Goal: Task Accomplishment & Management: Manage account settings

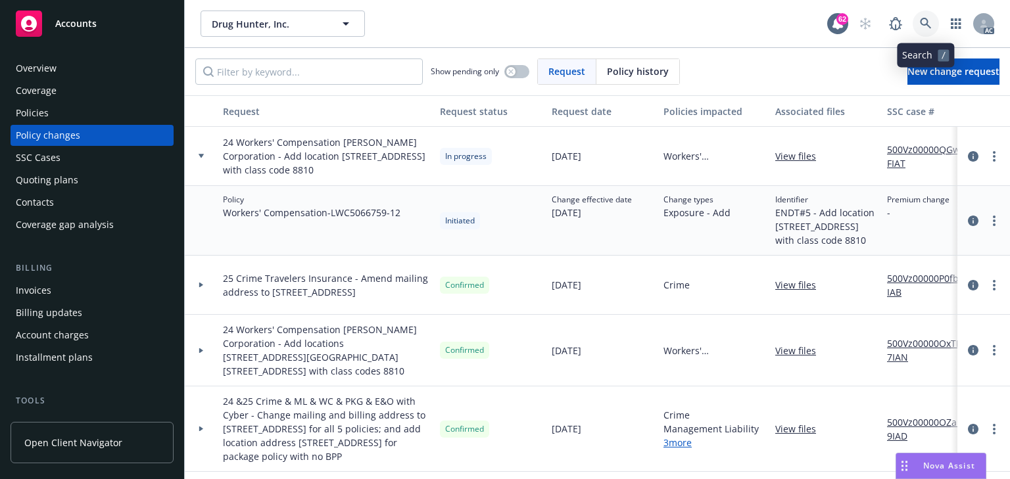
click at [916, 19] on link at bounding box center [926, 24] width 26 height 26
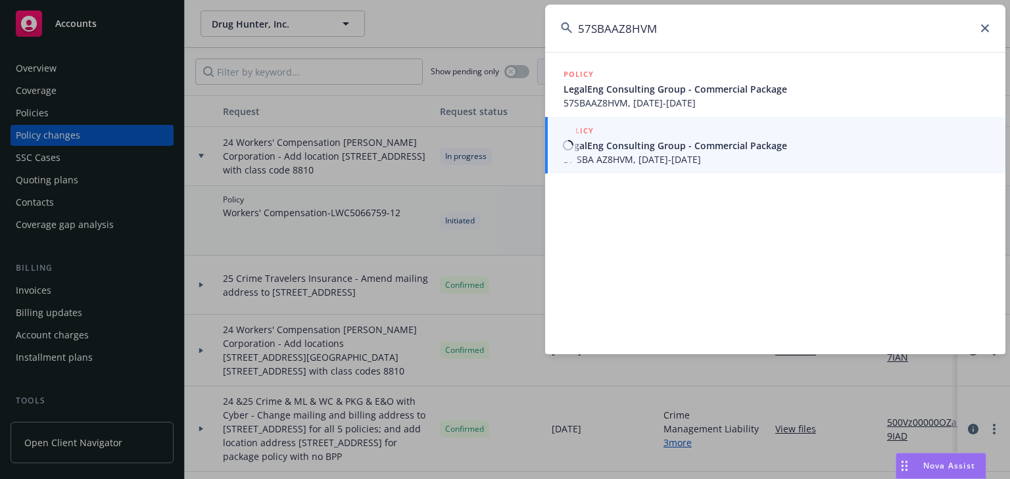
type input "57SBAAZ8HVM"
click at [599, 153] on span "57 SBA AZ8HVM, 03/15/2025-03/15/2026" at bounding box center [776, 160] width 426 height 14
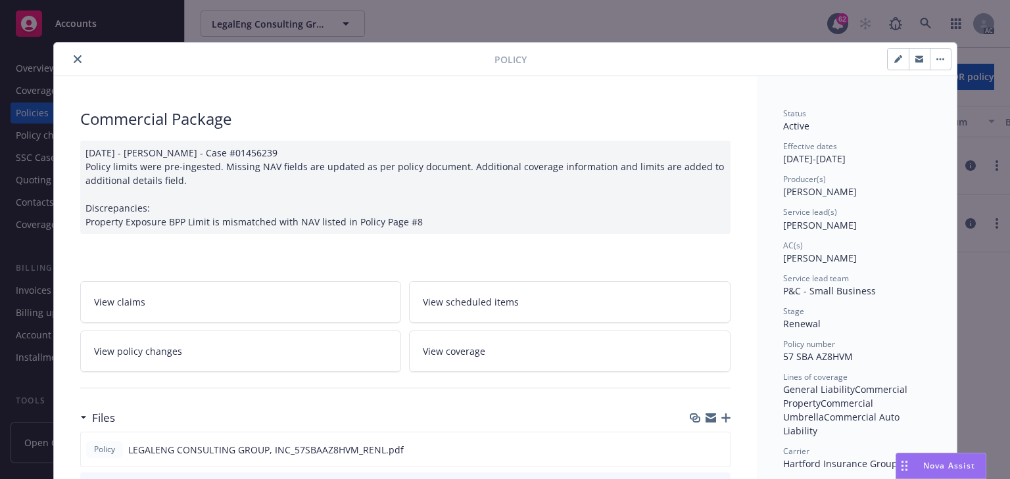
drag, startPoint x: 191, startPoint y: 350, endPoint x: 174, endPoint y: 348, distance: 17.3
click at [191, 351] on link "View policy changes" at bounding box center [241, 351] width 322 height 41
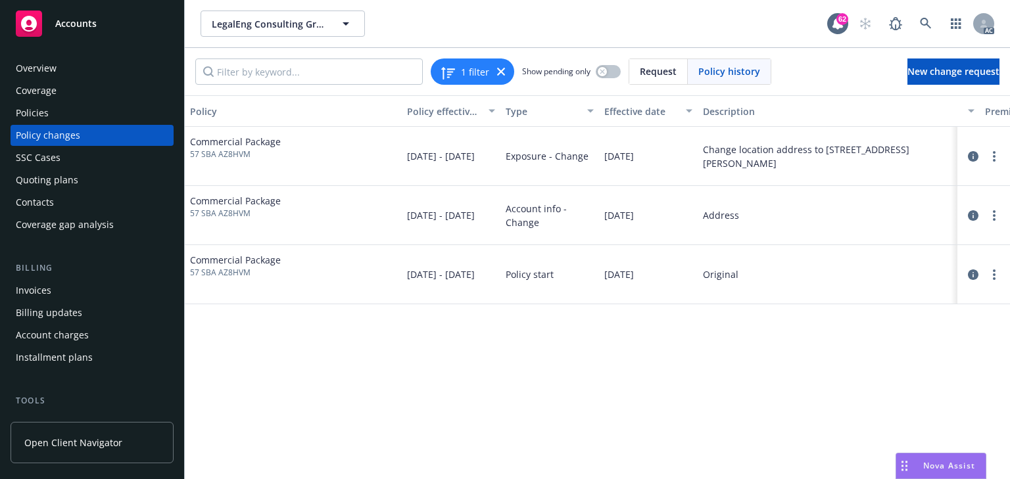
click at [652, 345] on div "Policy Policy effective dates Type Effective date Description Premium change An…" at bounding box center [597, 287] width 825 height 384
click at [968, 213] on icon "circleInformation" at bounding box center [973, 215] width 11 height 11
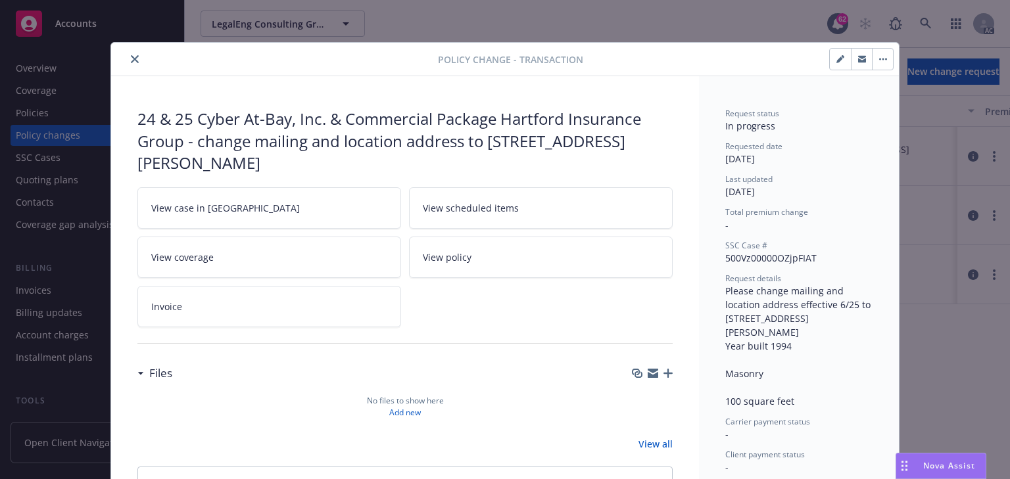
scroll to position [39, 0]
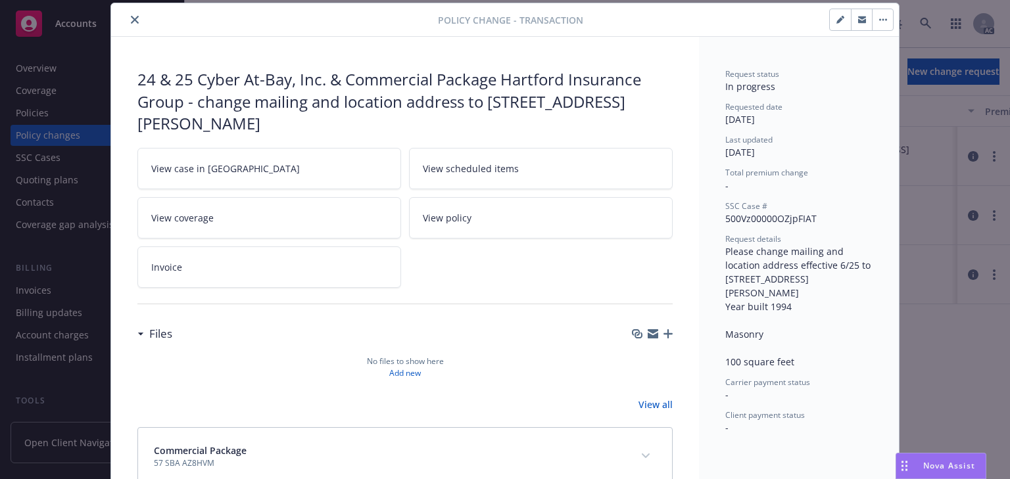
click at [278, 164] on link "View case in SSC" at bounding box center [269, 168] width 264 height 41
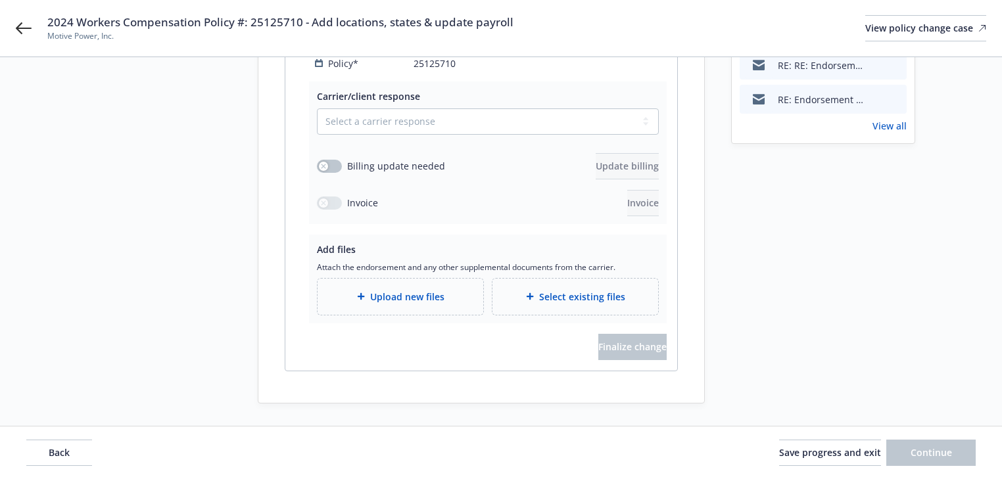
scroll to position [421, 0]
click at [15, 31] on div "2024 Workers Compensation Policy #: 25125710 - Add locations, states & update p…" at bounding box center [501, 28] width 1002 height 57
click at [22, 29] on icon at bounding box center [24, 28] width 16 height 16
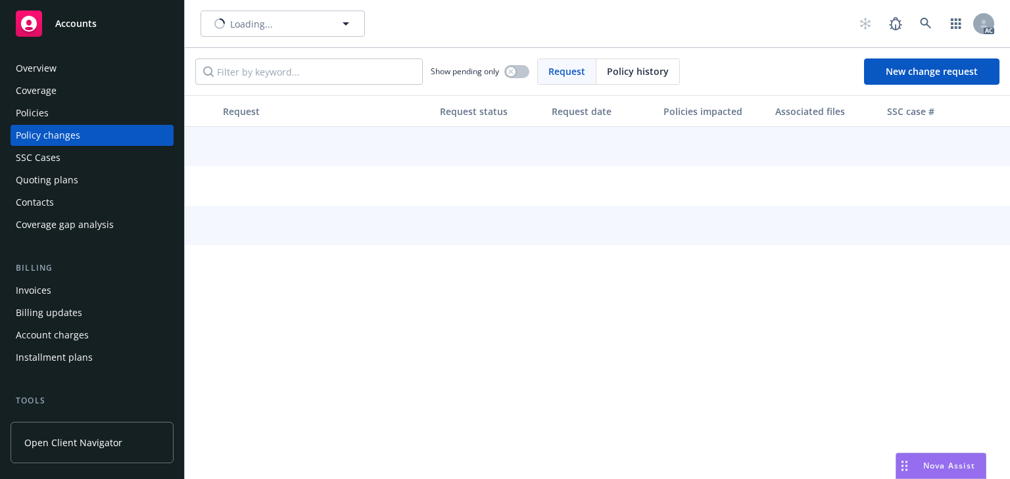
click at [31, 107] on div "Policies" at bounding box center [32, 113] width 33 height 21
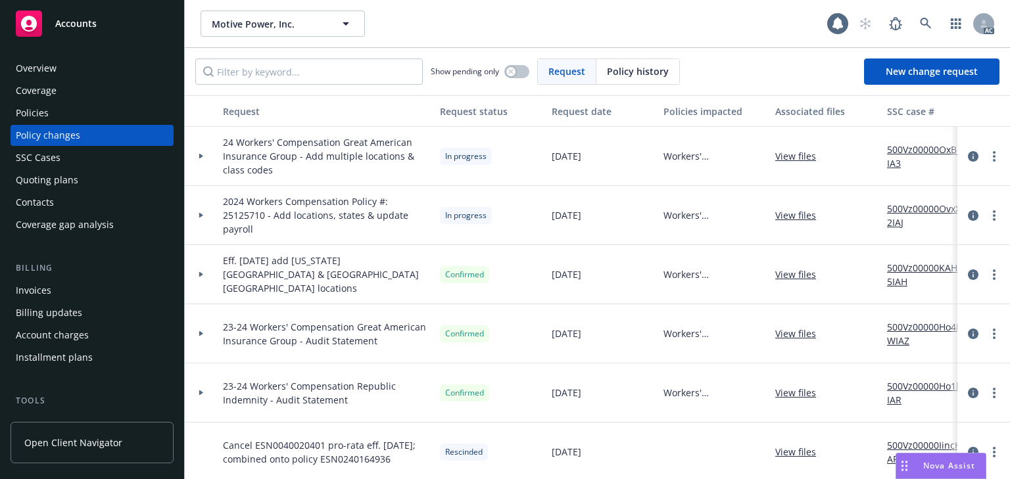
click at [76, 112] on div "Policies" at bounding box center [92, 113] width 153 height 21
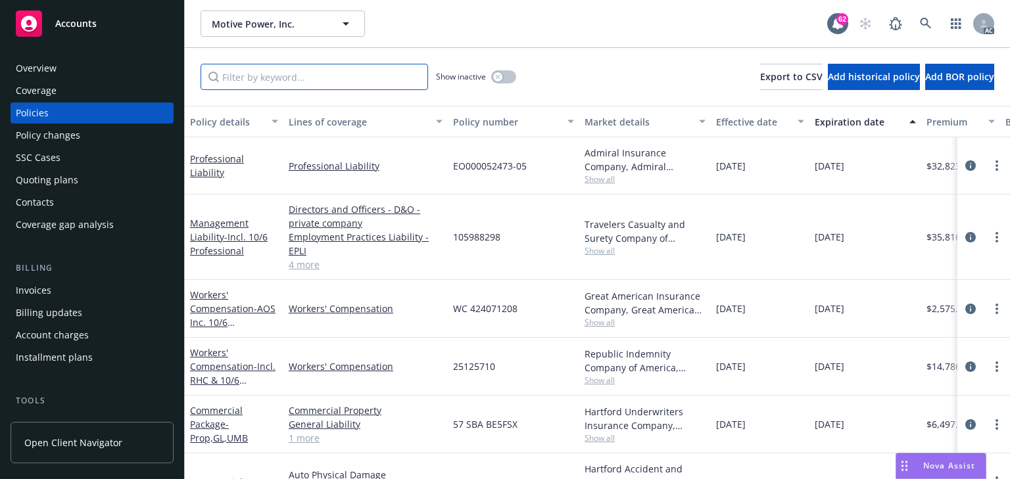
click at [281, 79] on input "Filter by keyword..." at bounding box center [315, 77] width 228 height 26
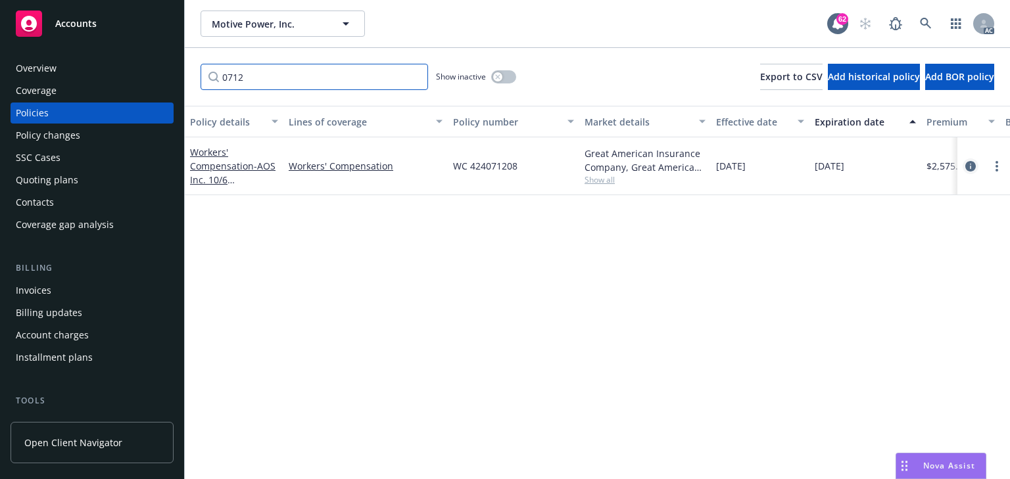
type input "0712"
click at [964, 168] on link "circleInformation" at bounding box center [971, 166] width 16 height 16
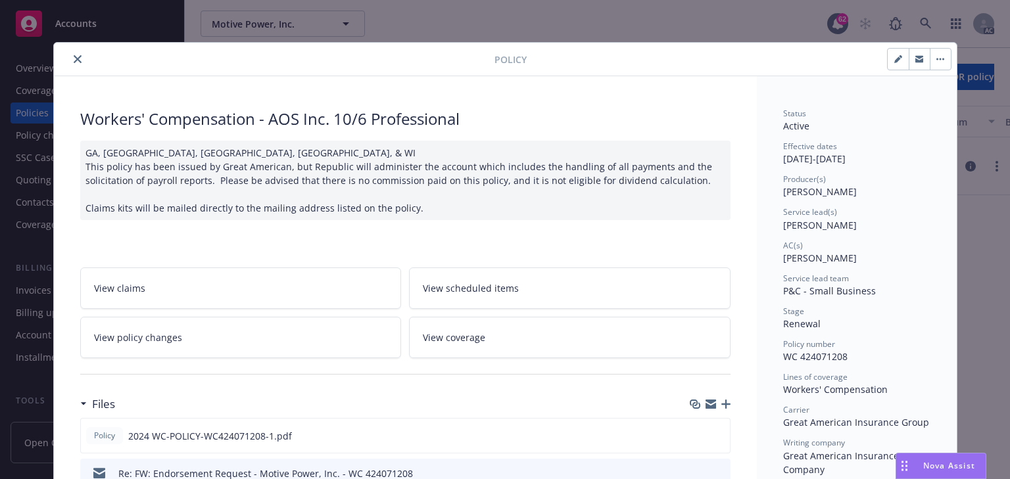
click at [255, 331] on link "View policy changes" at bounding box center [241, 337] width 322 height 41
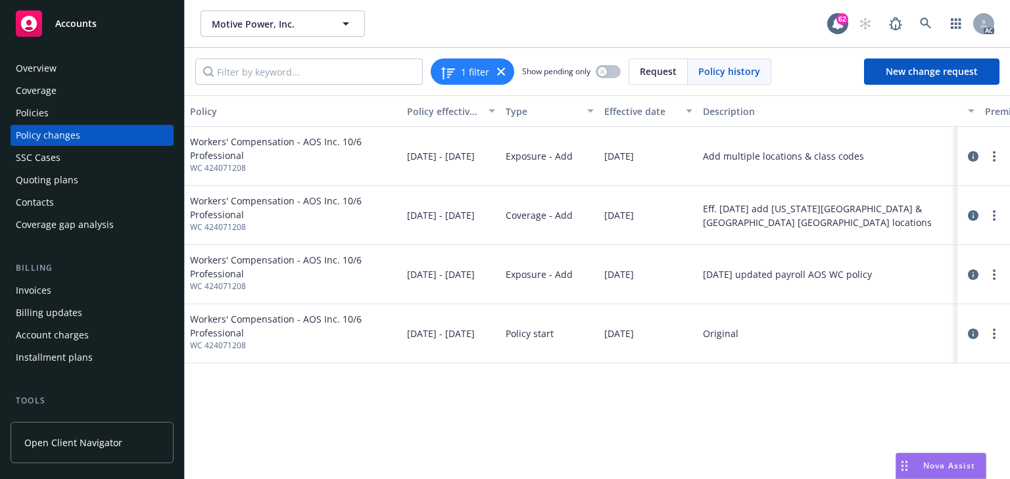
click at [773, 423] on div "Policy Policy effective dates Type Effective date Description Premium change An…" at bounding box center [597, 287] width 825 height 384
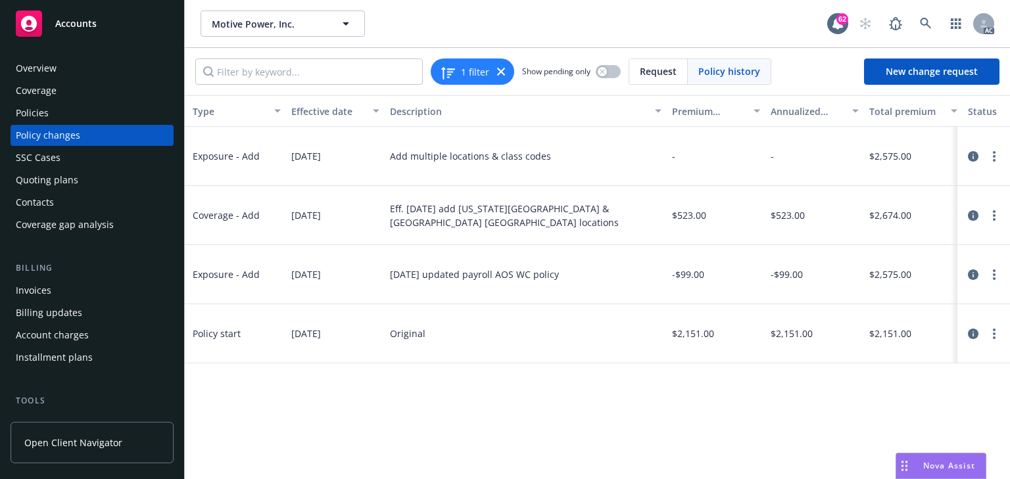
scroll to position [0, 416]
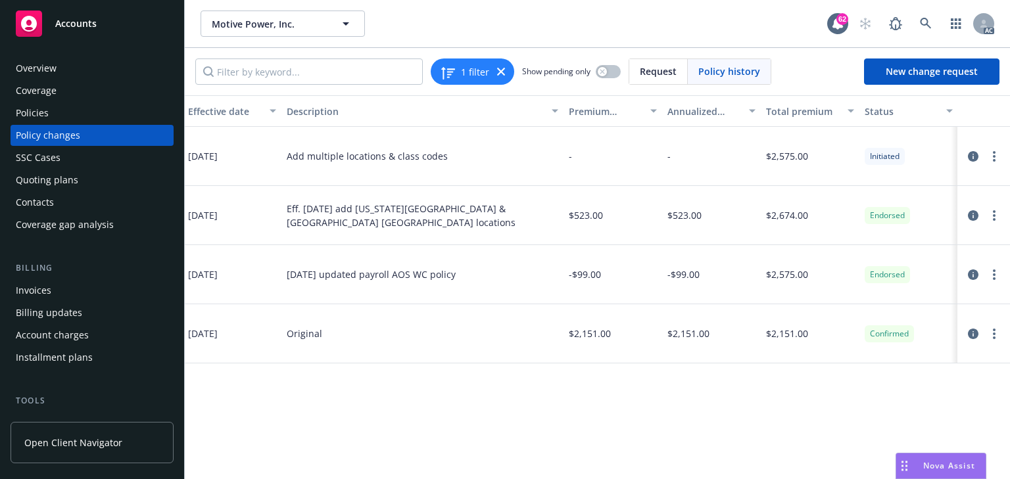
click at [821, 429] on div "Policy Policy effective dates Type Effective date Description Premium change An…" at bounding box center [597, 287] width 825 height 384
click at [815, 429] on div "Policy Policy effective dates Type Effective date Description Premium change An…" at bounding box center [597, 287] width 825 height 384
click at [973, 156] on icon "circleInformation" at bounding box center [973, 156] width 11 height 11
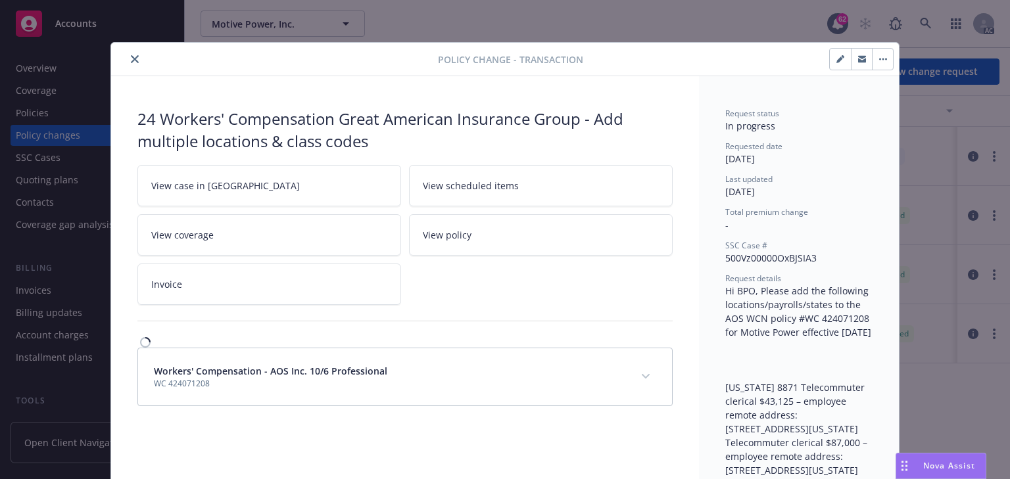
scroll to position [39, 0]
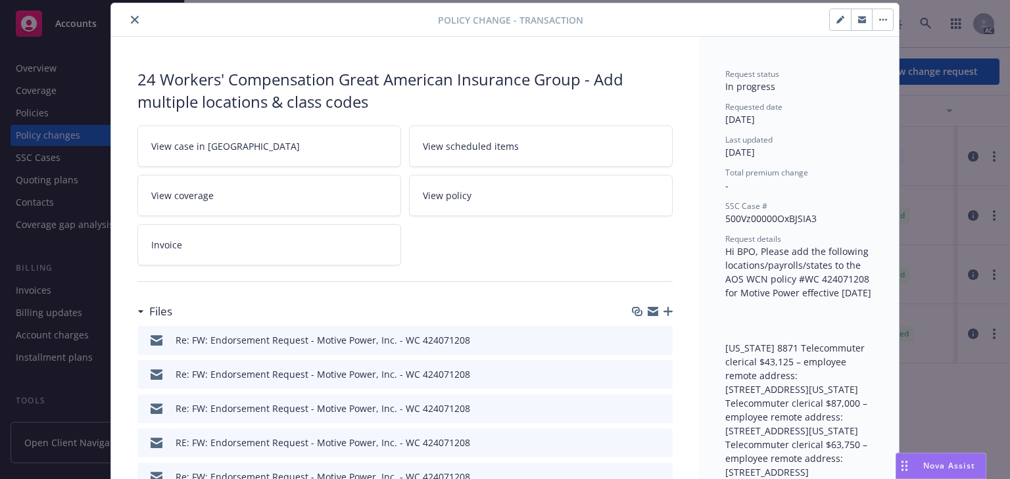
click at [281, 141] on link "View case in SSC" at bounding box center [269, 146] width 264 height 41
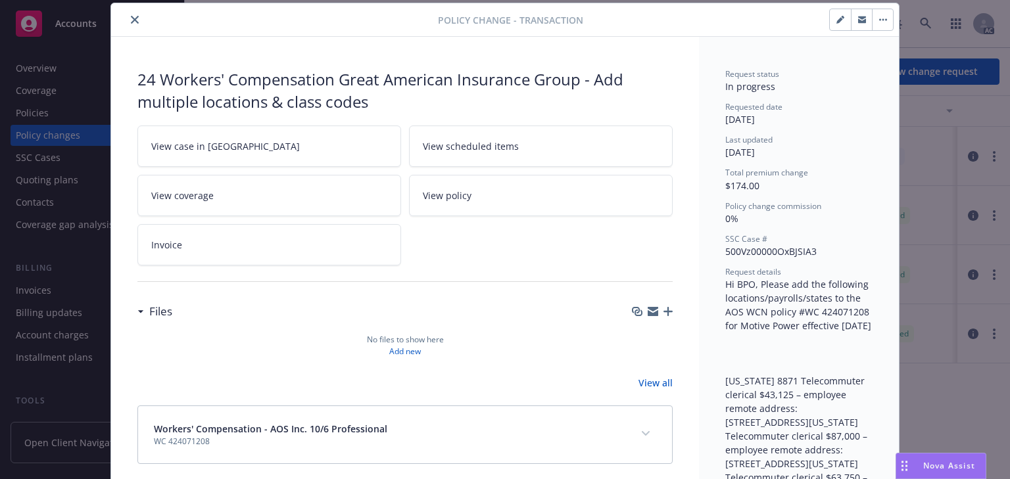
click at [133, 20] on icon "close" at bounding box center [135, 20] width 8 height 8
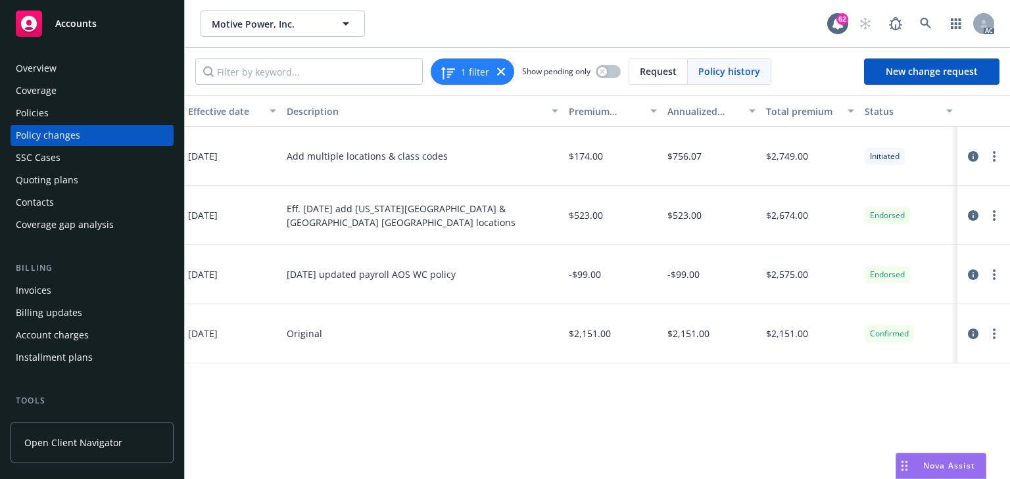
click at [53, 114] on div "Policies" at bounding box center [92, 113] width 153 height 21
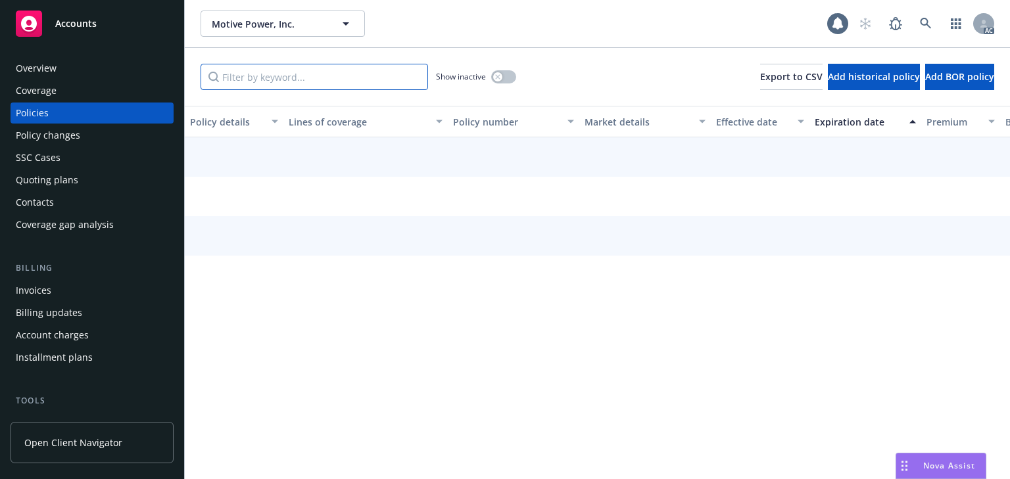
click at [293, 80] on input "Filter by keyword..." at bounding box center [315, 77] width 228 height 26
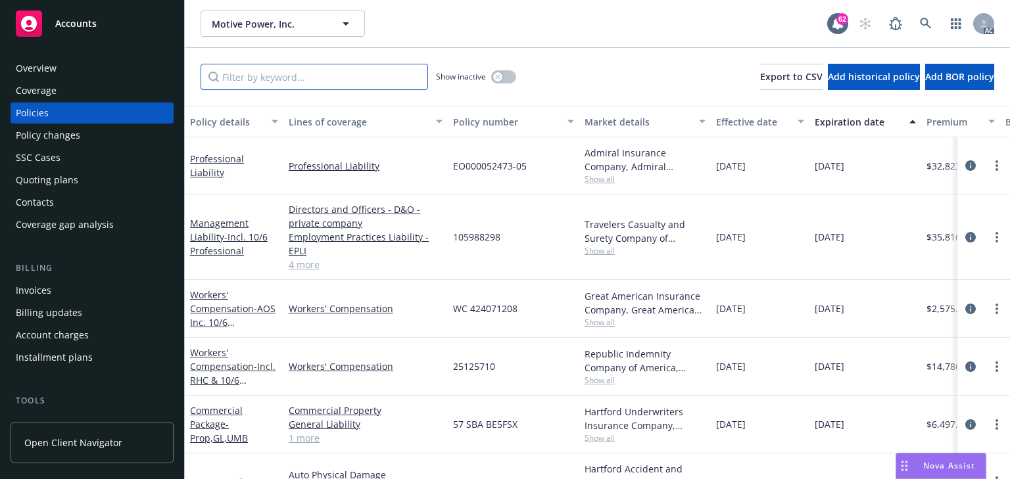
click at [352, 87] on input "Filter by keyword..." at bounding box center [315, 77] width 228 height 26
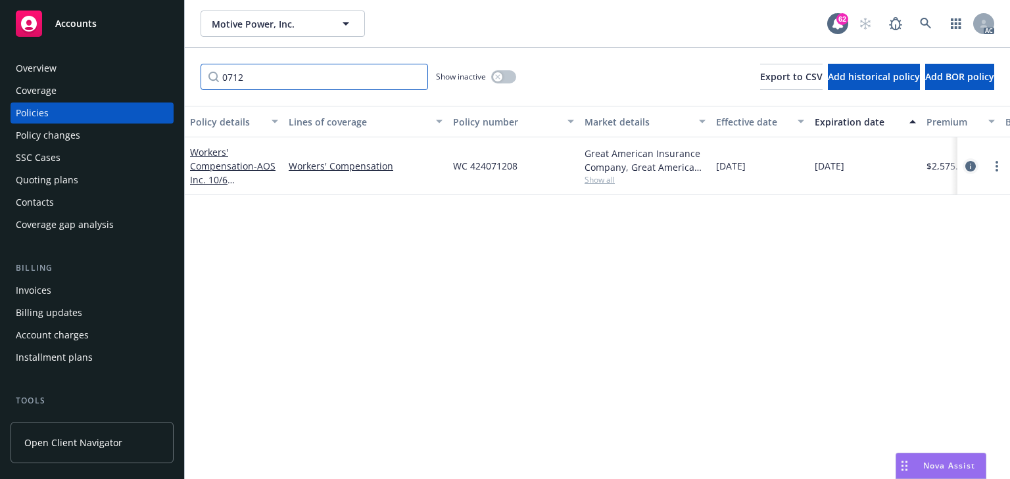
type input "0712"
click at [971, 164] on icon "circleInformation" at bounding box center [970, 166] width 11 height 11
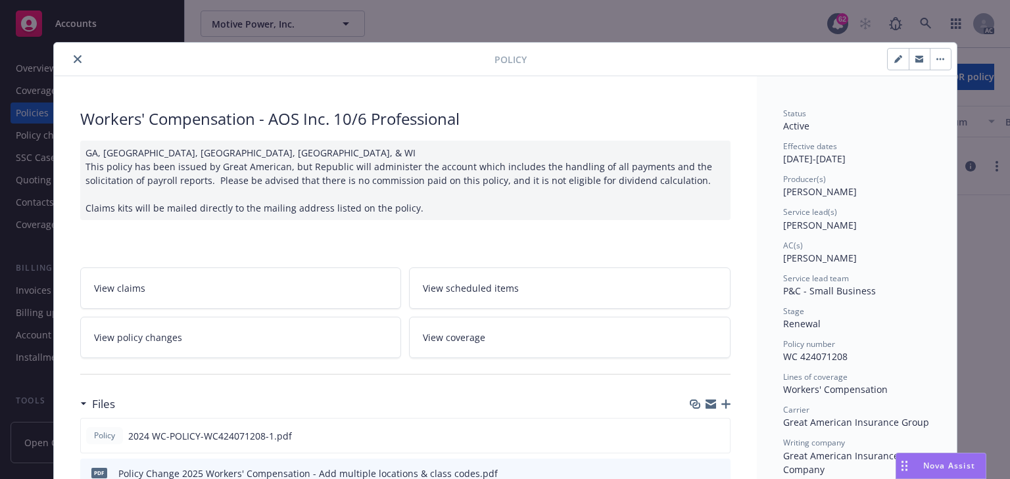
scroll to position [39, 0]
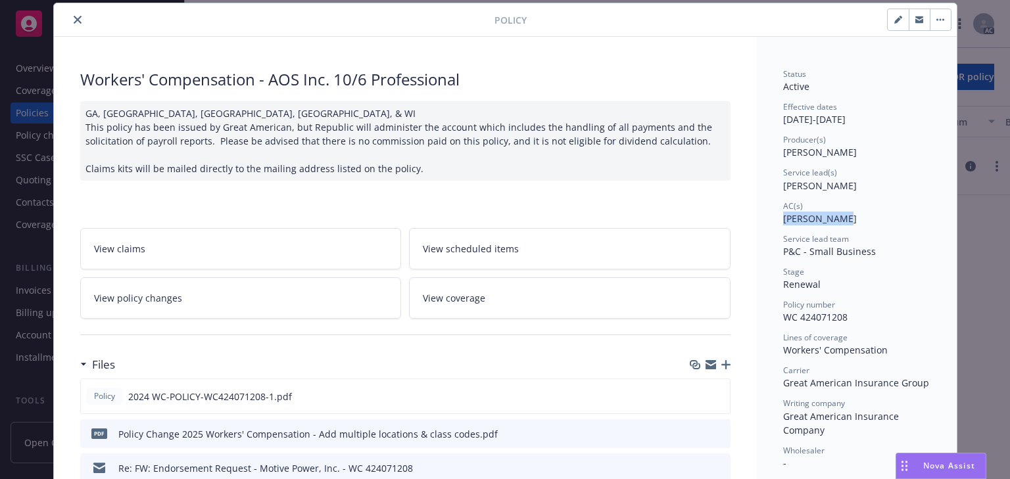
drag, startPoint x: 766, startPoint y: 213, endPoint x: 842, endPoint y: 221, distance: 76.0
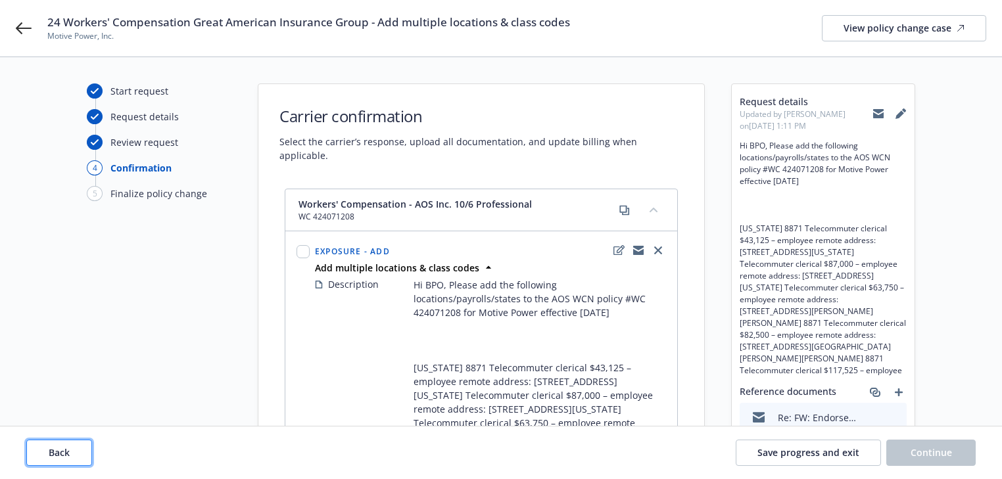
click at [54, 447] on span "Back" at bounding box center [59, 452] width 21 height 12
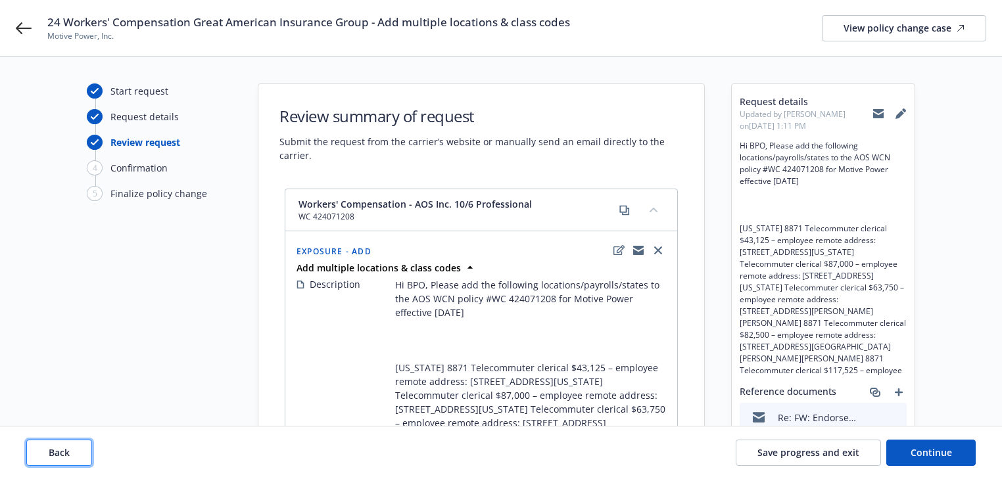
click at [54, 447] on span "Back" at bounding box center [59, 452] width 21 height 12
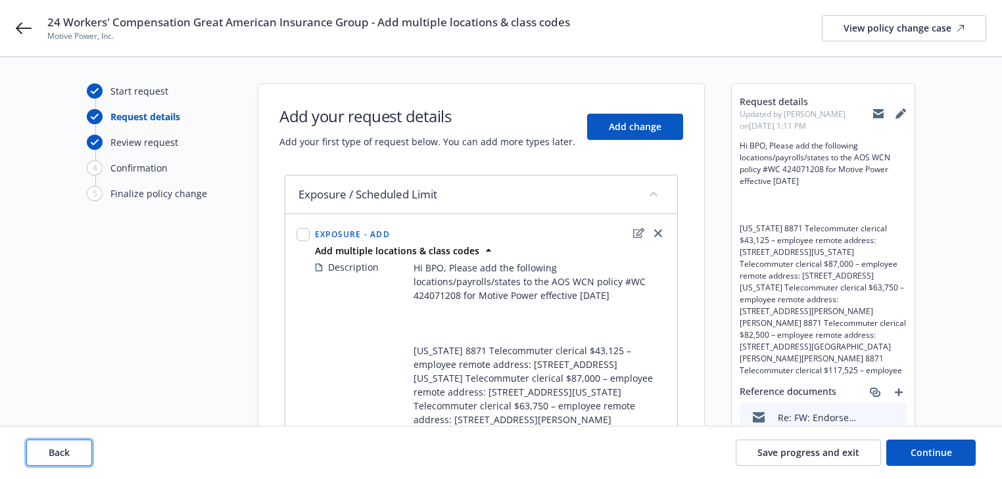
click at [54, 447] on span "Back" at bounding box center [59, 452] width 21 height 12
click at [53, 448] on div "Back Save progress and exit Continue" at bounding box center [500, 453] width 949 height 26
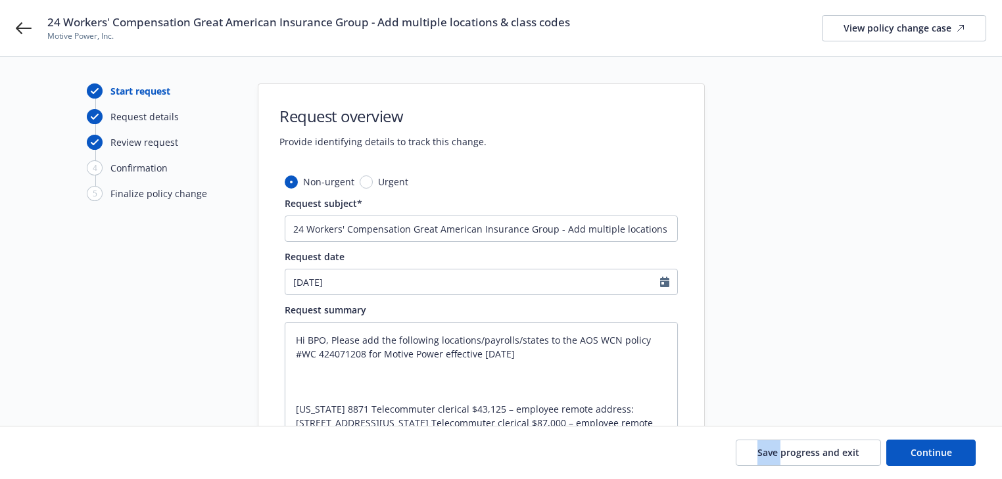
click at [53, 448] on div "Save progress and exit Continue" at bounding box center [500, 453] width 949 height 26
click at [51, 452] on div "Save progress and exit Continue" at bounding box center [500, 453] width 949 height 26
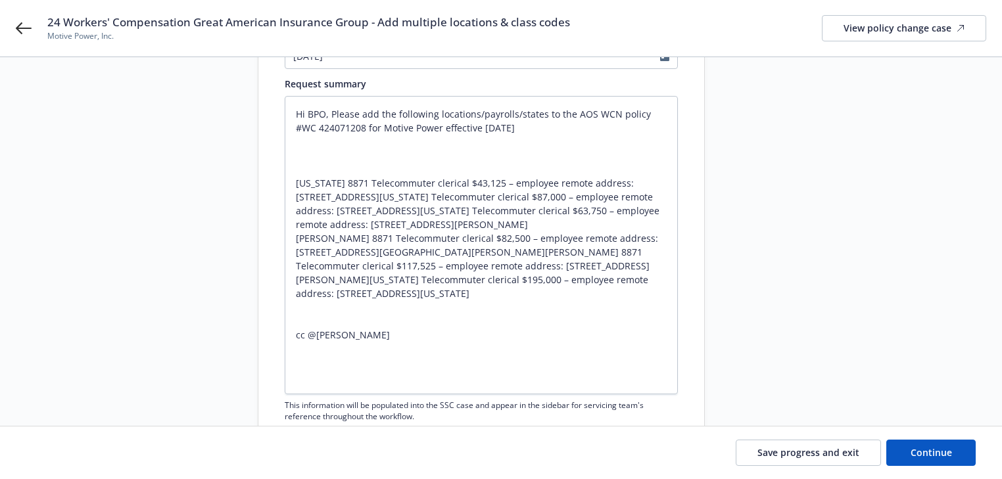
scroll to position [263, 0]
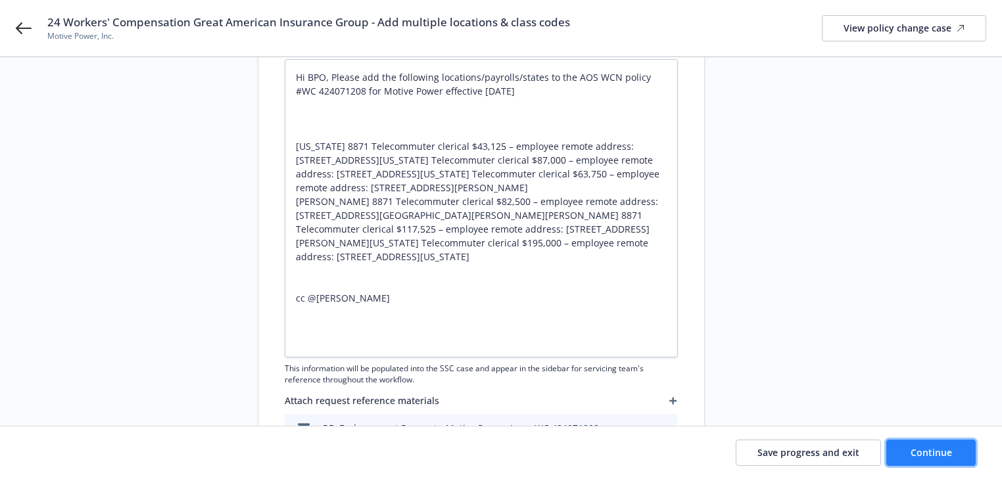
click at [935, 458] on span "Continue" at bounding box center [931, 452] width 41 height 12
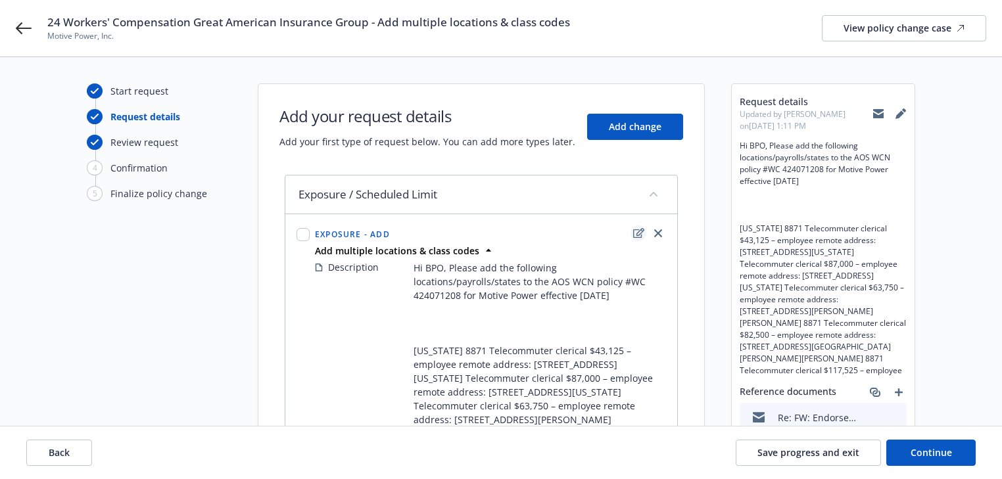
click at [636, 235] on icon "edit" at bounding box center [638, 233] width 11 height 11
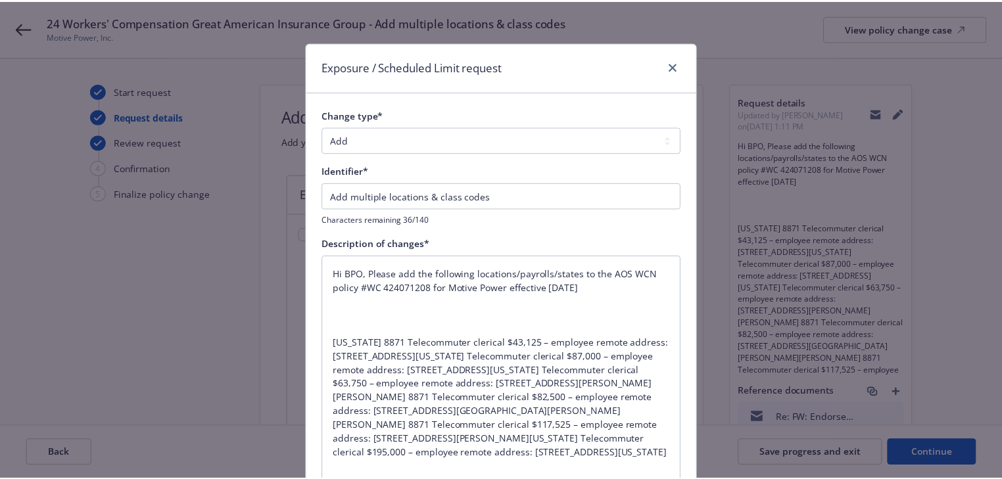
scroll to position [191, 0]
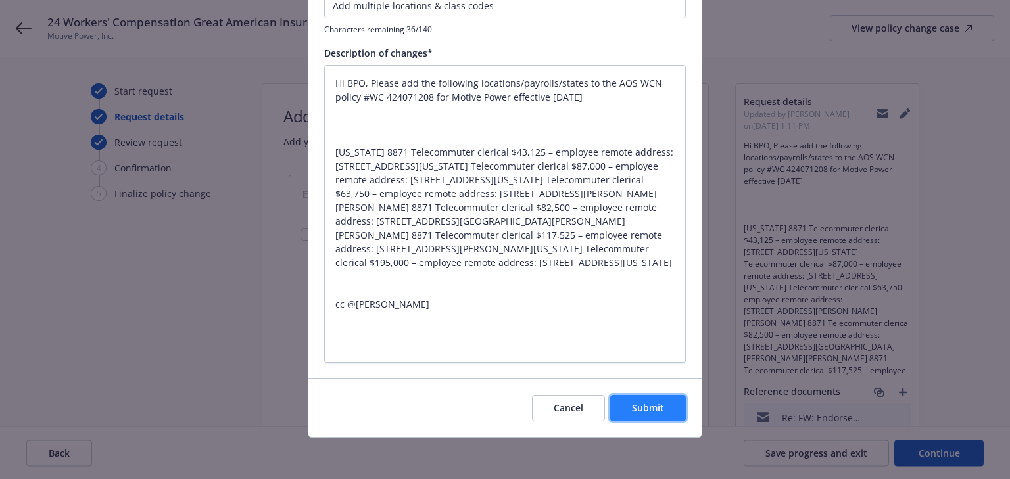
click at [644, 416] on button "Submit" at bounding box center [648, 408] width 76 height 26
type textarea "x"
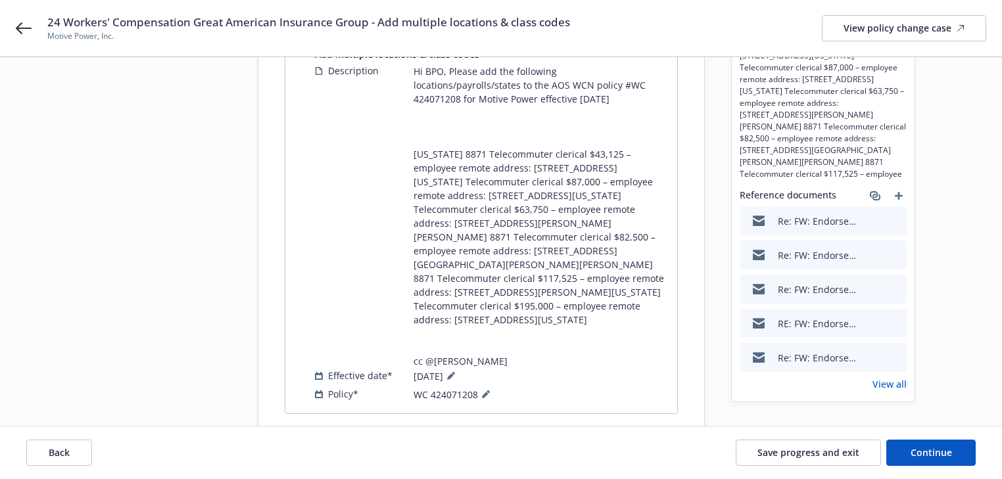
scroll to position [263, 0]
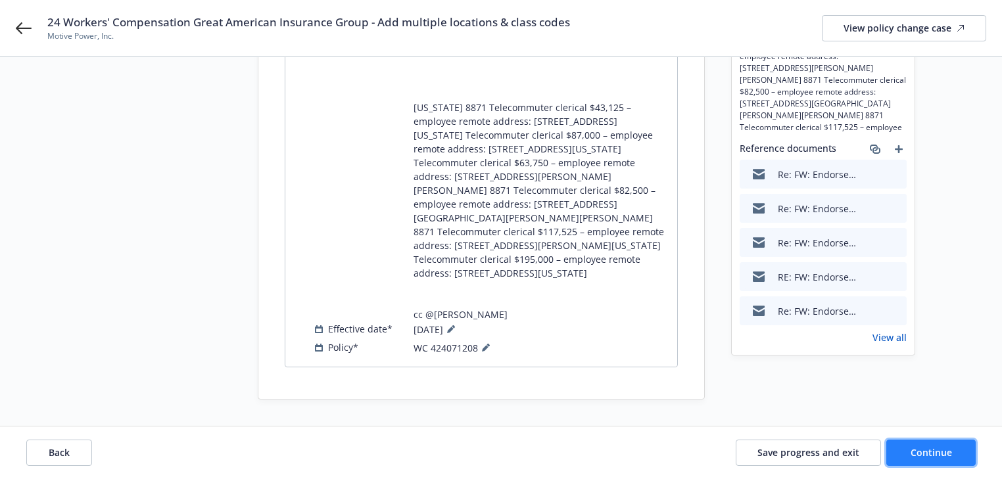
click at [961, 458] on button "Continue" at bounding box center [930, 453] width 89 height 26
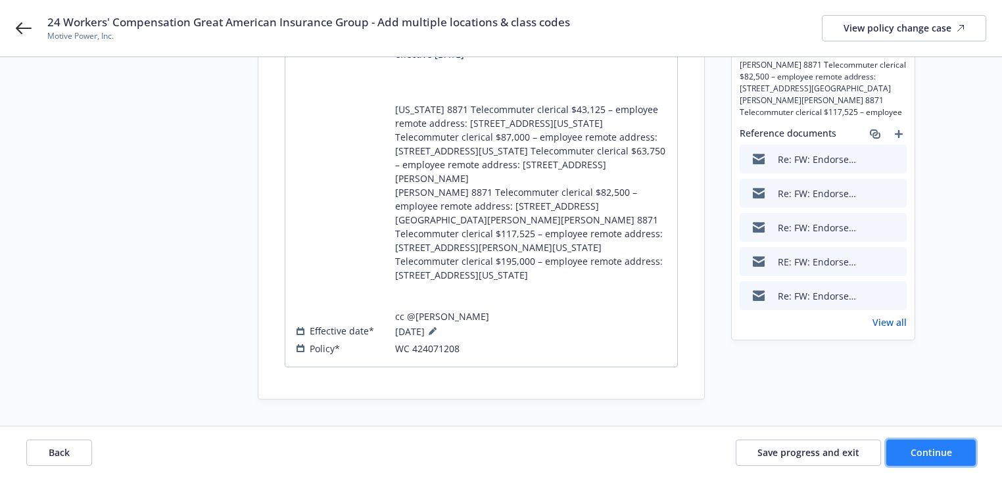
click at [962, 458] on button "Continue" at bounding box center [930, 453] width 89 height 26
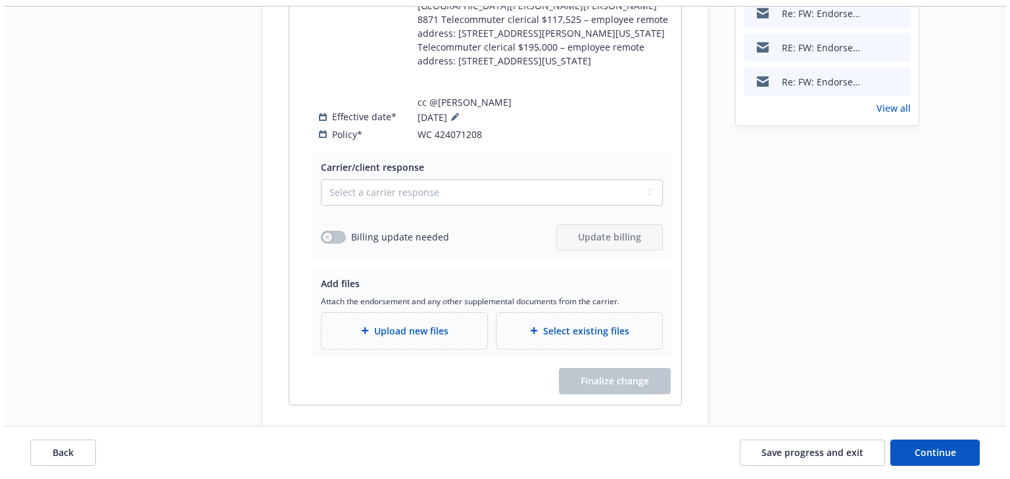
scroll to position [473, 0]
click at [401, 205] on select "Select a carrier response Accepted Accepted with revision No endorsement needed…" at bounding box center [488, 192] width 342 height 26
select select "ACCEPTED"
click at [317, 205] on select "Select a carrier response Accepted Accepted with revision No endorsement needed…" at bounding box center [488, 192] width 342 height 26
click at [336, 243] on button "button" at bounding box center [329, 236] width 25 height 13
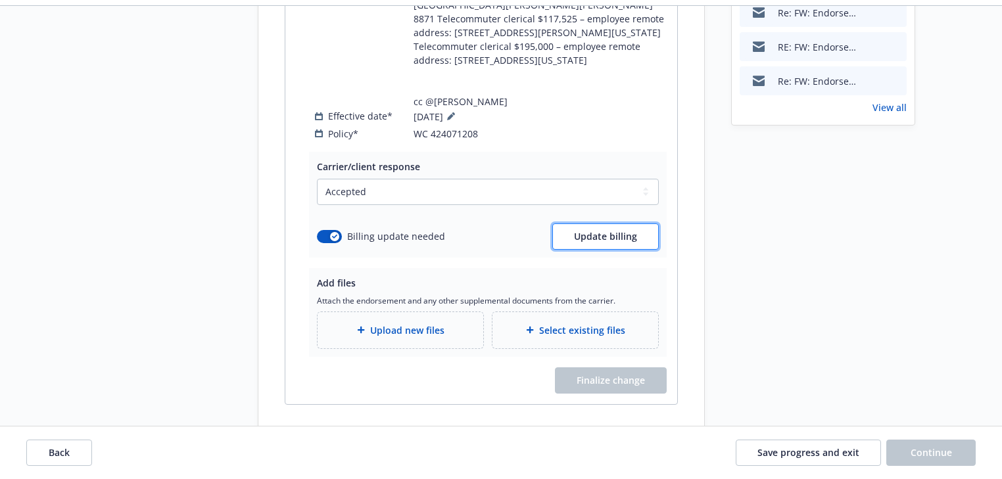
click at [585, 243] on span "Update billing" at bounding box center [605, 236] width 63 height 12
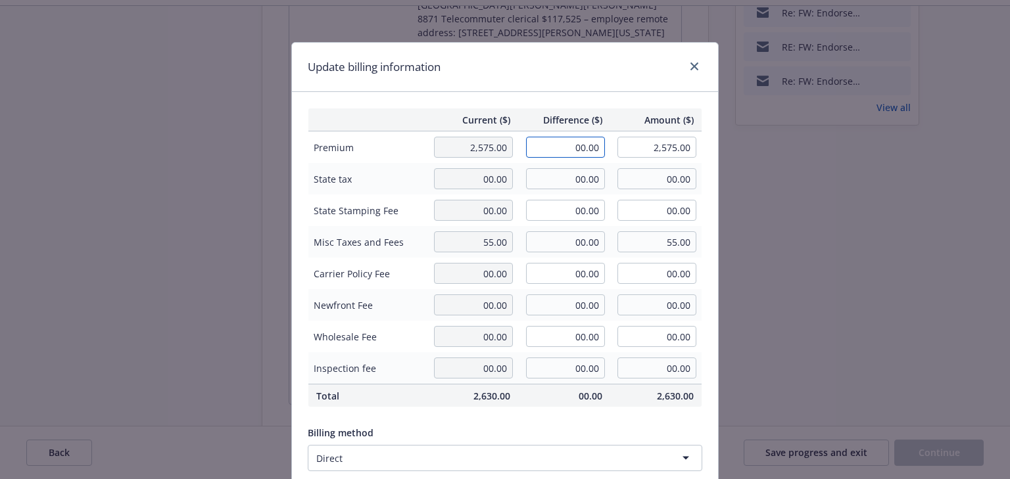
click at [577, 147] on input "00.00" at bounding box center [565, 147] width 79 height 21
type input "174.00"
type input "2,749.00"
type input "0"
click at [608, 68] on div "Update billing information" at bounding box center [505, 67] width 426 height 49
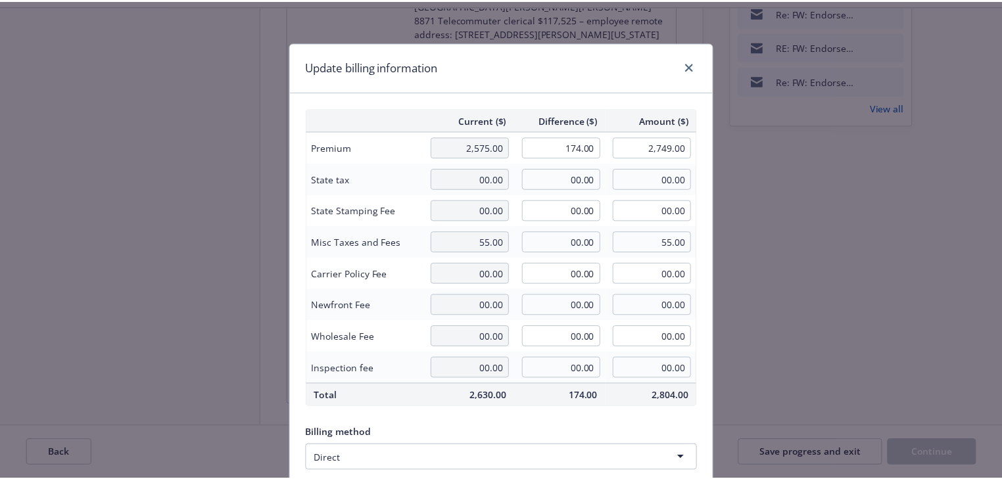
scroll to position [167, 0]
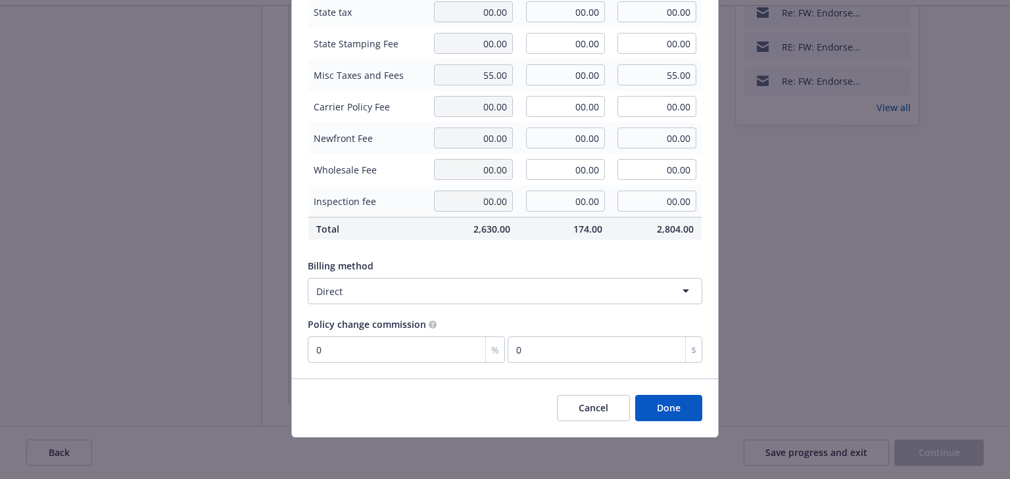
click at [674, 406] on button "Done" at bounding box center [668, 408] width 67 height 26
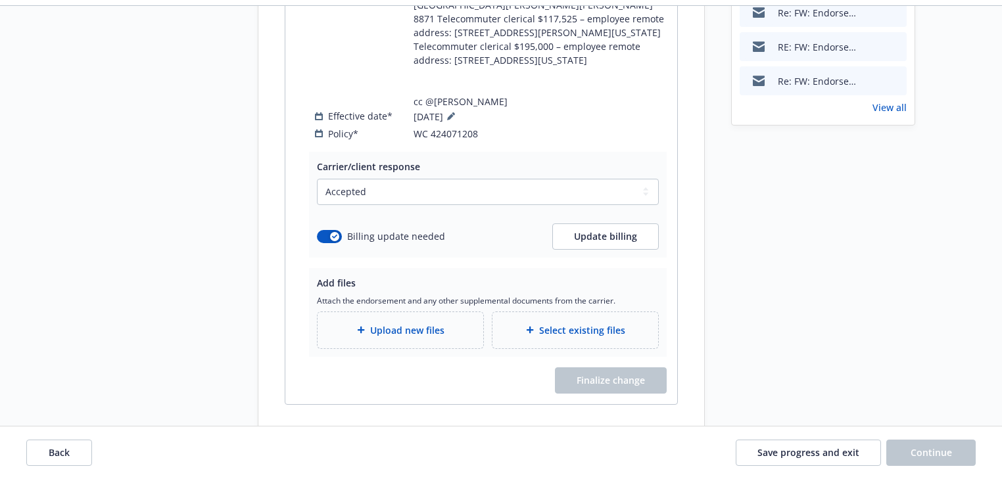
click at [184, 218] on div "Start request Request details Review request 4 Confirmation 5 Finalize policy c…" at bounding box center [159, 23] width 145 height 827
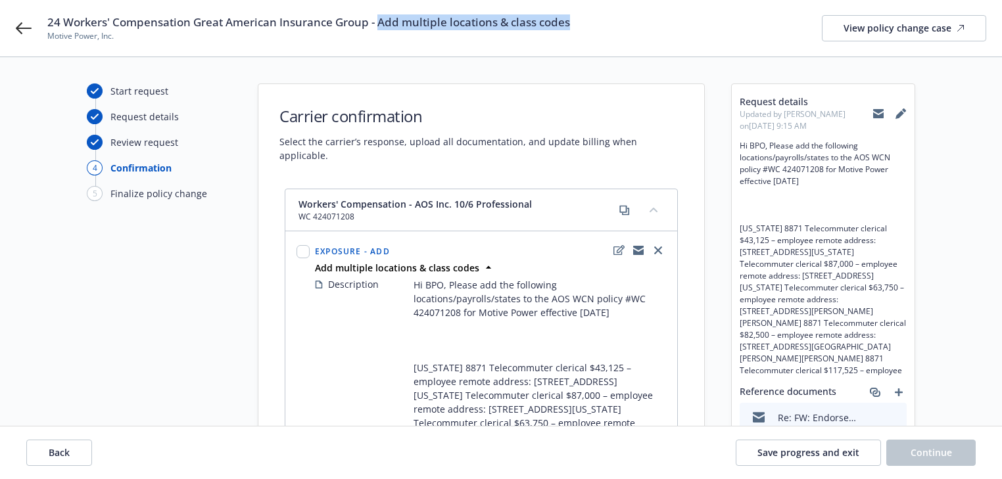
drag, startPoint x: 377, startPoint y: 20, endPoint x: 654, endPoint y: 20, distance: 276.8
click at [654, 20] on div "24 Workers' Compensation Great American Insurance Group - Add multiple location…" at bounding box center [516, 28] width 939 height 28
copy span "Add multiple locations & class codes"
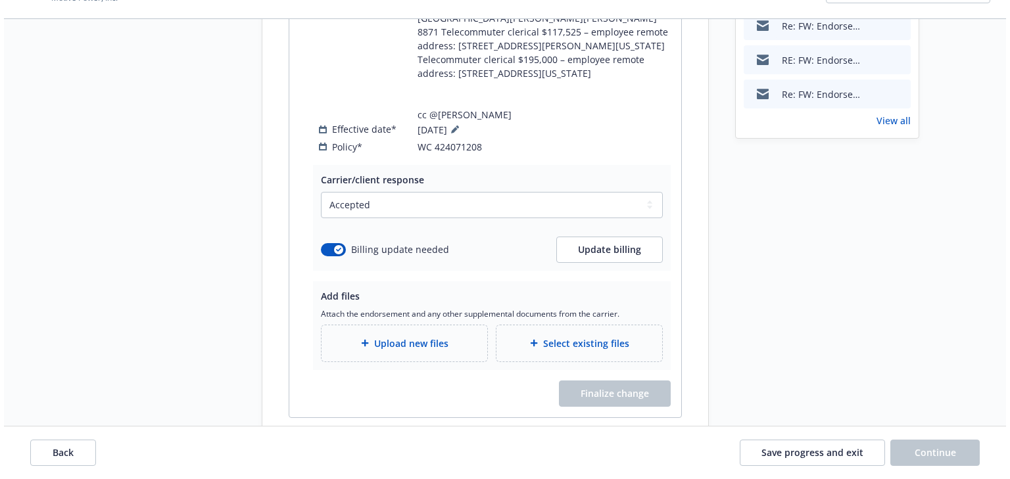
scroll to position [526, 0]
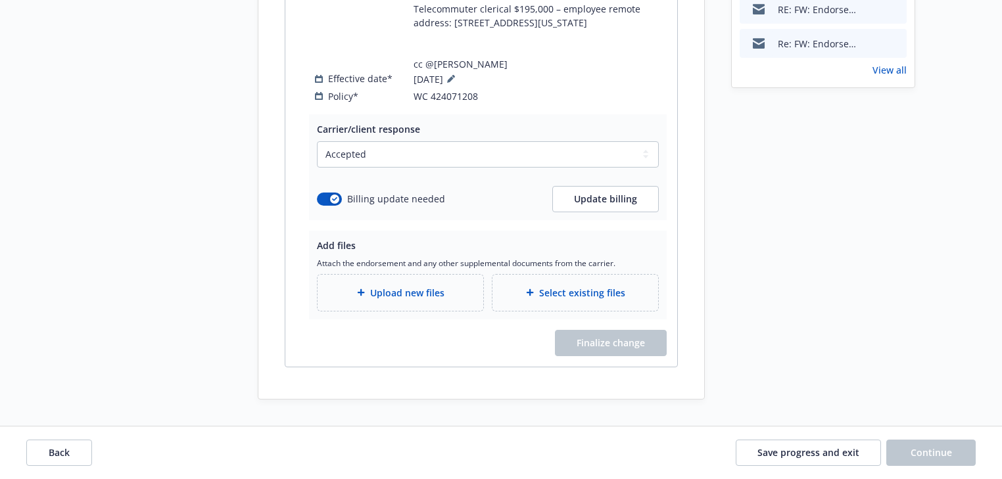
click at [421, 300] on span "Upload new files" at bounding box center [407, 293] width 74 height 14
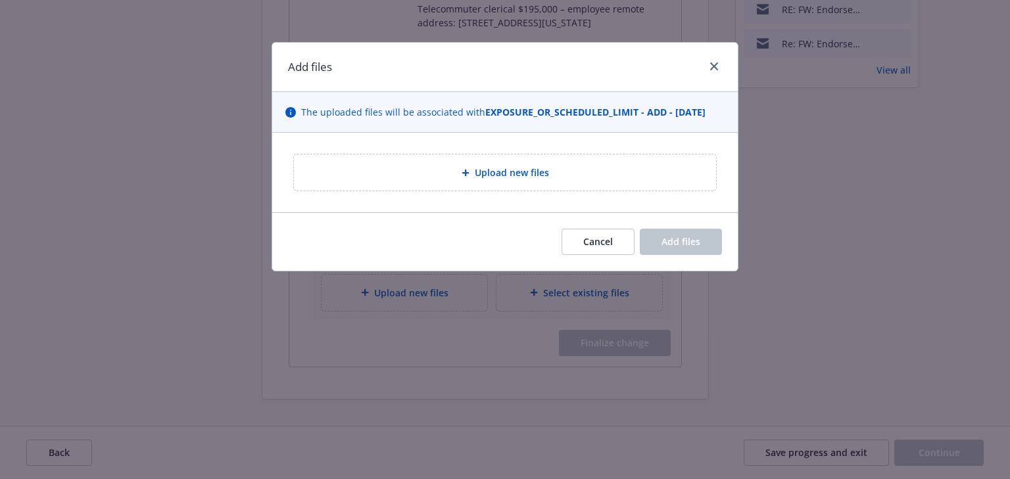
click at [508, 173] on span "Upload new files" at bounding box center [512, 173] width 74 height 14
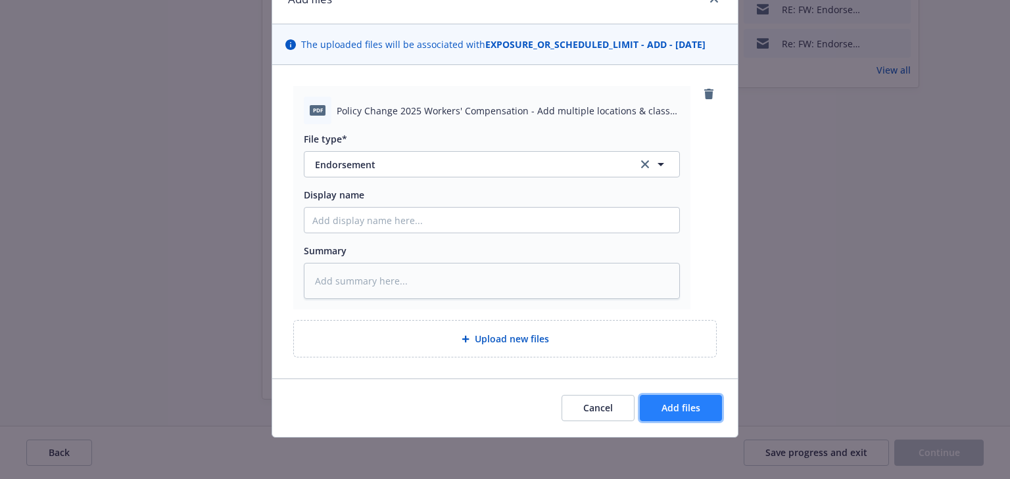
click at [694, 412] on span "Add files" at bounding box center [680, 408] width 39 height 12
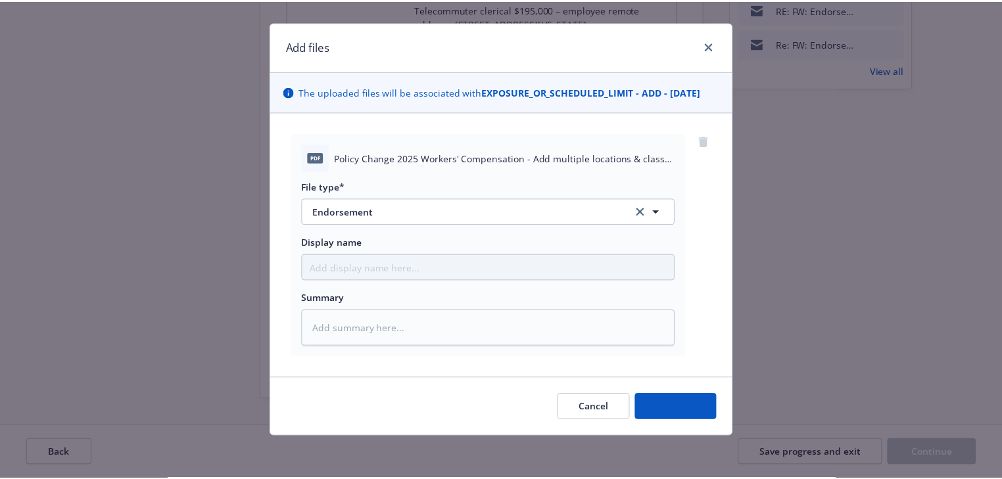
scroll to position [20, 0]
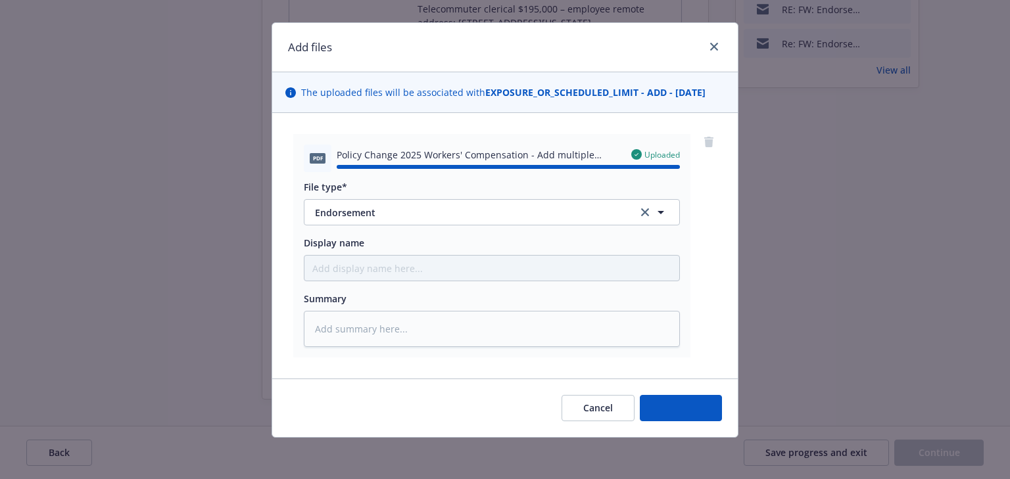
type textarea "x"
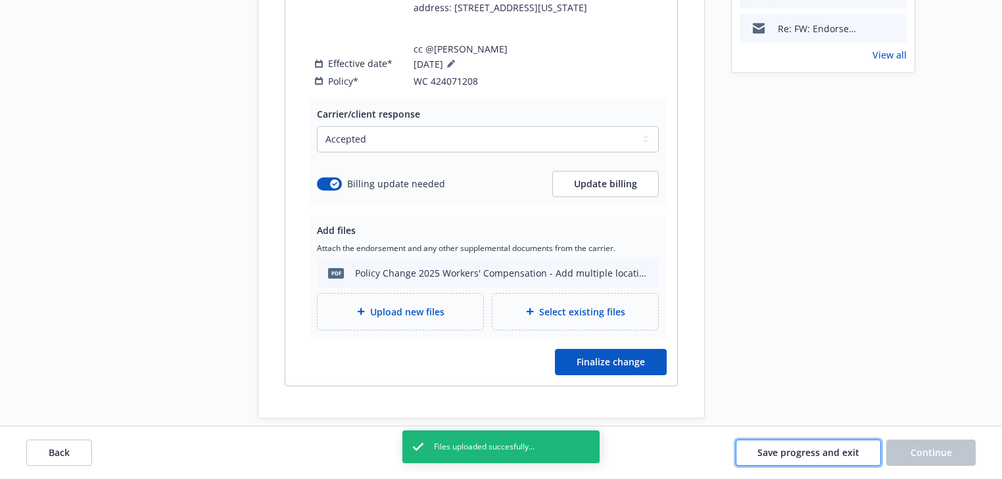
click at [828, 452] on span "Save progress and exit" at bounding box center [808, 452] width 102 height 12
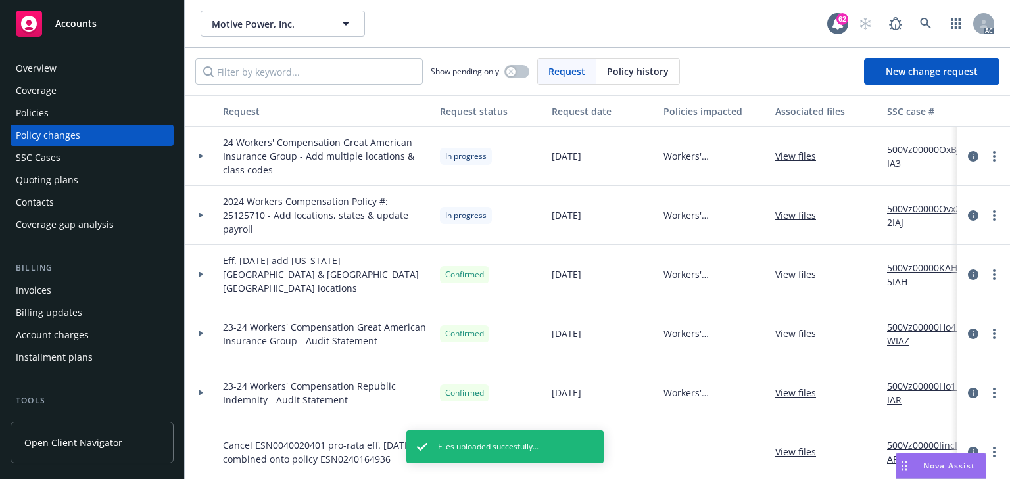
click at [55, 112] on div "Policies" at bounding box center [92, 113] width 153 height 21
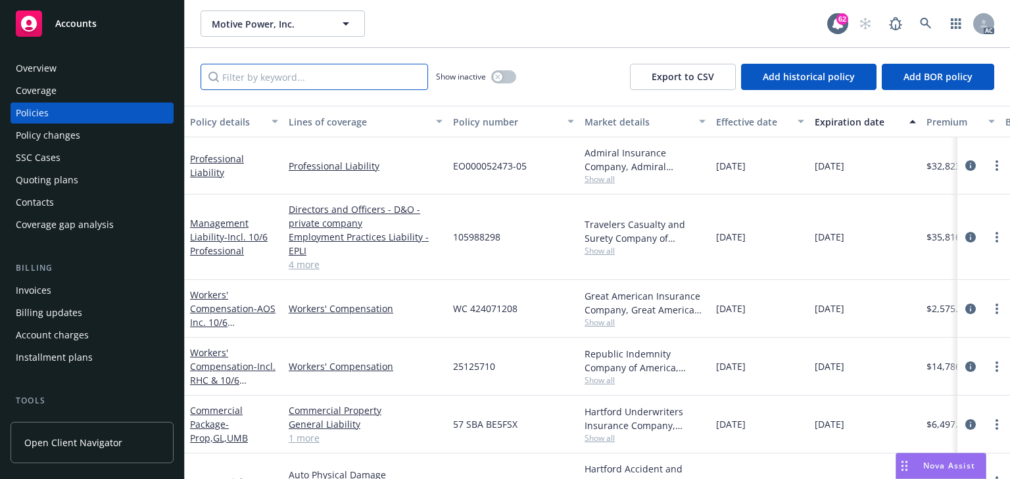
click at [287, 86] on input "Filter by keyword..." at bounding box center [315, 77] width 228 height 26
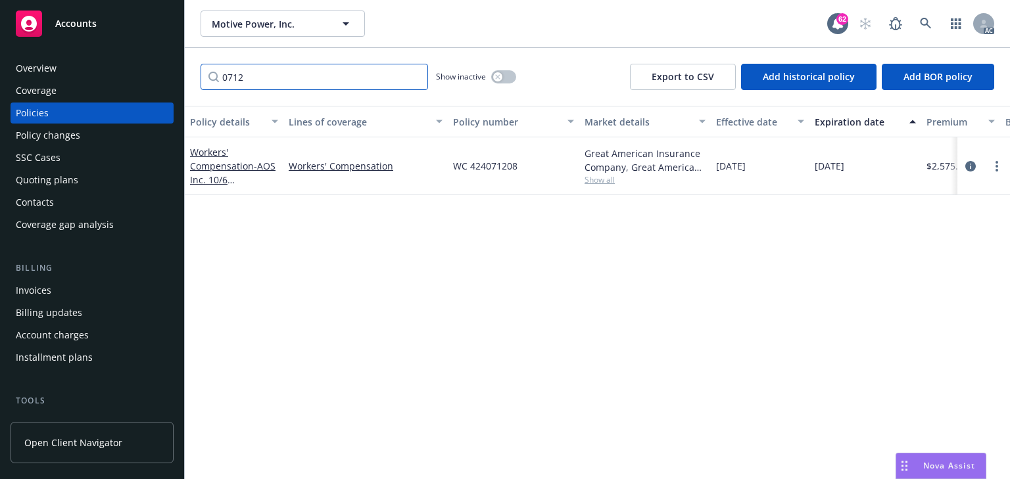
type input "0712"
drag, startPoint x: 451, startPoint y: 164, endPoint x: 537, endPoint y: 165, distance: 85.5
click at [537, 165] on div "Workers' Compensation - AOS Inc. 10/6 Professional Workers' Compensation WC 424…" at bounding box center [819, 166] width 1269 height 58
copy div "WC 424071208"
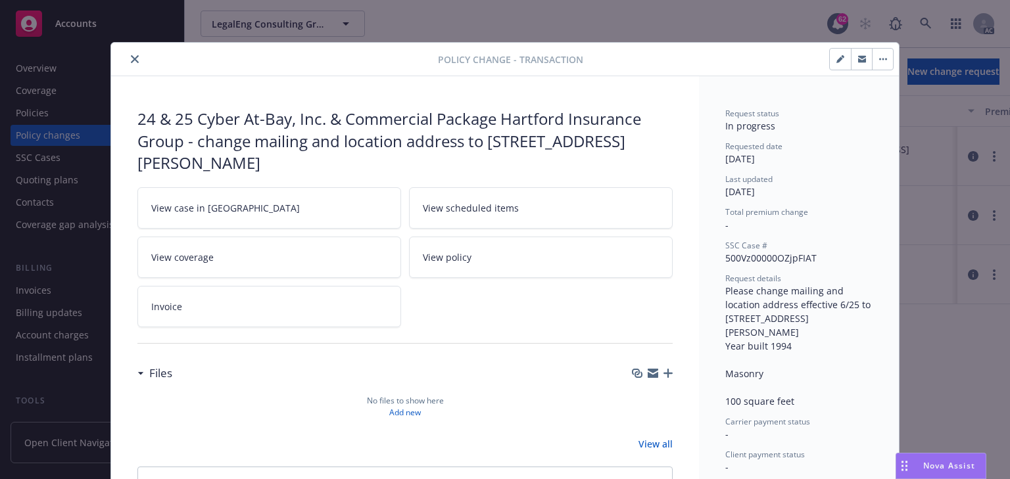
scroll to position [39, 0]
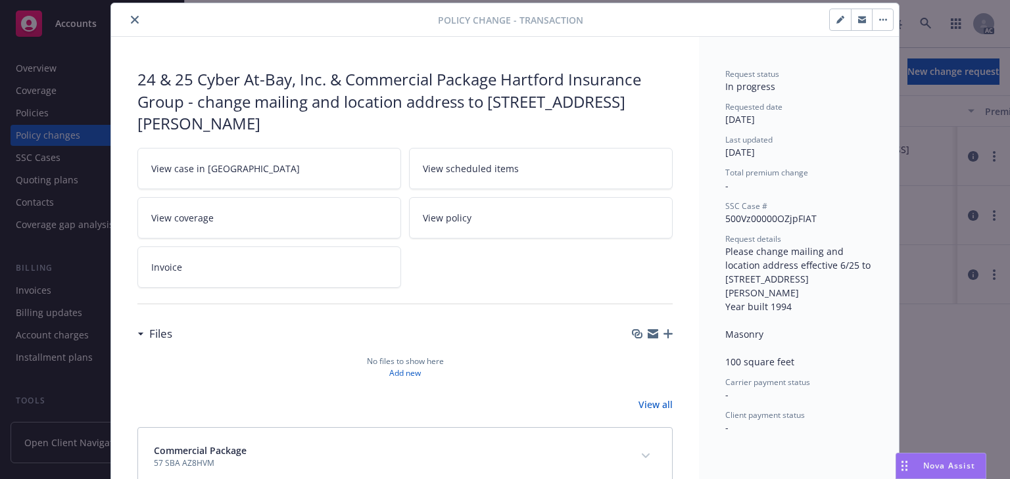
click at [131, 21] on icon "close" at bounding box center [135, 20] width 8 height 8
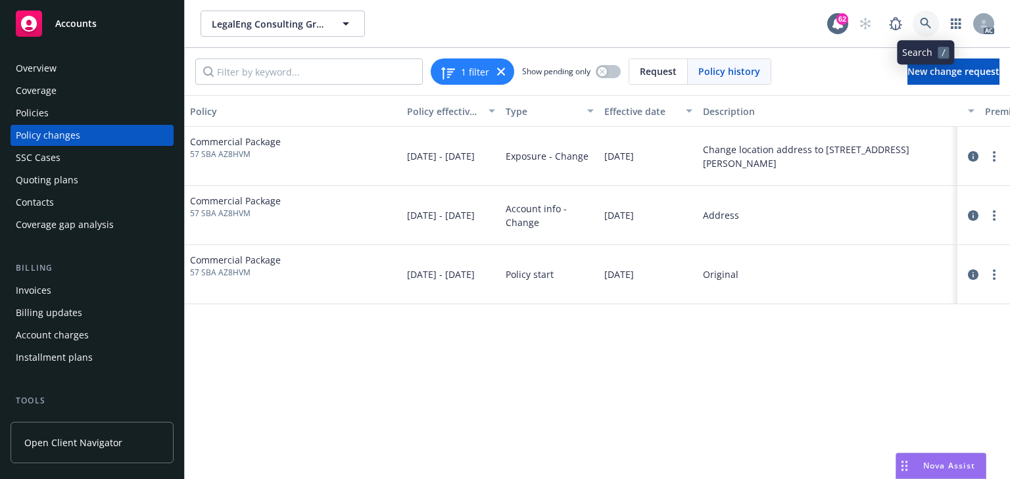
click at [919, 26] on link at bounding box center [926, 24] width 26 height 26
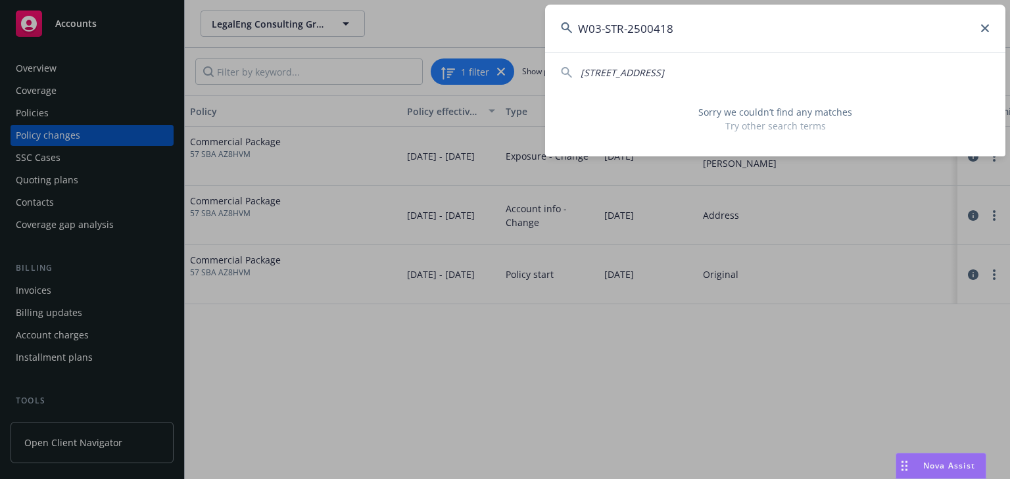
click at [580, 29] on input "W03-STR-2500418" at bounding box center [775, 28] width 460 height 47
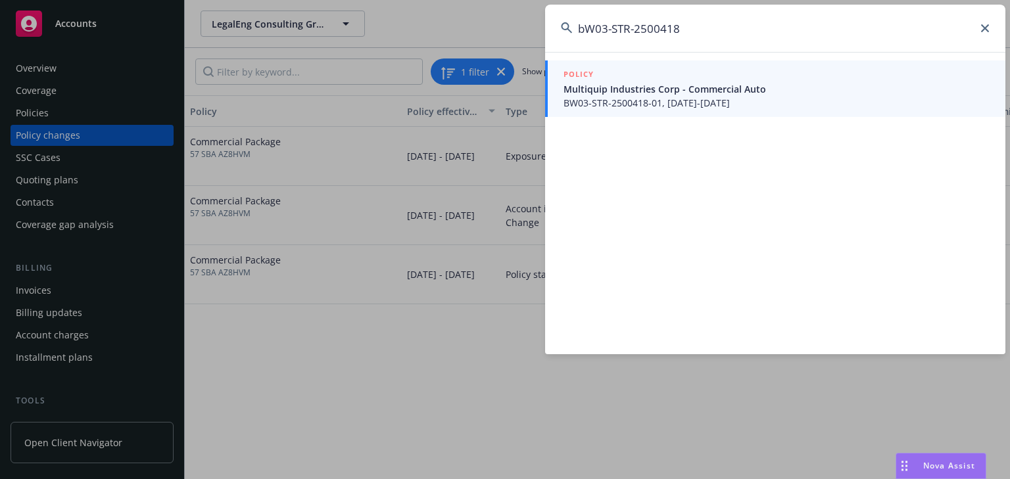
type input "bW03-STR-2500418"
click at [659, 92] on span "Multiquip Industries Corp - Commercial Auto" at bounding box center [776, 89] width 426 height 14
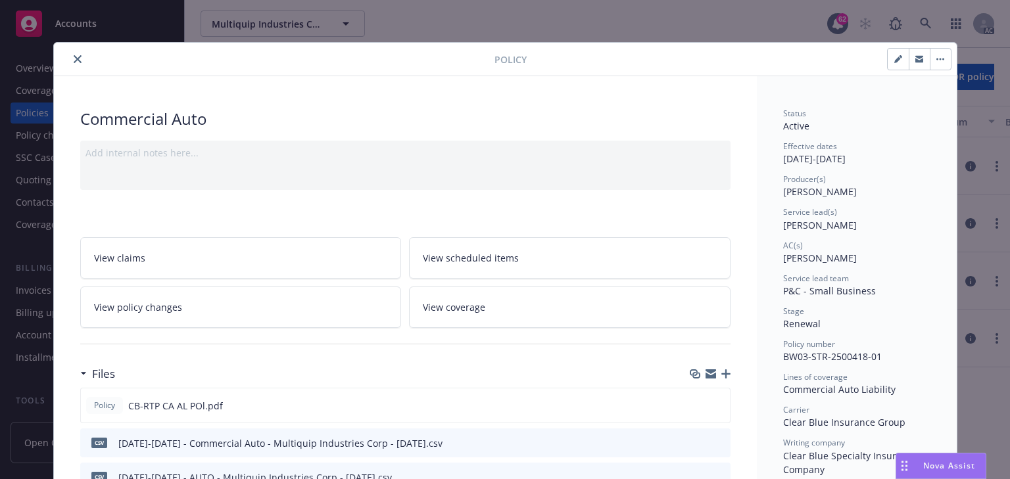
click at [221, 313] on link "View policy changes" at bounding box center [241, 307] width 322 height 41
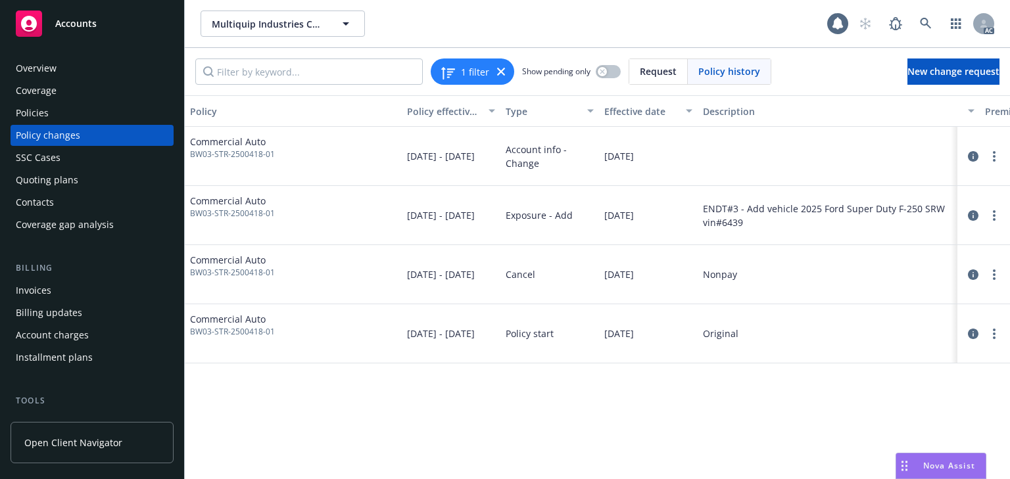
click at [617, 379] on div "Policy Policy effective dates Type Effective date Description Premium change An…" at bounding box center [597, 287] width 825 height 384
click at [51, 115] on div "Policies" at bounding box center [92, 113] width 153 height 21
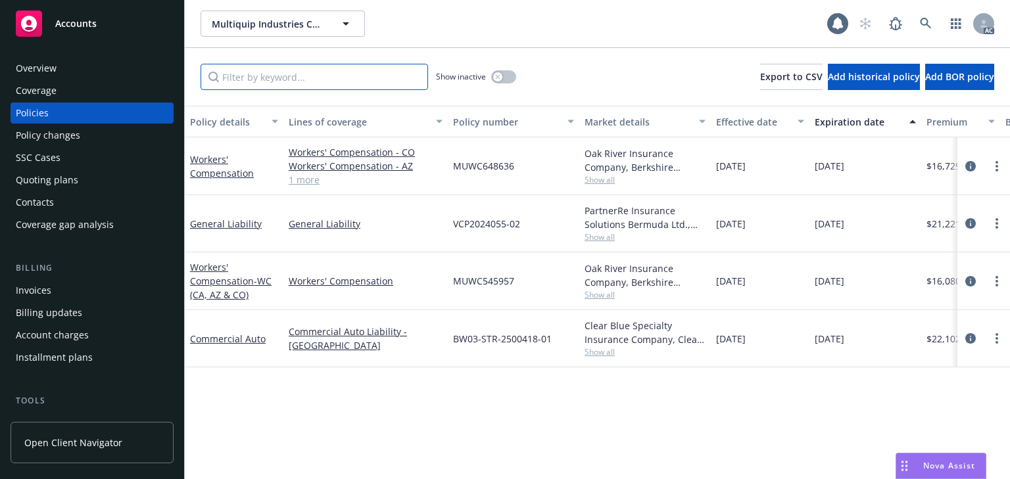
click at [327, 69] on input "Filter by keyword..." at bounding box center [315, 77] width 228 height 26
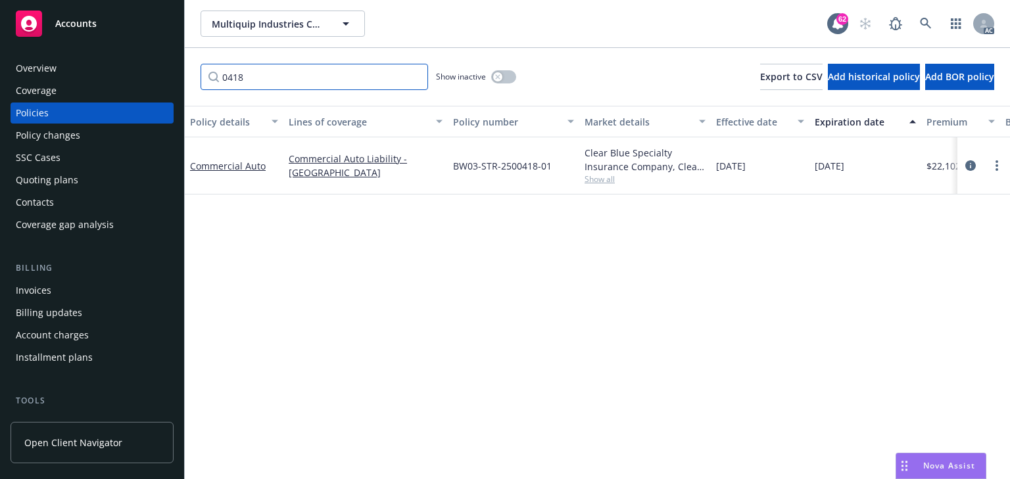
type input "0418"
click at [650, 310] on div "Policy details Lines of coverage Policy number Market details Effective date Ex…" at bounding box center [597, 292] width 825 height 373
click at [970, 165] on icon "circleInformation" at bounding box center [970, 165] width 11 height 11
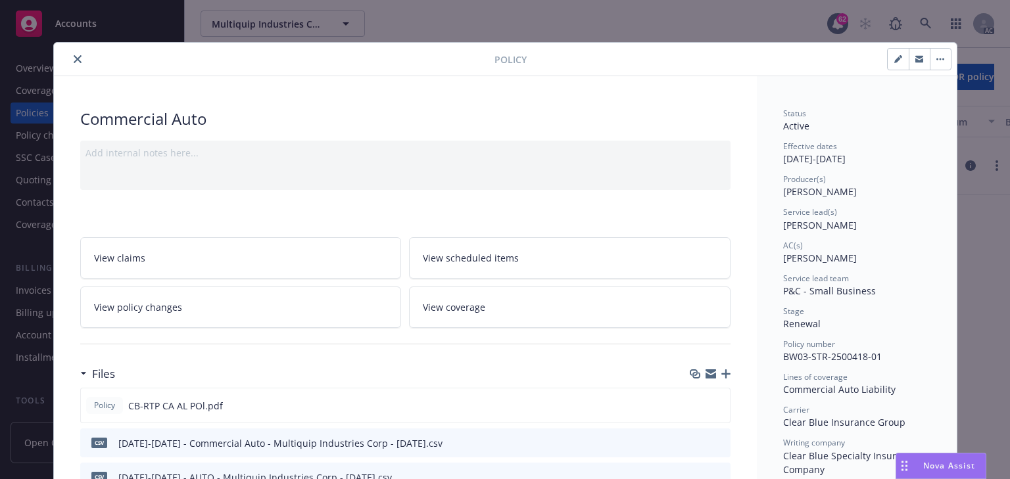
scroll to position [39, 0]
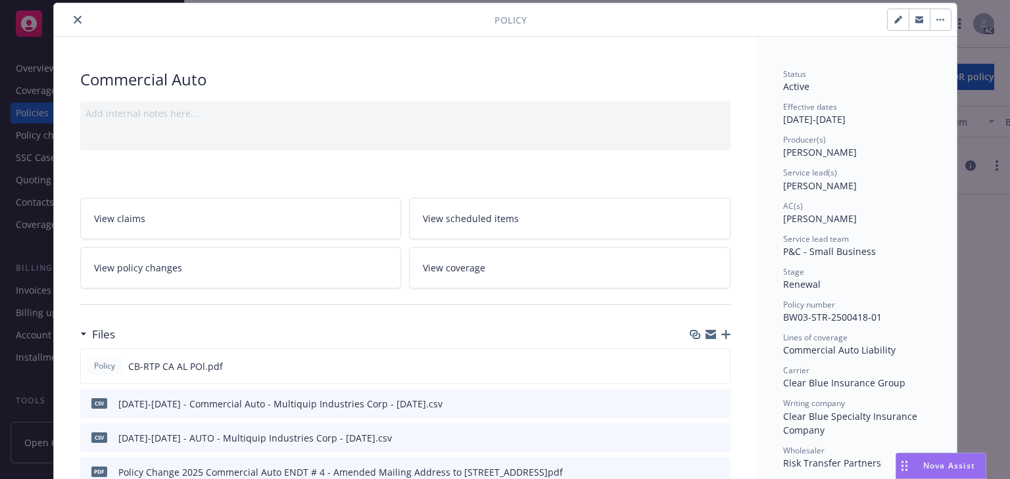
click at [160, 264] on span "View policy changes" at bounding box center [138, 268] width 88 height 14
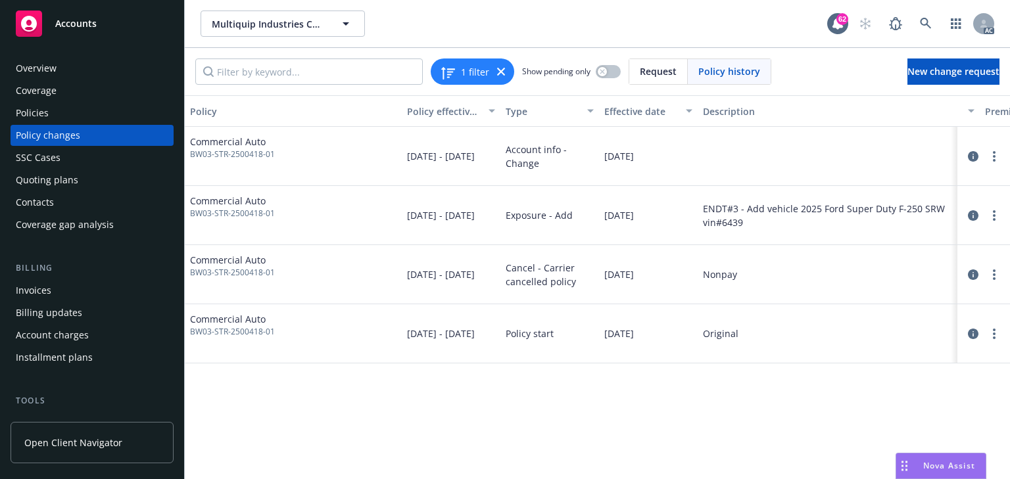
click at [606, 409] on div "Policy Policy effective dates Type Effective date Description Premium change An…" at bounding box center [597, 287] width 825 height 384
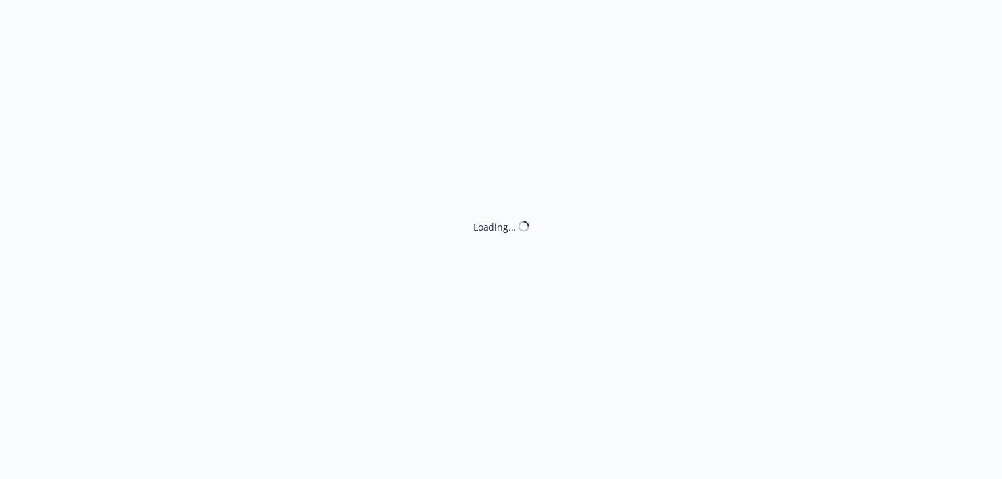
select select "ACCEPTED"
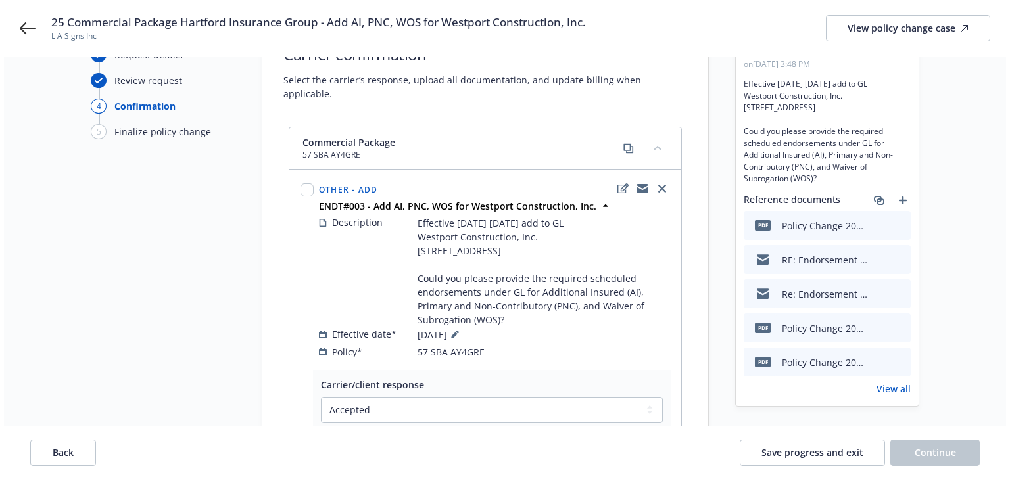
scroll to position [325, 0]
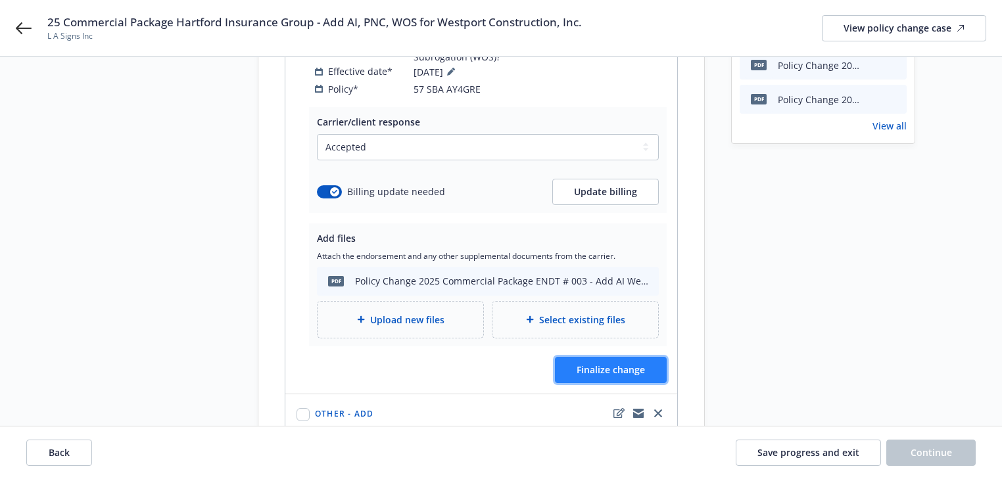
click at [594, 366] on span "Finalize change" at bounding box center [611, 370] width 68 height 12
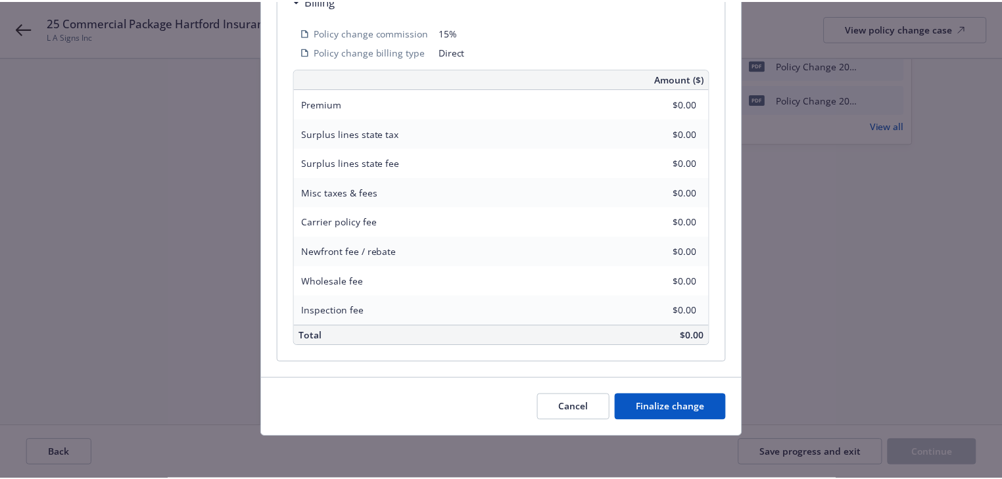
scroll to position [505, 0]
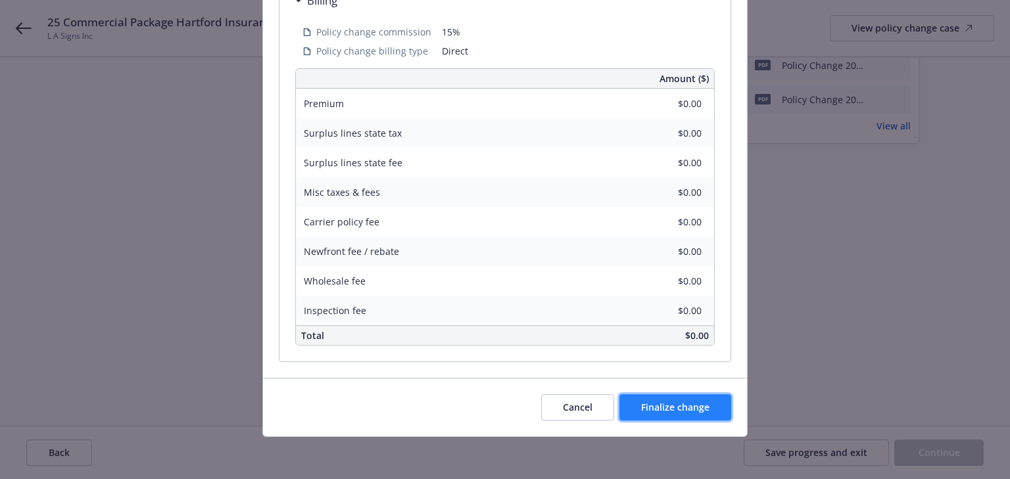
click at [716, 412] on button "Finalize change" at bounding box center [675, 408] width 112 height 26
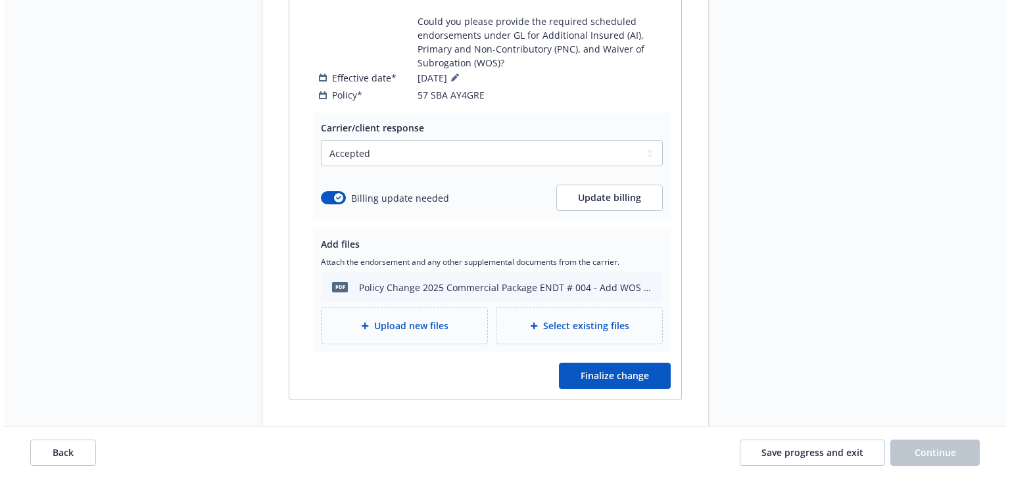
scroll to position [850, 0]
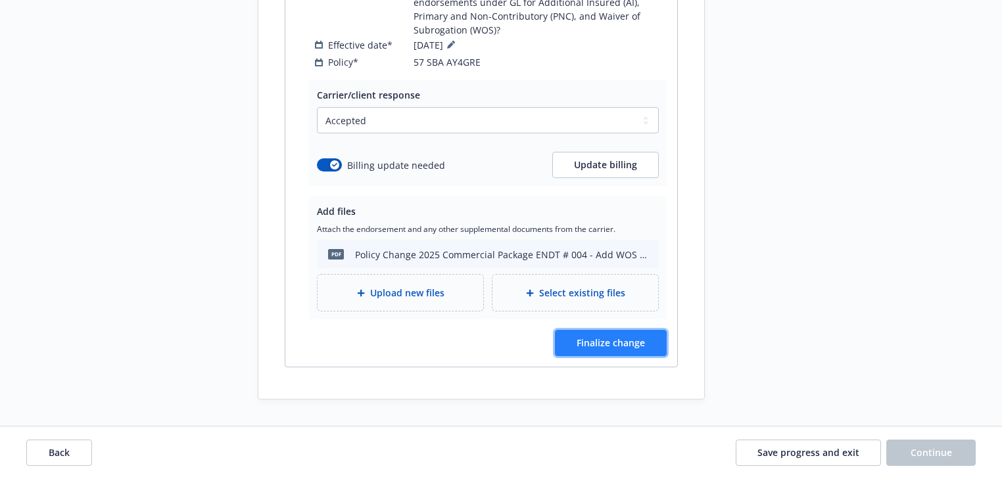
click at [617, 350] on button "Finalize change" at bounding box center [611, 343] width 112 height 26
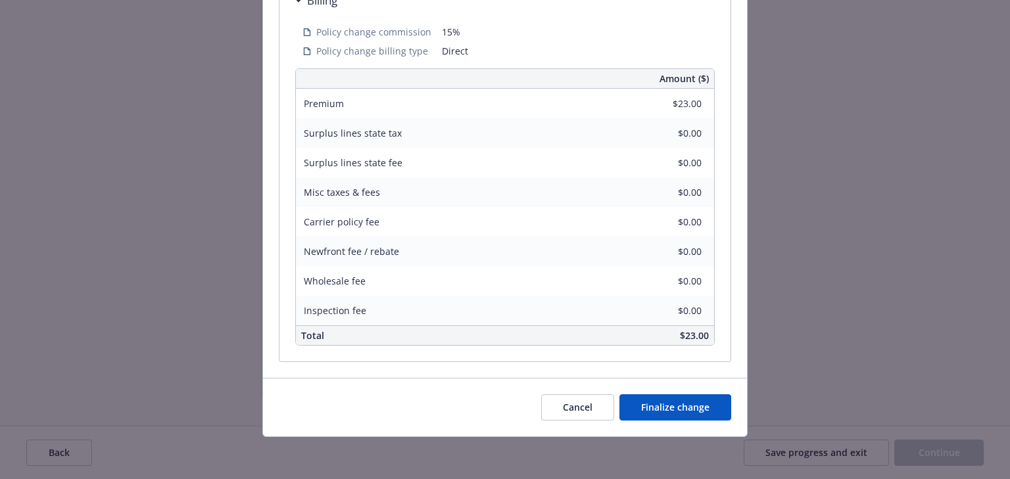
scroll to position [505, 0]
click at [713, 410] on button "Finalize change" at bounding box center [675, 408] width 112 height 26
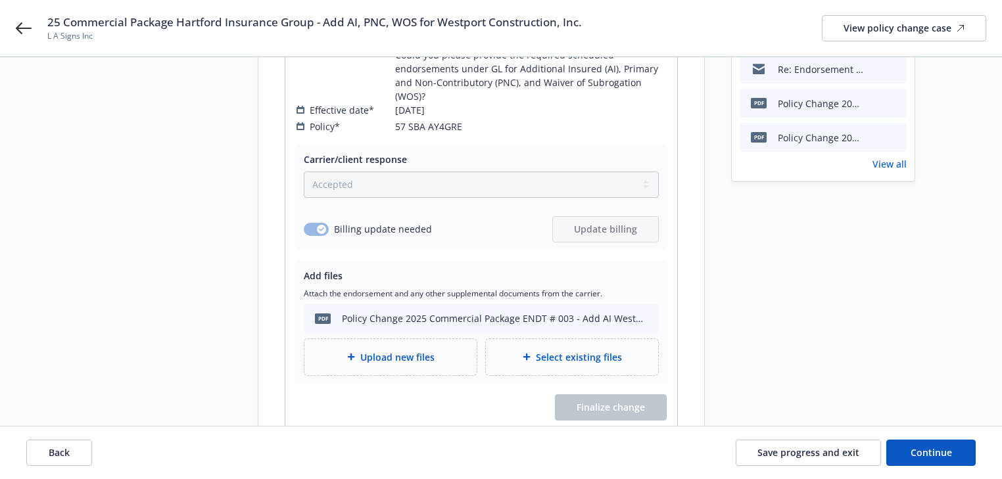
scroll to position [218, 0]
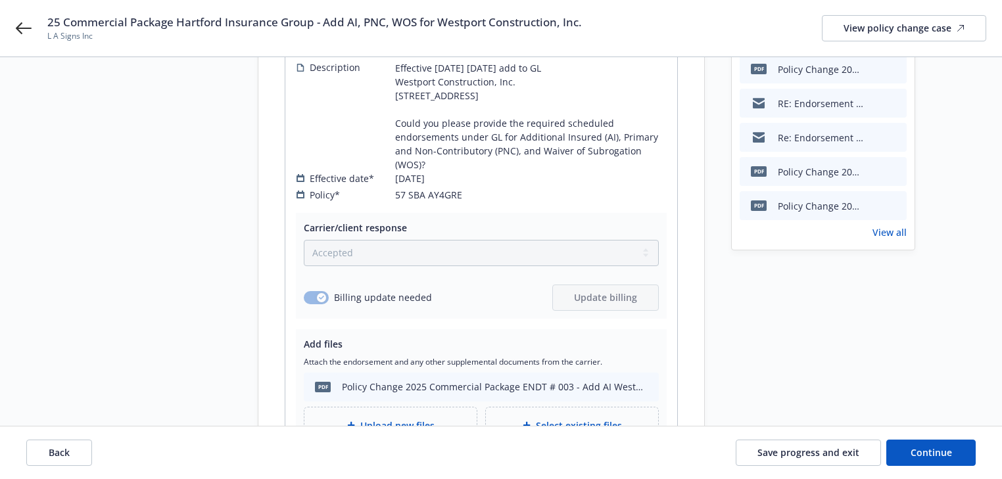
click at [891, 239] on link "View all" at bounding box center [890, 233] width 34 height 14
click at [940, 461] on button "Continue" at bounding box center [930, 453] width 89 height 26
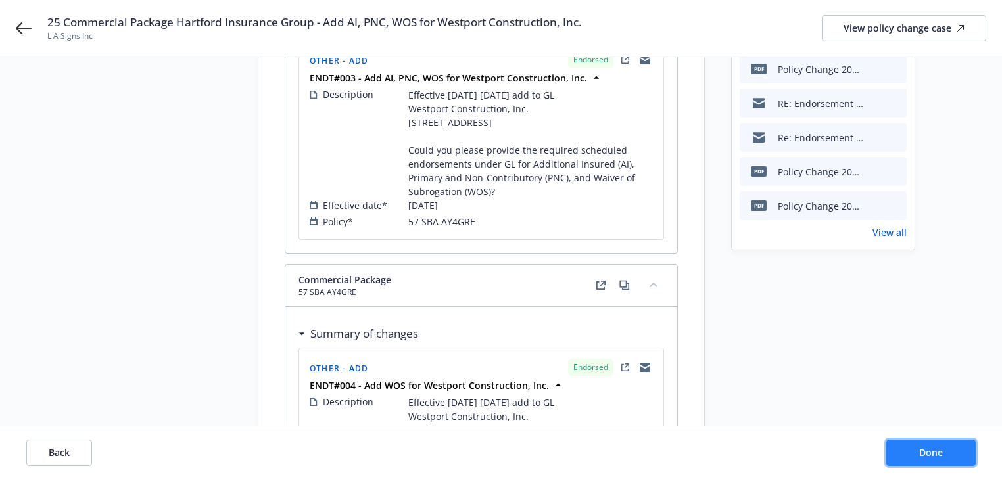
click at [940, 461] on button "Done" at bounding box center [930, 453] width 89 height 26
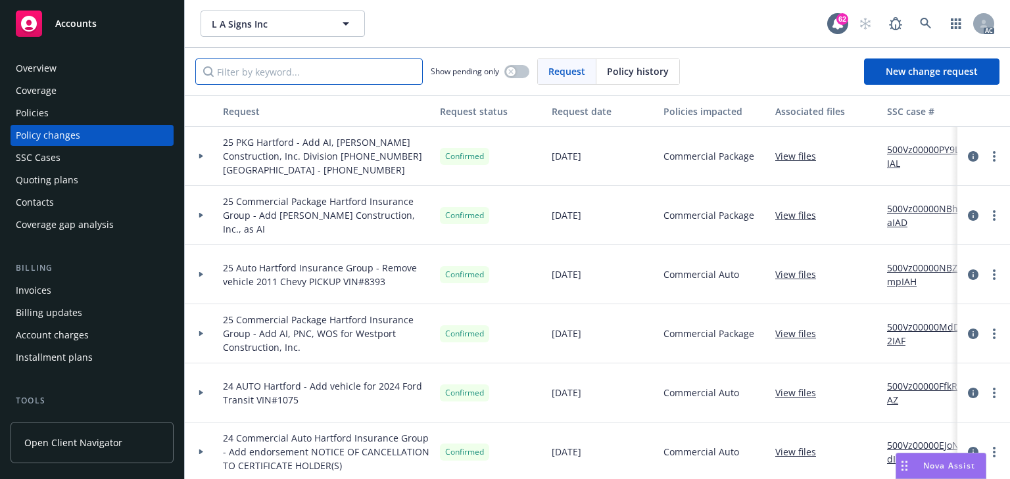
click at [274, 70] on input "Filter by keyword..." at bounding box center [309, 72] width 228 height 26
paste input "25 Commercial Package Hartford Insurance Group - Add AI, PNC, WOS for Westport …"
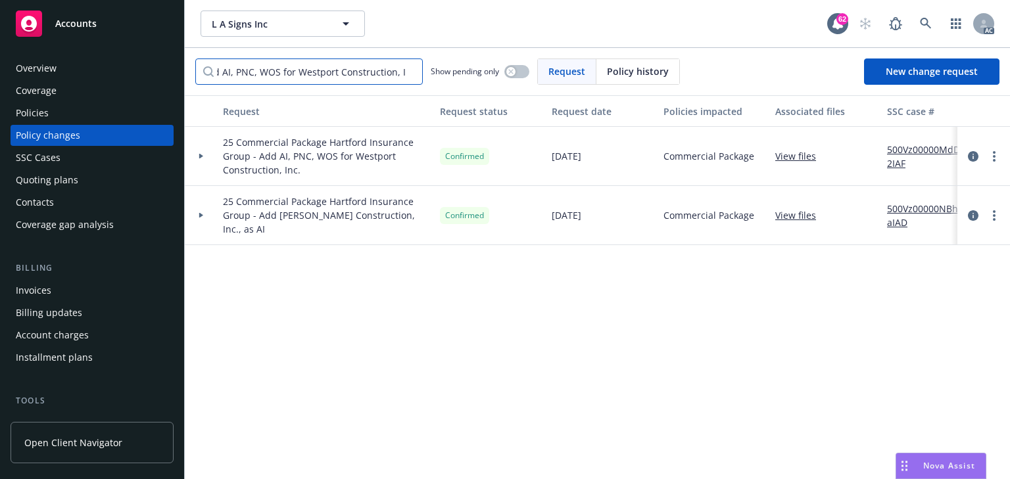
type input "25 Commercial Package Hartford Insurance Group - Add AI, PNC, WOS for Westport …"
click at [197, 164] on div at bounding box center [201, 156] width 33 height 59
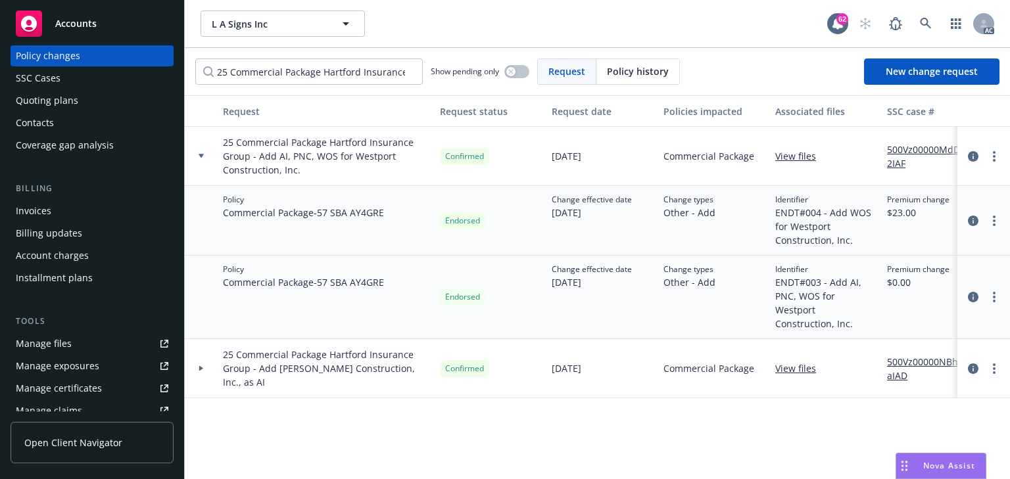
scroll to position [158, 0]
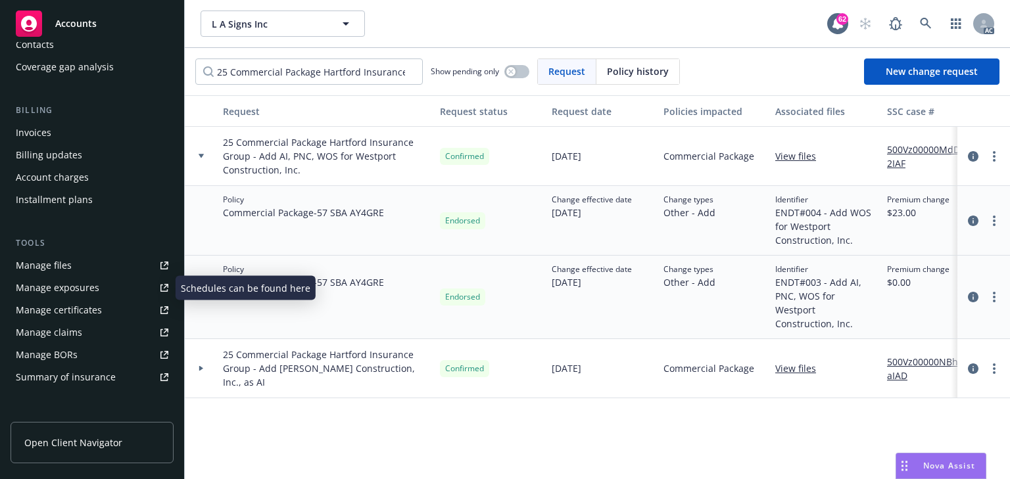
click at [76, 289] on div "Manage exposures" at bounding box center [58, 287] width 84 height 21
click at [260, 221] on div "Policy Commercial Package - 57 SBA AY4GRE" at bounding box center [326, 221] width 217 height 70
click at [994, 155] on circle "more" at bounding box center [994, 156] width 3 height 3
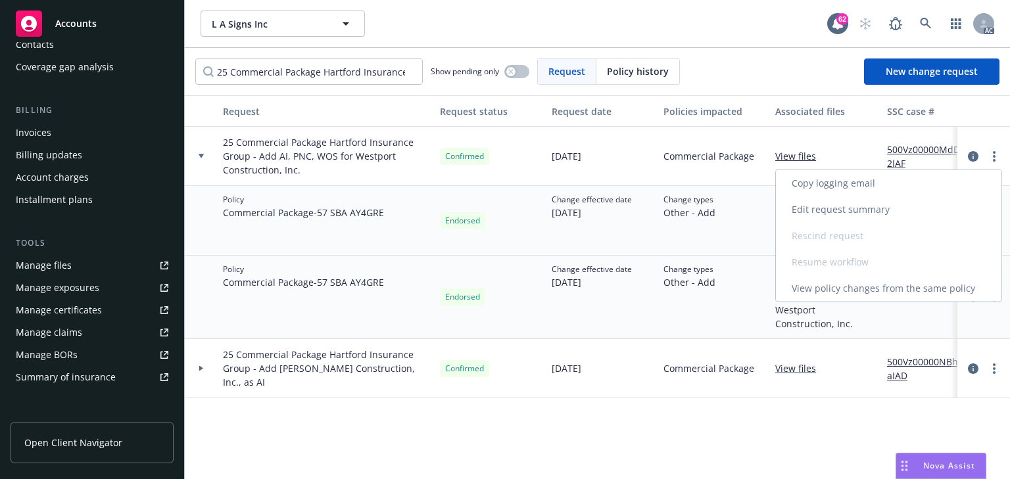
click at [824, 210] on link "Edit request summary" at bounding box center [889, 210] width 226 height 26
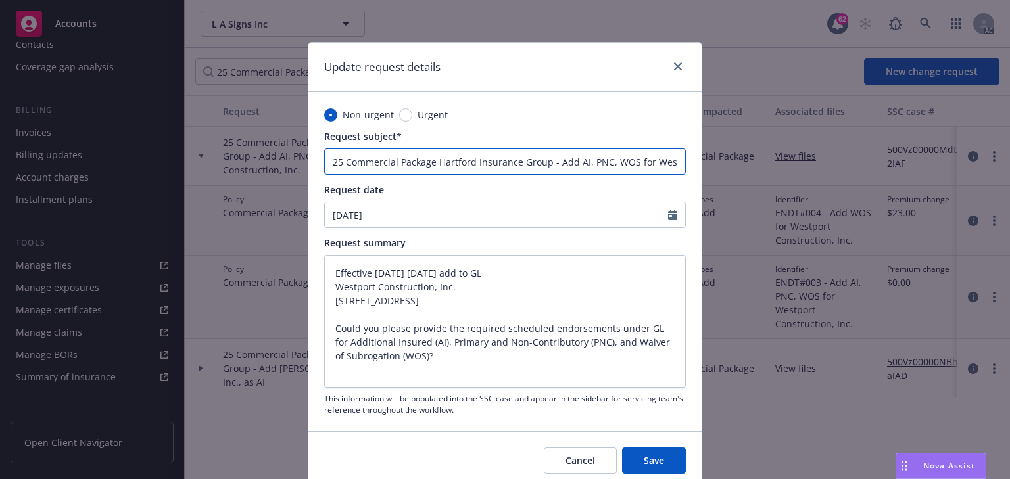
click at [593, 163] on input "25 Commercial Package Hartford Insurance Group - Add AI, PNC, WOS for Westport …" at bounding box center [505, 162] width 362 height 26
type input "25 Commercial Package Hartford Insurance Group - Add AI, , WOS for Westport Con…"
type textarea "x"
type input "25 Commercial Package Hartford Insurance Group - Add AI, WOS for Westport Const…"
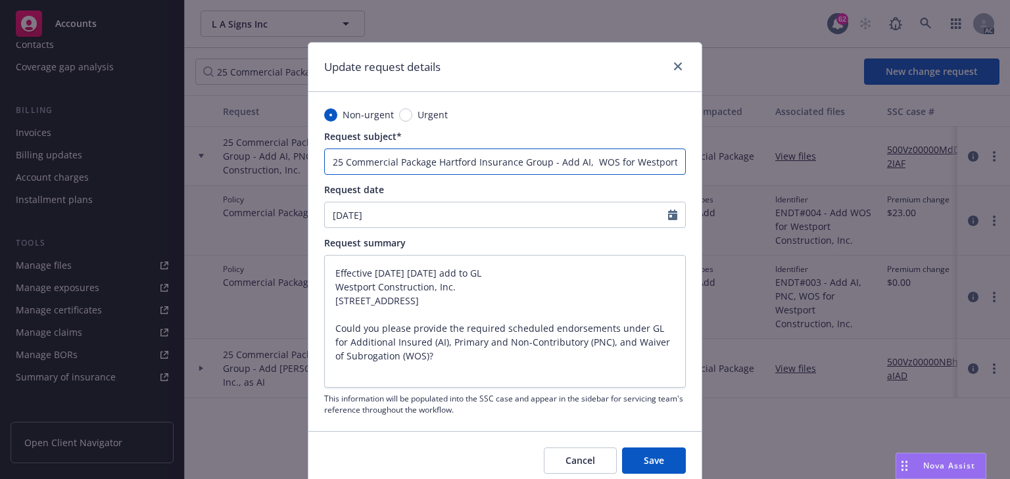
type textarea "x"
type input "25 Commercial Package Hartford Insurance Group - Add AI, WOS for Westport Const…"
type textarea "x"
type input "25 Commercial Package Hartford Insurance Group - Add AI, WOS for Westport Const…"
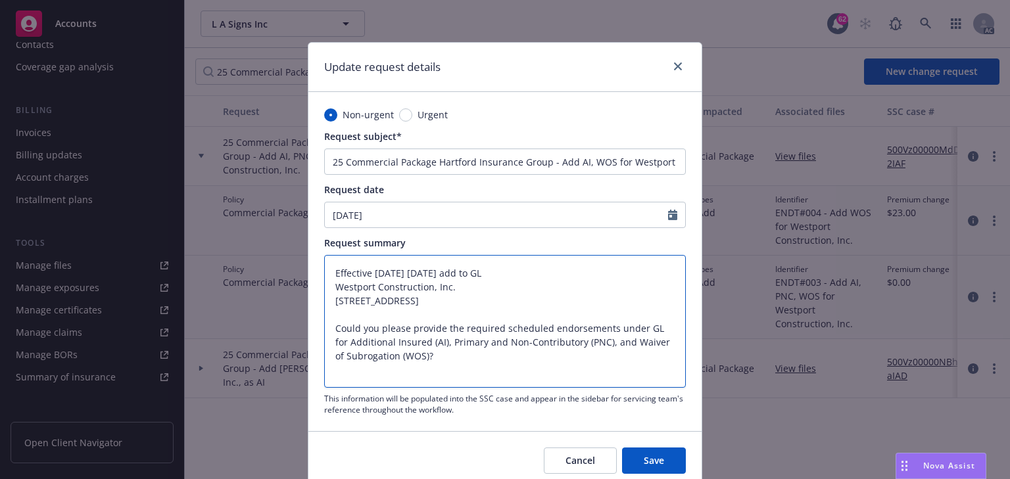
drag, startPoint x: 431, startPoint y: 356, endPoint x: 588, endPoint y: 360, distance: 156.5
click at [588, 360] on textarea "Effective today 5/21/25 add to GL Westport Construction, Inc. 125 W. Maple Aven…" at bounding box center [505, 321] width 362 height 133
type textarea "Effective today 5/21/25 add to GL Westport Construction, Inc. 125 W. Maple Aven…"
type textarea "x"
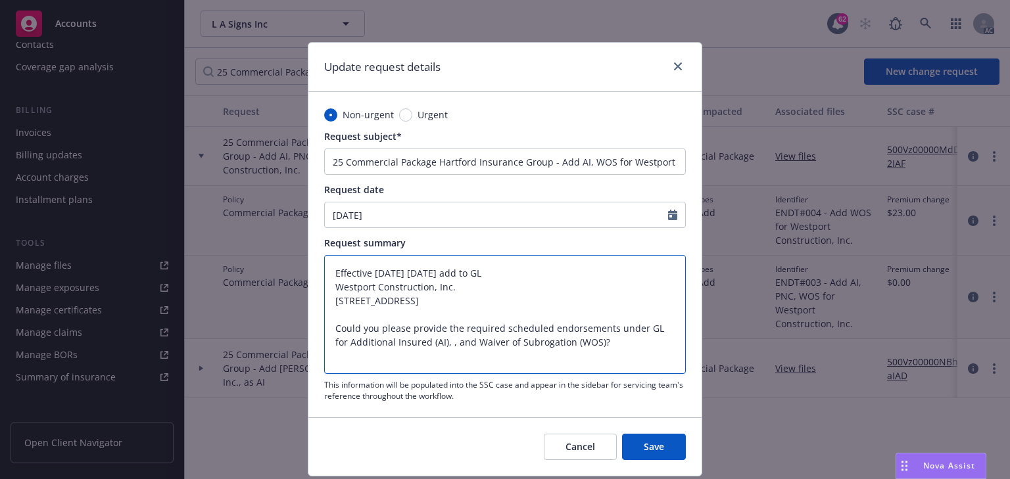
type textarea "Effective today 5/21/25 add to GL Westport Construction, Inc. 125 W. Maple Aven…"
type textarea "x"
type textarea "Effective today 5/21/25 add to GL Westport Construction, Inc. 125 W. Maple Aven…"
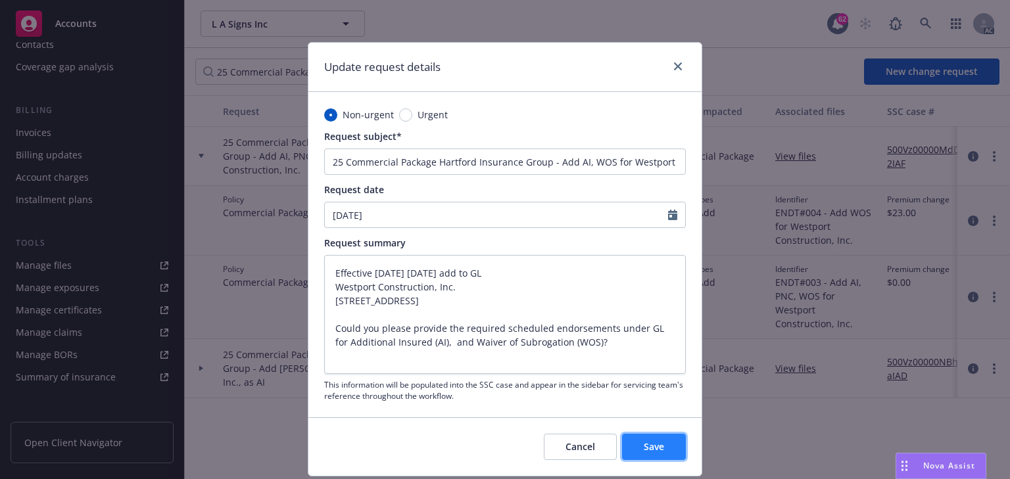
click at [648, 445] on span "Save" at bounding box center [654, 447] width 20 height 12
type textarea "x"
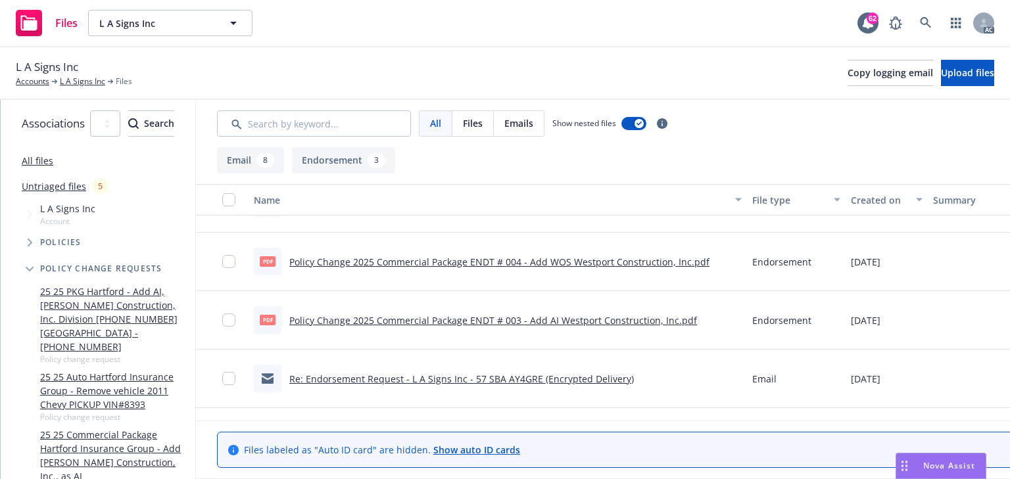
scroll to position [0, 248]
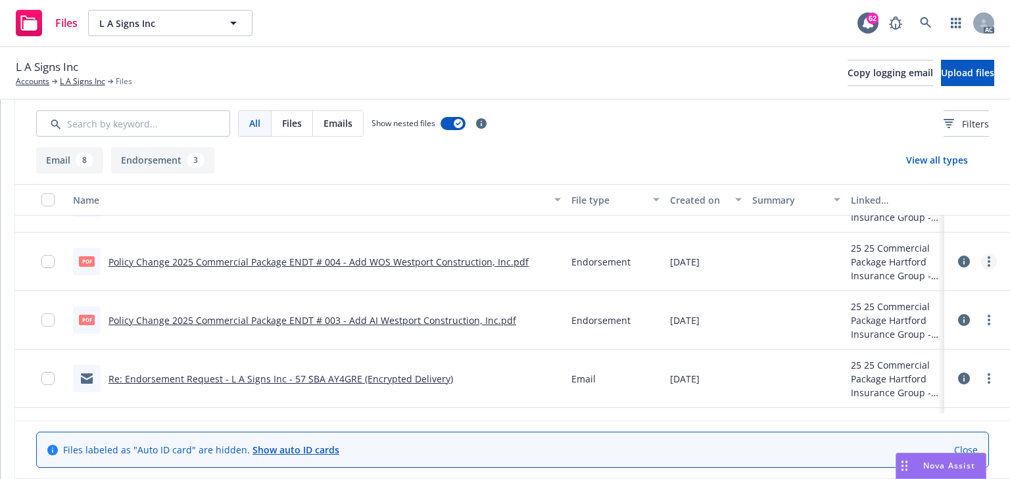
click at [981, 259] on link "more" at bounding box center [989, 262] width 16 height 16
click at [866, 318] on link "Download" at bounding box center [915, 315] width 131 height 26
click at [988, 316] on circle "more" at bounding box center [989, 316] width 3 height 3
click at [886, 373] on link "Download" at bounding box center [915, 373] width 131 height 26
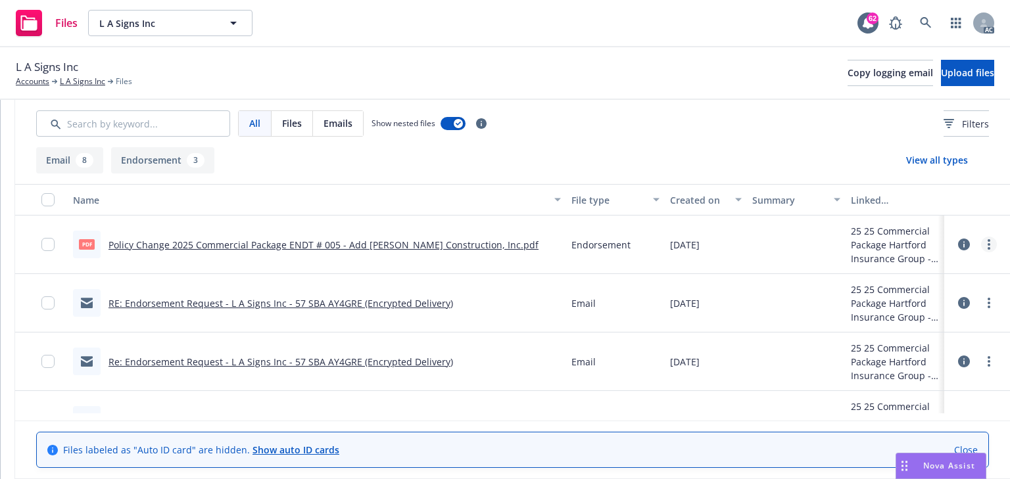
click at [981, 239] on link "more" at bounding box center [989, 245] width 16 height 16
click at [914, 279] on link "Archive" at bounding box center [915, 271] width 131 height 26
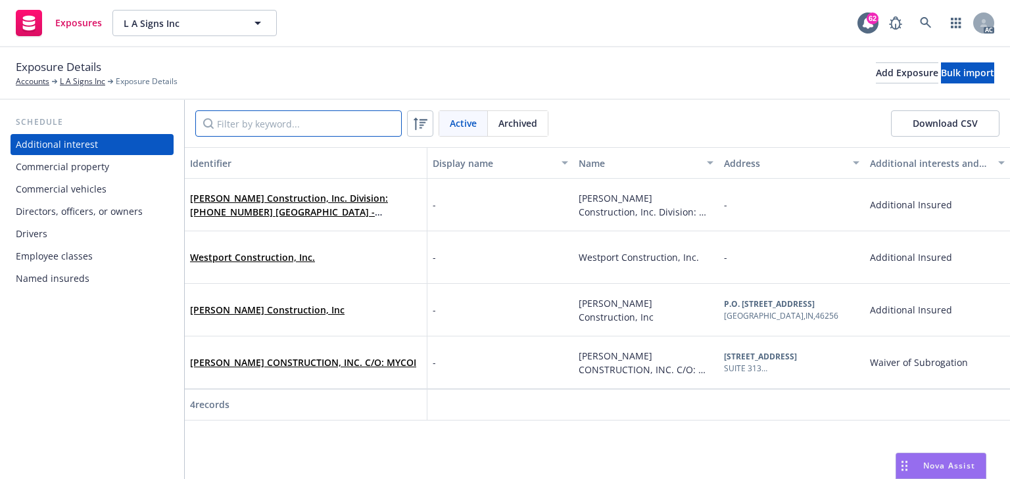
click at [301, 126] on input "Filter by keyword..." at bounding box center [298, 123] width 206 height 26
paste input "Westport Construction, Inc"
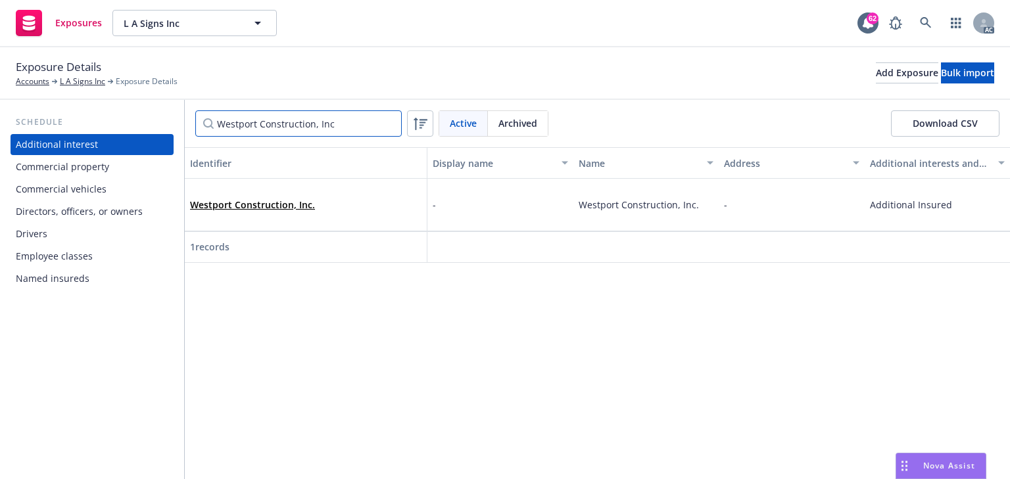
type input "Westport Construction, Inc"
click at [285, 202] on link "Westport Construction, Inc." at bounding box center [252, 205] width 125 height 12
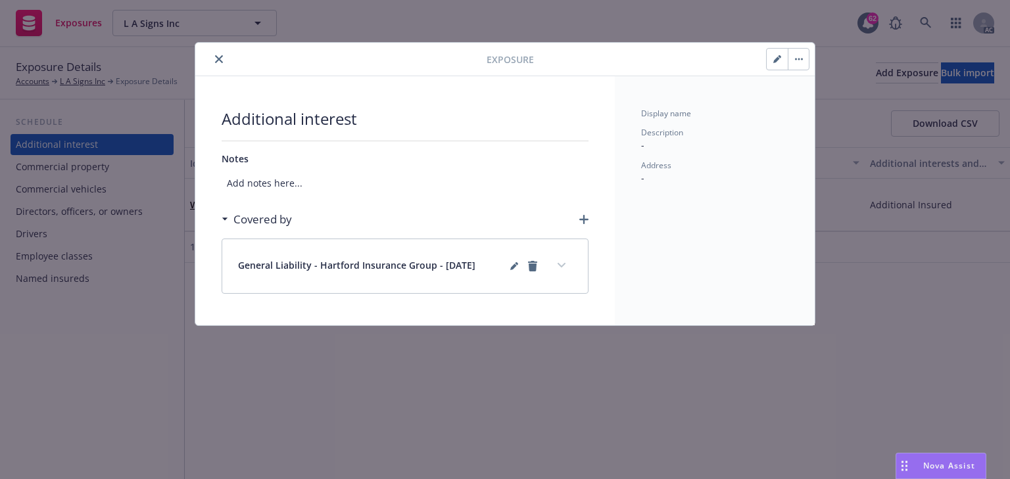
click at [773, 57] on icon "button" at bounding box center [777, 59] width 8 height 8
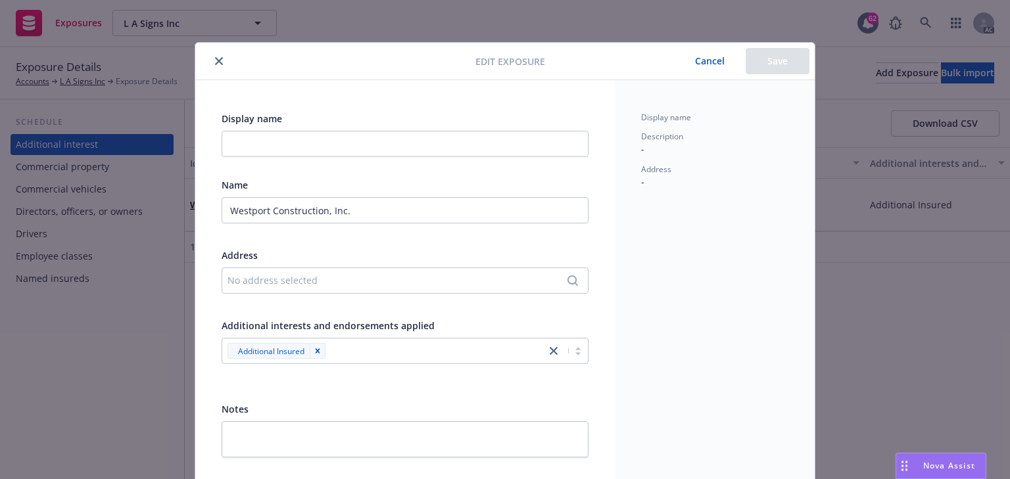
click at [710, 70] on button "Cancel" at bounding box center [710, 61] width 72 height 26
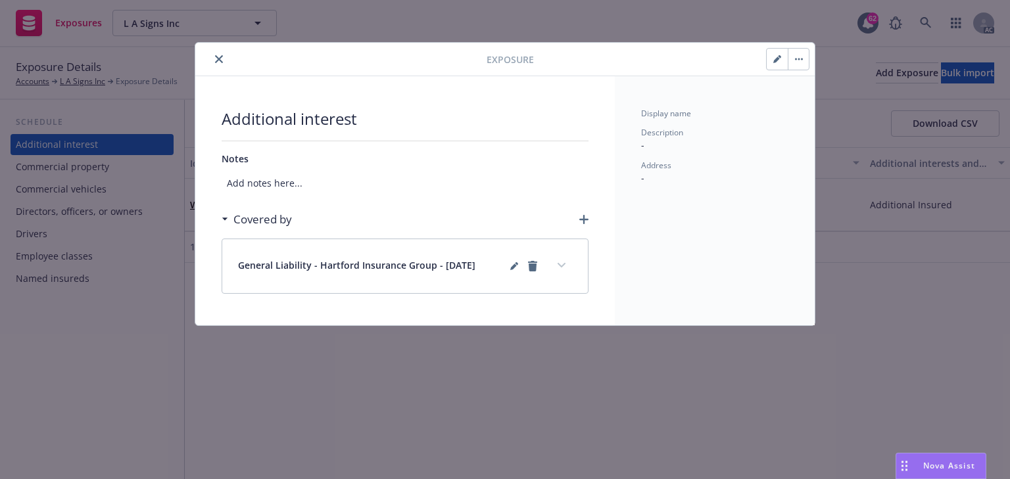
click at [556, 257] on button "expand content" at bounding box center [561, 265] width 21 height 21
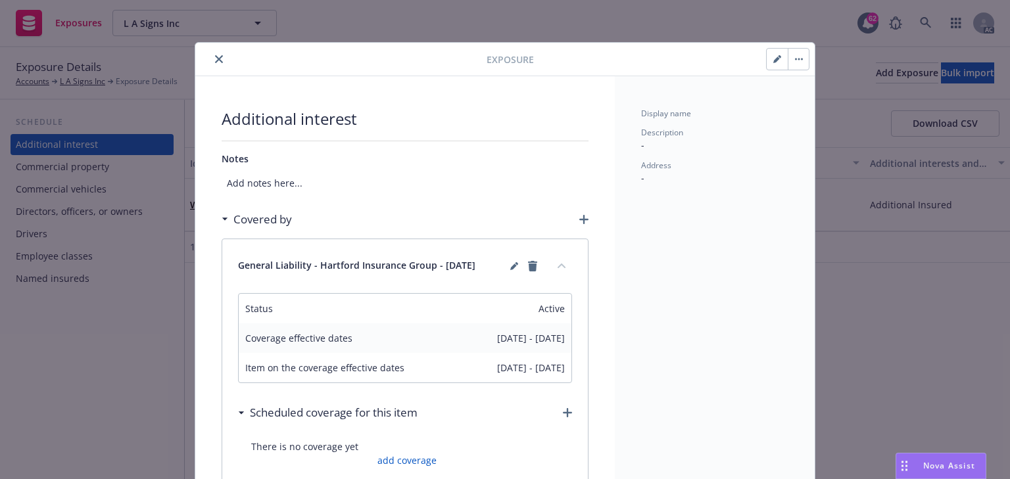
click at [215, 55] on icon "close" at bounding box center [219, 59] width 8 height 8
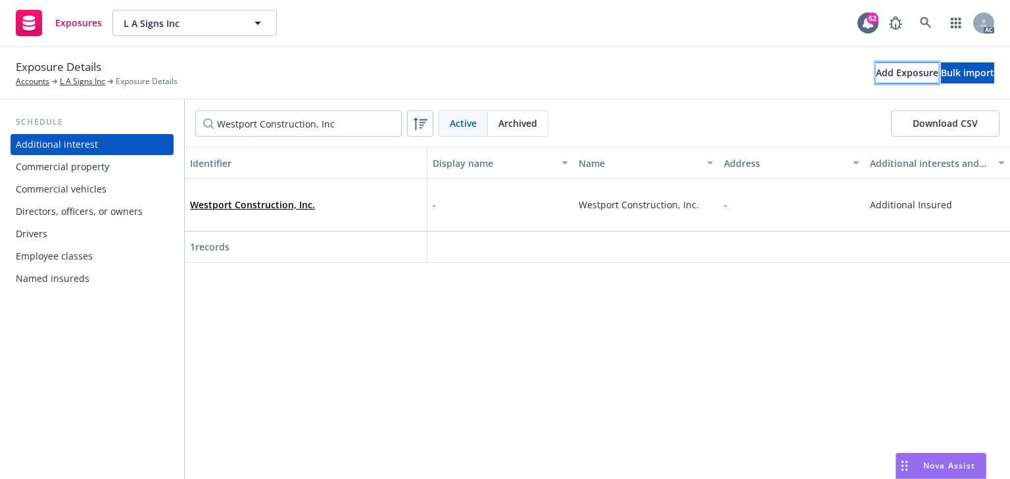
click at [876, 74] on div "Add Exposure" at bounding box center [907, 73] width 62 height 20
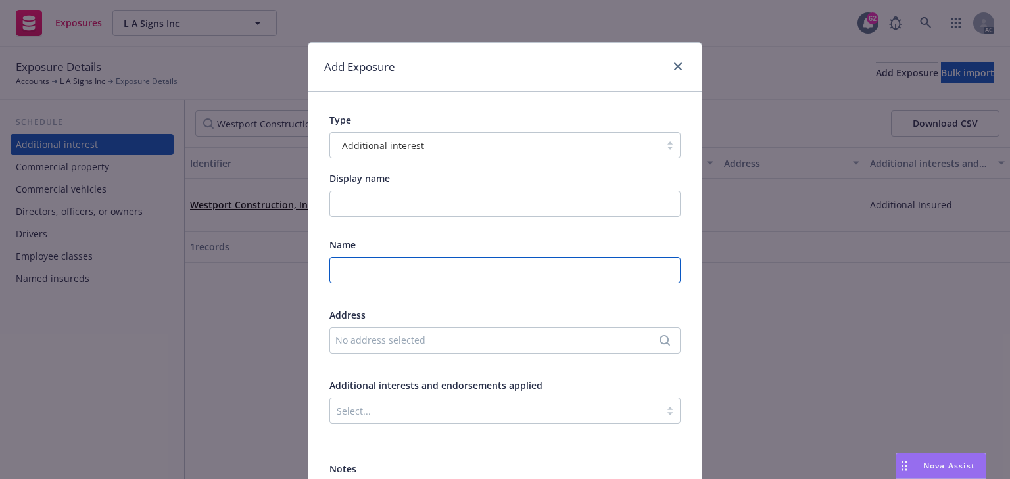
click at [362, 263] on input "text" at bounding box center [504, 270] width 351 height 26
paste input "Westport Construction, Inc. Waiver Name Overflow"
type input "Westport Construction, Inc. Waiver Name Overflow"
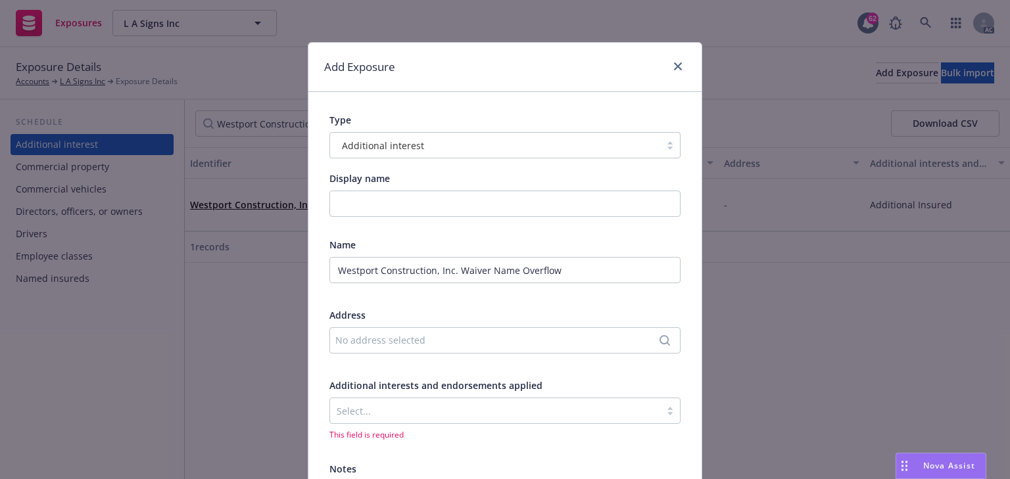
click at [364, 346] on div "No address selected" at bounding box center [498, 340] width 326 height 14
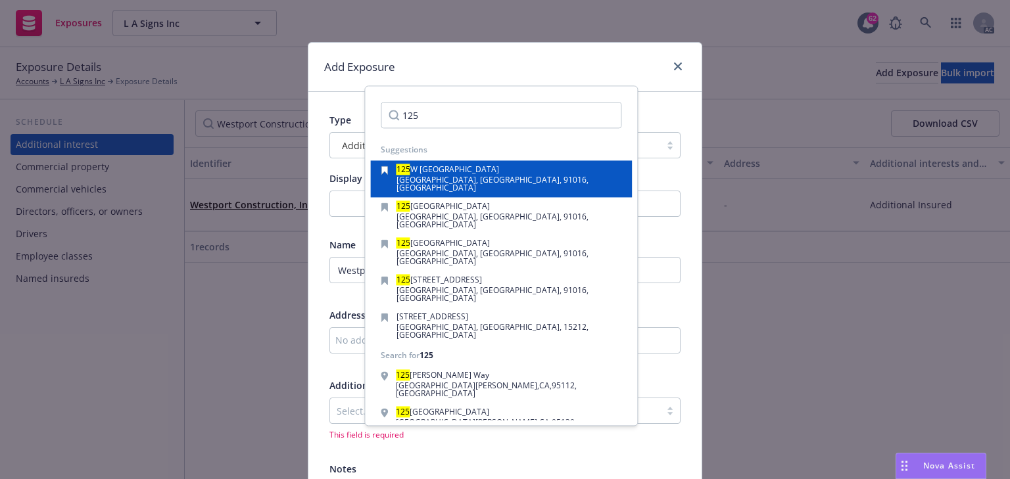
type input "125"
click at [494, 178] on div "125 W Maple Ave Monrovia, CA, 91016, USA" at bounding box center [501, 179] width 241 height 26
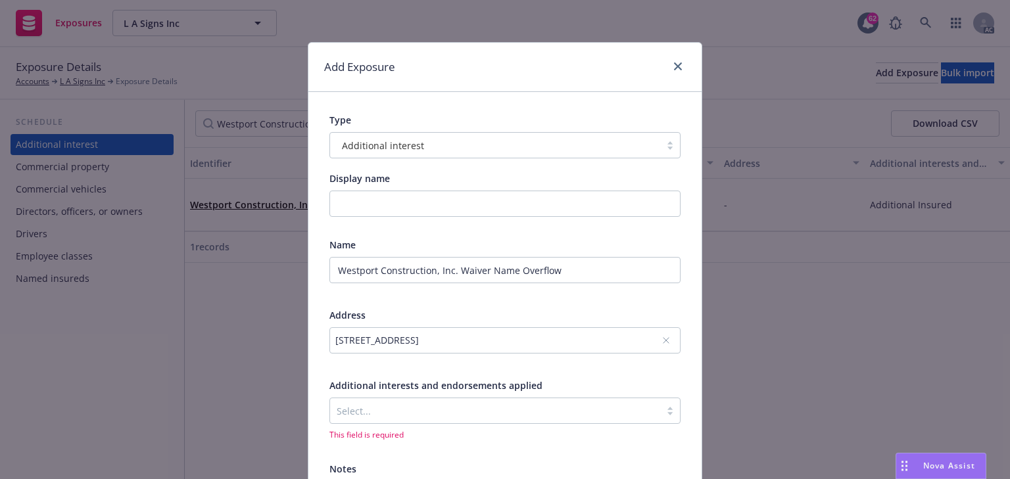
scroll to position [148, 0]
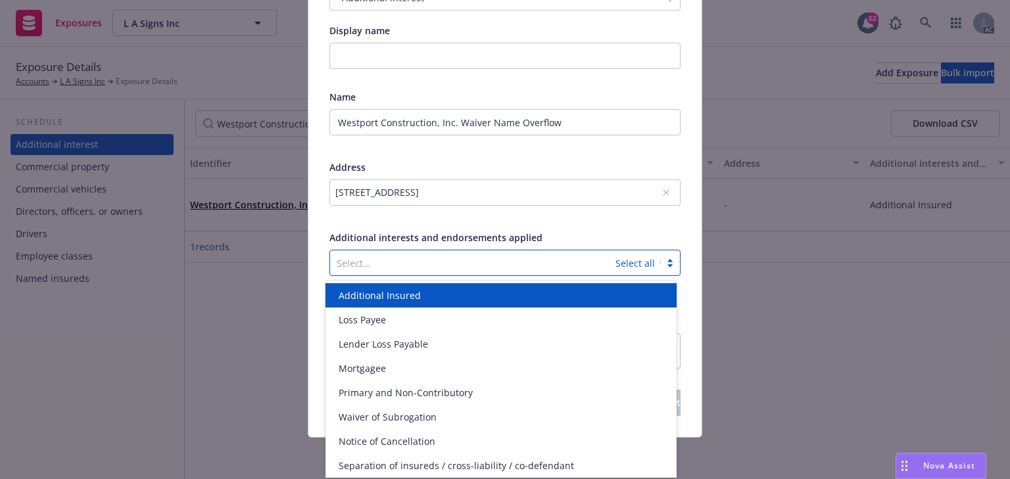
click at [390, 266] on div at bounding box center [473, 263] width 272 height 16
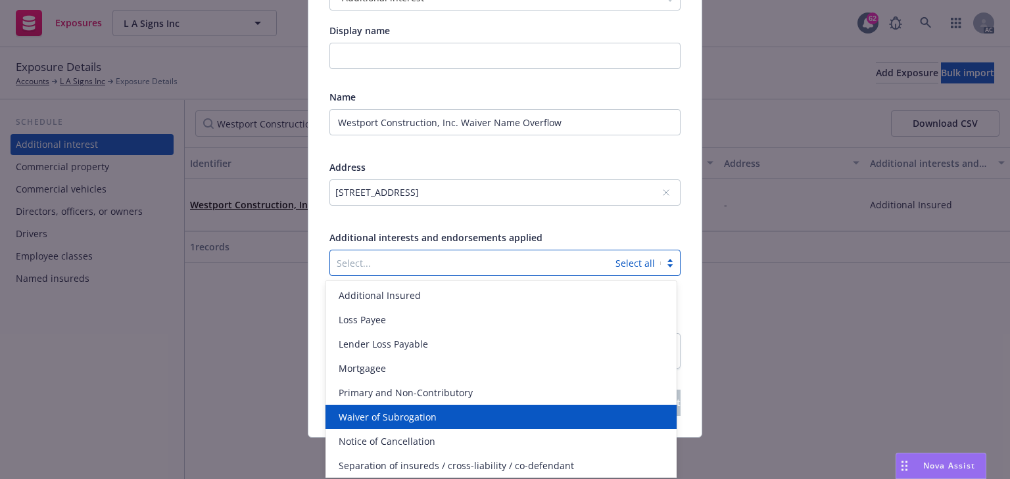
click at [389, 421] on span "Waiver of Subrogation" at bounding box center [388, 417] width 98 height 14
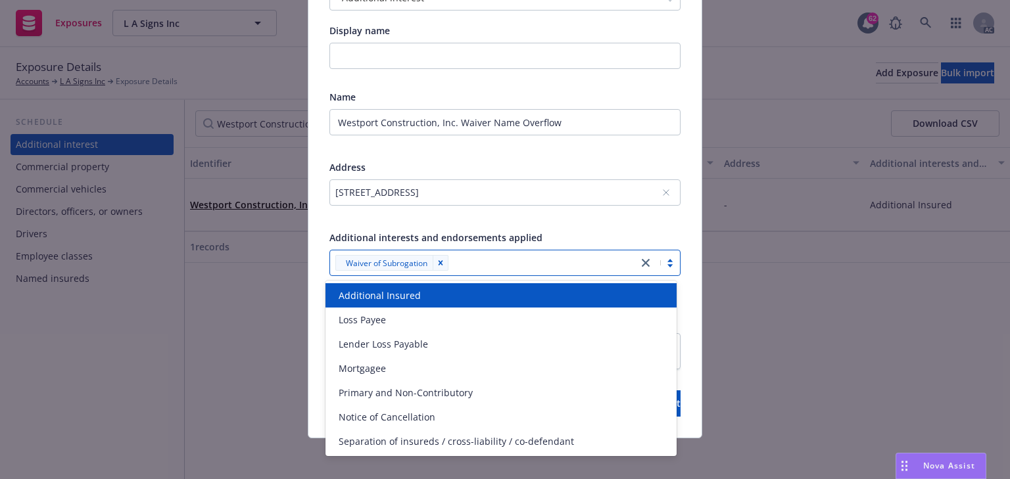
click at [596, 228] on div "Name Westport Construction, Inc. Waiver Name Overflow Address 125 W Maple Ave, …" at bounding box center [504, 191] width 351 height 203
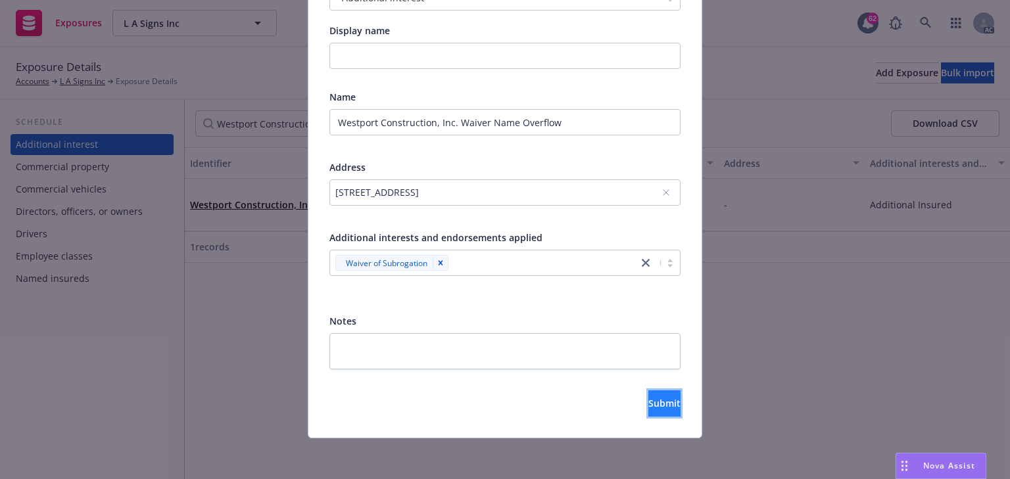
click at [648, 400] on span "Submit" at bounding box center [664, 403] width 32 height 12
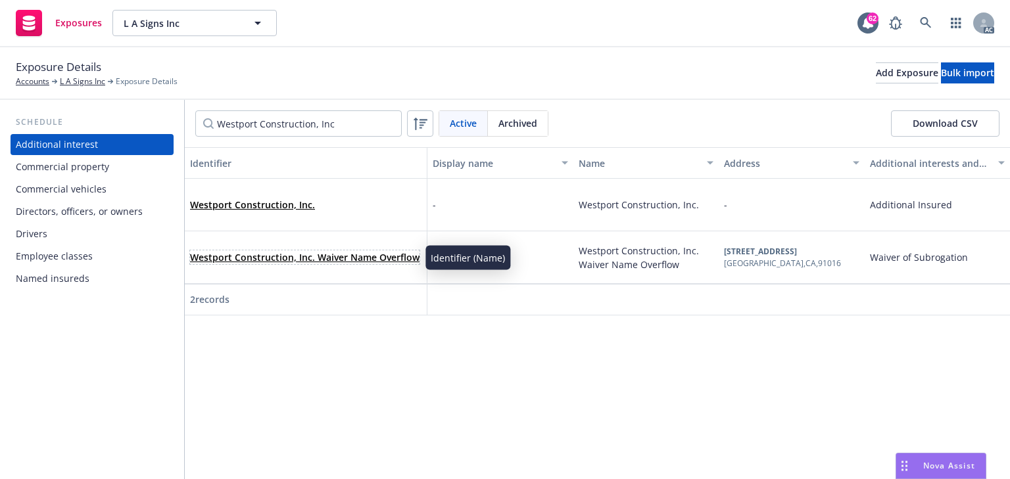
click at [312, 256] on link "Westport Construction, Inc. Waiver Name Overflow" at bounding box center [304, 257] width 229 height 12
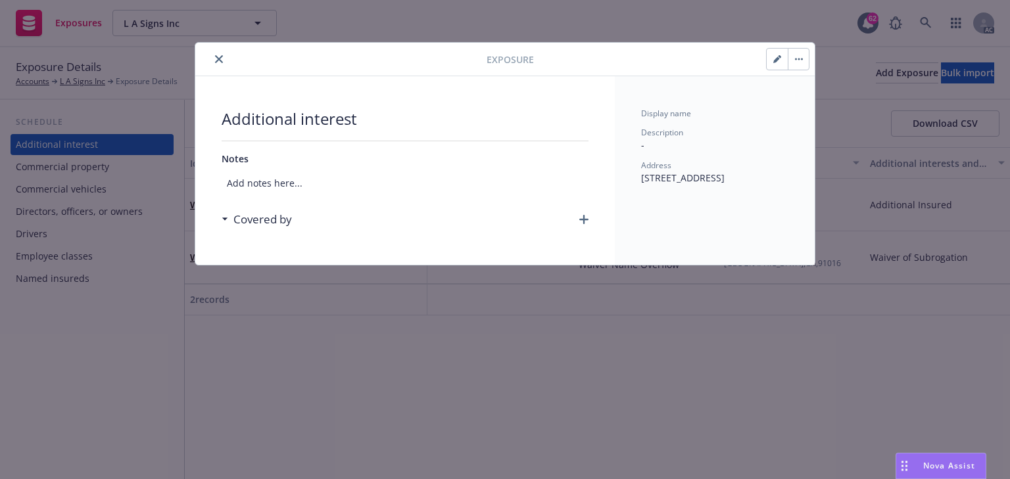
click at [581, 218] on icon "button" at bounding box center [583, 219] width 9 height 9
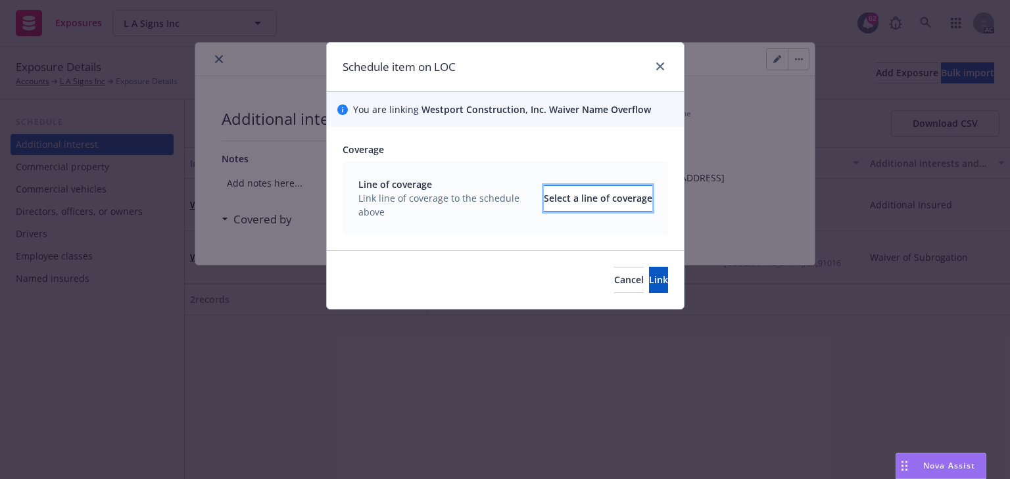
click at [572, 197] on div "Select a line of coverage" at bounding box center [598, 198] width 108 height 25
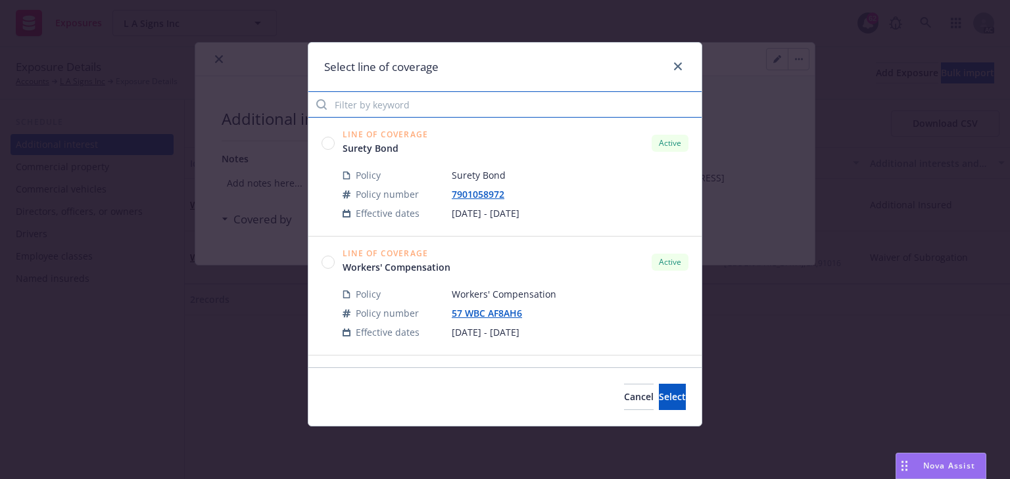
click at [423, 105] on input "Filter by keyword" at bounding box center [504, 104] width 393 height 26
type input "gre"
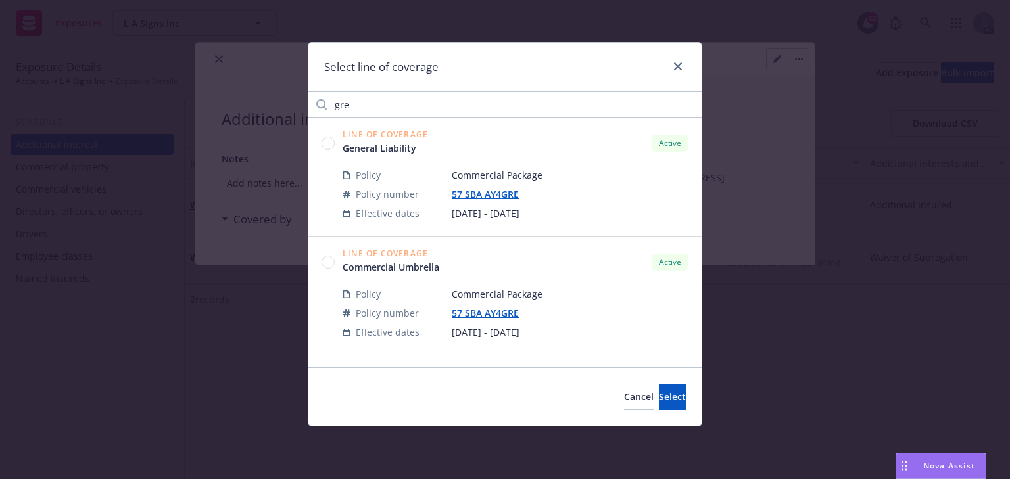
click at [329, 142] on circle at bounding box center [328, 143] width 12 height 12
click at [659, 400] on span "Select" at bounding box center [672, 397] width 27 height 12
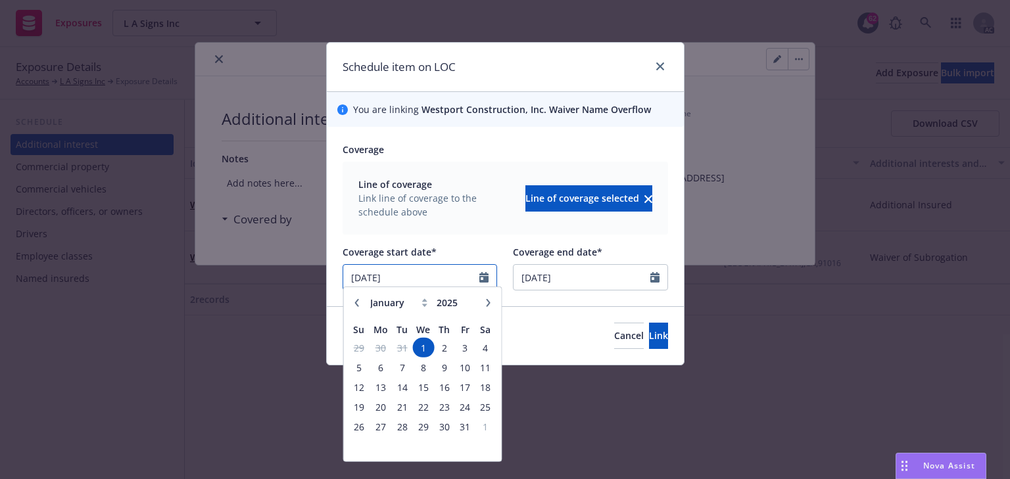
drag, startPoint x: 337, startPoint y: 279, endPoint x: 258, endPoint y: 277, distance: 78.9
click at [258, 277] on div "Schedule item on LOC You are linking Westport Construction, Inc. Waiver Name Ov…" at bounding box center [505, 239] width 1010 height 479
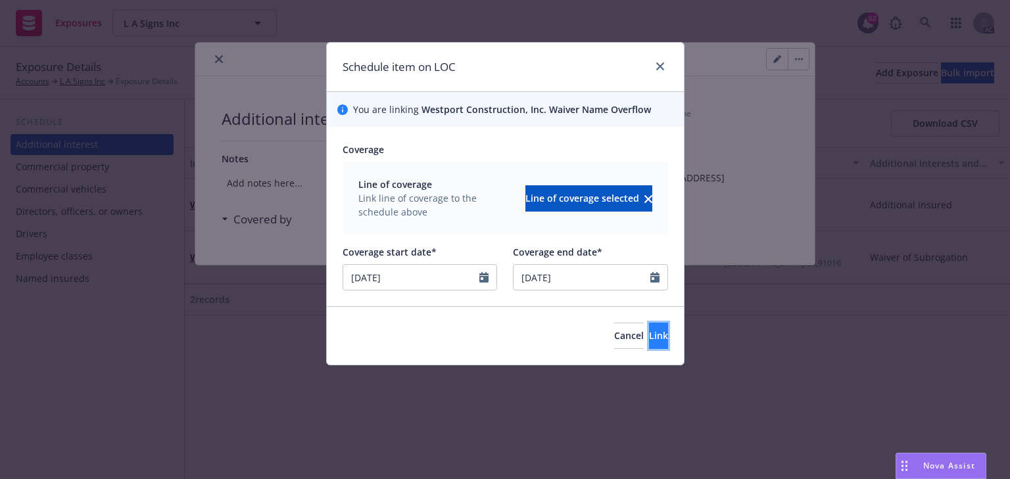
type input "05/21/2025"
click at [654, 339] on button "Link" at bounding box center [658, 336] width 19 height 26
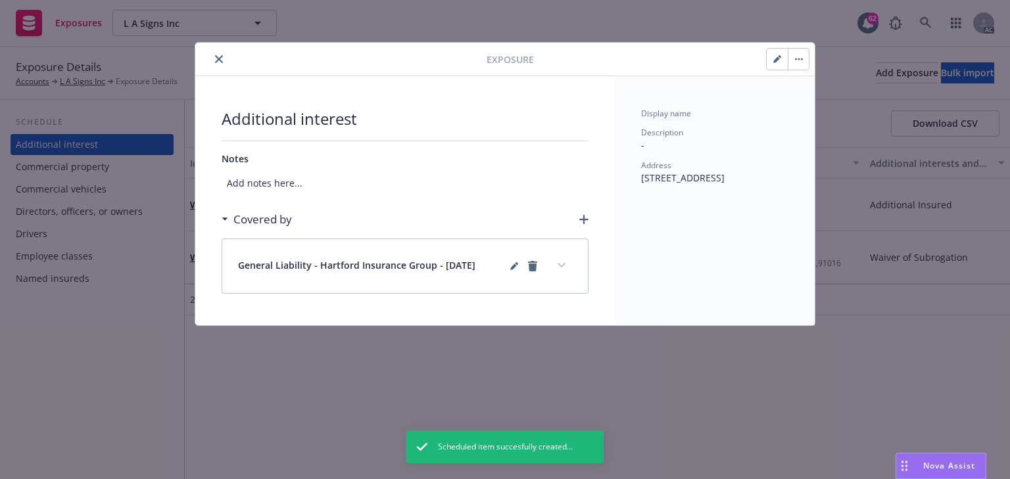
click at [586, 216] on icon "button" at bounding box center [583, 219] width 9 height 9
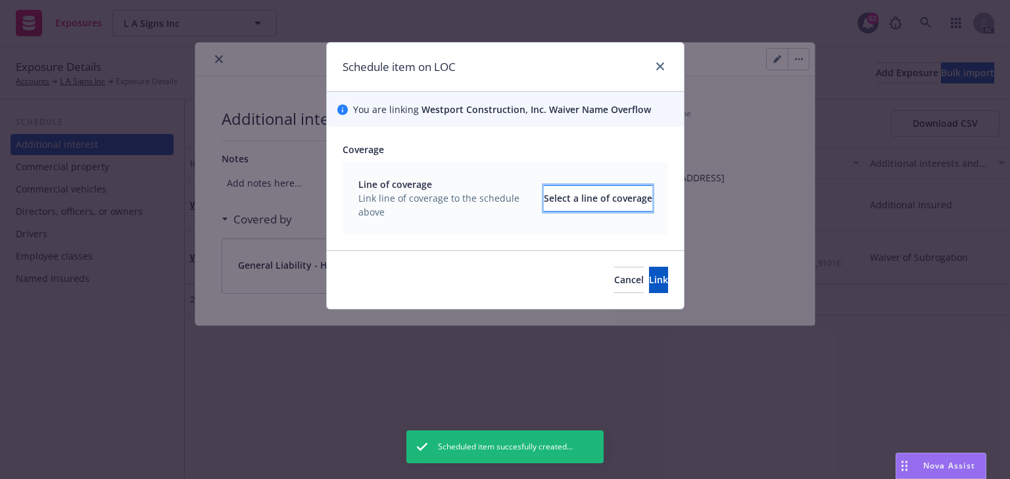
click at [588, 190] on div "Select a line of coverage" at bounding box center [598, 198] width 108 height 25
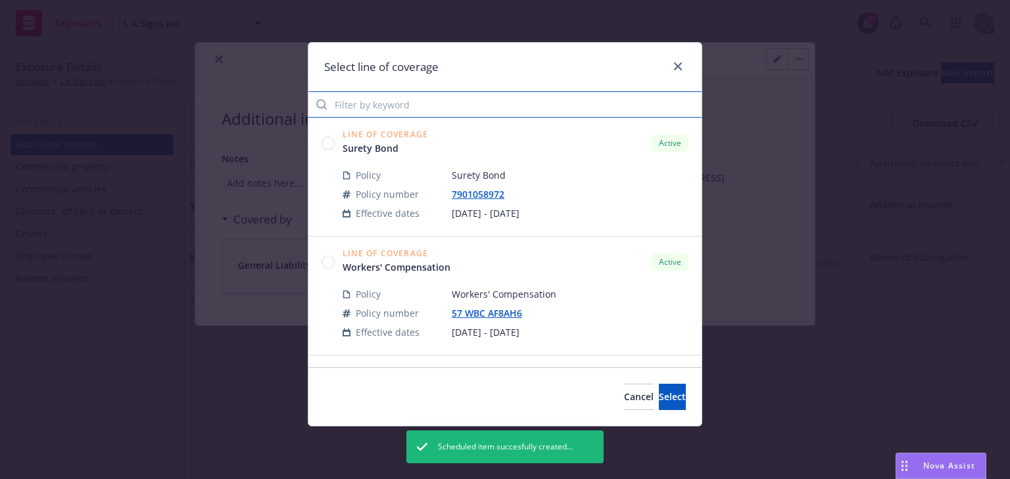
click at [410, 101] on input "Filter by keyword" at bounding box center [504, 104] width 393 height 26
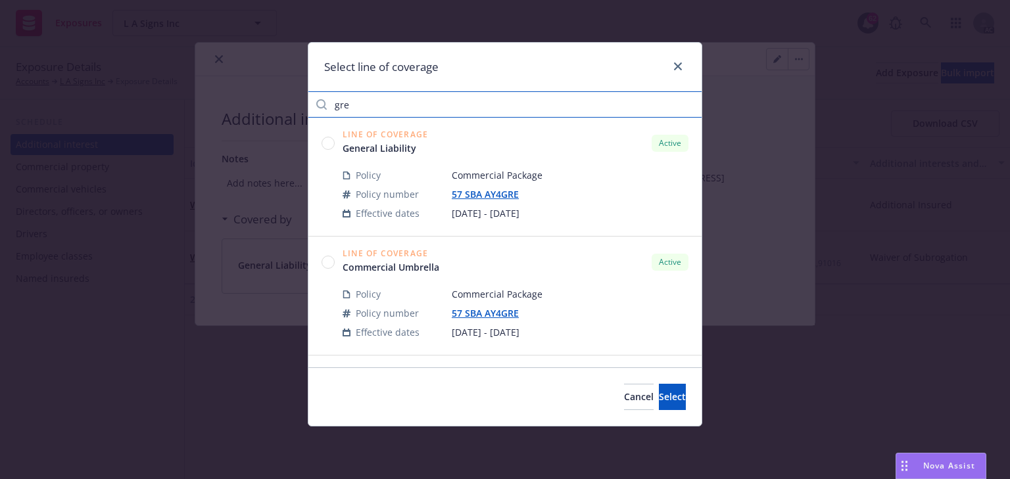
type input "gre"
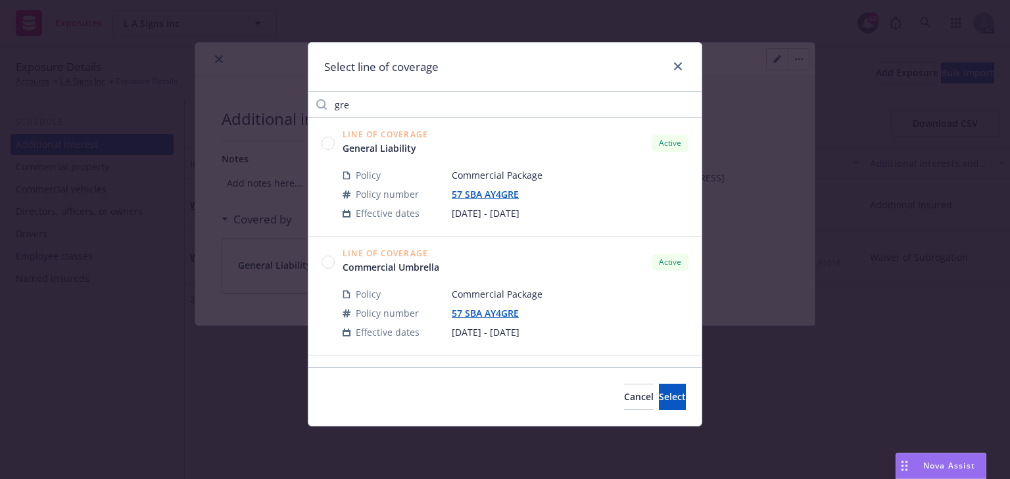
drag, startPoint x: 327, startPoint y: 260, endPoint x: 339, endPoint y: 262, distance: 11.9
click at [327, 260] on circle at bounding box center [328, 262] width 12 height 12
click at [659, 391] on span "Select" at bounding box center [672, 397] width 27 height 12
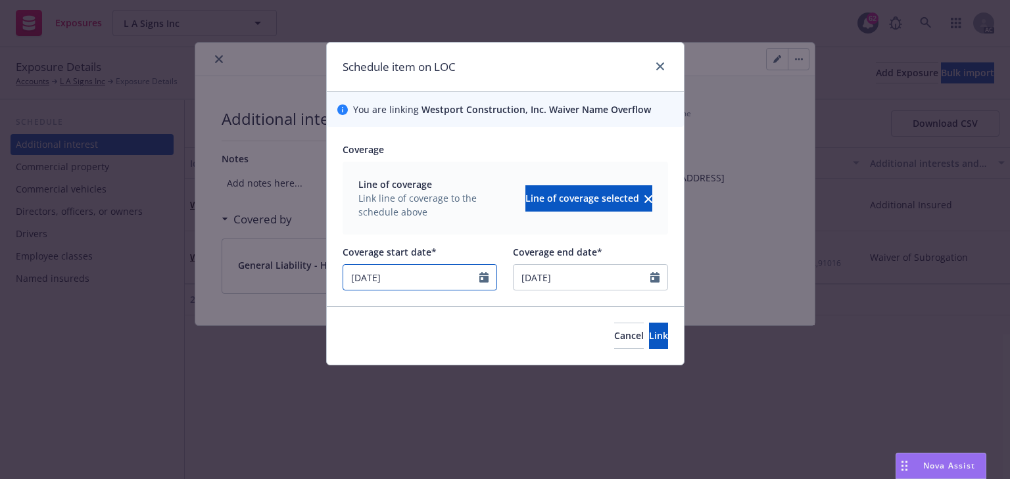
drag, startPoint x: 413, startPoint y: 269, endPoint x: 296, endPoint y: 280, distance: 117.6
click at [298, 280] on div "Schedule item on LOC You are linking Westport Construction, Inc. Waiver Name Ov…" at bounding box center [505, 239] width 1010 height 479
type input "05/21/2025"
click at [658, 339] on button "Link" at bounding box center [658, 336] width 19 height 26
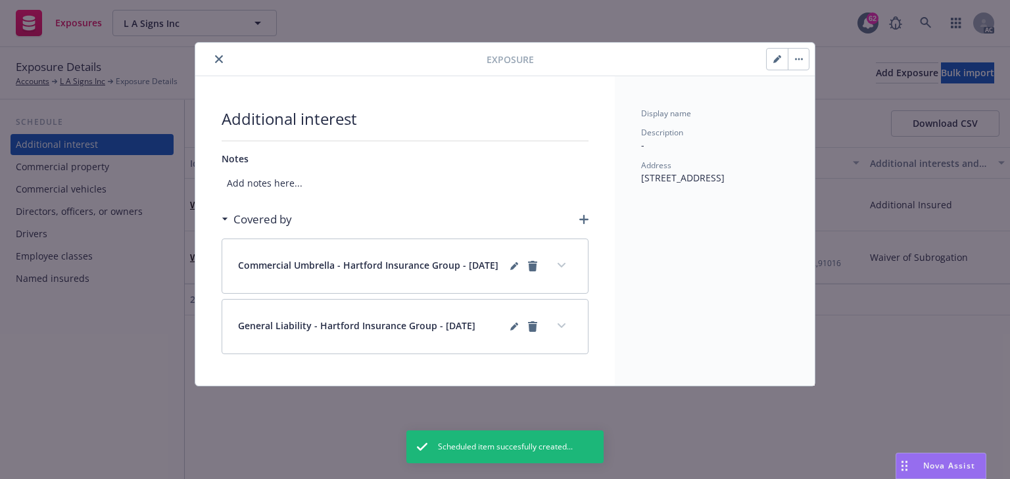
click at [586, 222] on icon "button" at bounding box center [583, 219] width 9 height 9
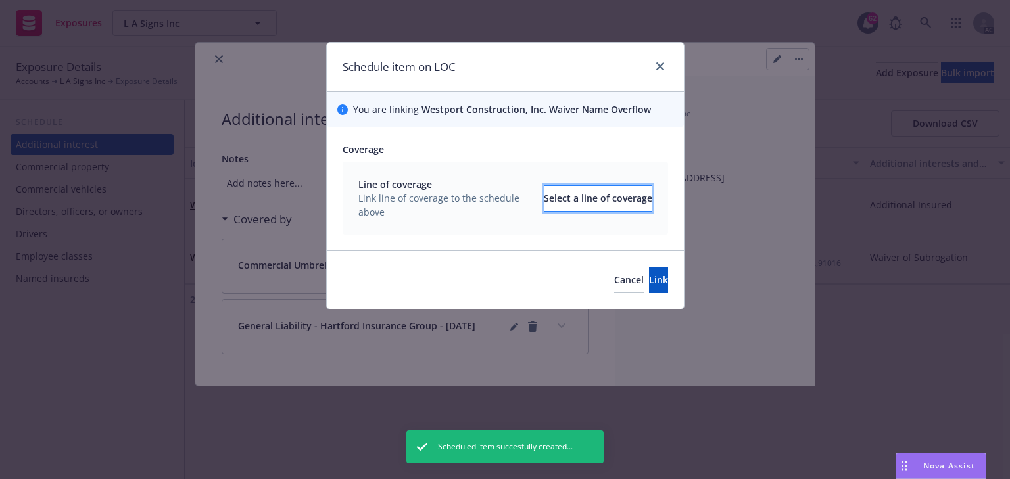
click at [592, 203] on div "Select a line of coverage" at bounding box center [598, 198] width 108 height 25
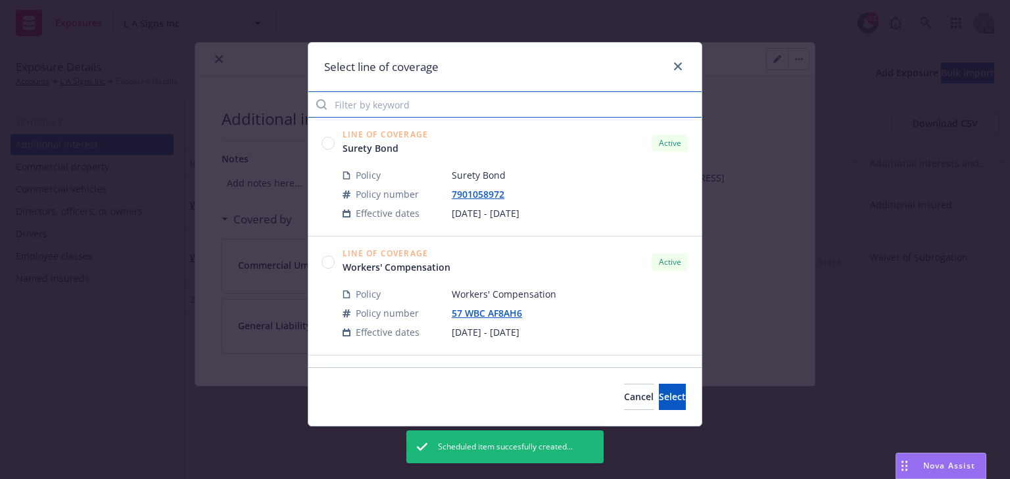
click at [441, 114] on input "Filter by keyword" at bounding box center [504, 104] width 393 height 26
paste input "gre"
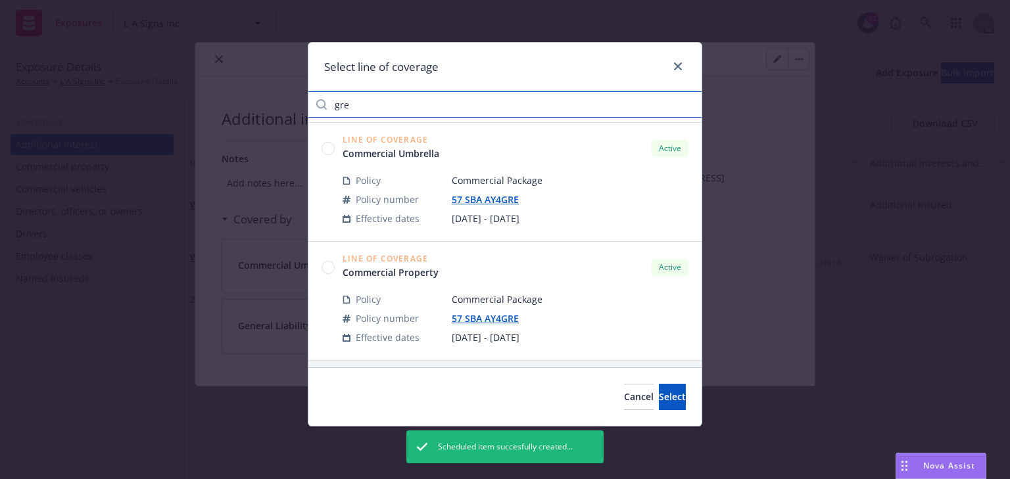
scroll to position [117, 0]
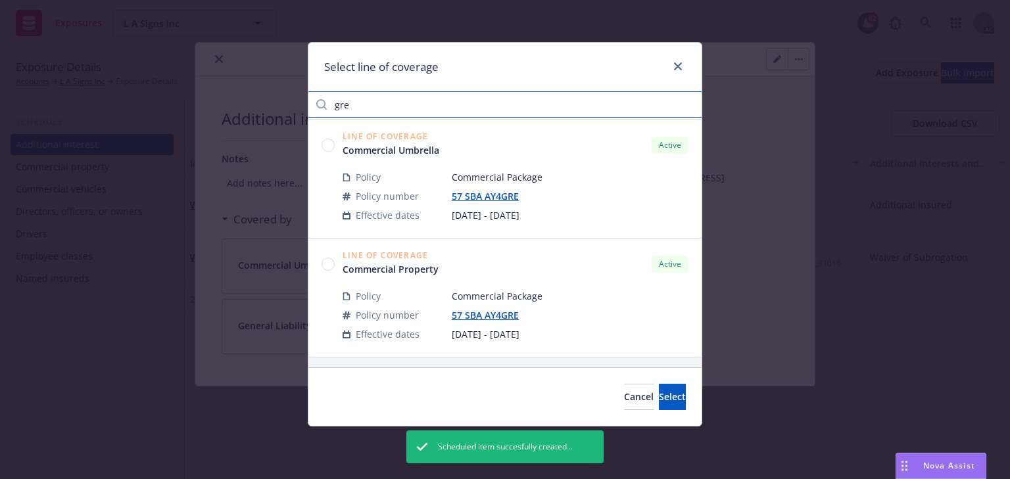
type input "gre"
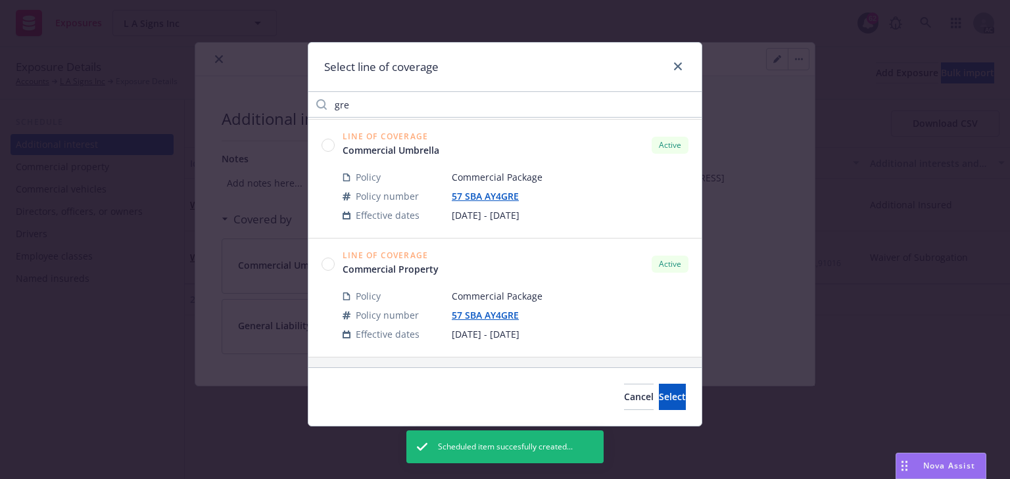
click at [322, 262] on icon at bounding box center [328, 264] width 13 height 13
click at [659, 395] on span "Select" at bounding box center [672, 397] width 27 height 12
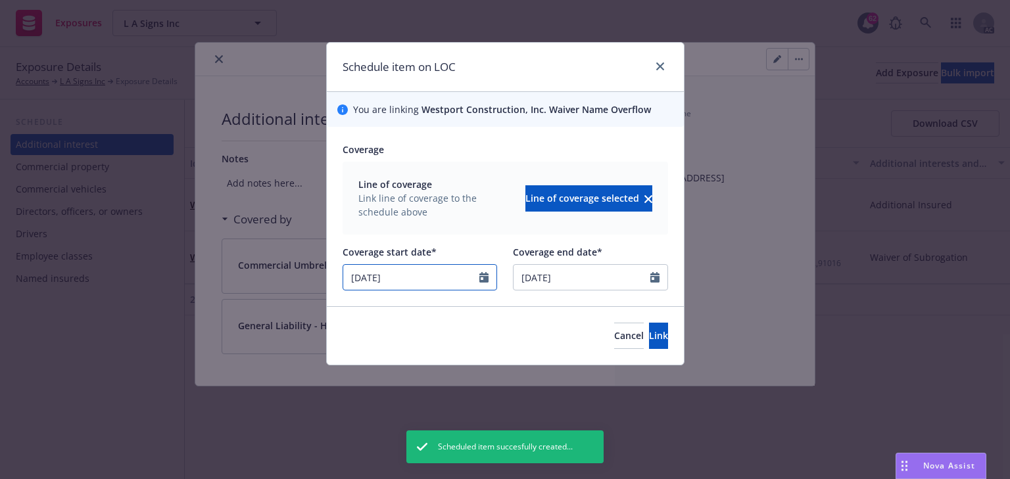
drag, startPoint x: 318, startPoint y: 270, endPoint x: 258, endPoint y: 266, distance: 60.6
click at [258, 266] on div "Schedule item on LOC You are linking Westport Construction, Inc. Waiver Name Ov…" at bounding box center [505, 239] width 1010 height 479
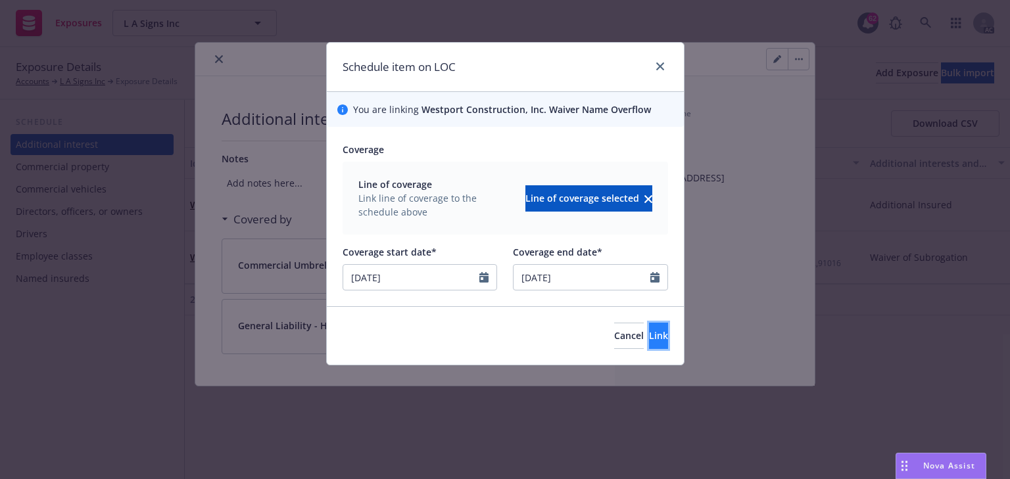
type input "05/21/2025"
click at [649, 335] on button "Link" at bounding box center [658, 336] width 19 height 26
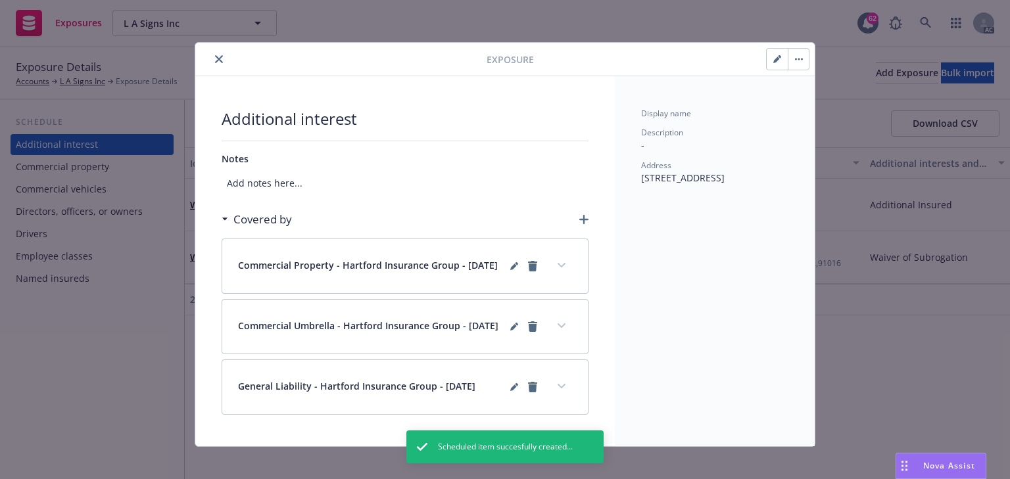
click at [215, 58] on icon "close" at bounding box center [219, 59] width 8 height 8
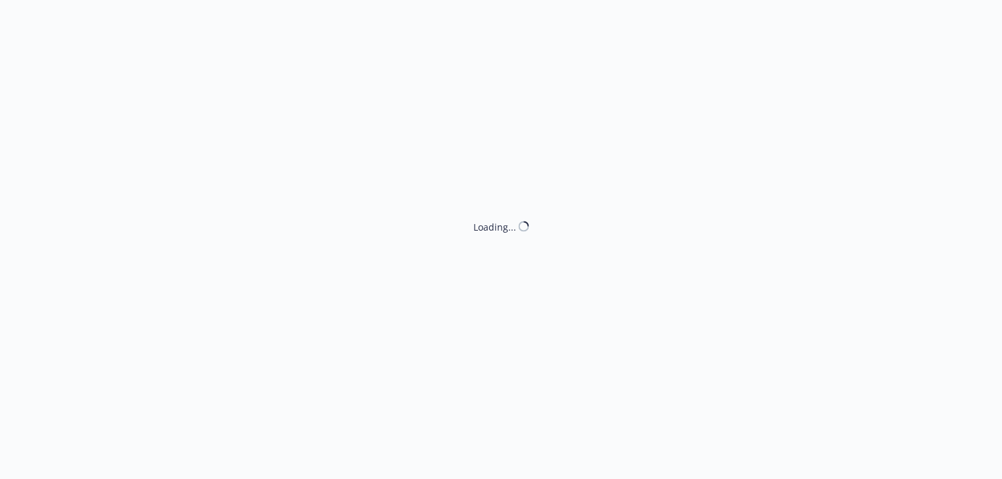
select select "ACCEPTED"
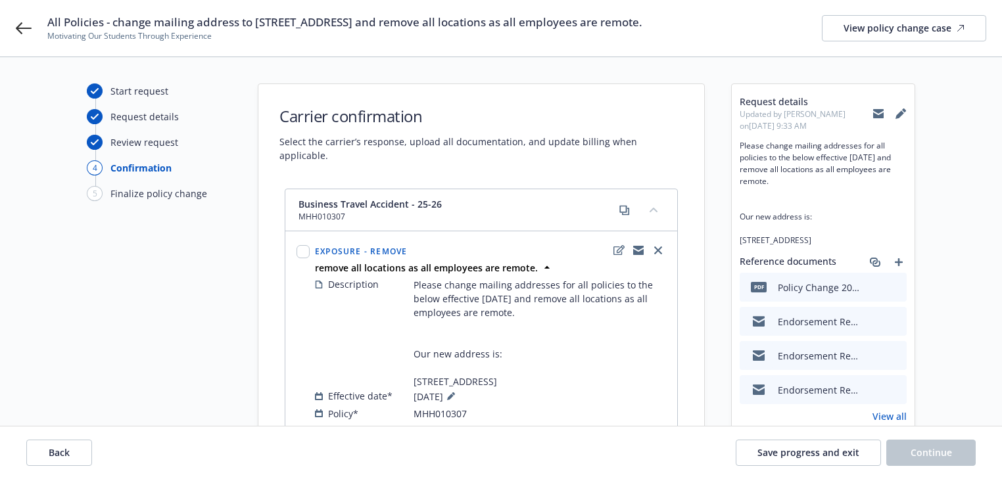
click at [615, 96] on div "Carrier confirmation Select the carrier’s response, upload all documentation, a…" at bounding box center [481, 123] width 446 height 78
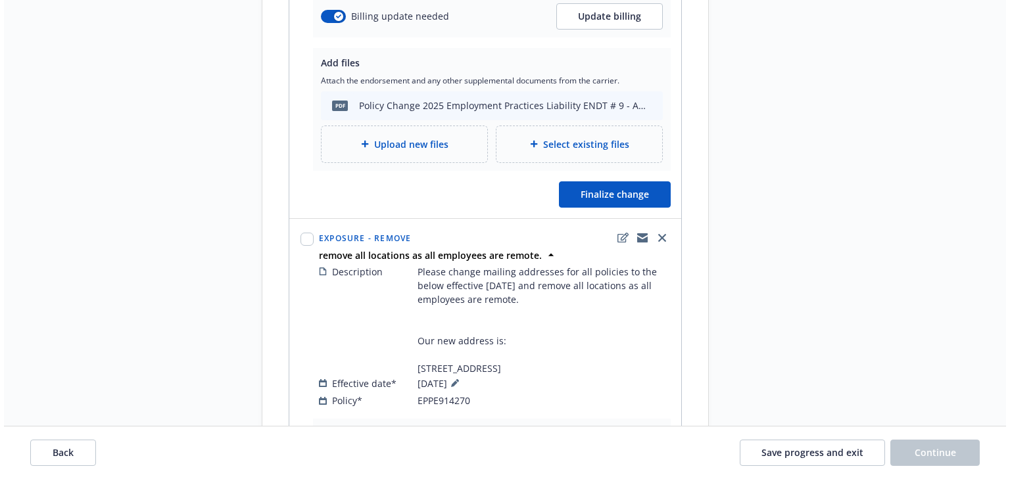
scroll to position [2294, 0]
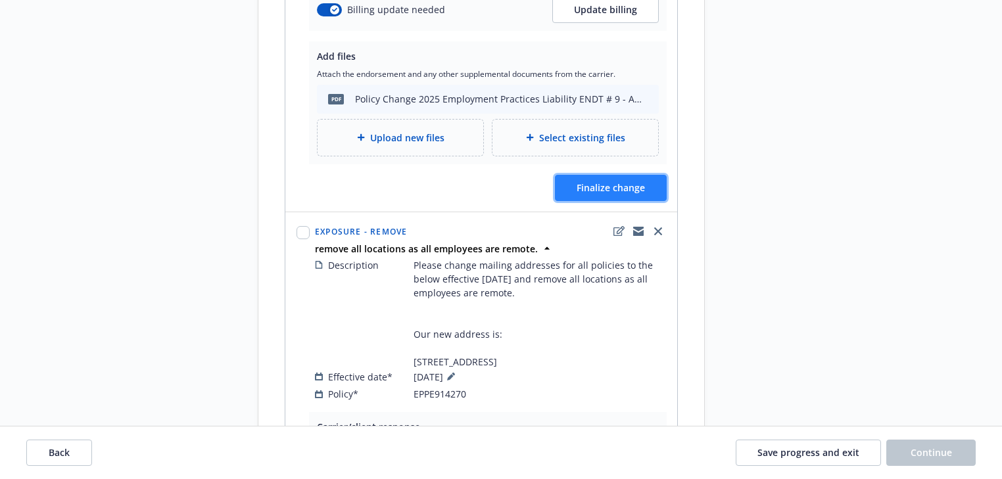
click at [597, 194] on span "Finalize change" at bounding box center [611, 187] width 68 height 12
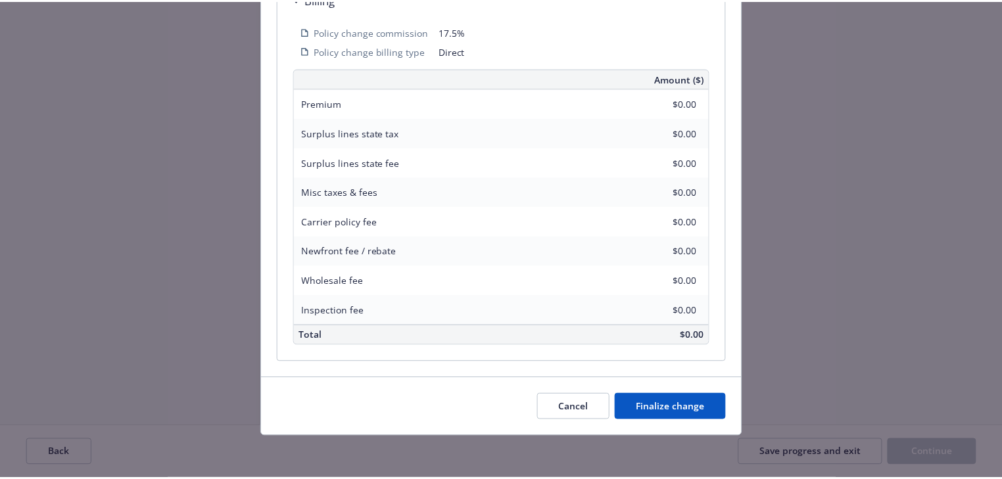
scroll to position [487, 0]
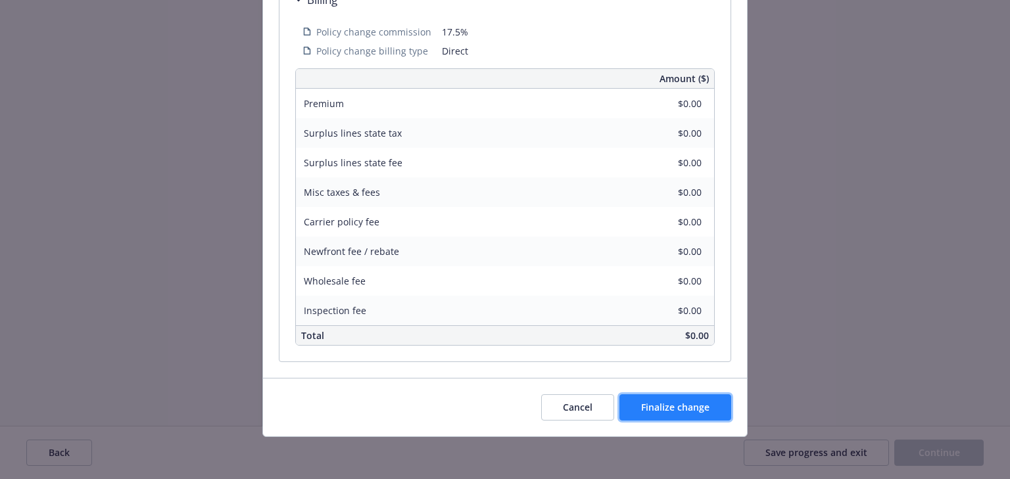
click at [696, 405] on span "Finalize change" at bounding box center [675, 407] width 68 height 12
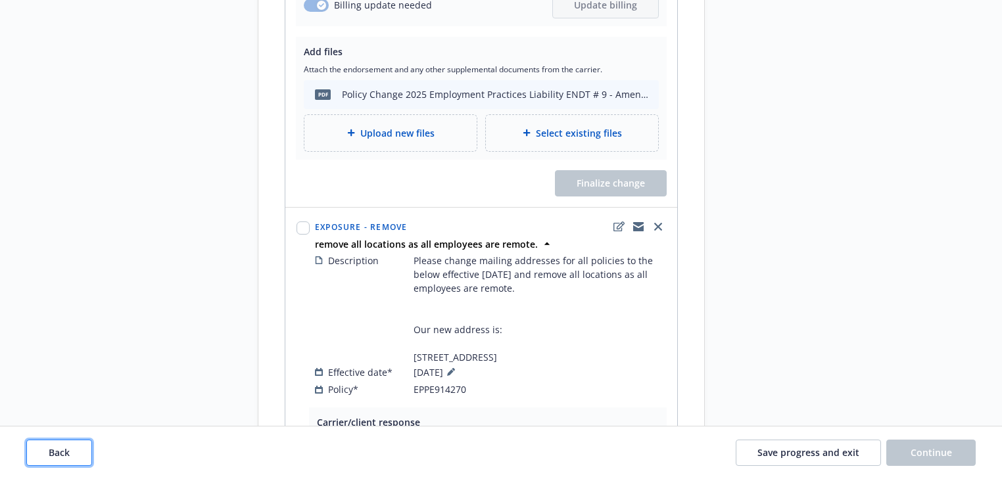
click at [79, 449] on button "Back" at bounding box center [59, 453] width 66 height 26
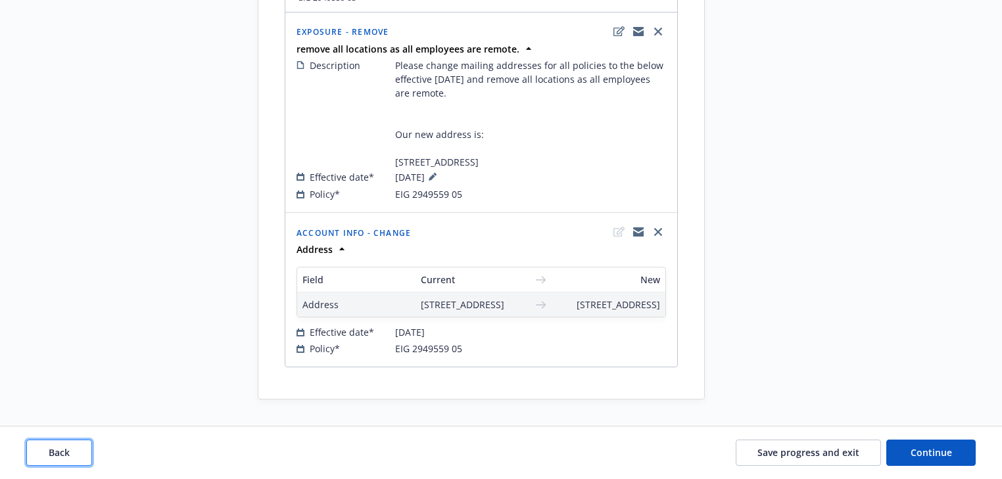
click at [79, 449] on button "Back" at bounding box center [59, 453] width 66 height 26
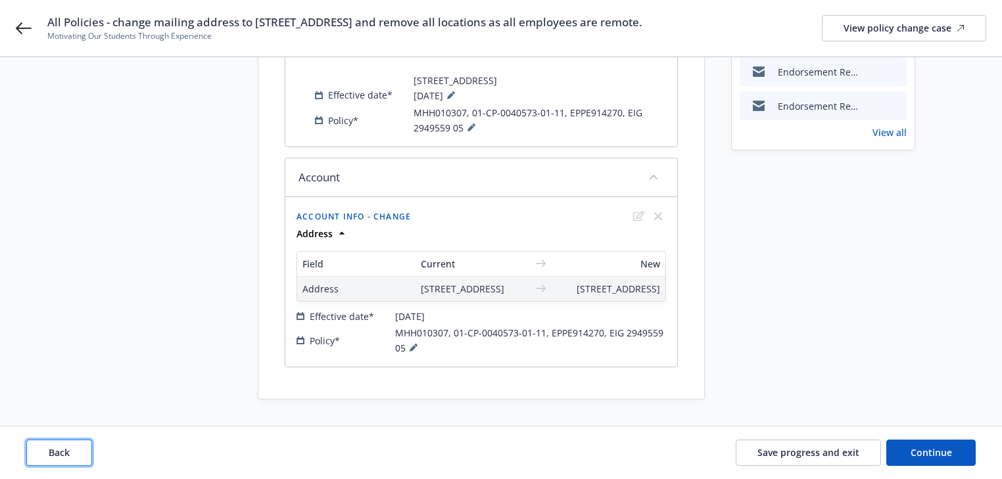
click at [79, 449] on button "Back" at bounding box center [59, 453] width 66 height 26
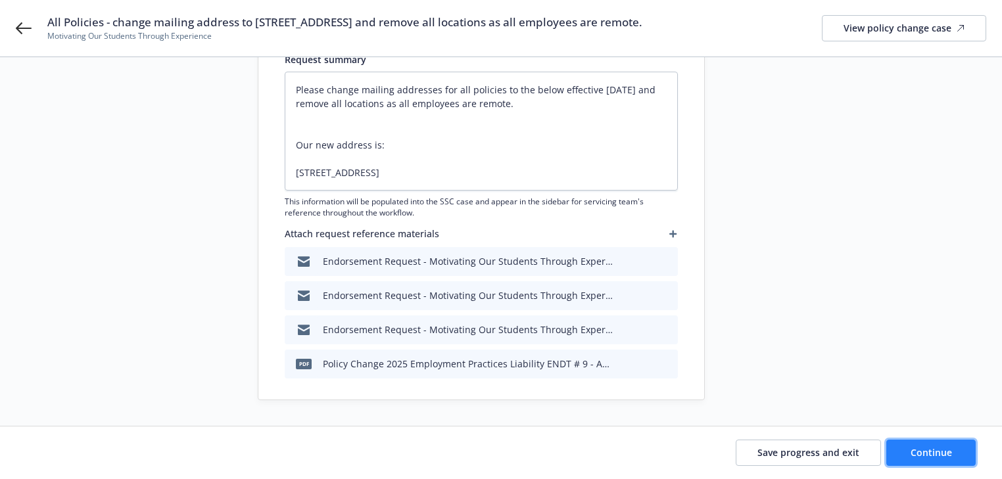
click at [938, 458] on button "Continue" at bounding box center [930, 453] width 89 height 26
type textarea "x"
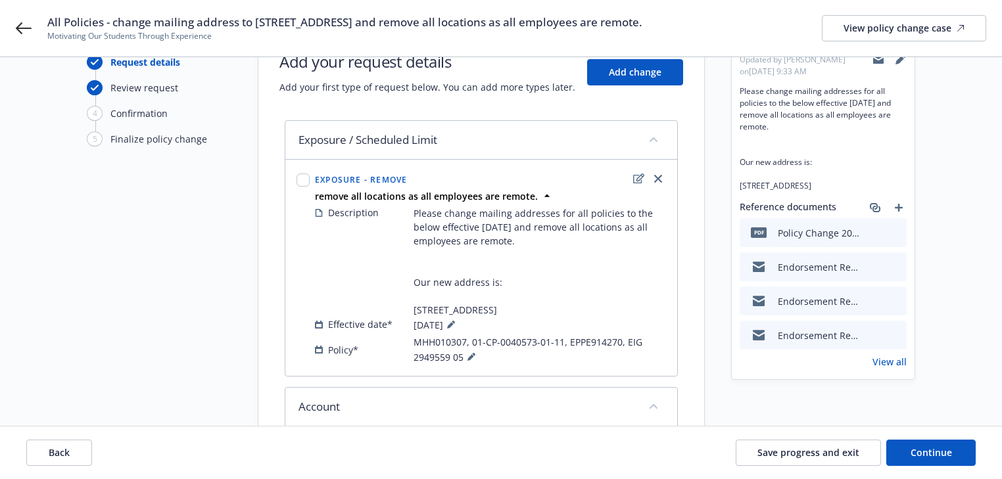
scroll to position [210, 0]
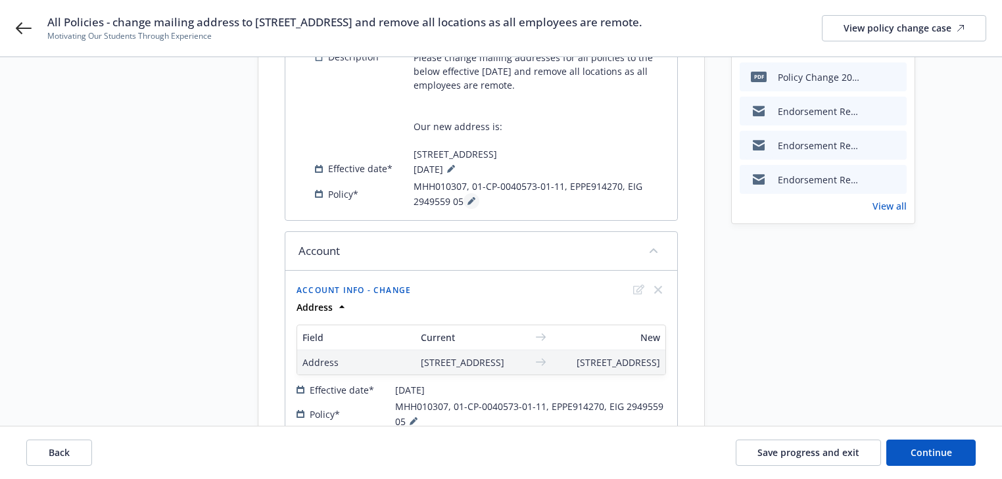
click at [470, 201] on icon at bounding box center [470, 202] width 7 height 7
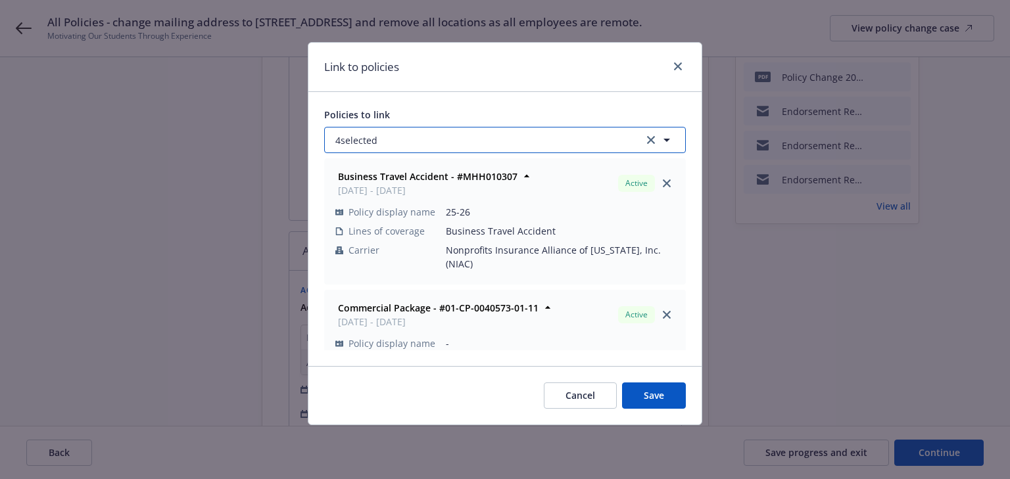
click at [442, 135] on button "4 selected" at bounding box center [505, 140] width 362 height 26
select select "ACTIVE"
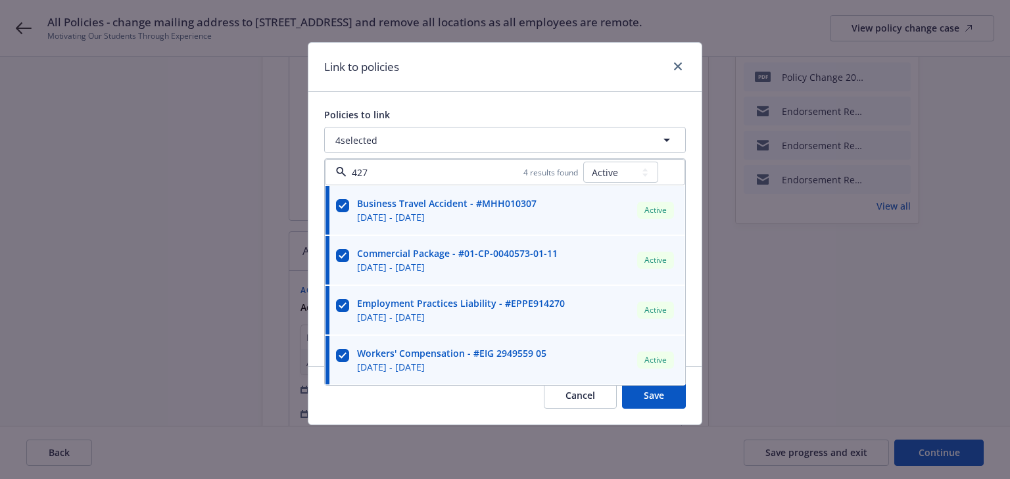
type input "4270"
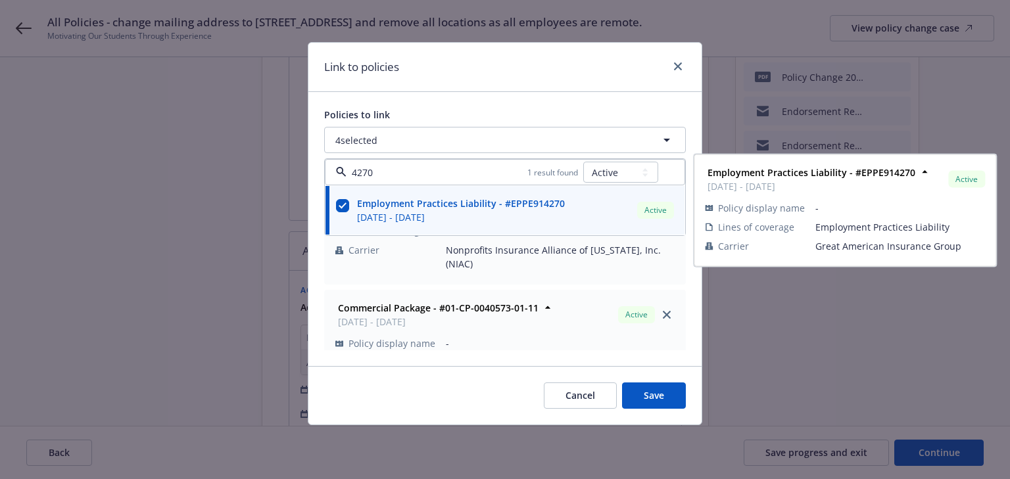
click at [345, 203] on input "checkbox" at bounding box center [342, 205] width 13 height 13
checkbox input "false"
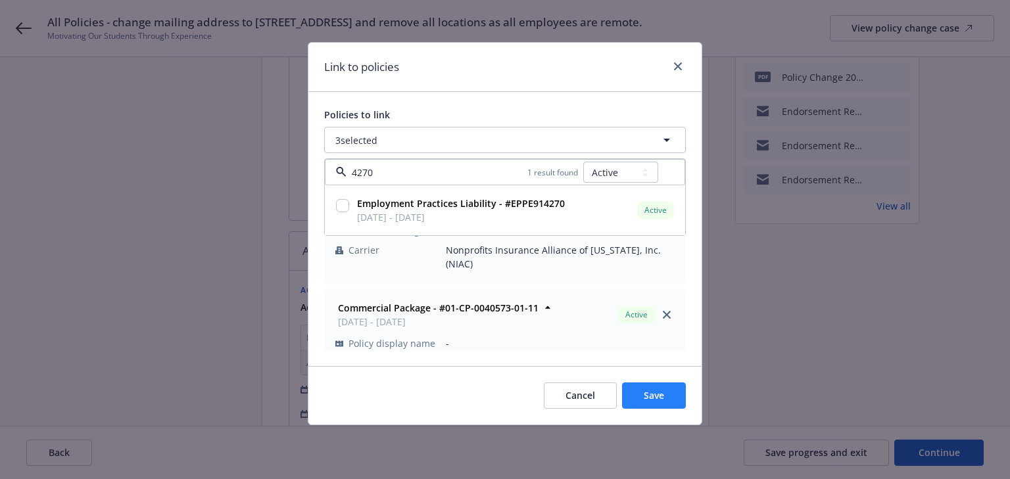
type input "4270"
click at [658, 395] on span "Save" at bounding box center [654, 395] width 20 height 12
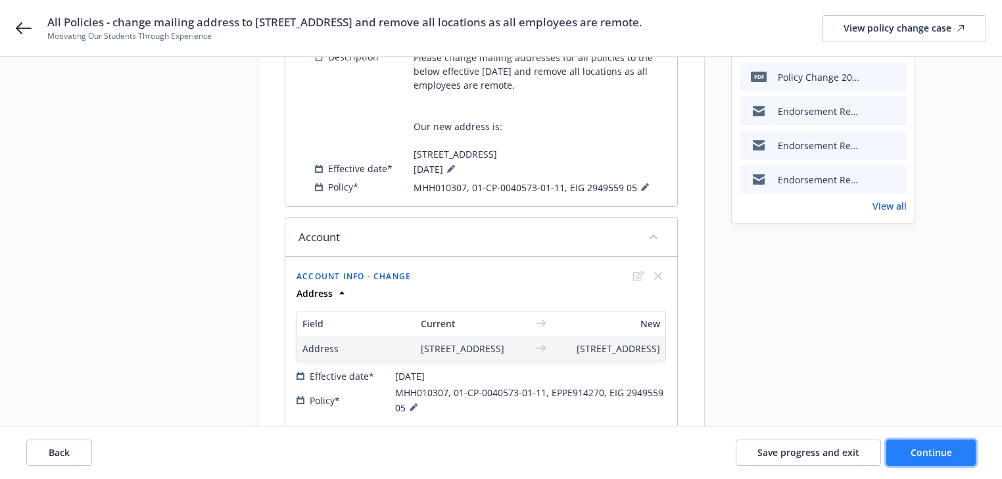
click at [897, 458] on button "Continue" at bounding box center [930, 453] width 89 height 26
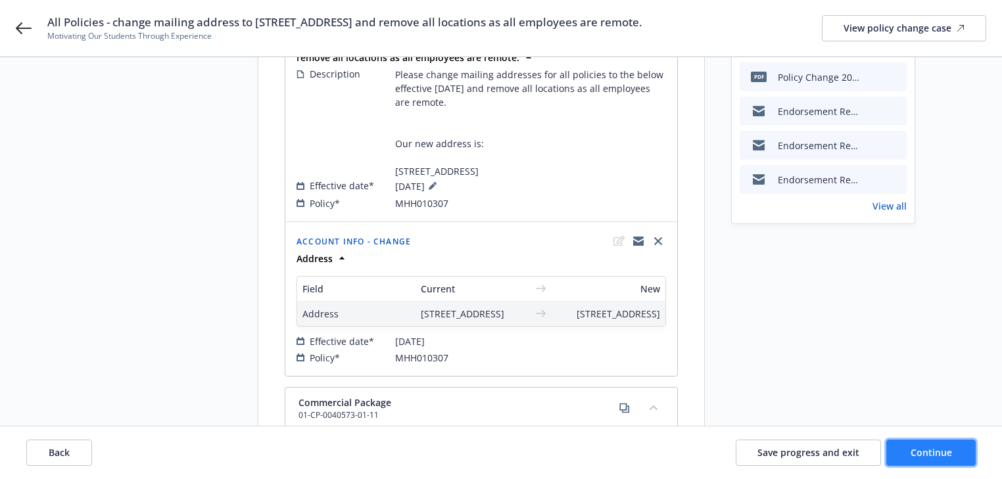
click at [929, 449] on span "Continue" at bounding box center [931, 452] width 41 height 12
select select "ACCEPTED"
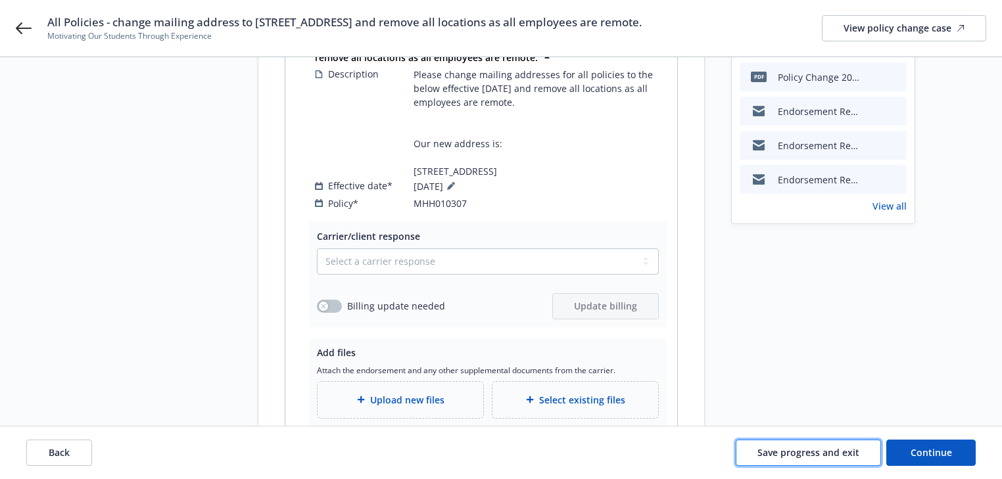
click at [796, 461] on button "Save progress and exit" at bounding box center [808, 453] width 145 height 26
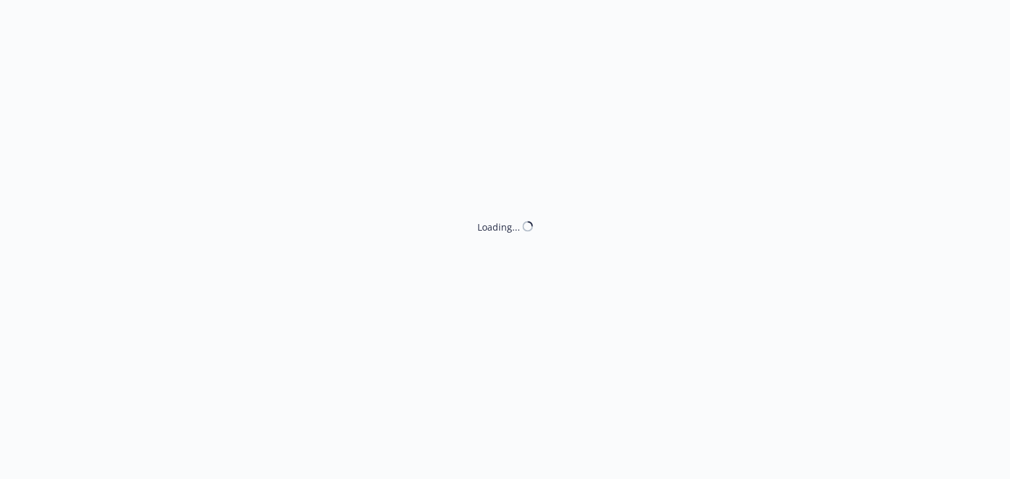
select select "ACCEPTED"
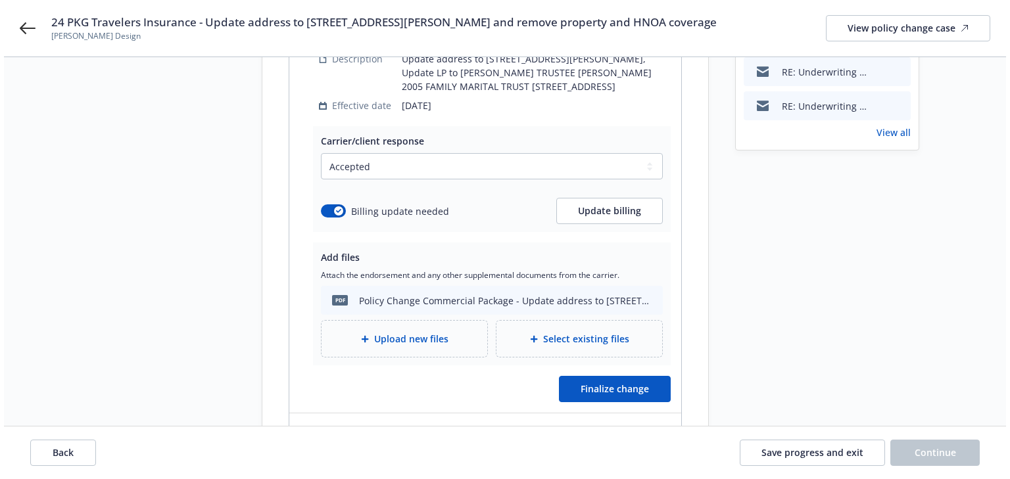
scroll to position [263, 0]
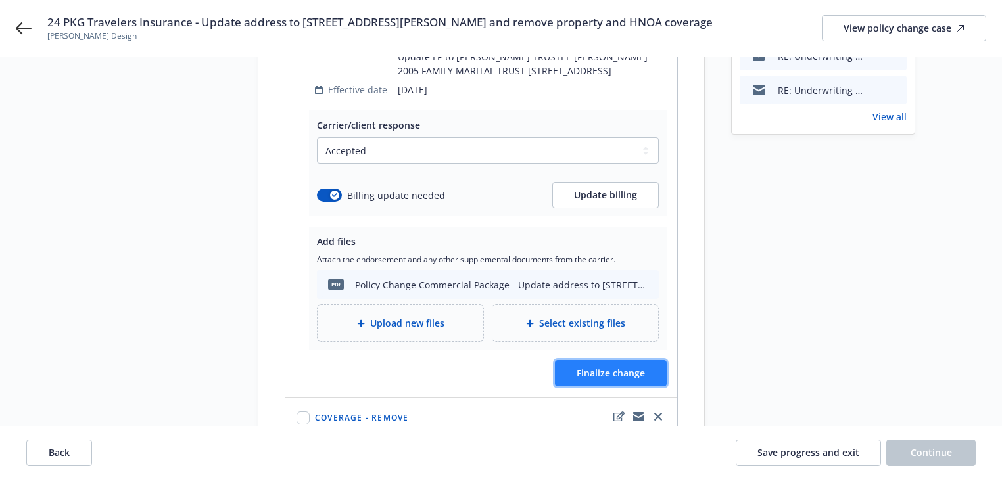
click at [636, 367] on span "Finalize change" at bounding box center [611, 373] width 68 height 12
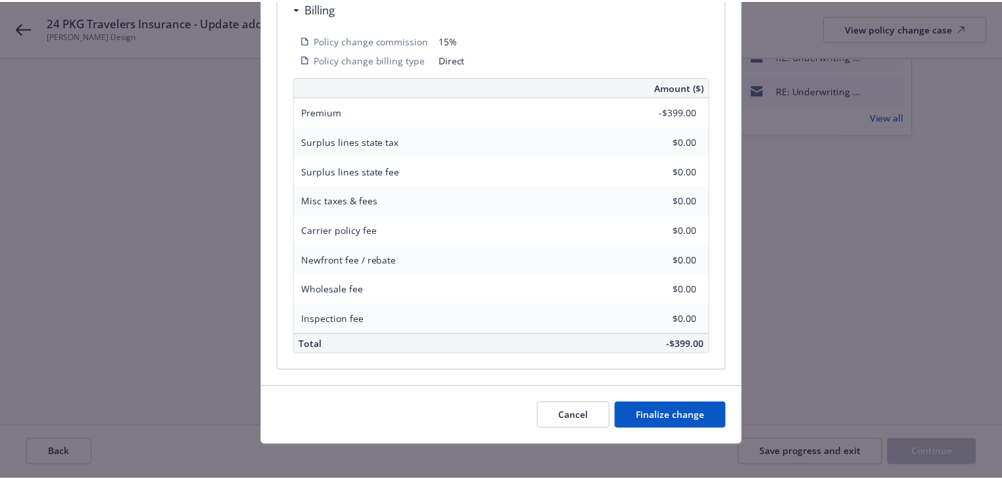
scroll to position [448, 0]
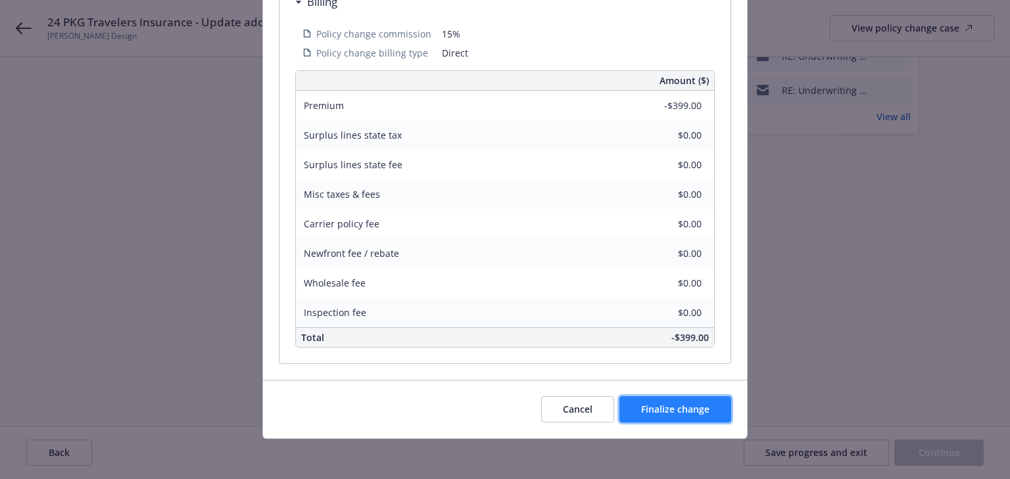
click at [666, 397] on button "Finalize change" at bounding box center [675, 409] width 112 height 26
select select "ACCEPTED"
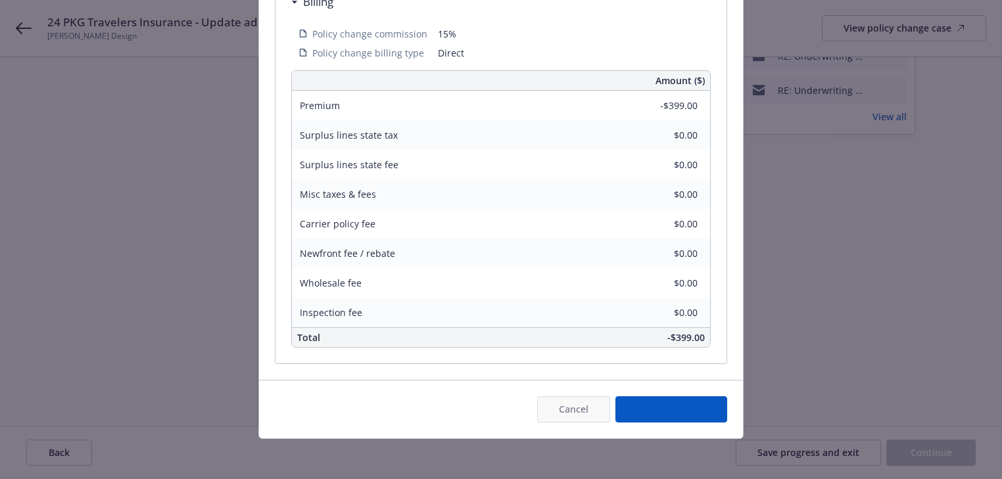
select select "ACCEPTED"
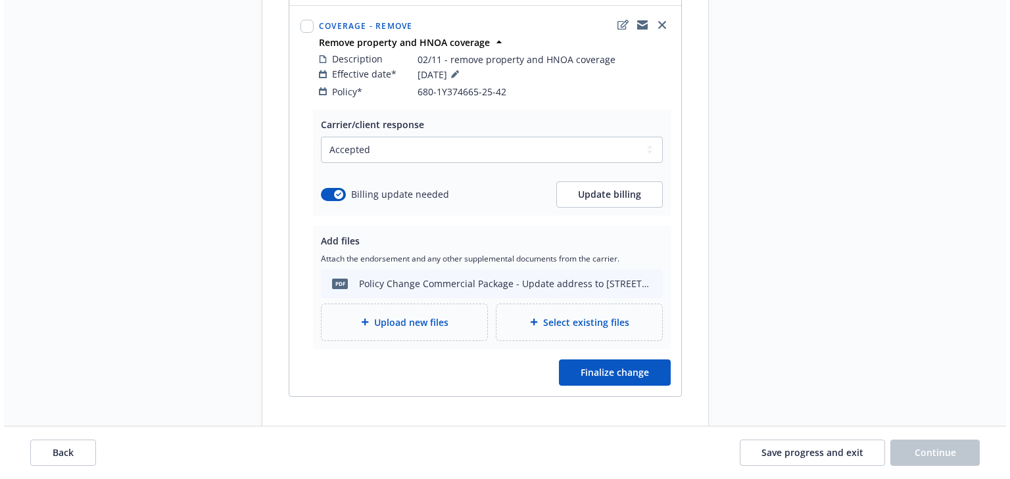
scroll to position [669, 0]
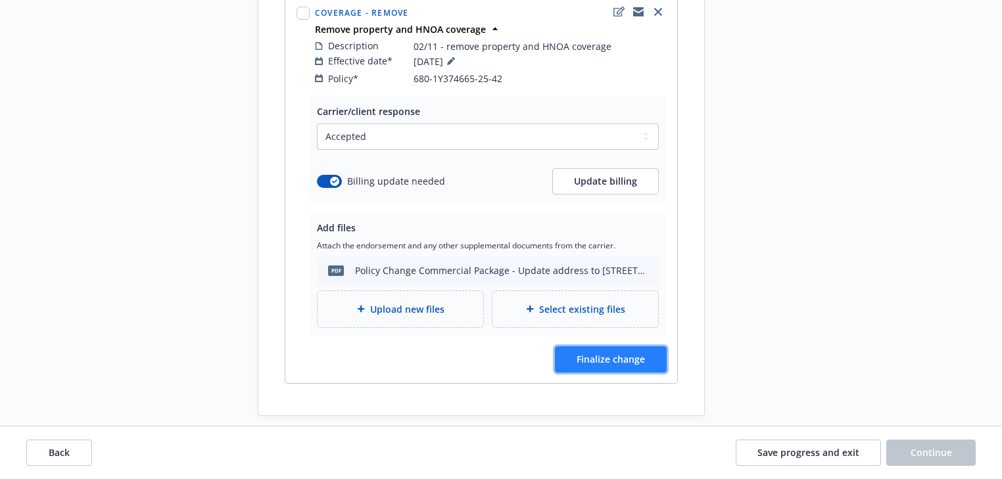
click at [606, 350] on button "Finalize change" at bounding box center [611, 360] width 112 height 26
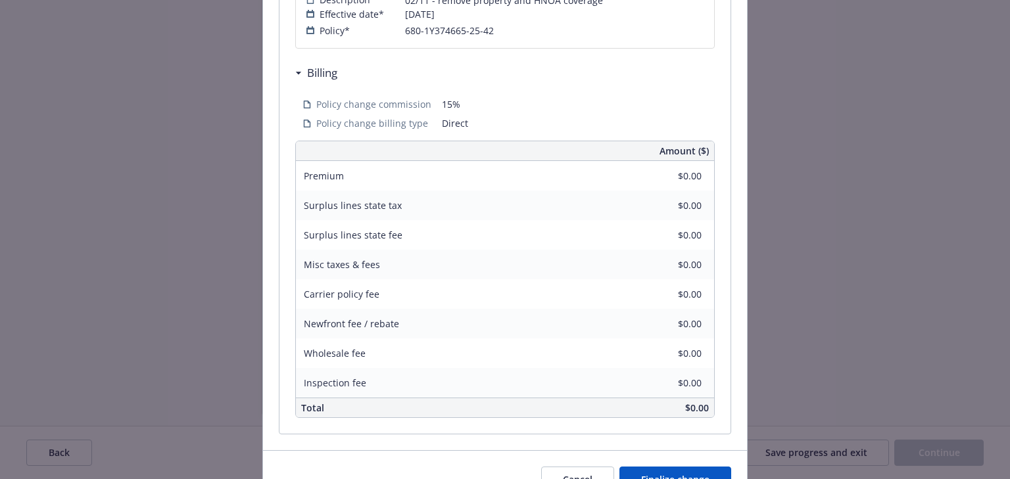
scroll to position [408, 0]
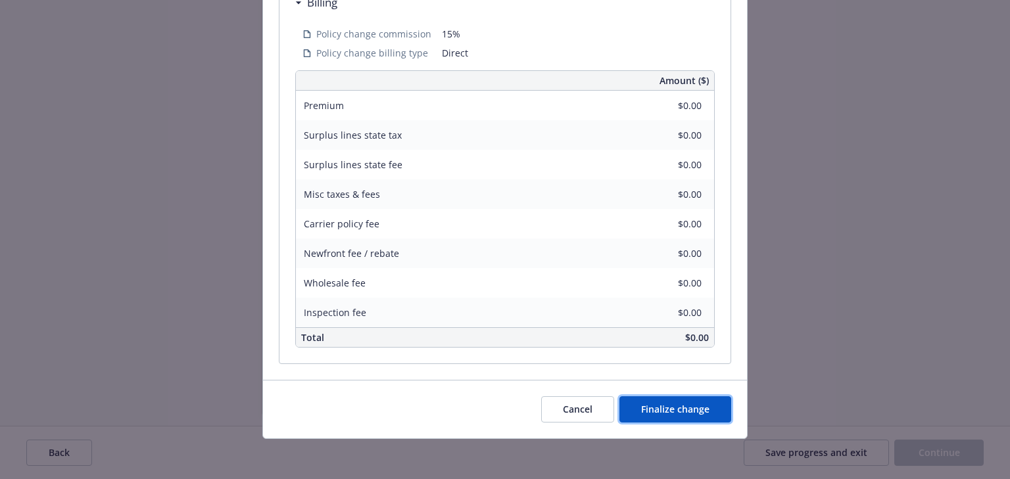
drag, startPoint x: 700, startPoint y: 406, endPoint x: 652, endPoint y: 393, distance: 49.9
click at [701, 406] on span "Finalize change" at bounding box center [675, 409] width 68 height 12
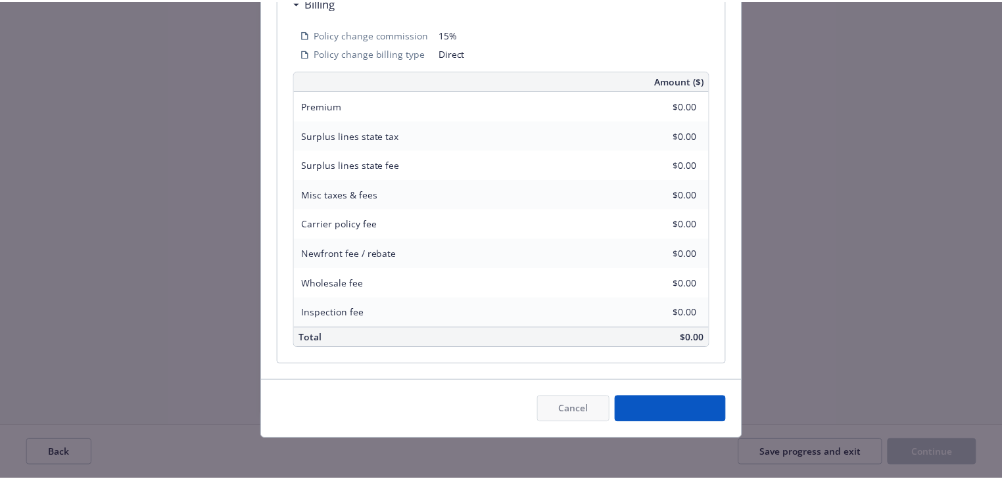
scroll to position [669, 0]
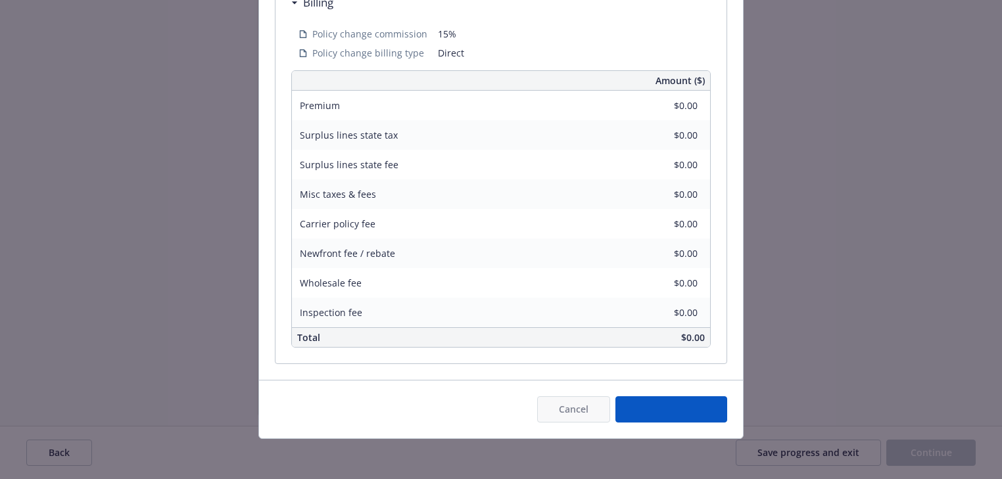
select select "ACCEPTED"
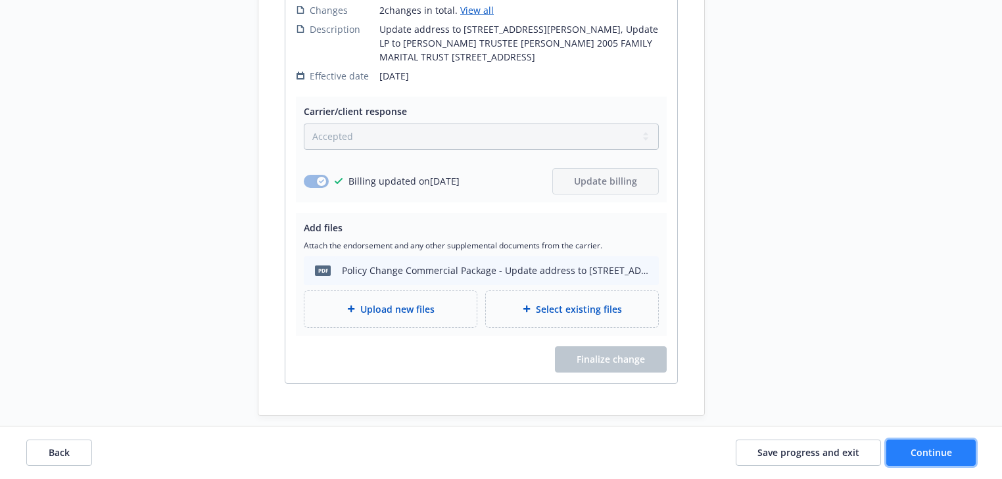
click at [930, 449] on span "Continue" at bounding box center [931, 452] width 41 height 12
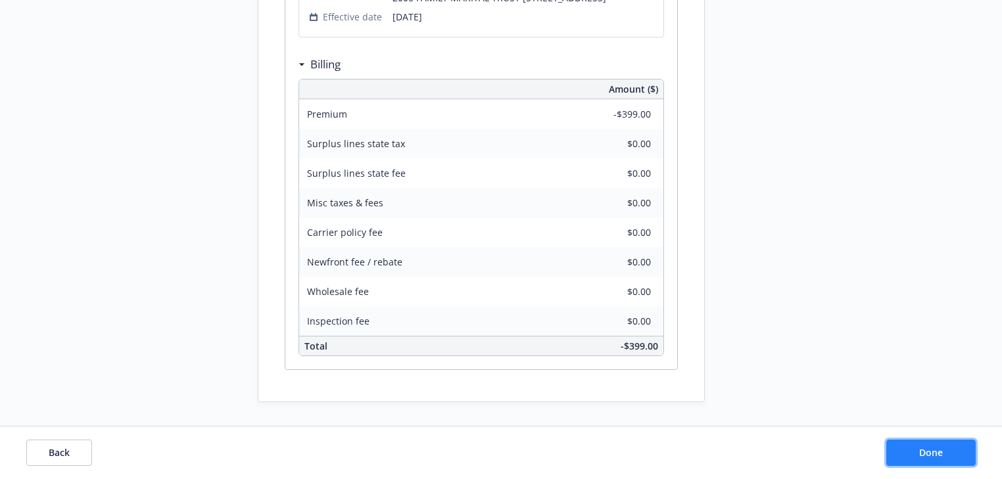
click at [930, 449] on span "Done" at bounding box center [931, 452] width 24 height 12
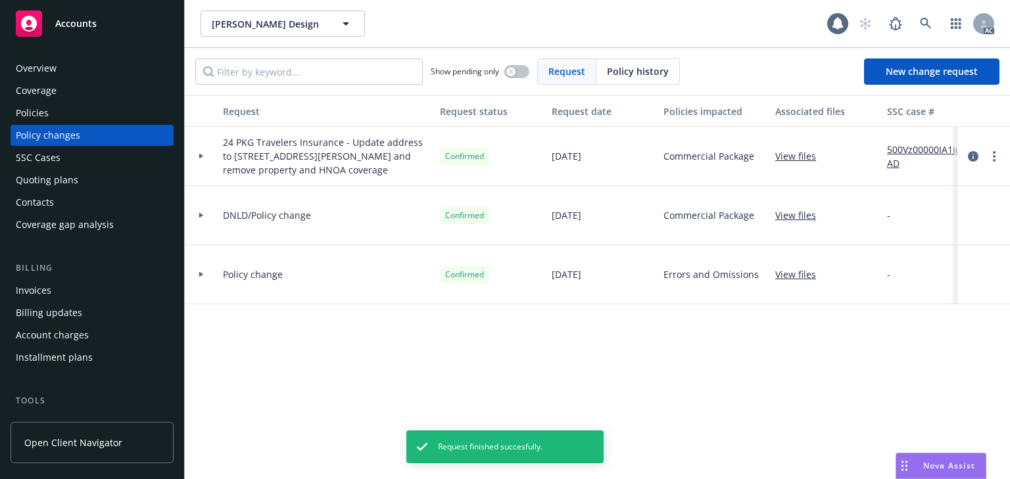
click at [72, 118] on div "Policies" at bounding box center [92, 113] width 153 height 21
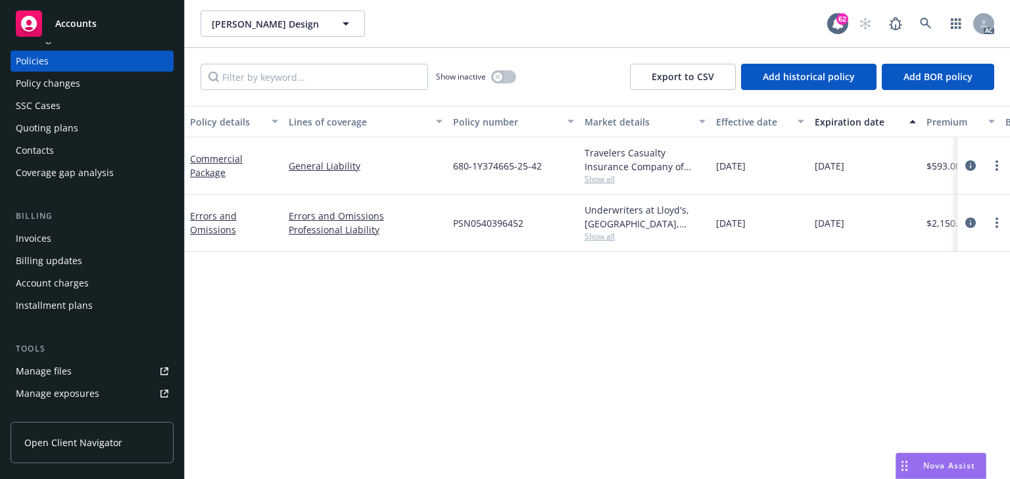
scroll to position [158, 0]
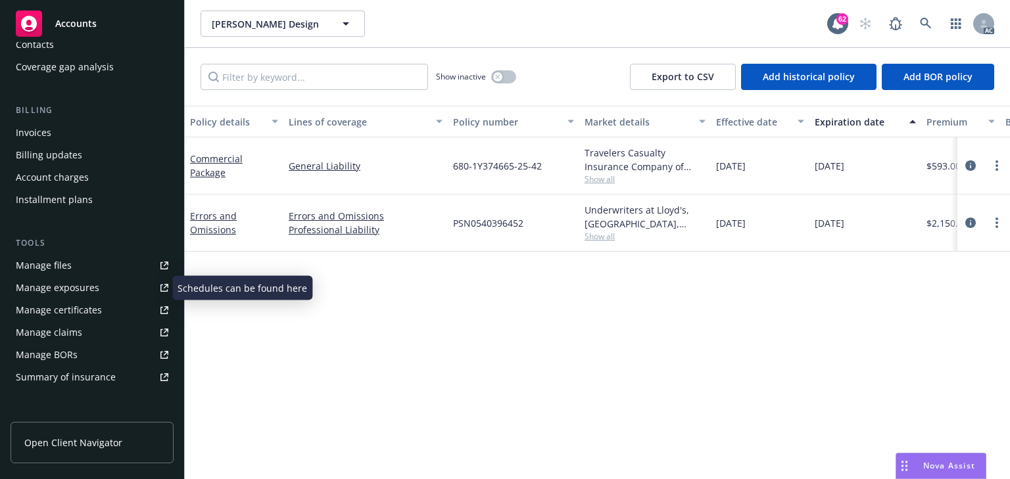
click at [48, 287] on div "Manage exposures" at bounding box center [58, 287] width 84 height 21
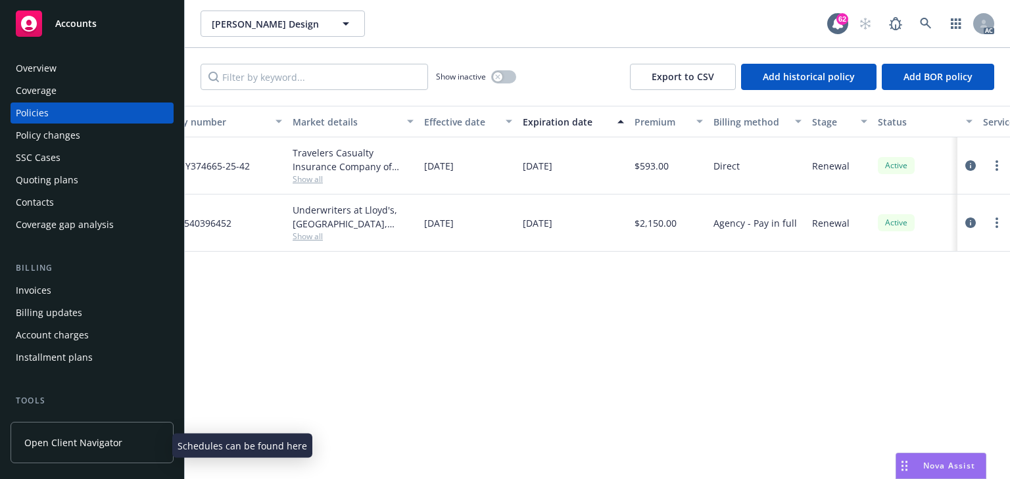
scroll to position [0, 0]
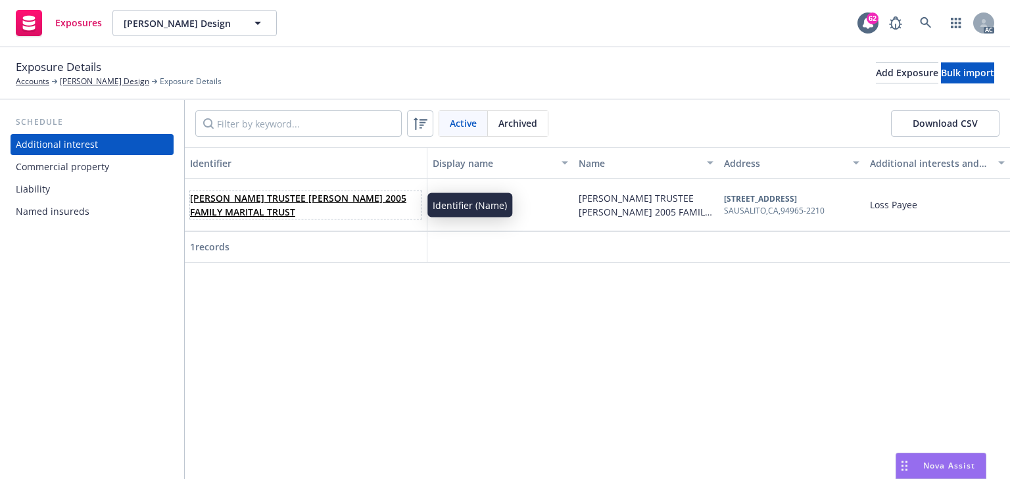
click at [347, 208] on span "[PERSON_NAME] TRUSTEE [PERSON_NAME] 2005 FAMILY MARITAL TRUST" at bounding box center [305, 205] width 231 height 28
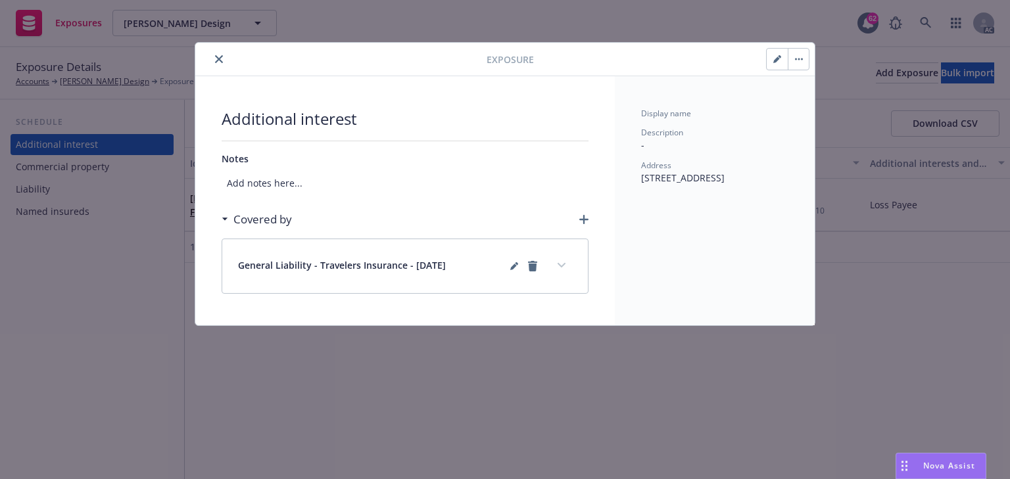
click at [219, 61] on icon "close" at bounding box center [219, 59] width 8 height 8
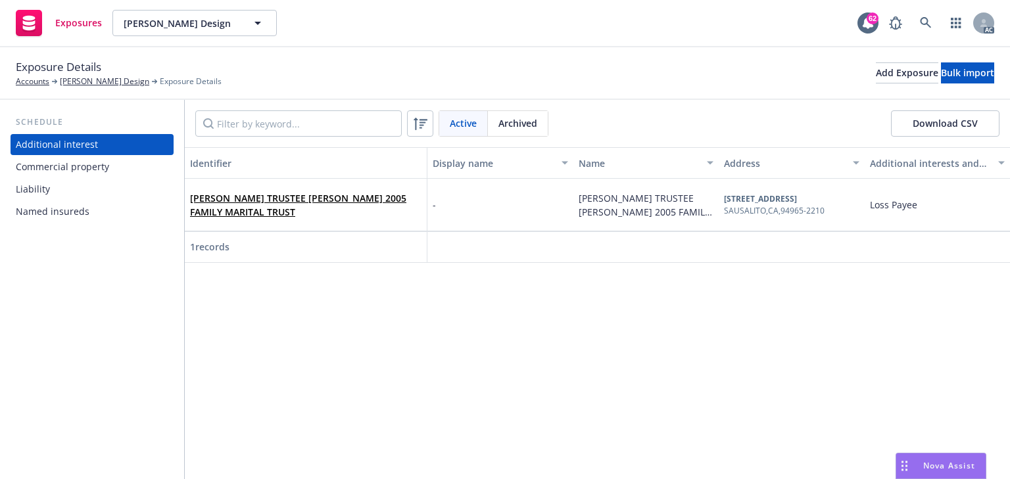
click at [100, 166] on div "Commercial property" at bounding box center [62, 166] width 93 height 21
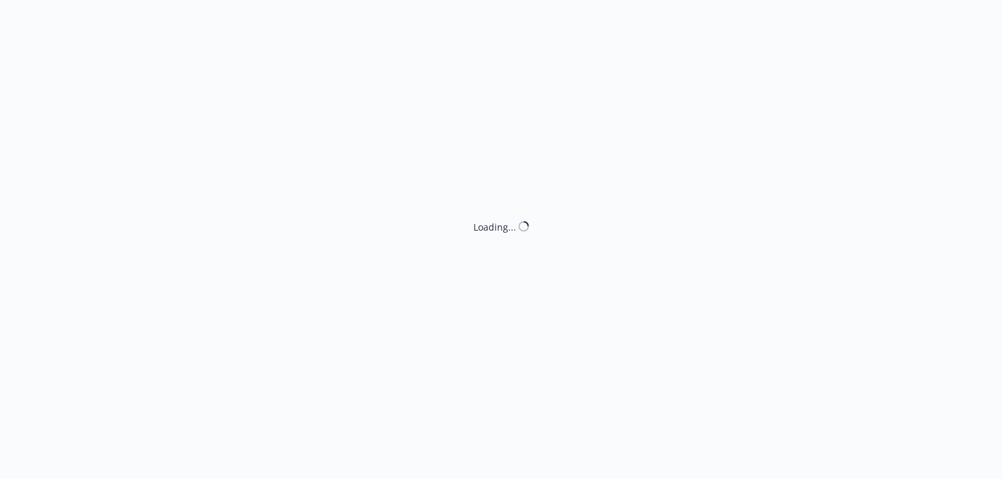
select select "ACCEPTED"
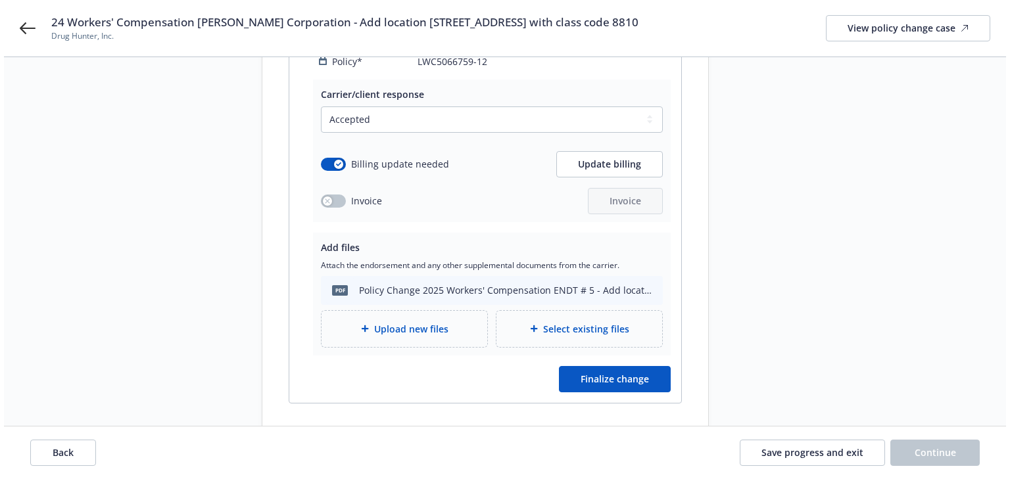
scroll to position [368, 0]
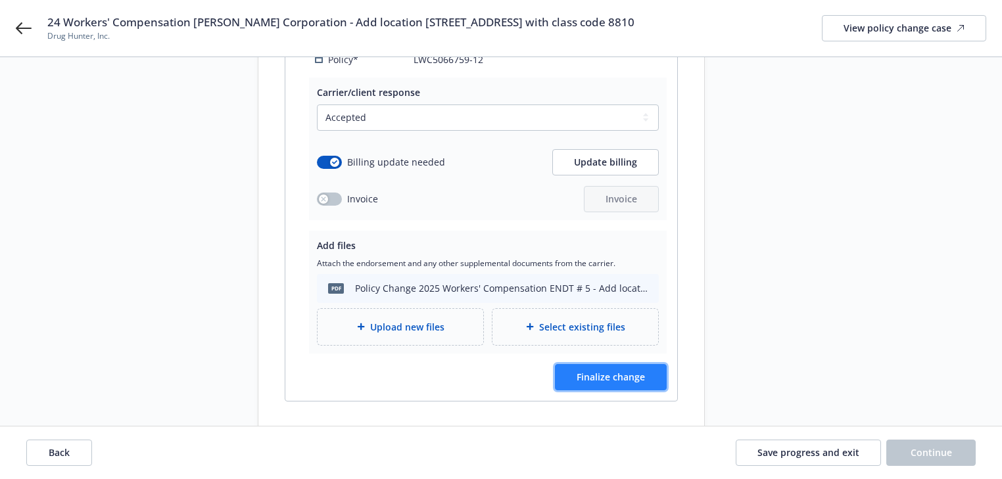
click at [615, 371] on span "Finalize change" at bounding box center [611, 377] width 68 height 12
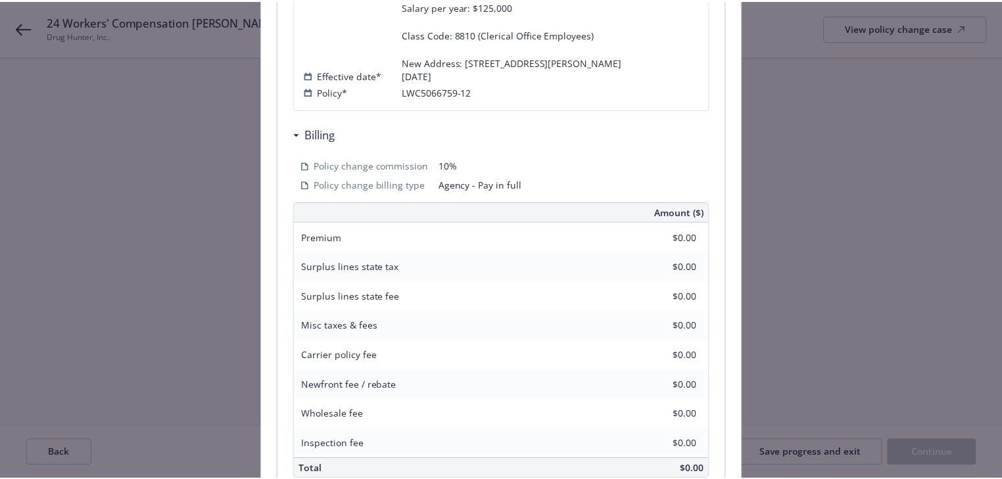
scroll to position [518, 0]
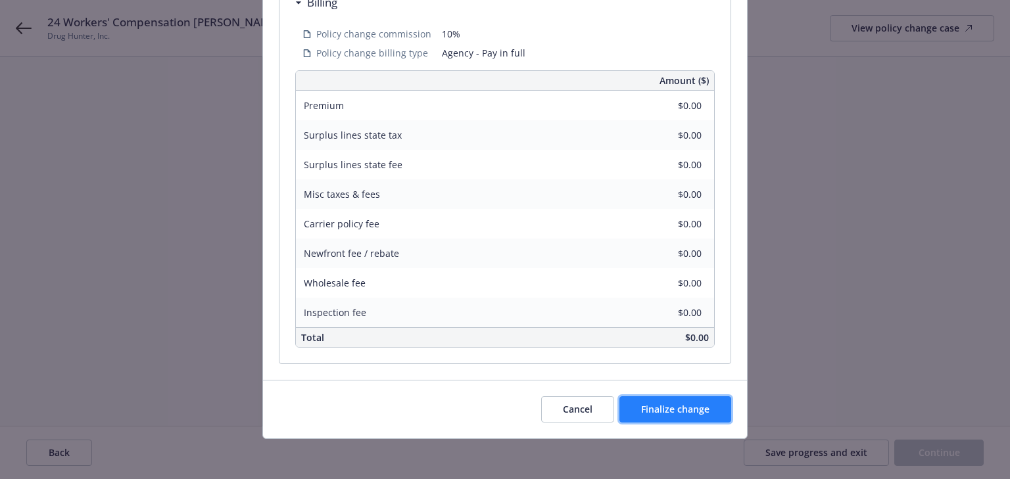
click at [663, 408] on span "Finalize change" at bounding box center [675, 409] width 68 height 12
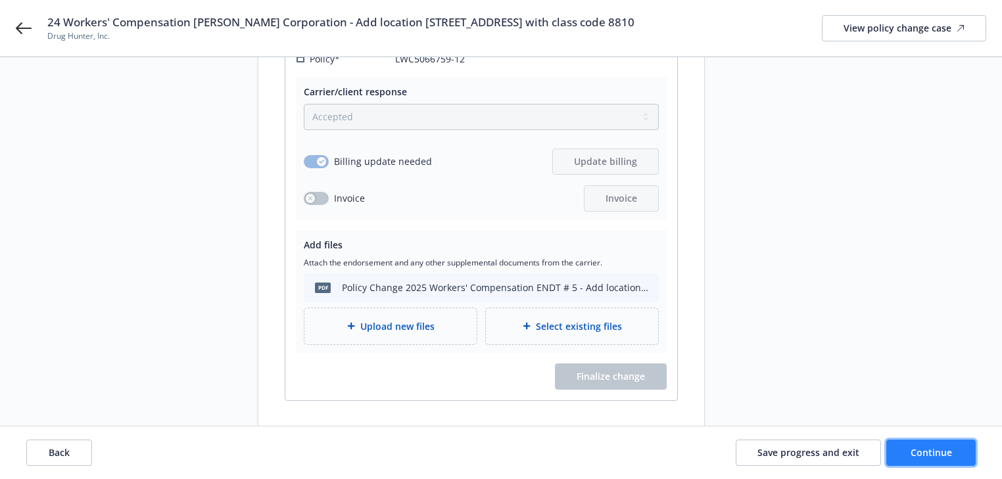
click at [938, 442] on button "Continue" at bounding box center [930, 453] width 89 height 26
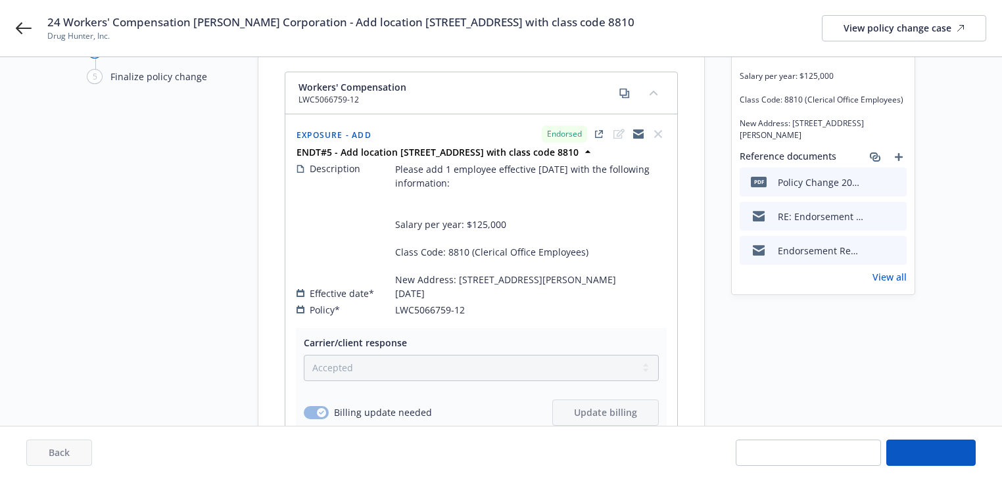
click at [944, 456] on button "Continue" at bounding box center [930, 453] width 89 height 26
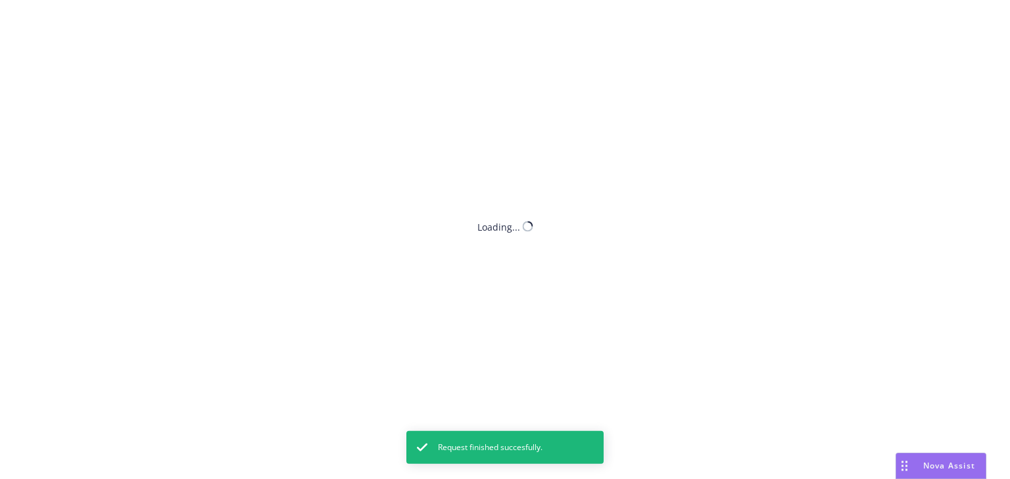
click at [940, 458] on div "How can I help you today? I'm Nova Assist, your AI assistant at Newfront. Ask m…" at bounding box center [736, 296] width 498 height 370
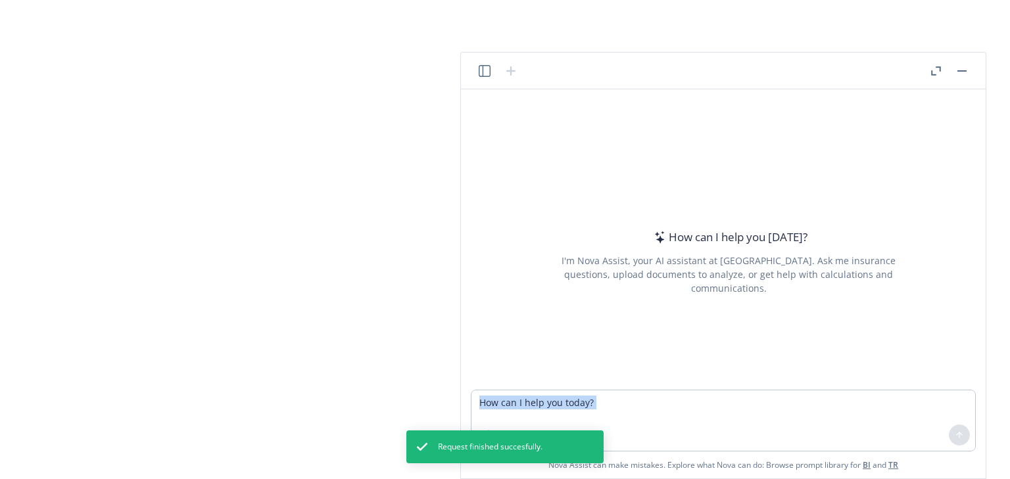
click at [940, 458] on div "How can I help you today? I'm Nova Assist, your AI assistant at Newfront. Ask m…" at bounding box center [723, 283] width 525 height 389
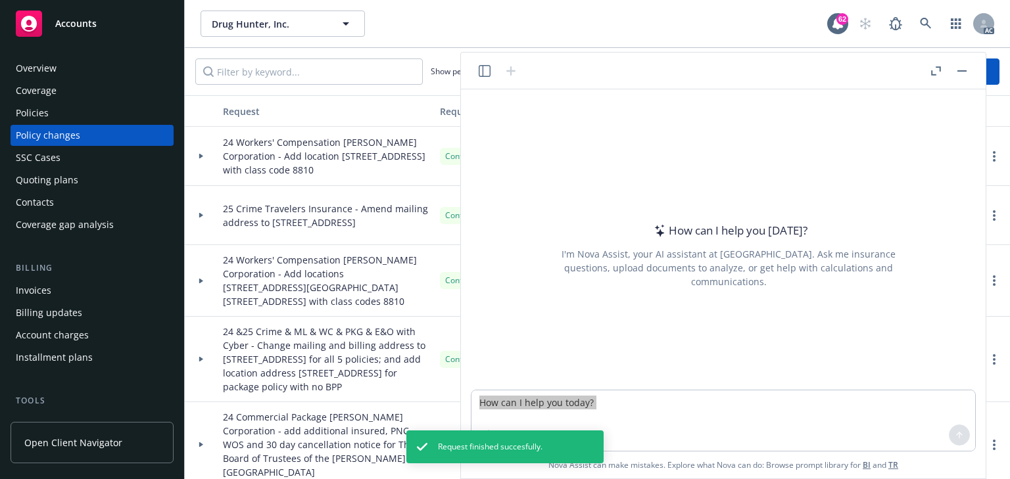
click at [936, 70] on icon "button" at bounding box center [936, 70] width 10 height 9
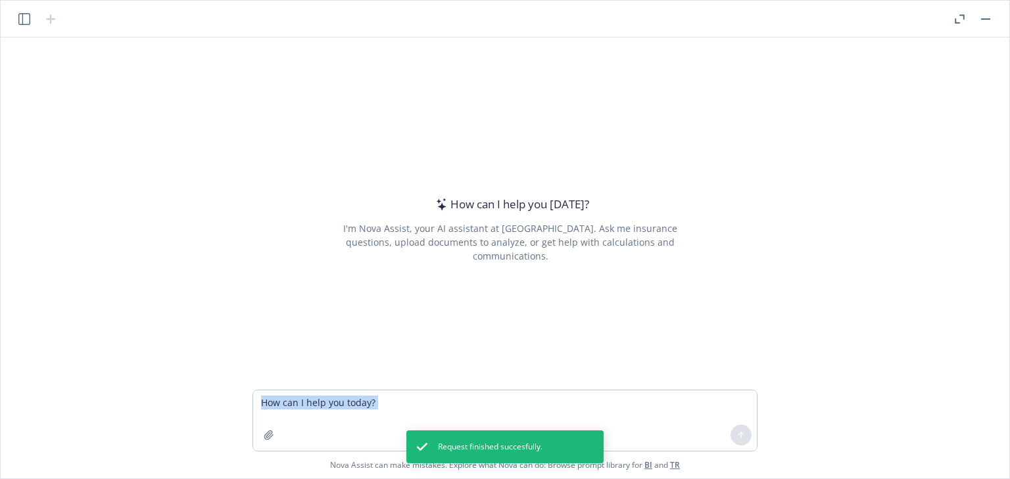
click at [953, 9] on header at bounding box center [505, 19] width 1009 height 37
click at [958, 18] on icon "button" at bounding box center [960, 18] width 10 height 9
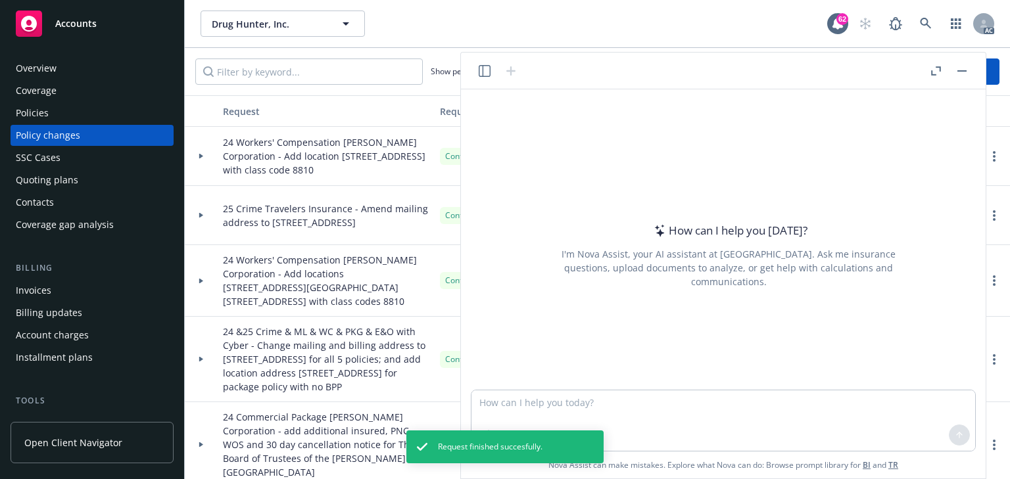
click at [965, 72] on button "button" at bounding box center [962, 71] width 16 height 16
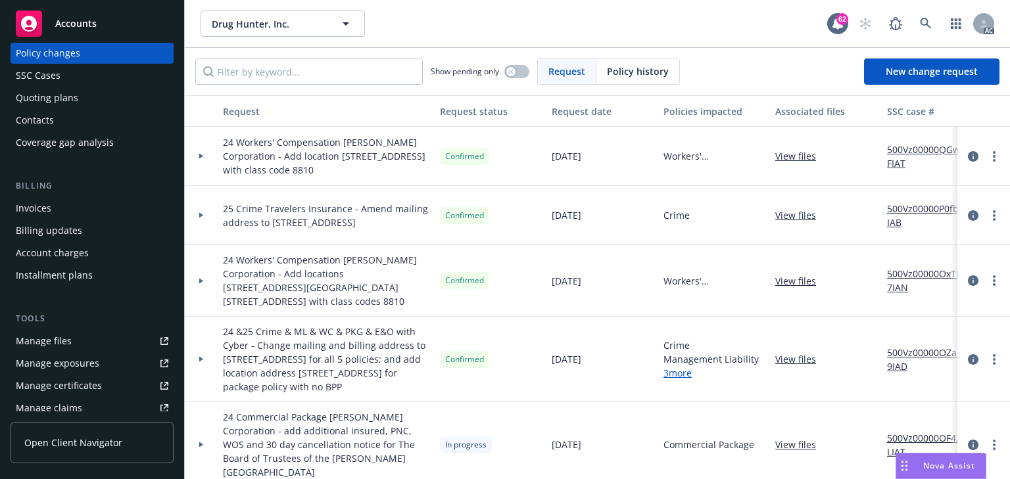
scroll to position [210, 0]
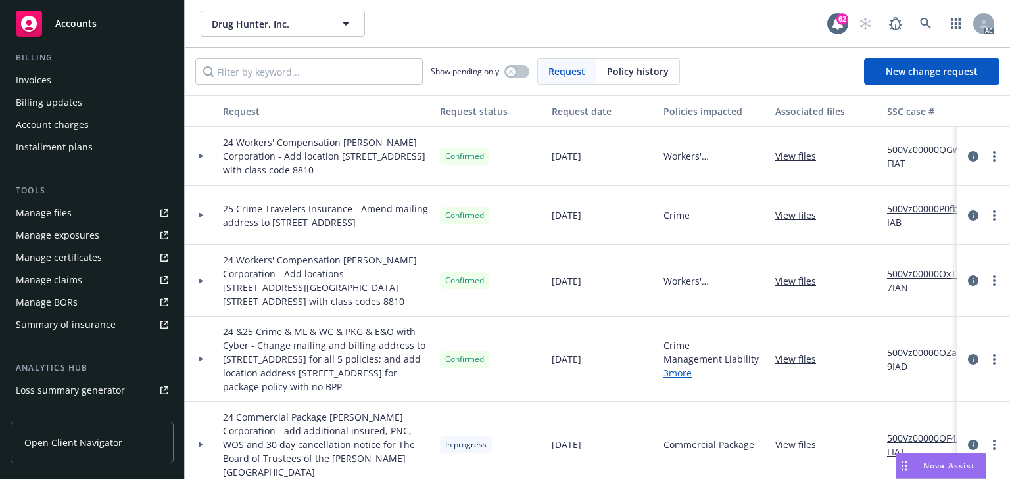
click at [68, 234] on div "Manage exposures" at bounding box center [58, 235] width 84 height 21
click at [918, 26] on link at bounding box center [926, 24] width 26 height 26
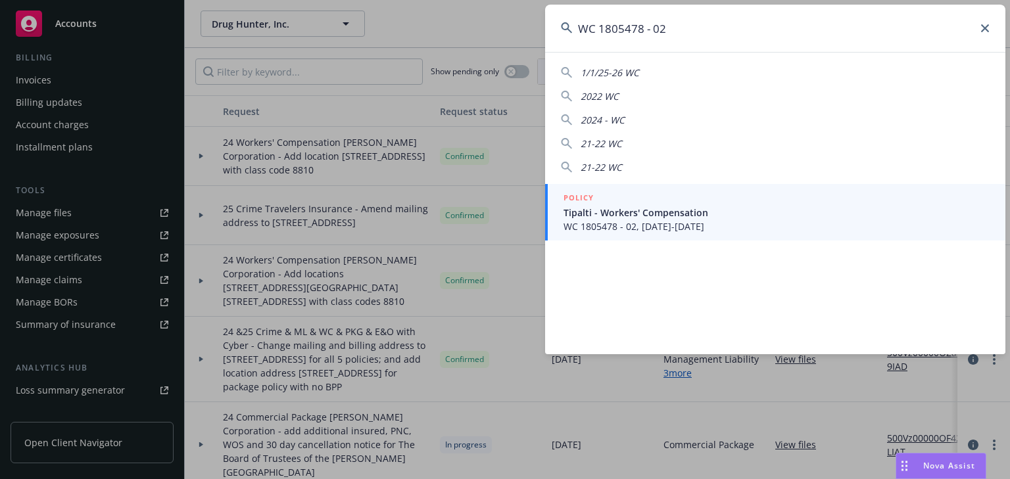
type input "WC 1805478 - 02"
click at [597, 213] on span "Tipalti - Workers' Compensation" at bounding box center [776, 213] width 426 height 14
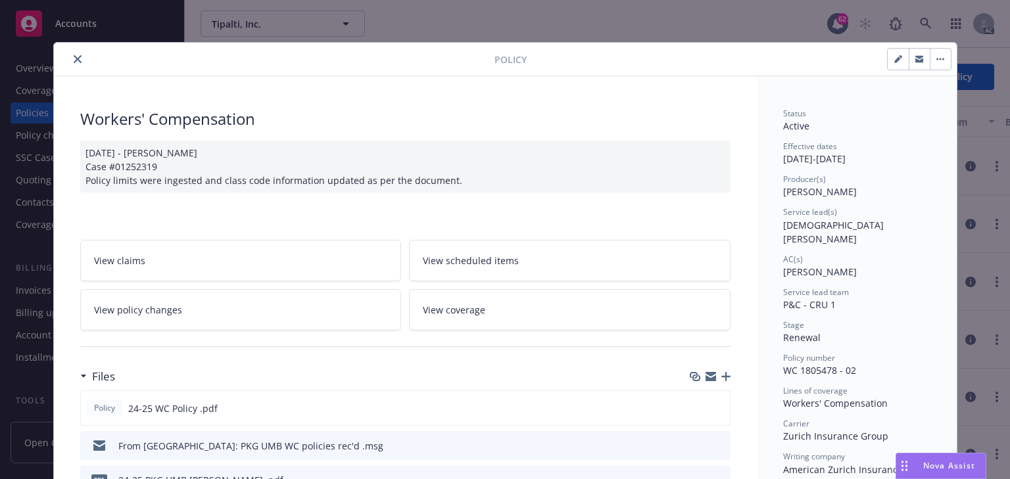
click at [209, 320] on link "View policy changes" at bounding box center [241, 309] width 322 height 41
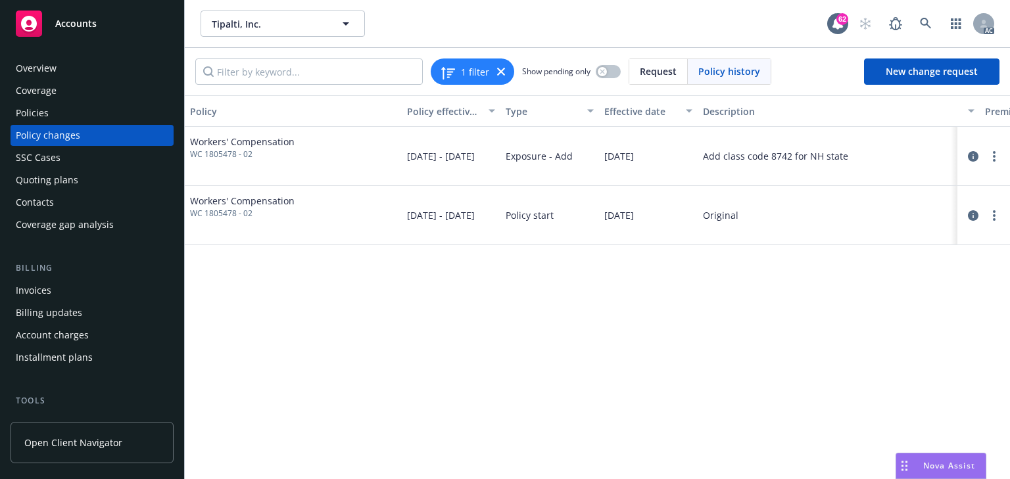
click at [724, 393] on div "Policy Policy effective dates Type Effective date Description Premium change An…" at bounding box center [597, 287] width 825 height 384
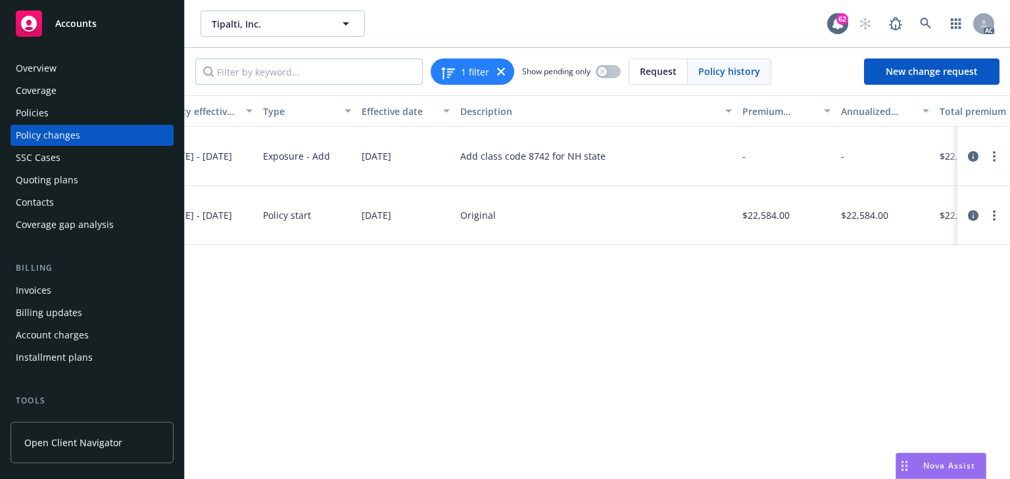
scroll to position [0, 250]
click at [972, 158] on icon "circleInformation" at bounding box center [973, 156] width 11 height 11
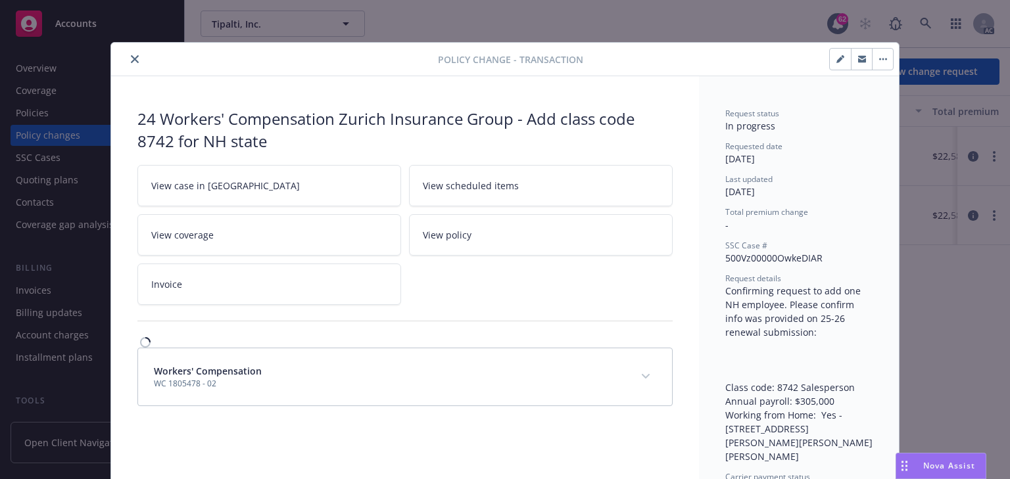
scroll to position [39, 0]
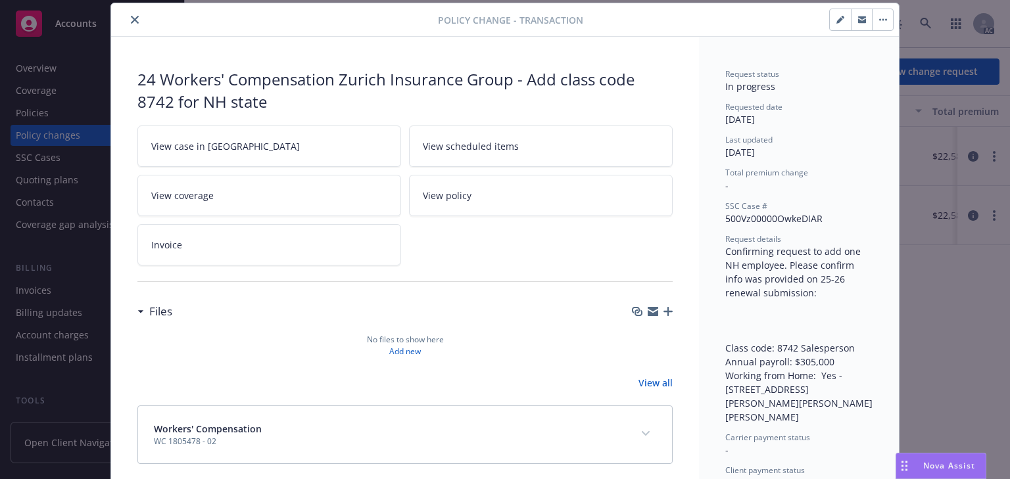
click at [203, 145] on span "View case in SSC" at bounding box center [225, 146] width 149 height 14
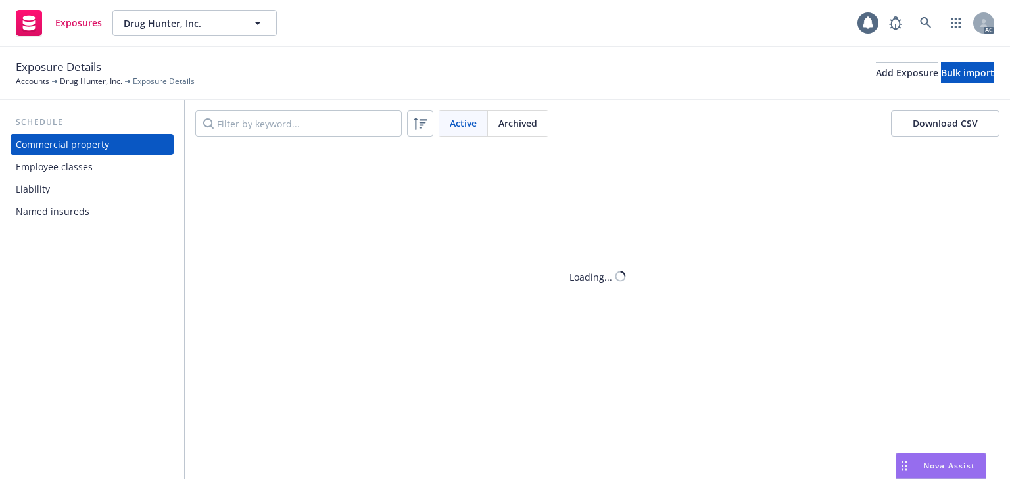
click at [82, 161] on div "Employee classes" at bounding box center [54, 166] width 77 height 21
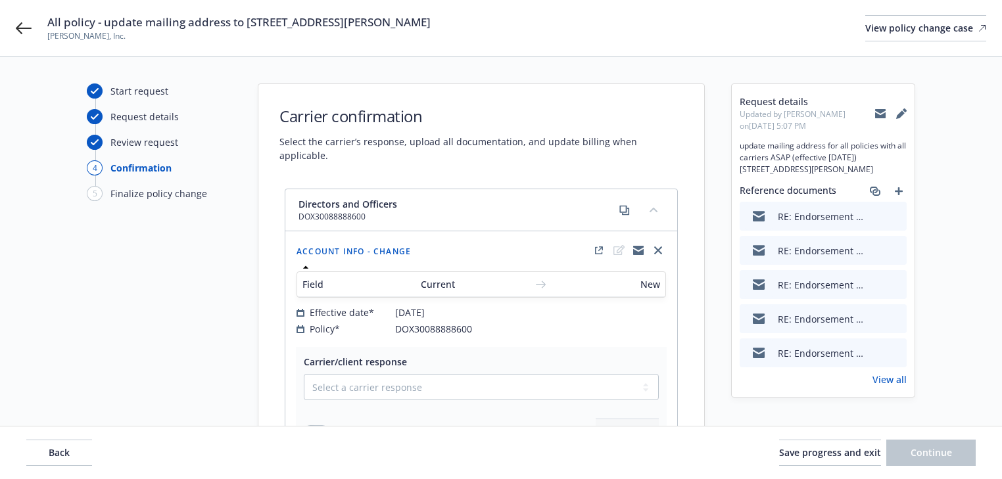
select select "ACCEPTED"
select select "NO_ENDORSEMENT_NEEDED"
select select "ACCEPTED"
click at [57, 461] on button "Back" at bounding box center [59, 453] width 66 height 26
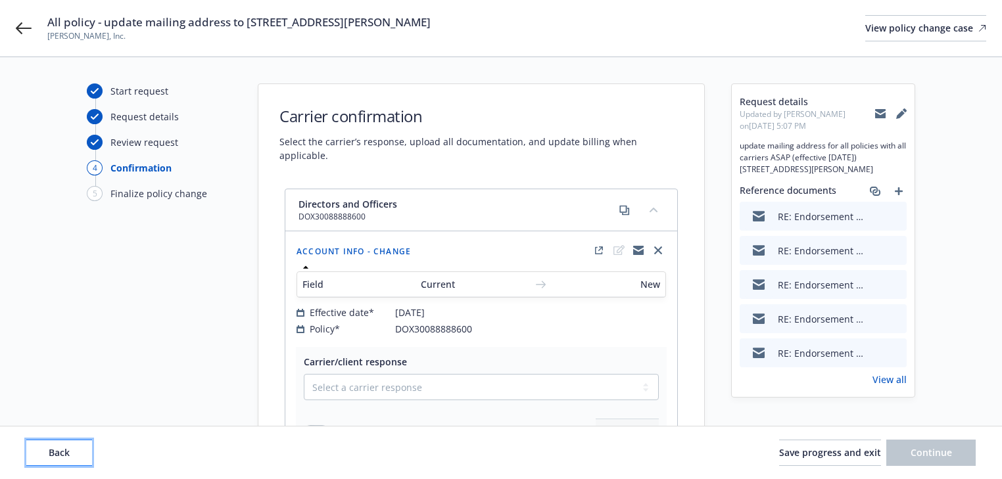
click at [57, 461] on button "Back" at bounding box center [59, 453] width 66 height 26
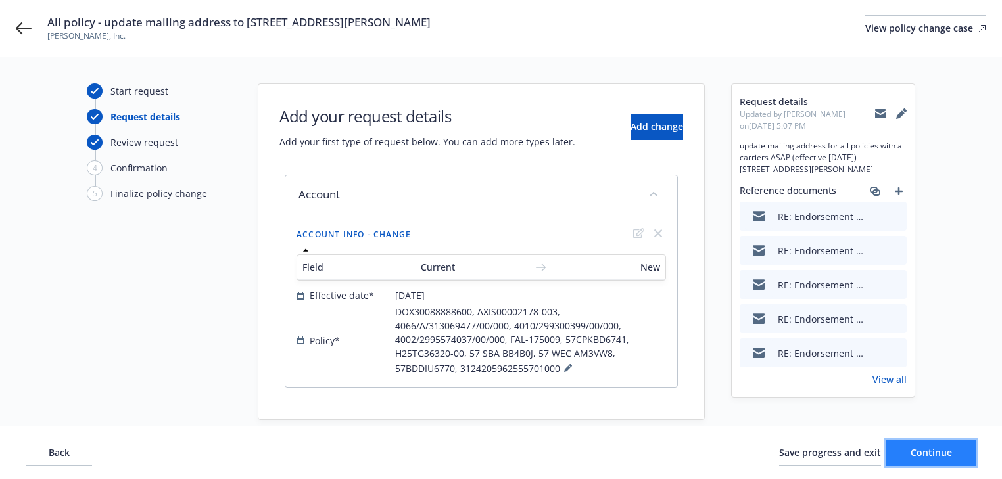
click at [926, 450] on span "Continue" at bounding box center [931, 452] width 41 height 12
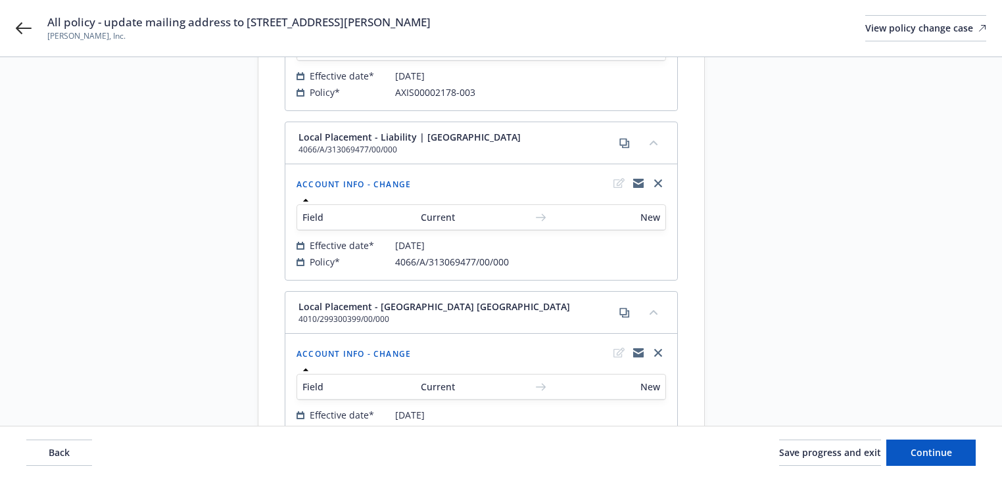
scroll to position [421, 0]
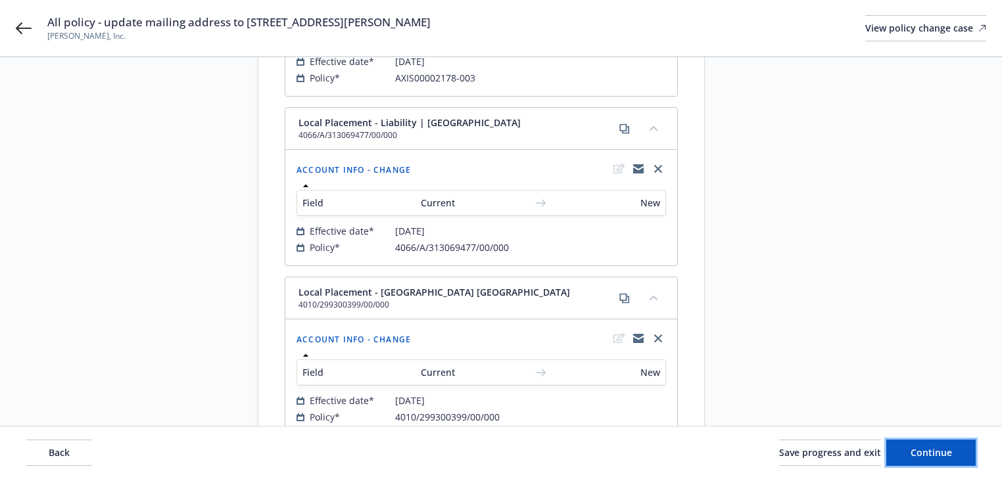
drag, startPoint x: 919, startPoint y: 454, endPoint x: 884, endPoint y: 442, distance: 37.0
click at [919, 454] on span "Continue" at bounding box center [931, 452] width 41 height 12
select select "ACCEPTED"
select select "NO_ENDORSEMENT_NEEDED"
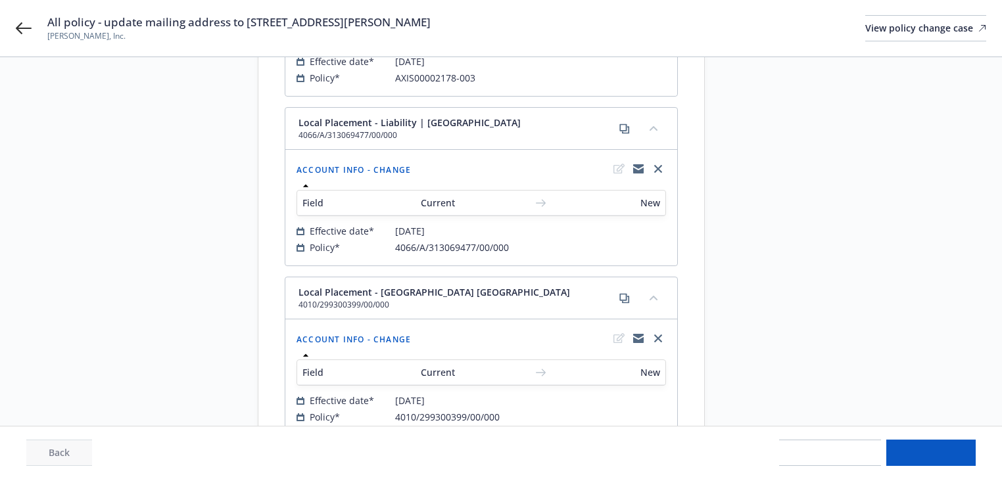
select select "ACCEPTED"
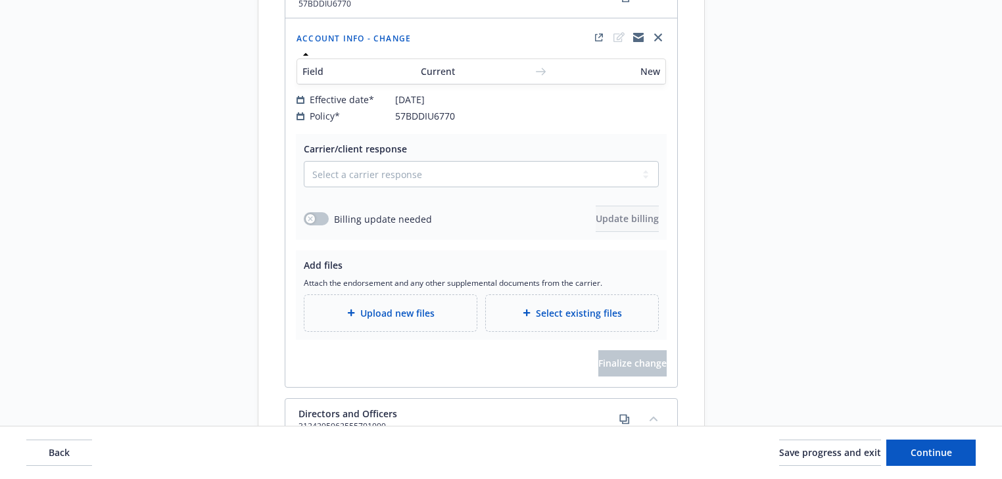
scroll to position [4679, 0]
click at [417, 162] on select "Select a carrier response Accepted Accepted with revision No endorsement needed…" at bounding box center [481, 175] width 355 height 26
select select "ACCEPTED"
click at [304, 162] on select "Select a carrier response Accepted Accepted with revision No endorsement needed…" at bounding box center [481, 175] width 355 height 26
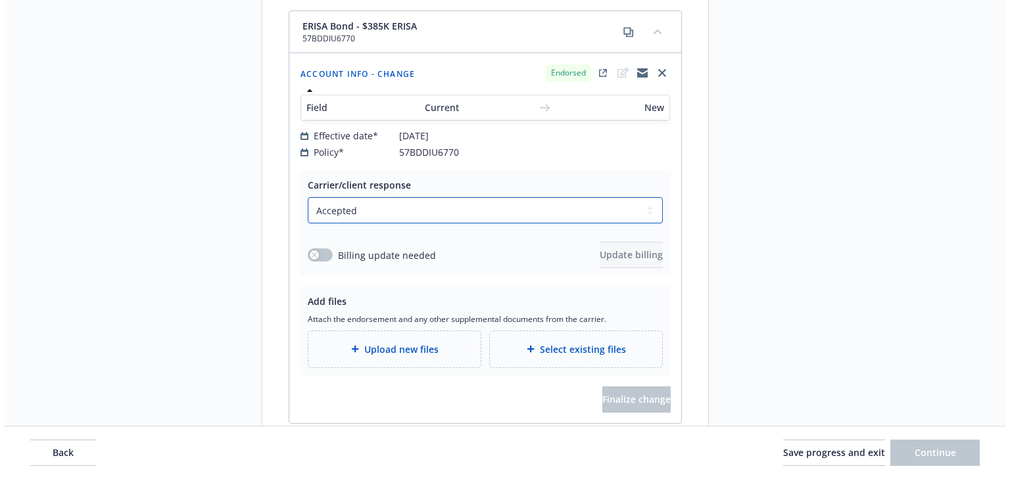
scroll to position [4680, 0]
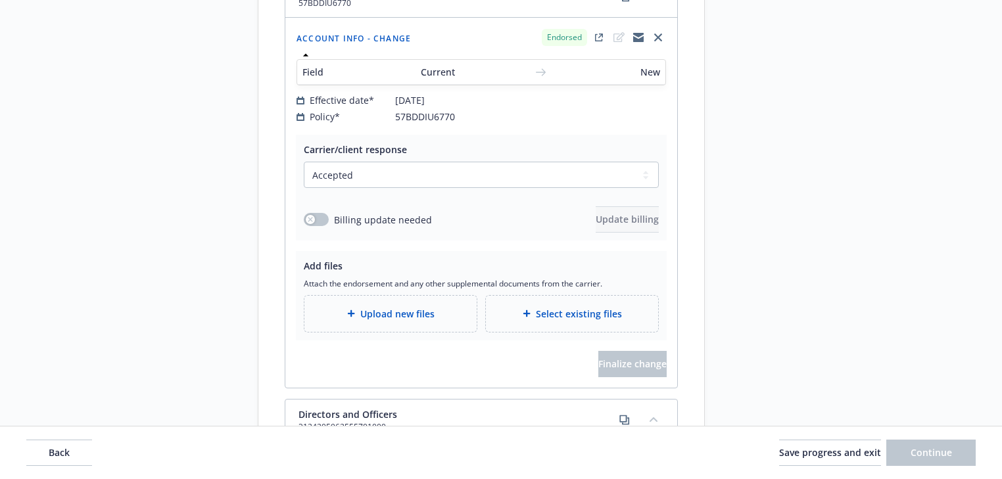
click at [389, 307] on span "Upload new files" at bounding box center [397, 314] width 74 height 14
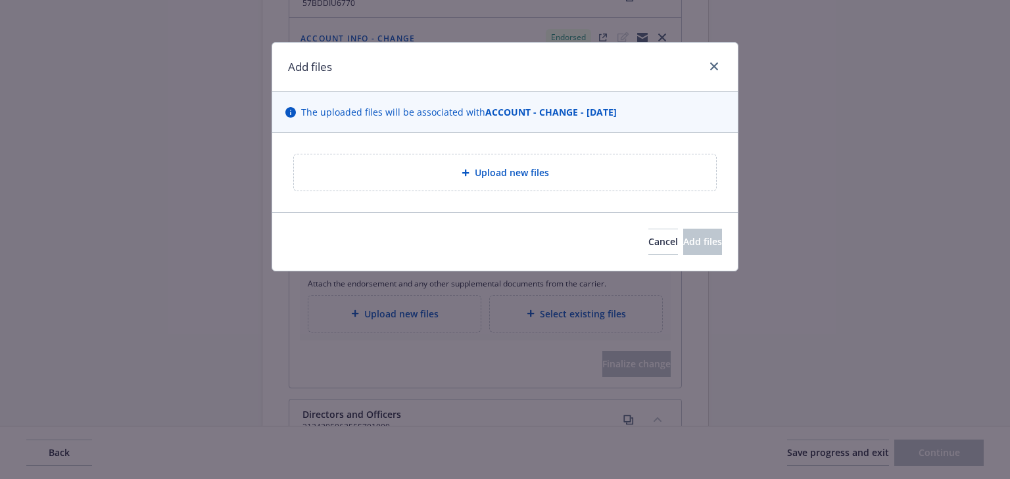
click at [479, 178] on span "Upload new files" at bounding box center [512, 173] width 74 height 14
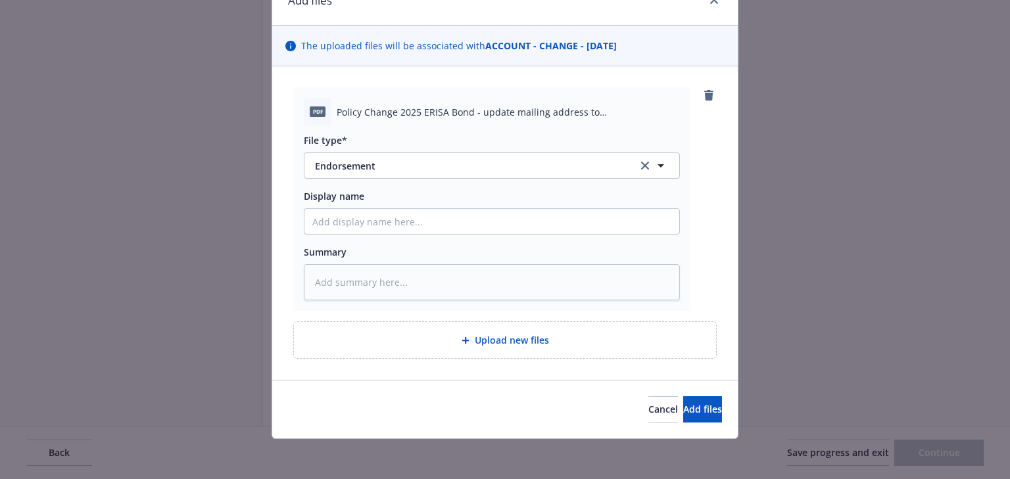
scroll to position [68, 0]
click at [686, 403] on span "Add files" at bounding box center [702, 408] width 39 height 12
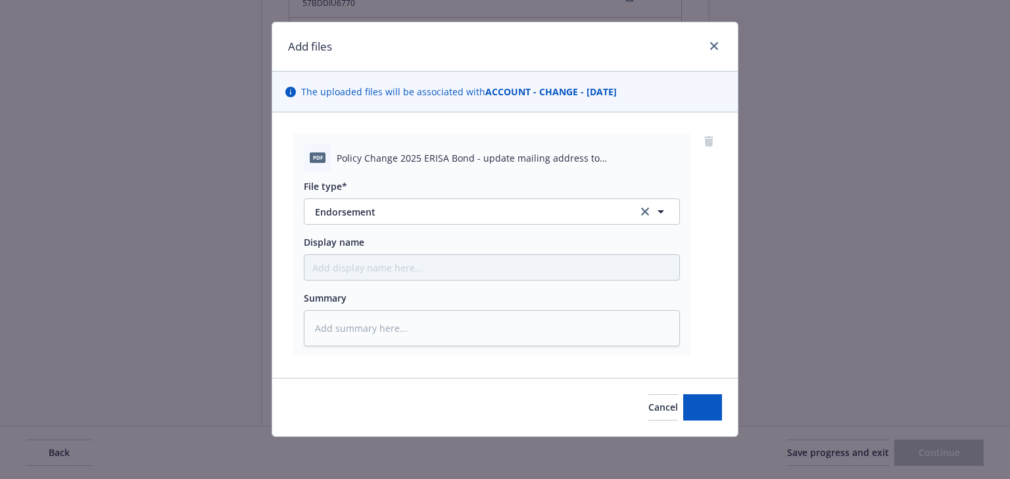
scroll to position [20, 0]
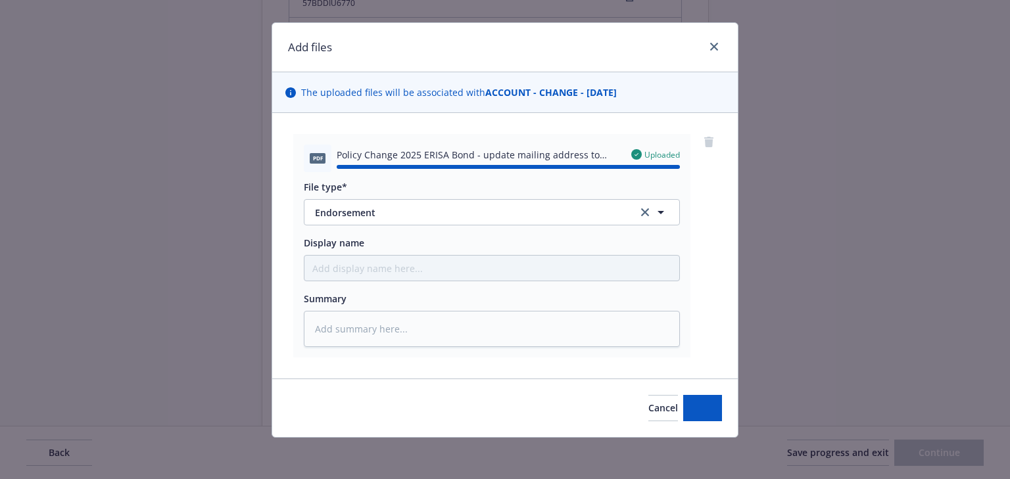
type textarea "x"
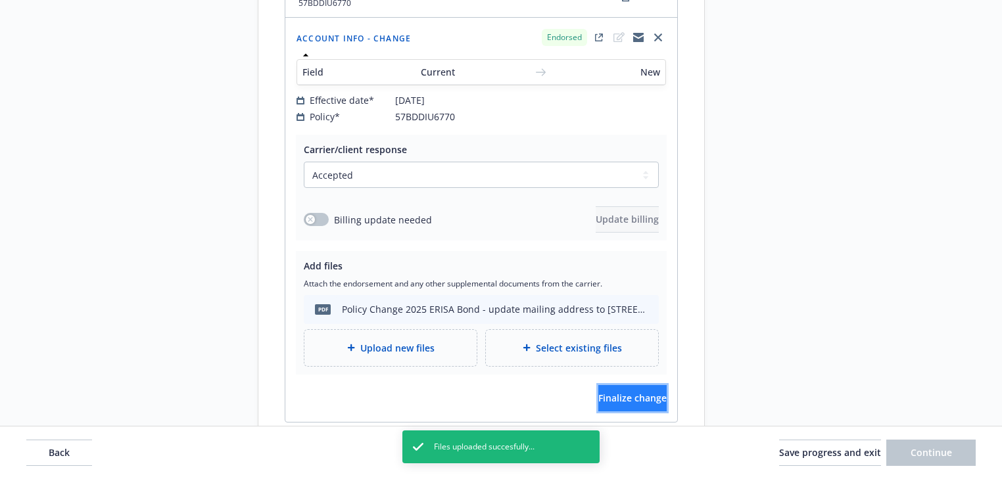
click at [650, 385] on button "Finalize change" at bounding box center [632, 398] width 68 height 26
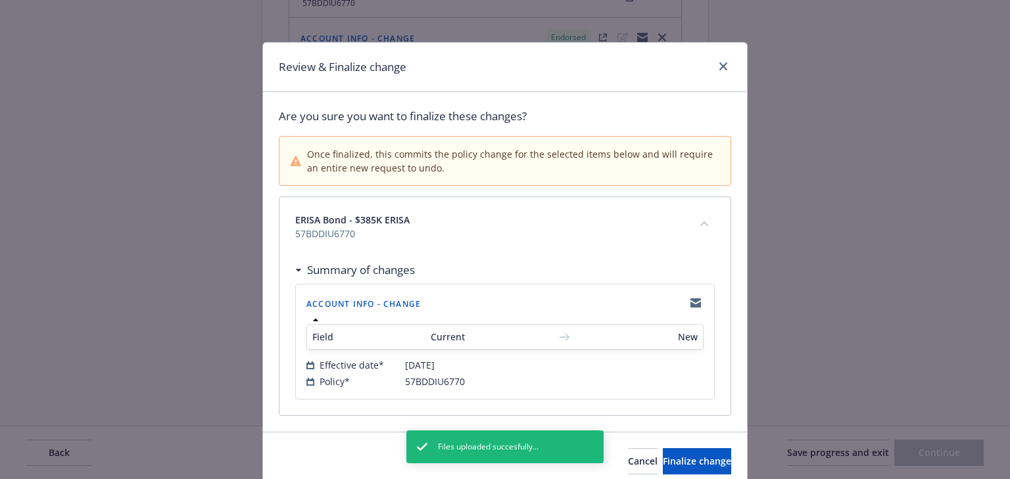
click at [386, 249] on div "ERISA Bond - $385K ERISA 57BDDIU6770" at bounding box center [504, 226] width 451 height 59
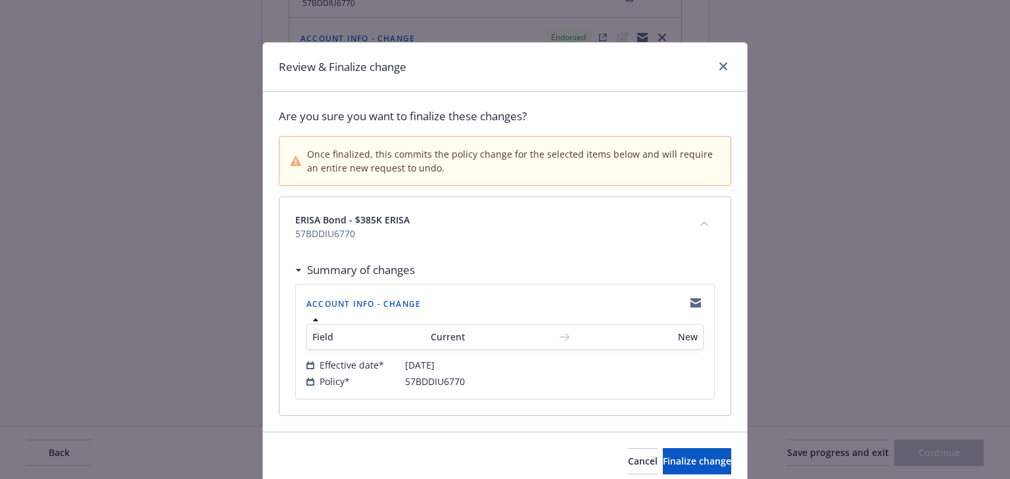
click at [586, 224] on span "ERISA Bond - $385K ERISA" at bounding box center [489, 220] width 388 height 14
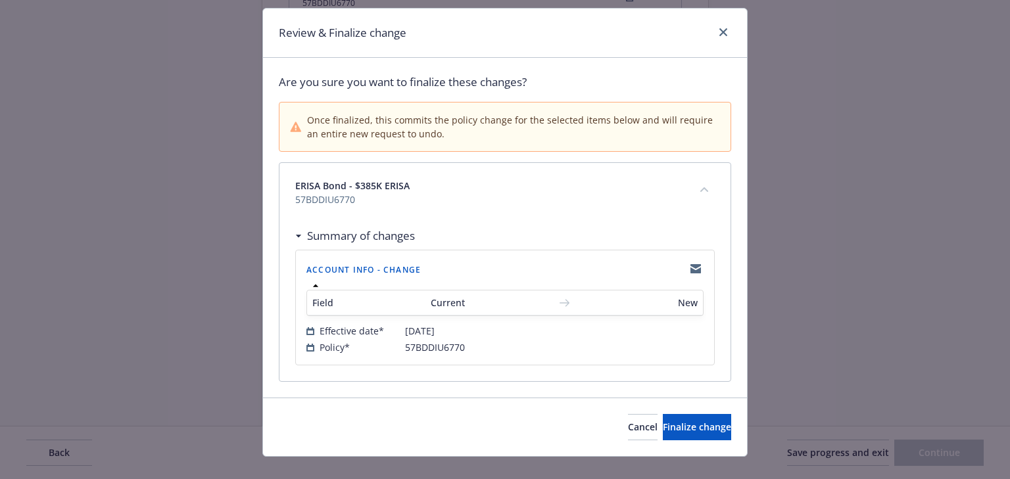
scroll to position [53, 0]
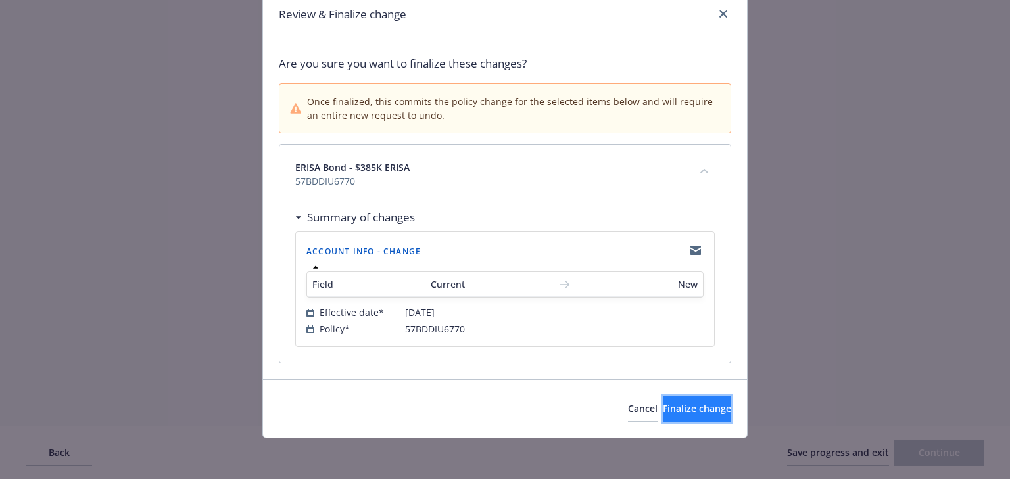
click at [697, 402] on span "Finalize change" at bounding box center [697, 408] width 68 height 12
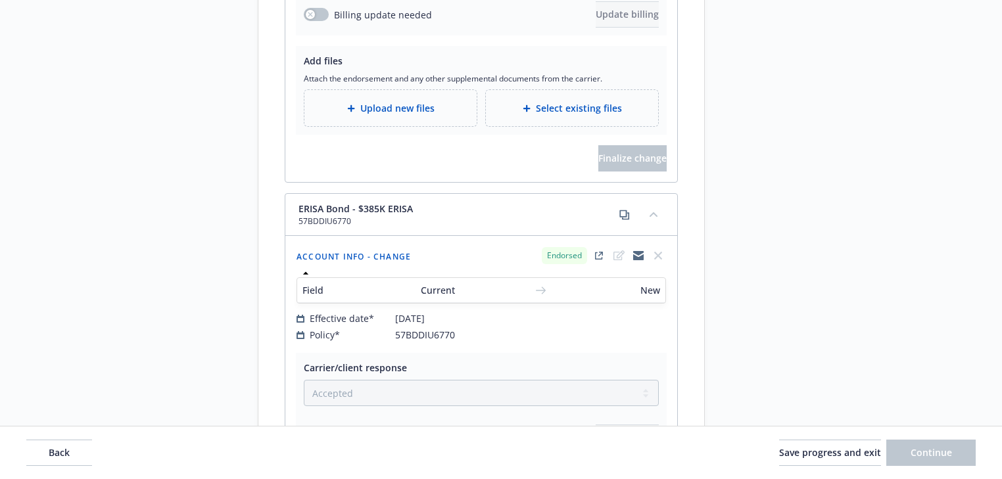
scroll to position [4207, 0]
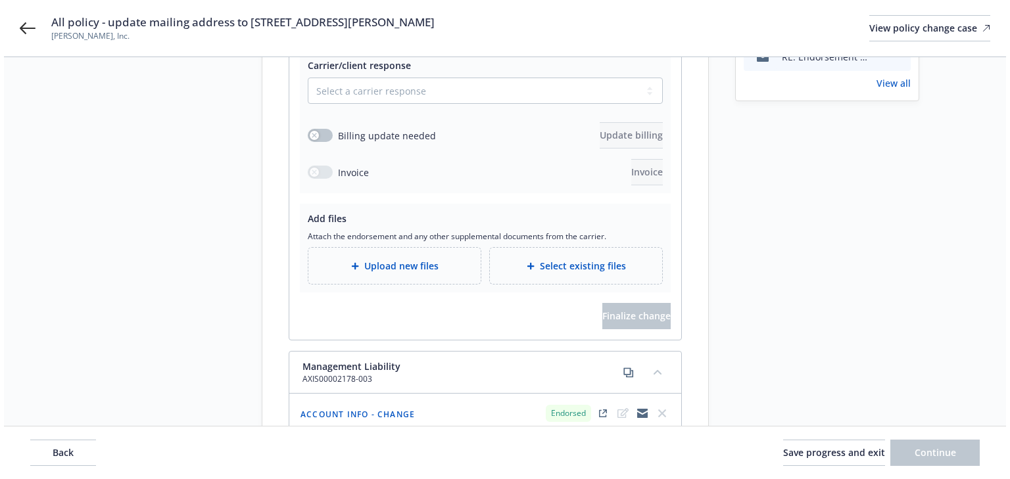
scroll to position [0, 0]
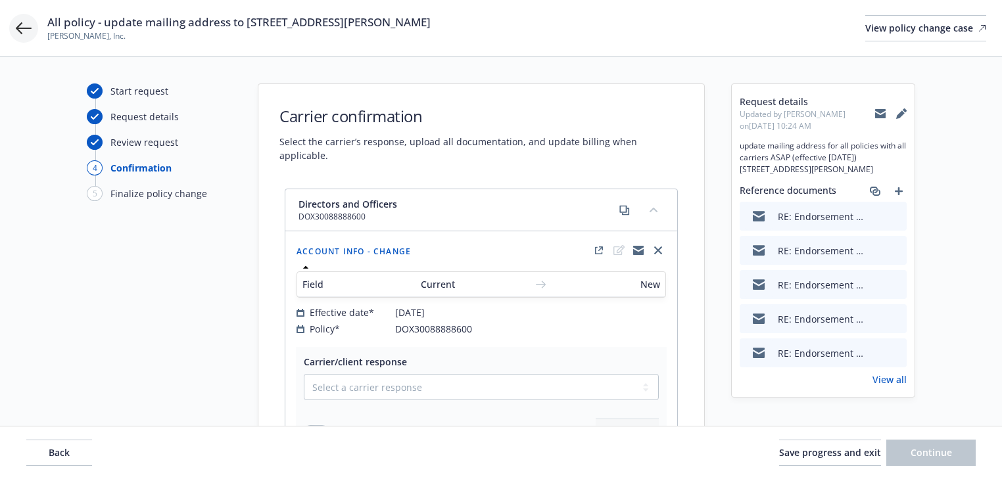
click at [21, 29] on icon at bounding box center [24, 28] width 16 height 16
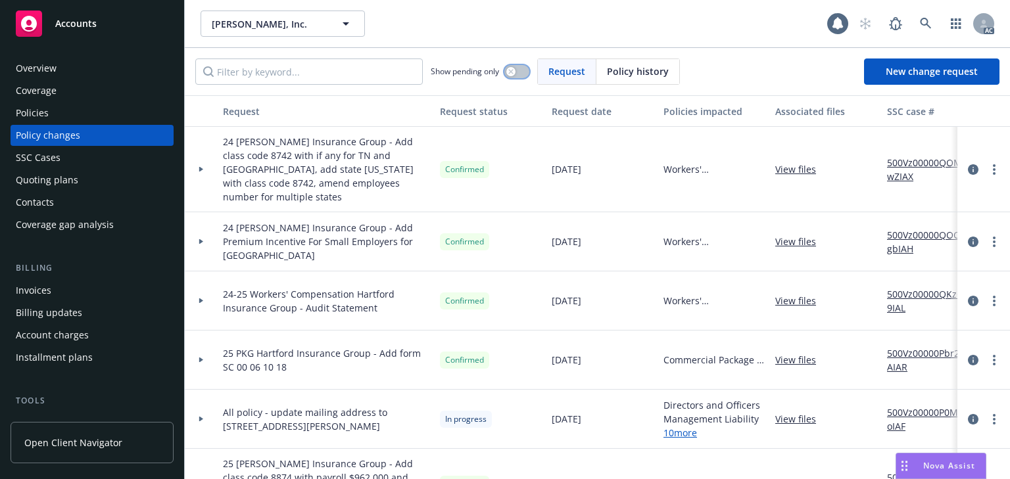
click at [512, 71] on icon "button" at bounding box center [510, 71] width 5 height 5
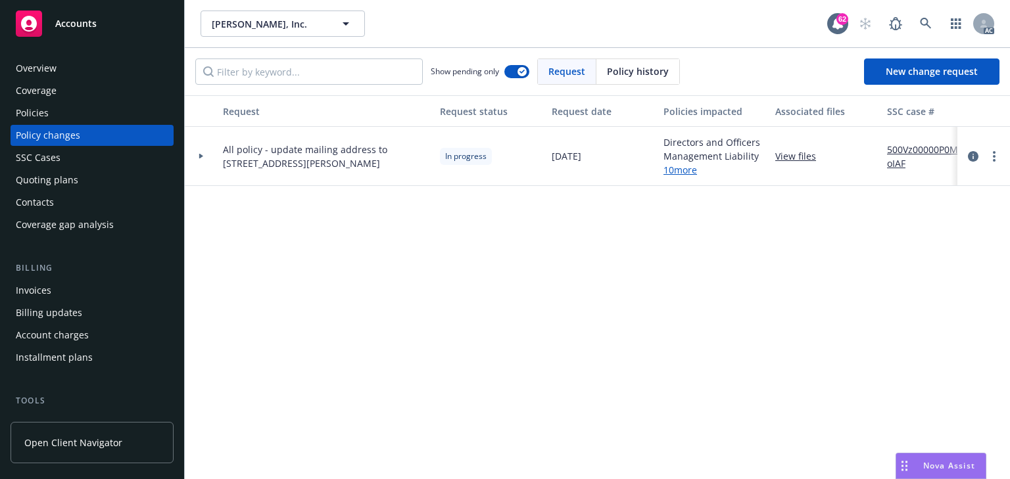
click at [197, 158] on div at bounding box center [201, 156] width 22 height 5
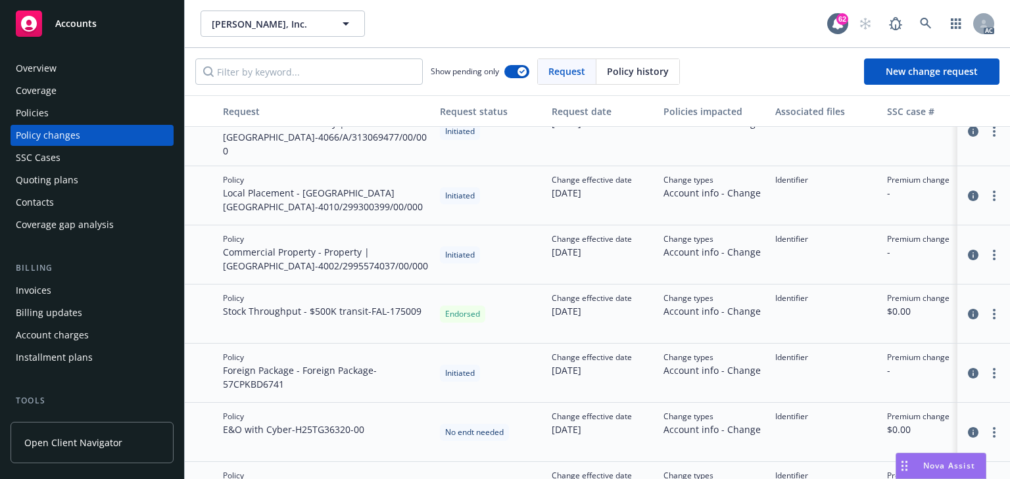
scroll to position [263, 0]
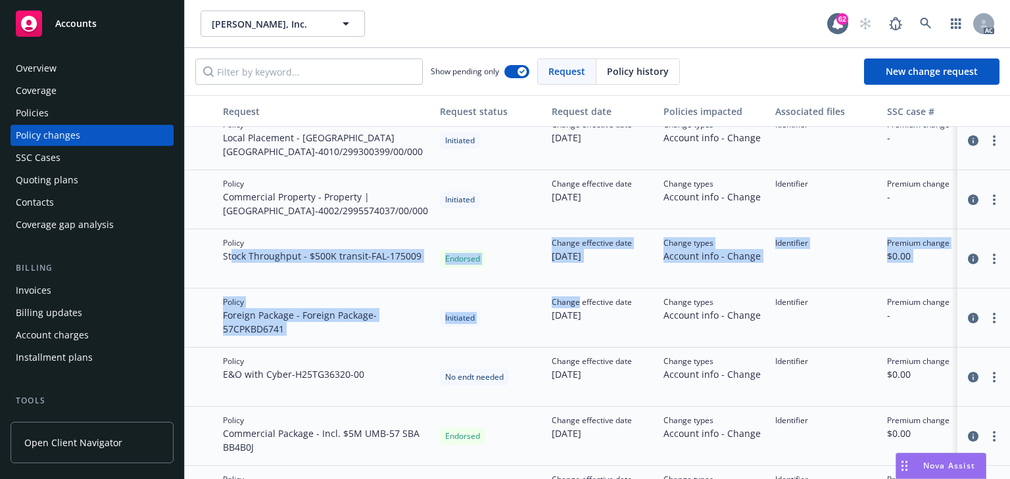
drag, startPoint x: 231, startPoint y: 247, endPoint x: 579, endPoint y: 284, distance: 349.8
click at [579, 284] on div "Policy Local Placement - Liability | India - 4066/A/313069477/00/000 Initiated …" at bounding box center [865, 337] width 1361 height 592
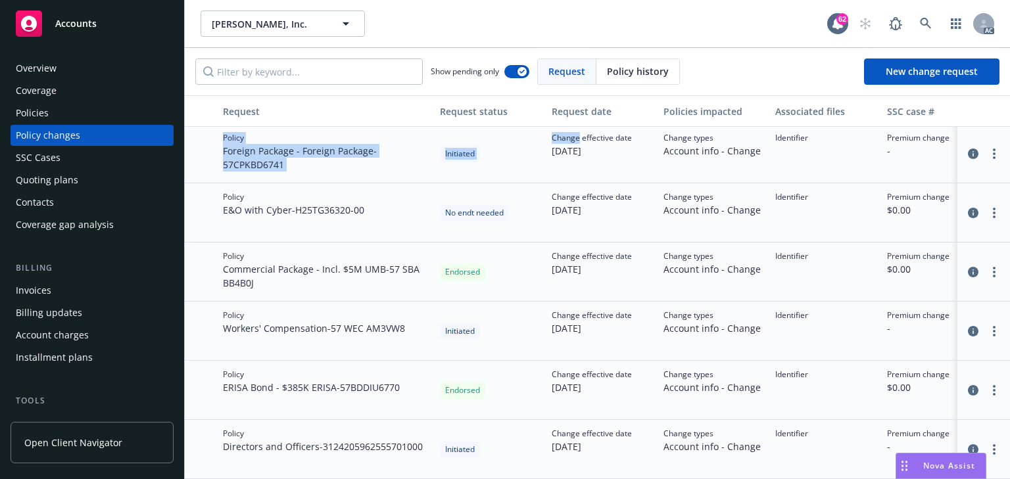
scroll to position [425, 0]
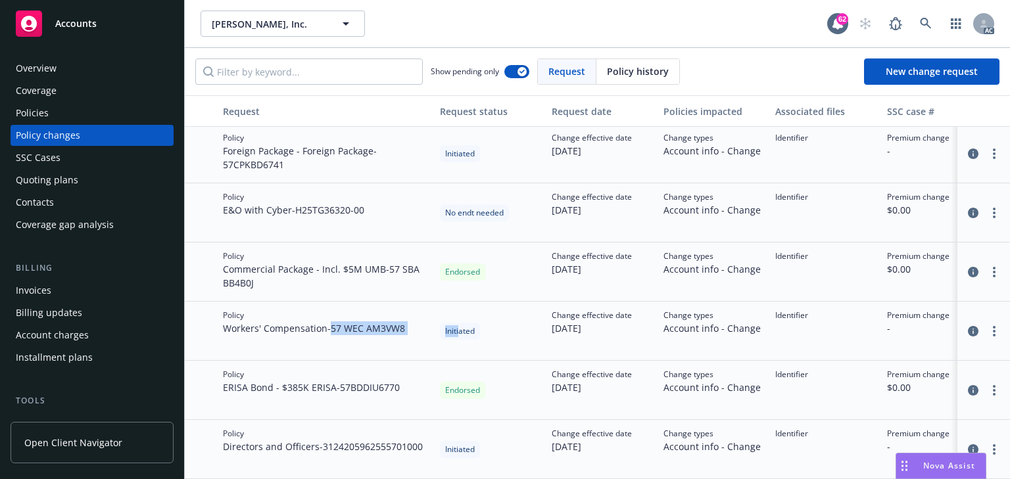
drag, startPoint x: 425, startPoint y: 329, endPoint x: 459, endPoint y: 331, distance: 34.3
click at [459, 331] on div "Policy Workers' Compensation - 57 WEC AM3VW8 Initiated Change effective date 07…" at bounding box center [865, 331] width 1361 height 59
drag, startPoint x: 226, startPoint y: 155, endPoint x: 331, endPoint y: 161, distance: 105.4
click at [331, 161] on span "Foreign Package - Foreign Package - 57CPKBD6741" at bounding box center [326, 158] width 206 height 28
click at [907, 22] on link at bounding box center [895, 24] width 26 height 26
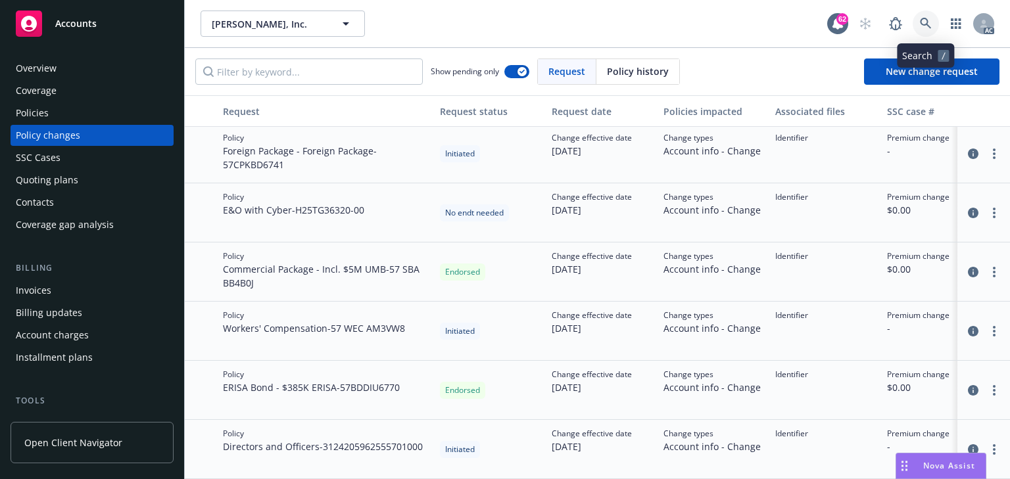
click at [926, 22] on icon at bounding box center [926, 24] width 12 height 12
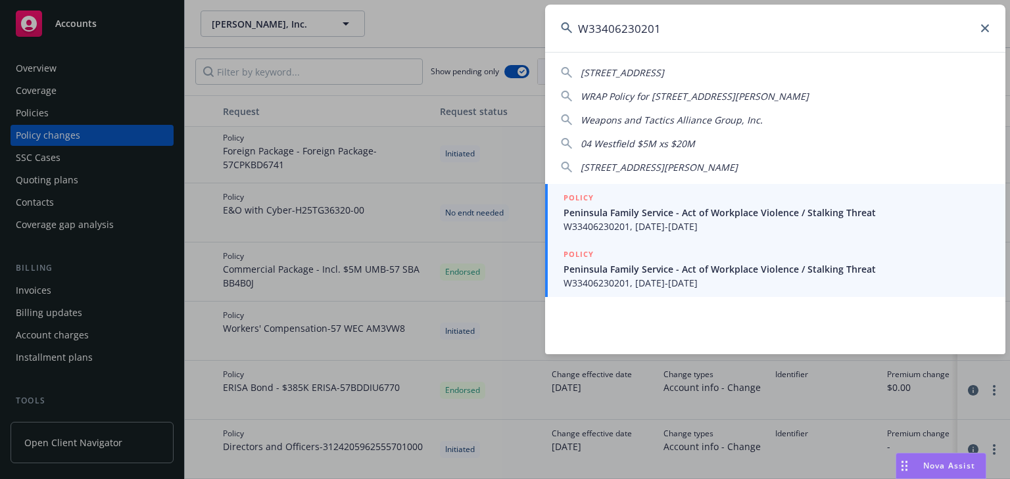
type input "W33406230201"
click at [619, 274] on span "Peninsula Family Service - Act of Workplace Violence / Stalking Threat" at bounding box center [776, 269] width 426 height 14
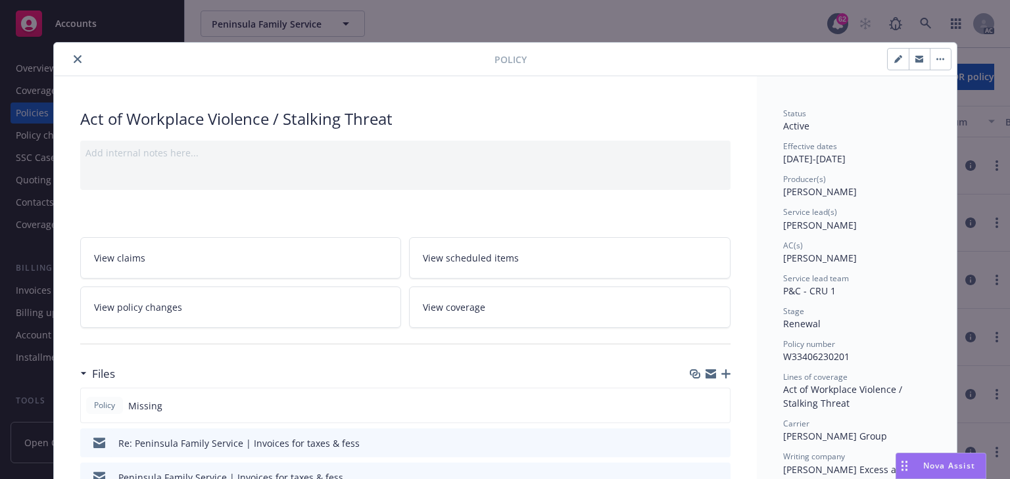
click at [304, 305] on link "View policy changes" at bounding box center [241, 307] width 322 height 41
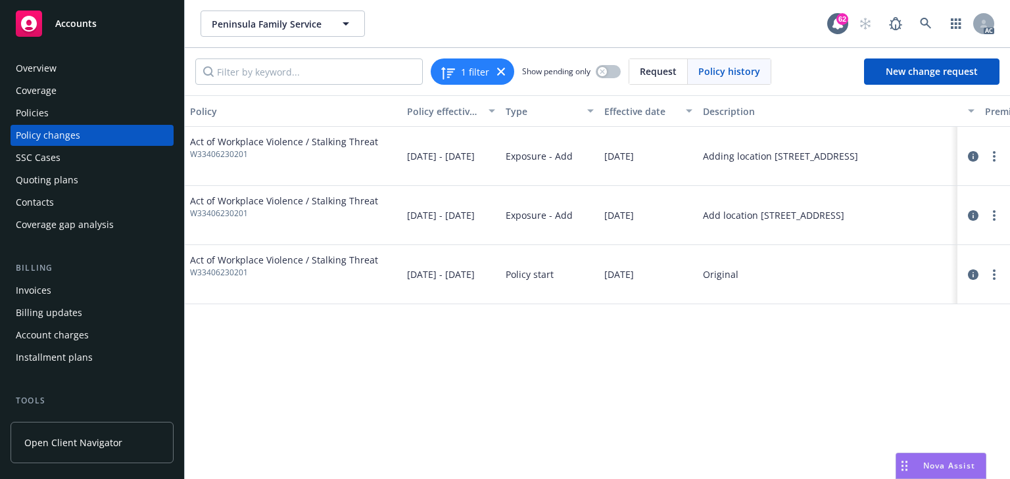
click at [686, 379] on div "Policy Policy effective dates Type Effective date Description Premium change An…" at bounding box center [597, 287] width 825 height 384
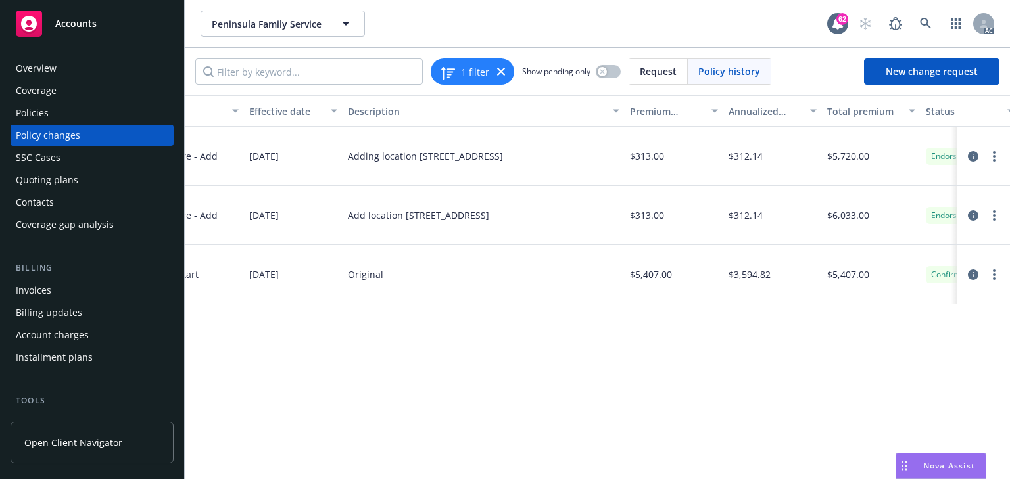
scroll to position [0, 416]
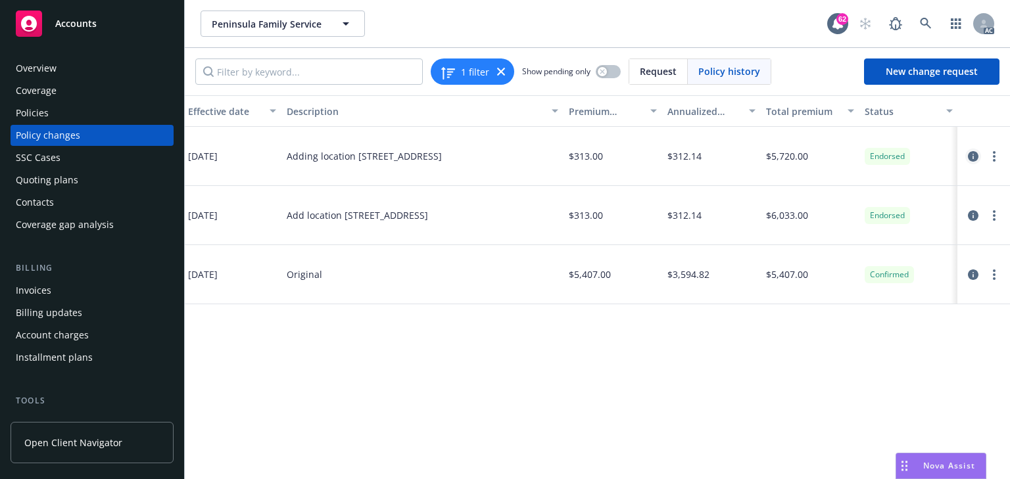
click at [970, 158] on icon "circleInformation" at bounding box center [973, 156] width 11 height 11
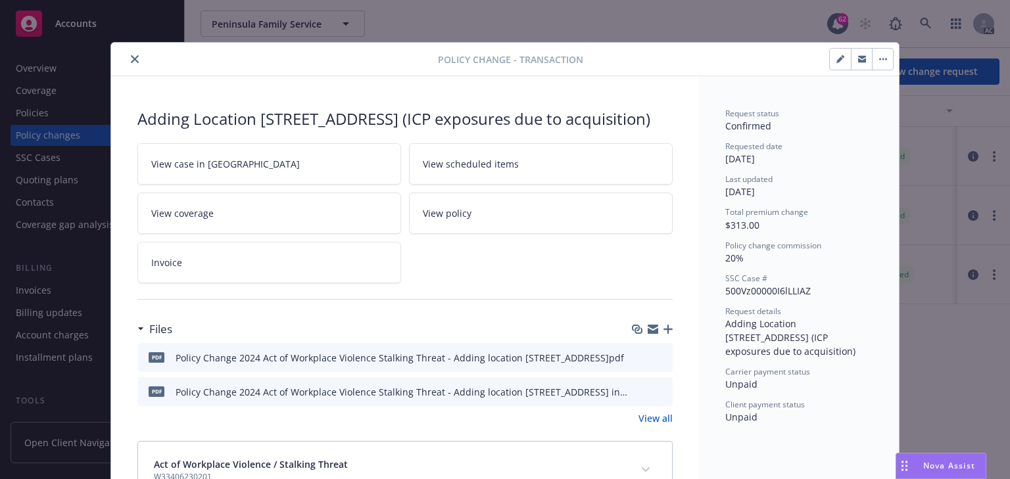
click at [276, 185] on link "View case in SSC" at bounding box center [269, 163] width 264 height 41
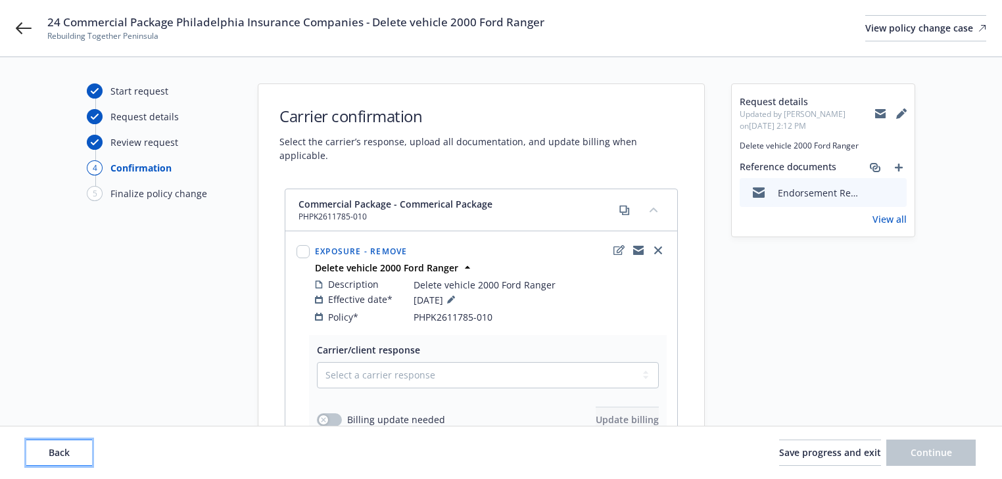
click at [73, 456] on button "Back" at bounding box center [59, 453] width 66 height 26
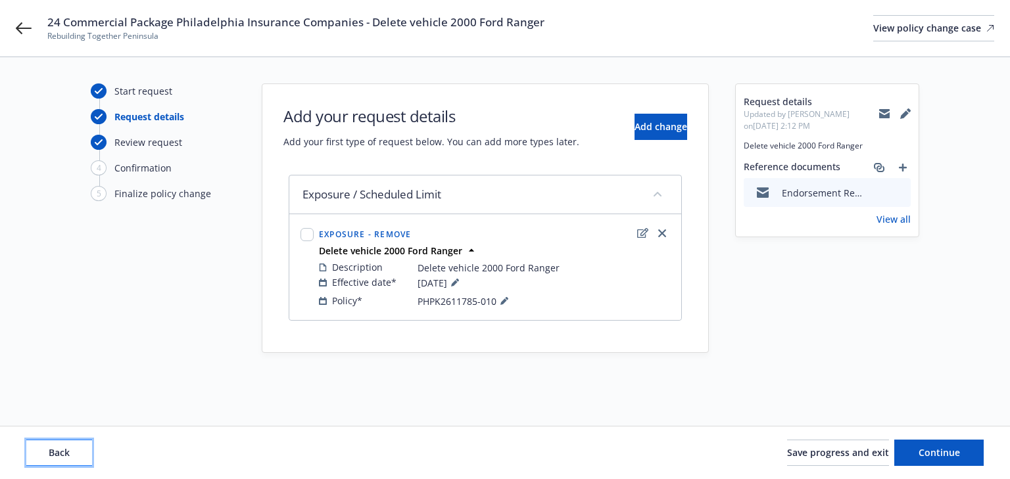
click at [73, 456] on button "Back" at bounding box center [59, 453] width 66 height 26
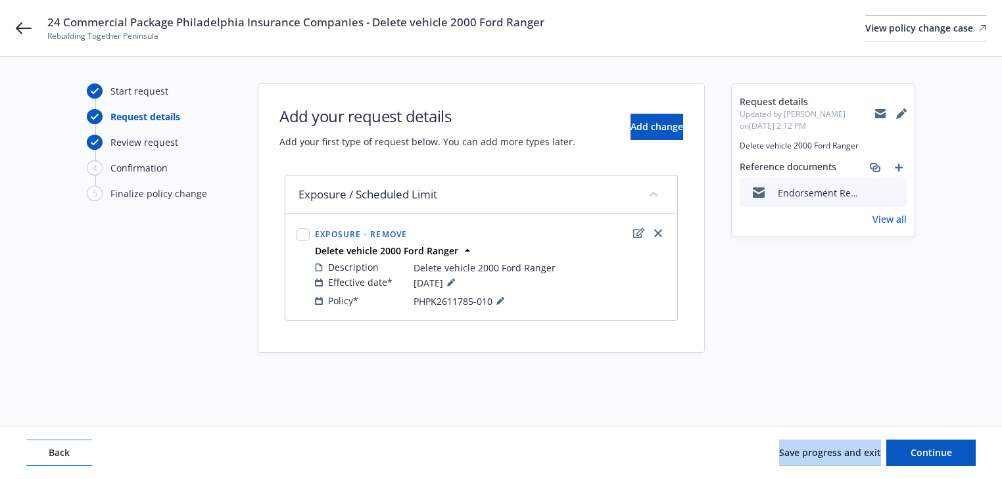
click at [73, 456] on div "Back Save progress and exit Continue" at bounding box center [500, 453] width 949 height 26
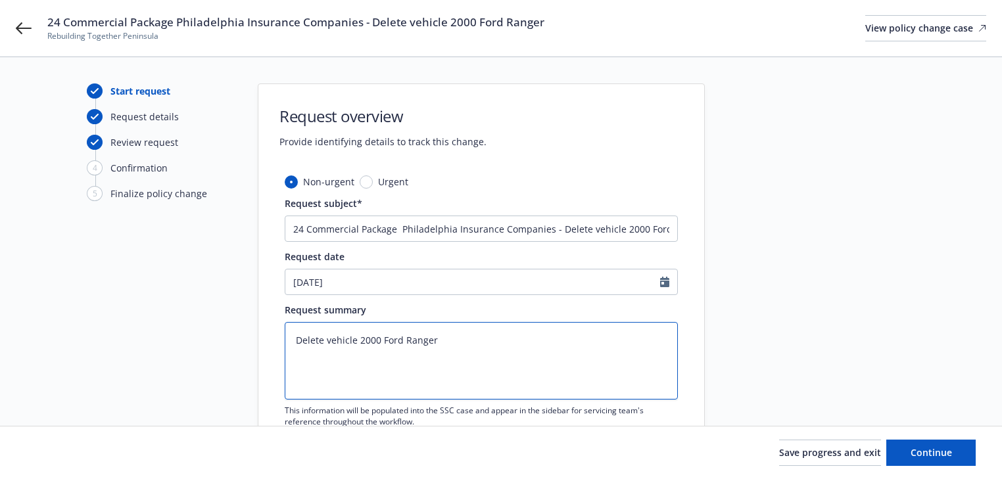
click at [492, 339] on textarea "Delete vehicle 2000 Ford Ranger" at bounding box center [481, 361] width 393 height 78
type textarea "x"
paste textarea "VIN# [US_VEHICLE_IDENTIFICATION_NUMBER]"
type textarea "Delete vehicle 2000 Ford Ranger VIN# [US_VEHICLE_IDENTIFICATION_NUMBER]"
type textarea "x"
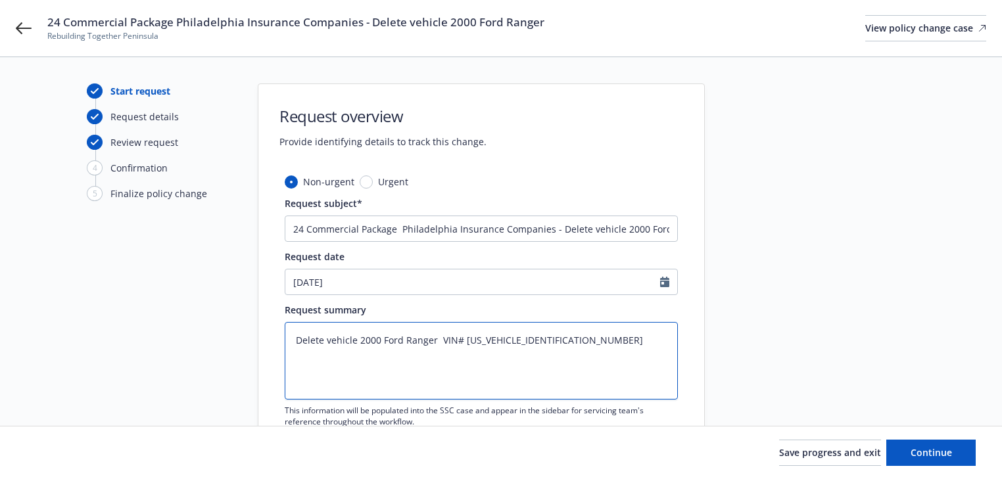
type textarea "Delete vehicle 2000 Ford Ranger VIN# [US_VEHICLE_IDENTIFICATION_NUMBER]"
click at [664, 226] on input "24 Commercial Package Philadelphia Insurance Companies - Delete vehicle 2000 Fo…" at bounding box center [481, 229] width 393 height 26
type textarea "x"
type input "24 Commercial Package Philadelphia Insurance Companies - Delete vehicle 2000 Fo…"
type textarea "x"
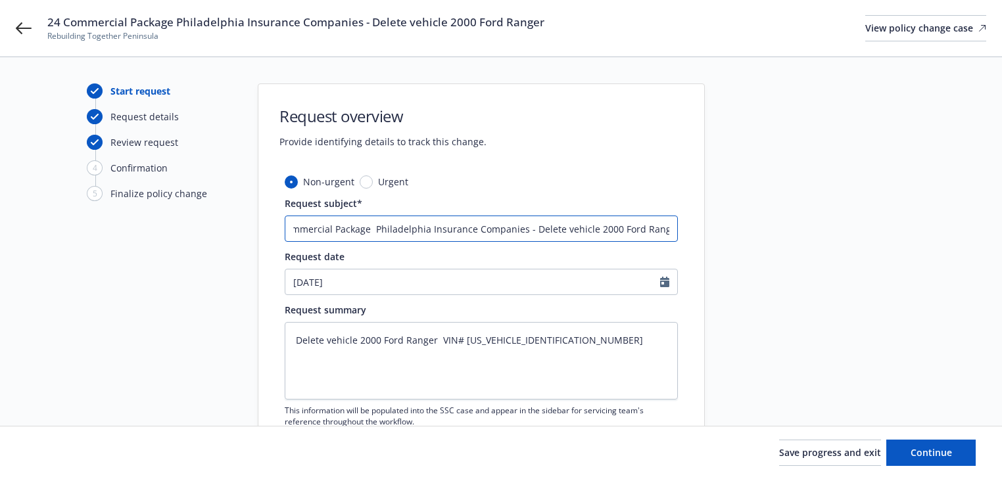
type input "24 Commercial Package Philadelphia Insurance Companies - Delete vehicle 2000 Fo…"
type textarea "x"
type input "24 Commercial Package Philadelphia Insurance Companies - Delete vehicle 2000 Fo…"
type textarea "x"
type input "24 Commercial Package Philadelphia Insurance Companies - Delete vehicle 2000 Fo…"
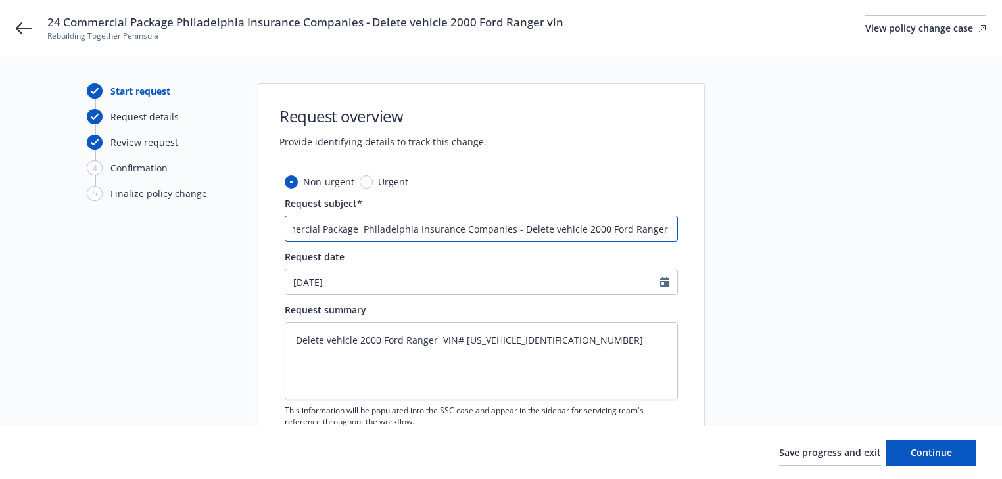
type textarea "x"
type input "24 Commercial Package Philadelphia Insurance Companies - Delete vehicle 2000 Fo…"
type textarea "x"
type input "24 Commercial Package Philadelphia Insurance Companies - Delete vehicle 2000 Fo…"
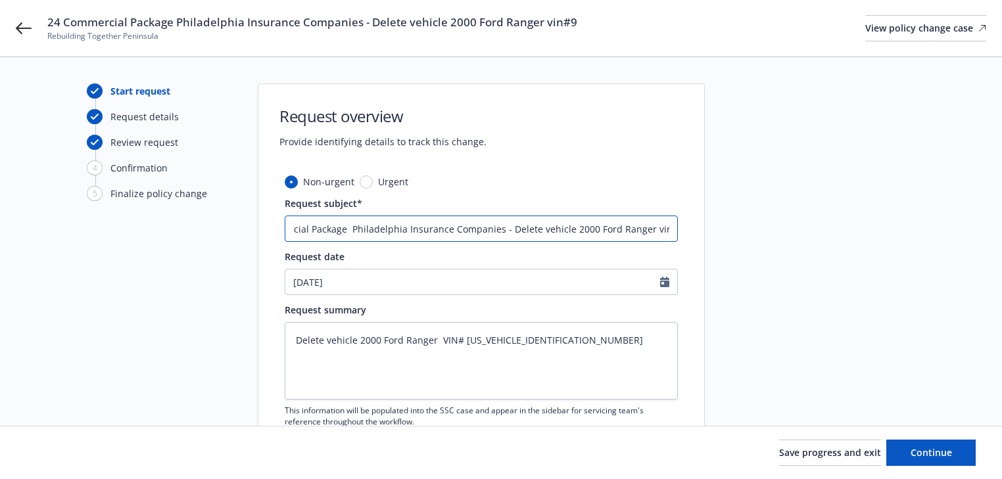
type textarea "x"
type input "24 Commercial Package Philadelphia Insurance Companies - Delete vehicle 2000 Fo…"
type textarea "x"
type input "24 Commercial Package Philadelphia Insurance Companies - Delete vehicle 2000 Fo…"
type textarea "x"
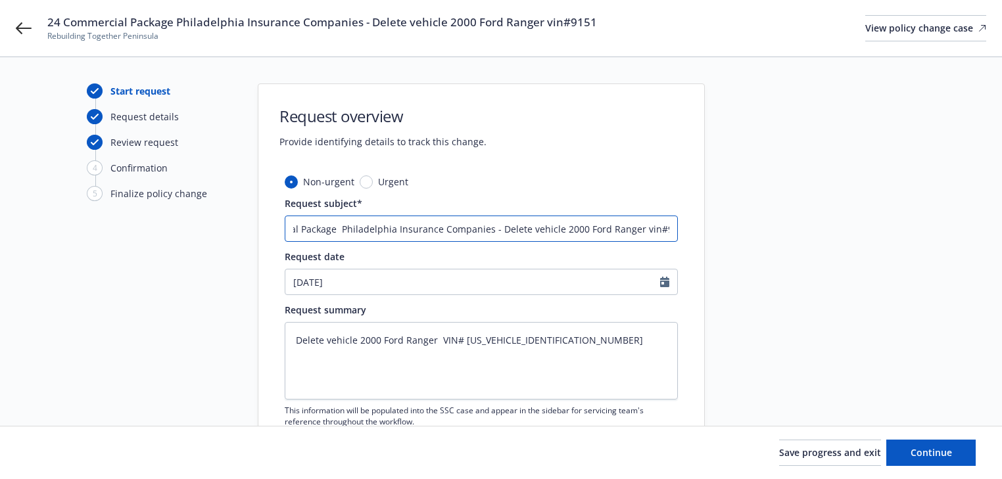
scroll to position [0, 66]
type input "24 Commercial Package Philadelphia Insurance Companies - Delete vehicle 2000 Fo…"
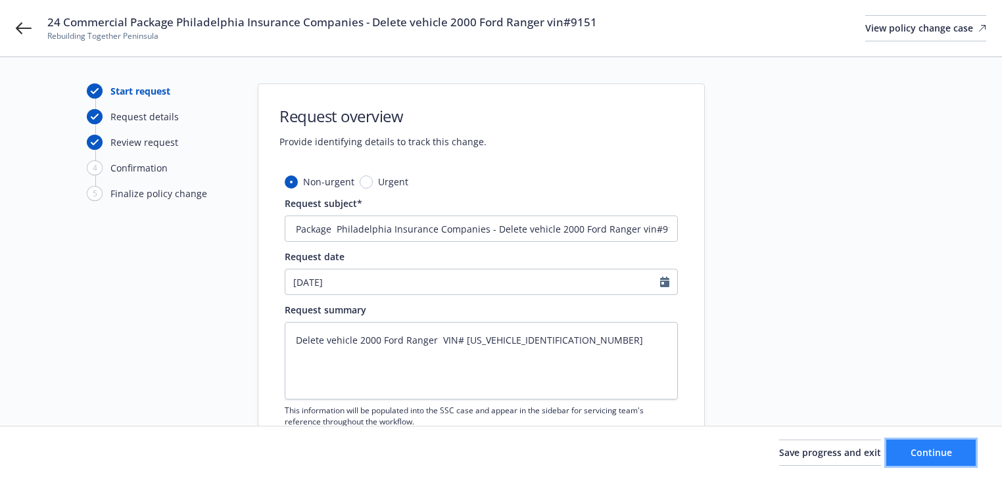
click at [918, 455] on span "Continue" at bounding box center [931, 452] width 41 height 12
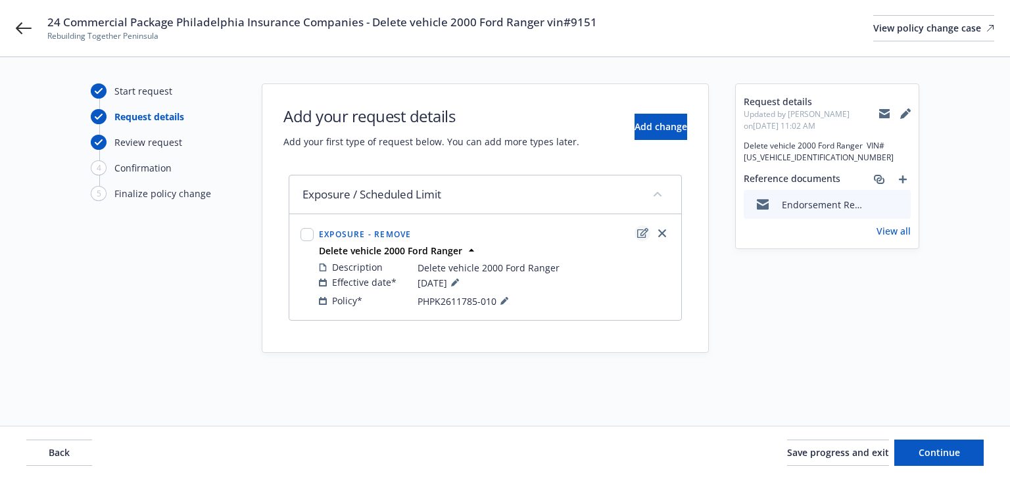
click at [640, 231] on icon "edit" at bounding box center [642, 233] width 11 height 11
type textarea "x"
select select "REMOVE"
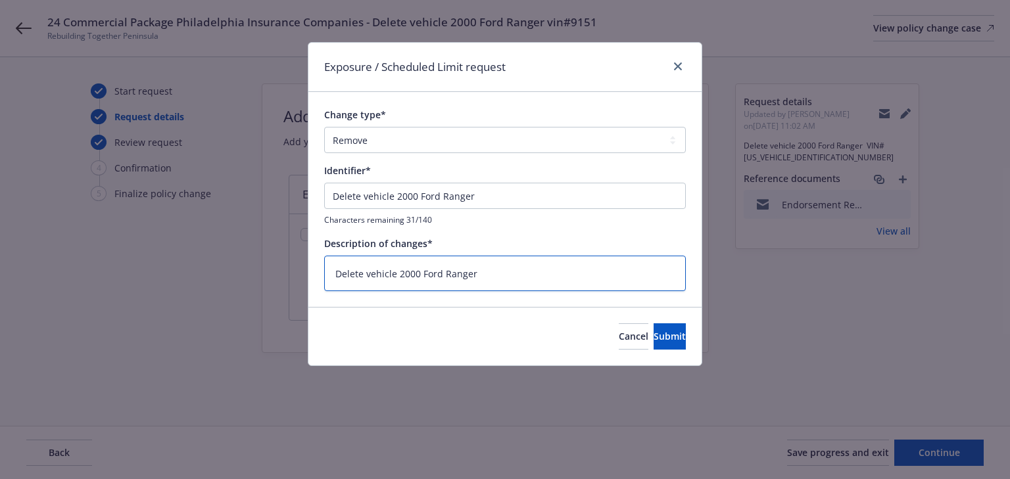
click at [560, 268] on textarea "Delete vehicle 2000 Ford Ranger" at bounding box center [505, 274] width 362 height 36
type textarea "x"
type textarea "Delete vehicle 2000 Ford Ranger"
paste textarea "VIN# [US_VEHICLE_IDENTIFICATION_NUMBER]"
type textarea "x"
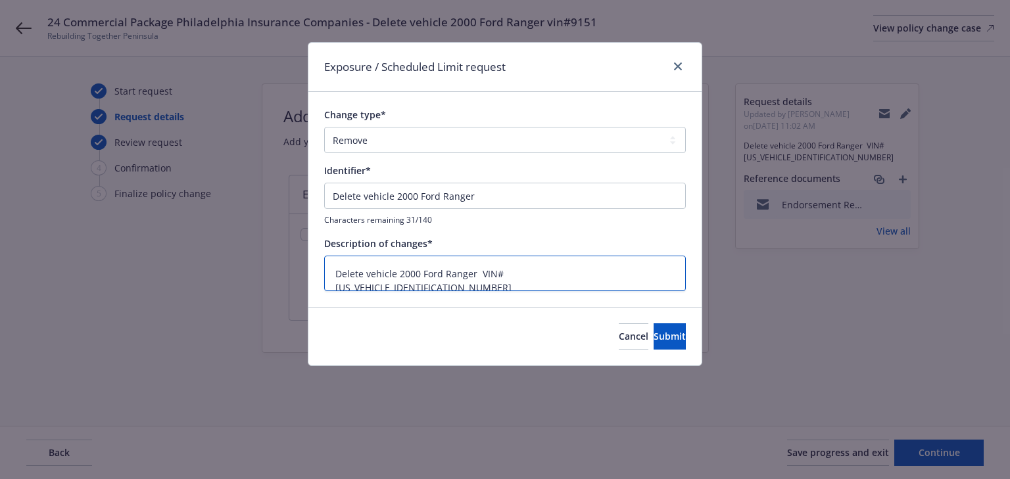
type textarea "Delete vehicle 2000 Ford Ranger VIN# [US_VEHICLE_IDENTIFICATION_NUMBER]"
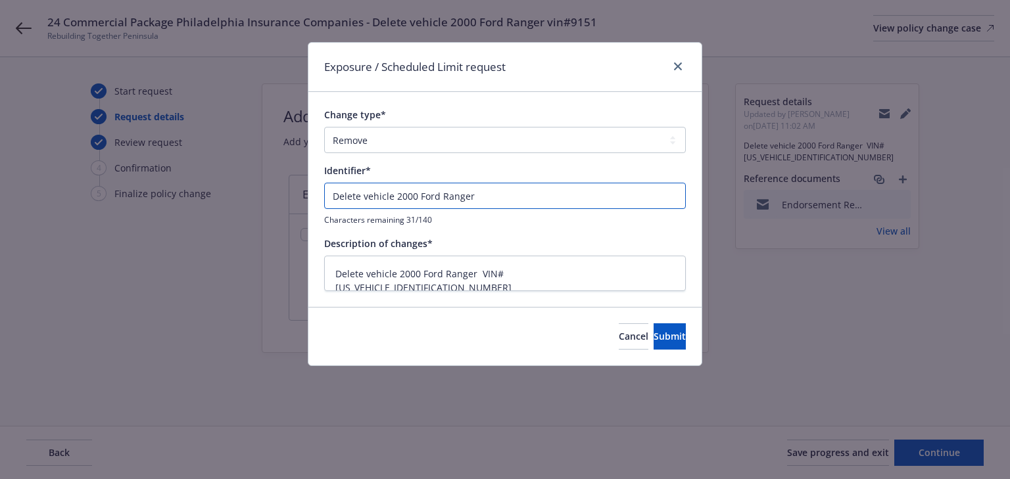
click at [537, 191] on input "Delete vehicle 2000 Ford Ranger" at bounding box center [505, 196] width 362 height 26
type textarea "x"
type input "Delete vehicle 2000 Ford Ranger"
type textarea "x"
type input "Delete vehicle 2000 Ford Ranger v"
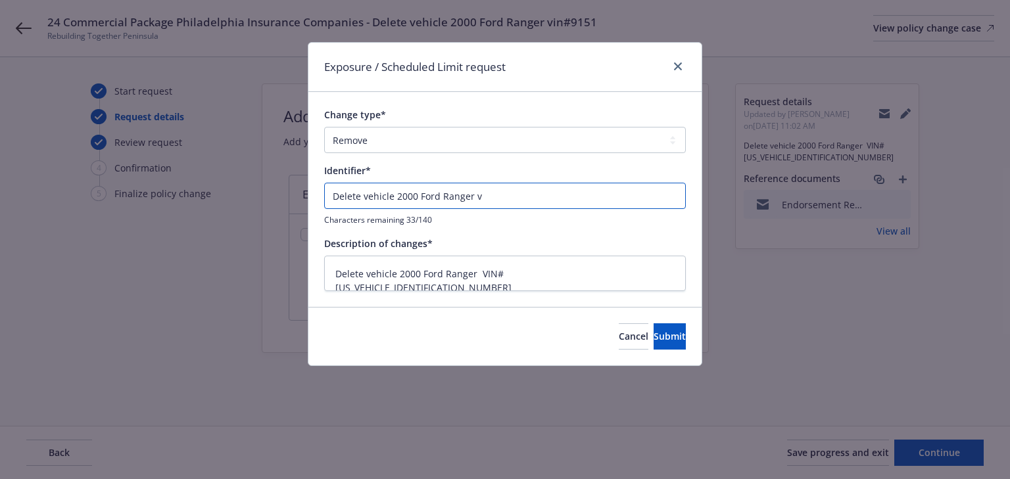
type textarea "x"
type input "Delete vehicle 2000 Ford Ranger vi"
type textarea "x"
type input "Delete vehicle 2000 Ford Ranger vim"
type textarea "x"
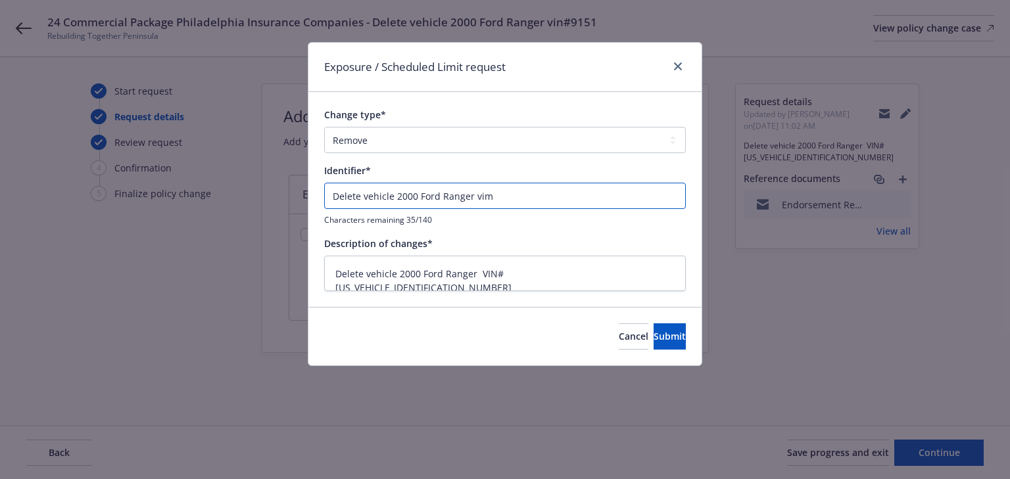
type input "Delete vehicle 2000 Ford Ranger vim#"
type textarea "x"
type input "Delete vehicle 2000 Ford Ranger vim#9"
type textarea "x"
type input "Delete vehicle 2000 Ford Ranger vim#91"
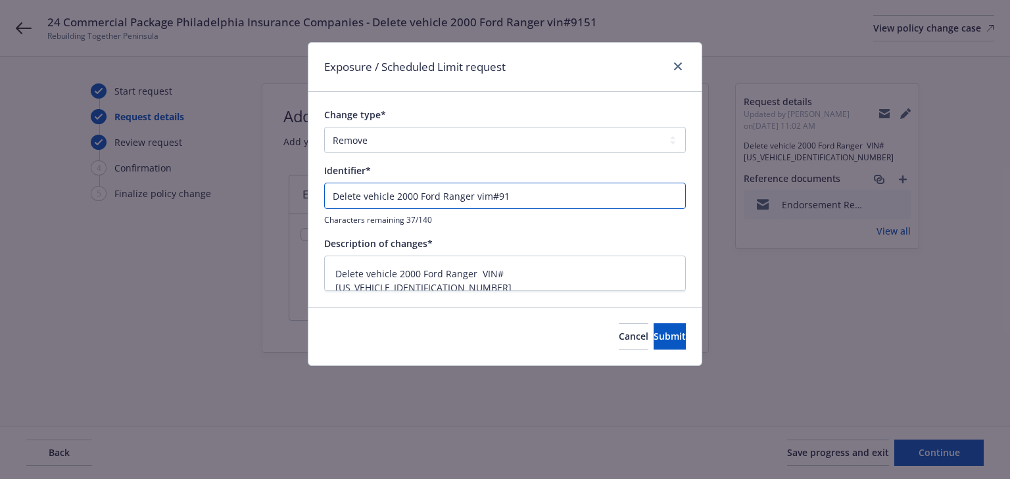
type textarea "x"
type input "Delete vehicle 2000 Ford Ranger vim#915"
type textarea "x"
type input "Delete vehicle 2000 Ford Ranger vim#9151"
click at [334, 198] on input "Delete vehicle 2000 Ford Ranger vim#9151" at bounding box center [505, 196] width 362 height 26
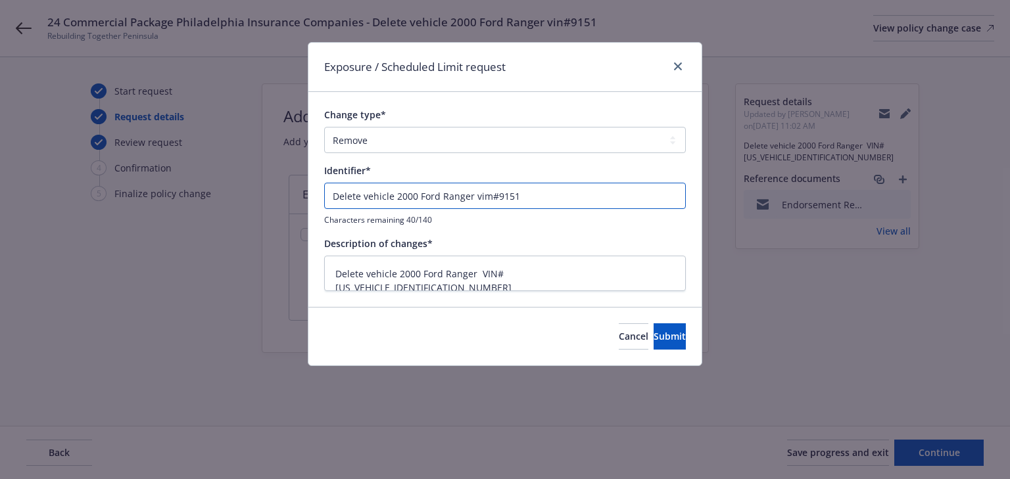
type textarea "x"
type input "EDelete vehicle 2000 Ford Ranger vim#9151"
type textarea "x"
type input "ENDelete vehicle 2000 Ford Ranger vim#9151"
type textarea "x"
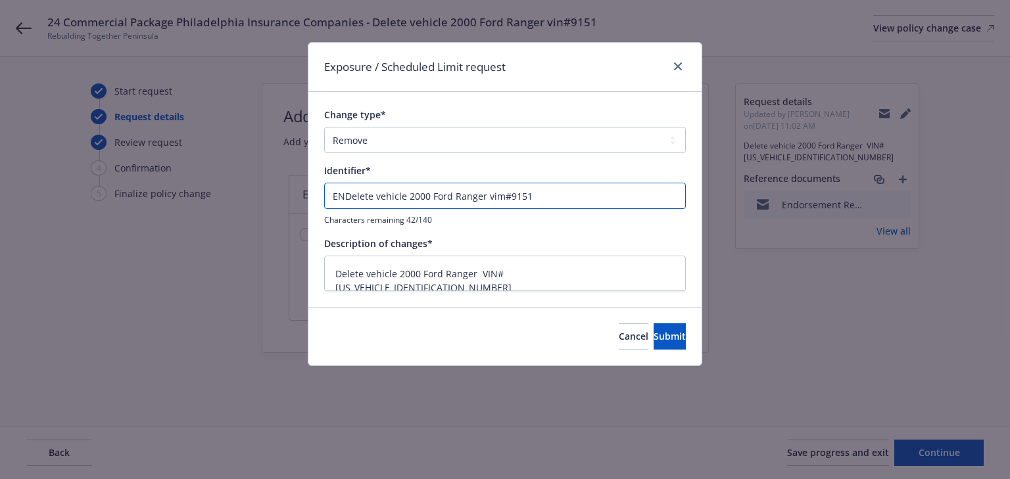
type input "ENDDelete vehicle 2000 Ford Ranger vim#9151"
type textarea "x"
type input "ENDTDelete vehicle 2000 Ford Ranger vim#9151"
type textarea "x"
type input "ENDT#Delete vehicle 2000 Ford Ranger vim#9151"
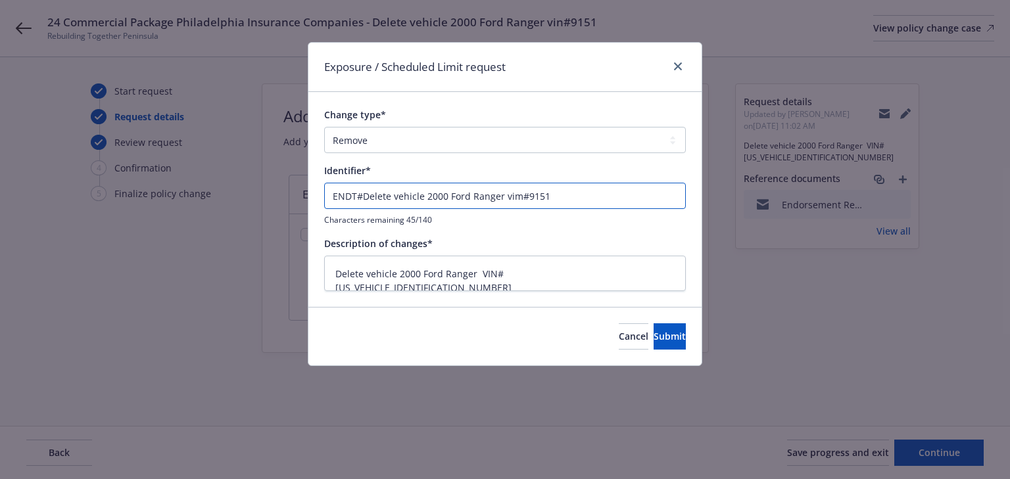
type textarea "x"
type input "ENDT#1Delete vehicle 2000 Ford Ranger vim#9151"
type textarea "x"
type input "ENDT#1 Delete vehicle 2000 Ford Ranger vim#9151"
type textarea "x"
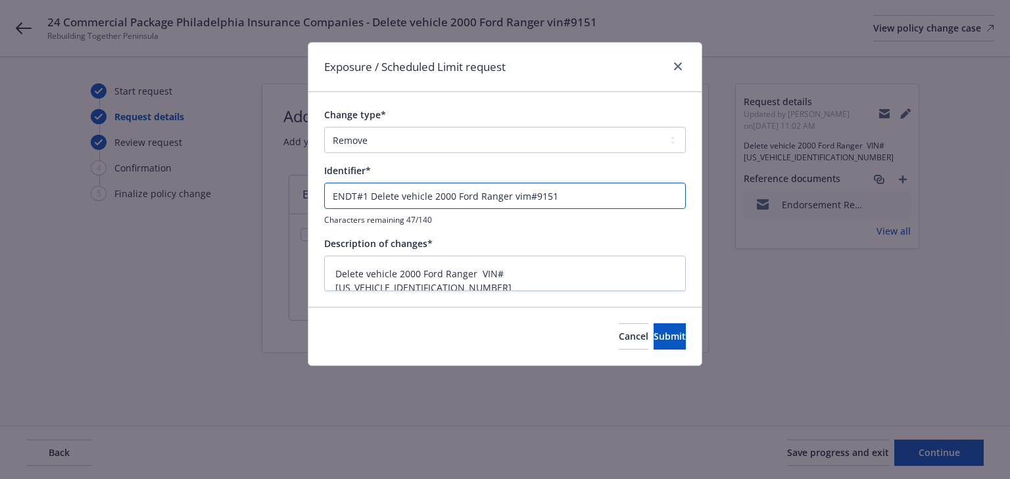
type input "ENDT#1 -Delete vehicle 2000 Ford Ranger vim#9151"
type textarea "x"
type input "ENDT#1 - Delete vehicle 2000 Ford Ranger vim#9151"
click at [654, 327] on button "Submit" at bounding box center [670, 336] width 32 height 26
type textarea "x"
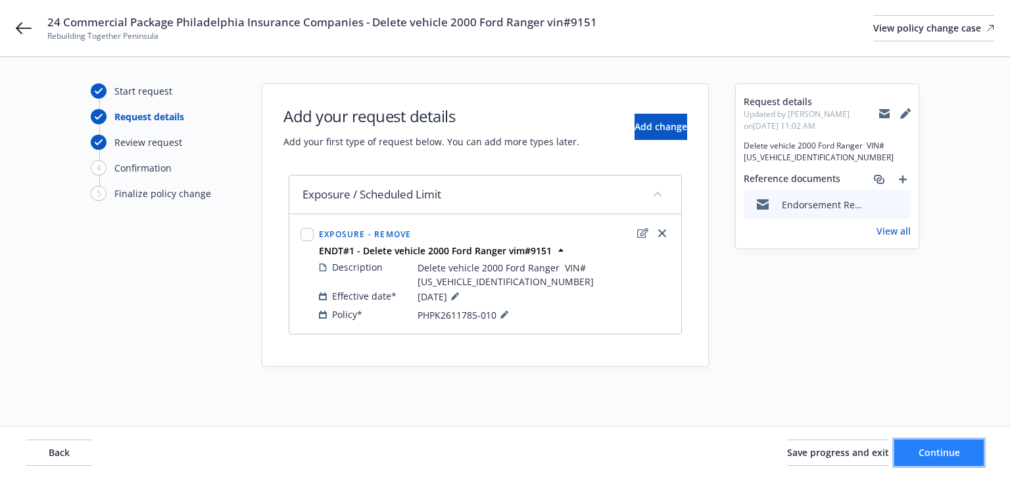
click at [961, 452] on button "Continue" at bounding box center [938, 453] width 89 height 26
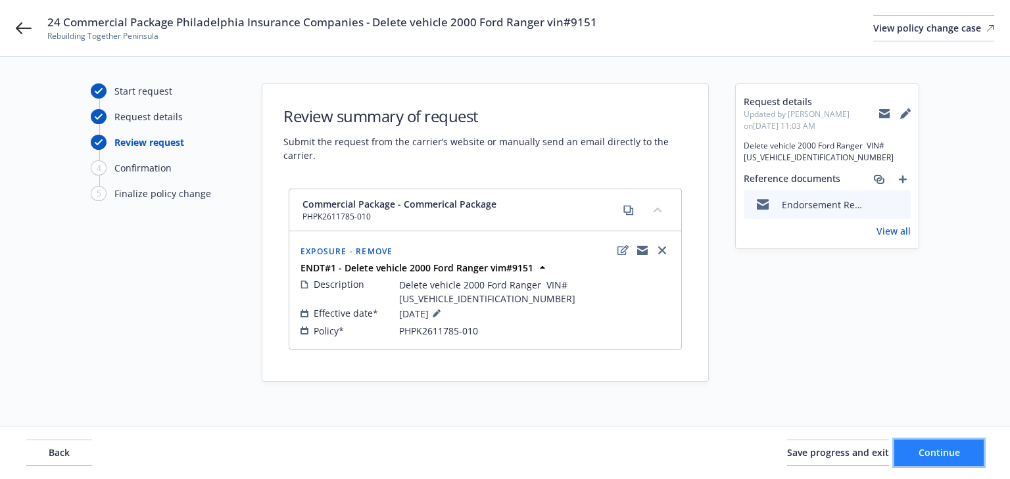
click at [963, 455] on button "Continue" at bounding box center [938, 453] width 89 height 26
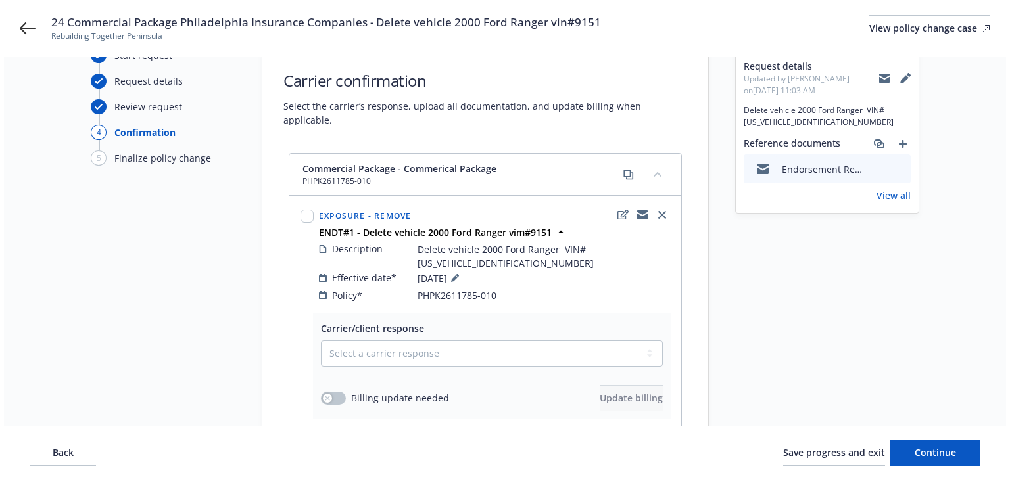
scroll to position [219, 0]
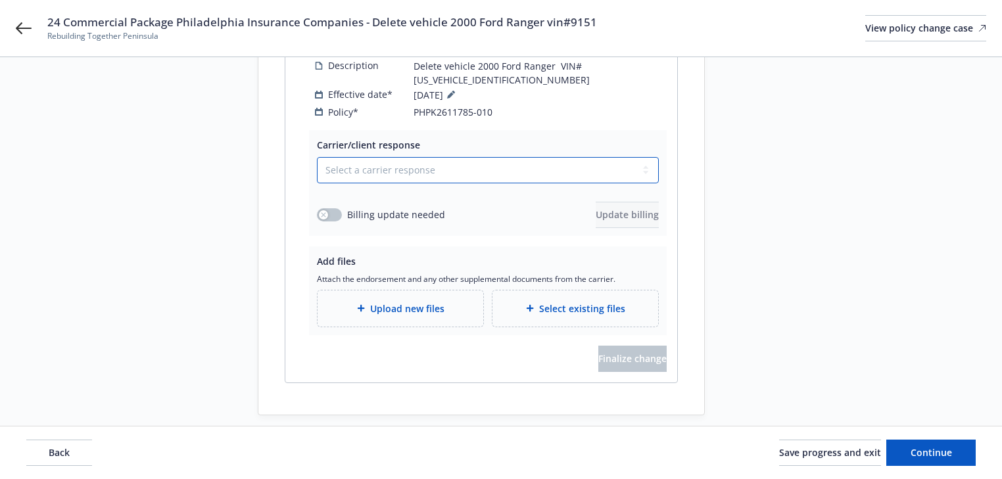
drag, startPoint x: 425, startPoint y: 149, endPoint x: 426, endPoint y: 160, distance: 11.9
click at [425, 157] on select "Select a carrier response Accepted Accepted with revision No endorsement needed…" at bounding box center [488, 170] width 342 height 26
click at [397, 157] on select "Select a carrier response Accepted Accepted with revision No endorsement needed…" at bounding box center [488, 170] width 342 height 26
select select "ACCEPTED"
click at [317, 157] on select "Select a carrier response Accepted Accepted with revision No endorsement needed…" at bounding box center [488, 170] width 342 height 26
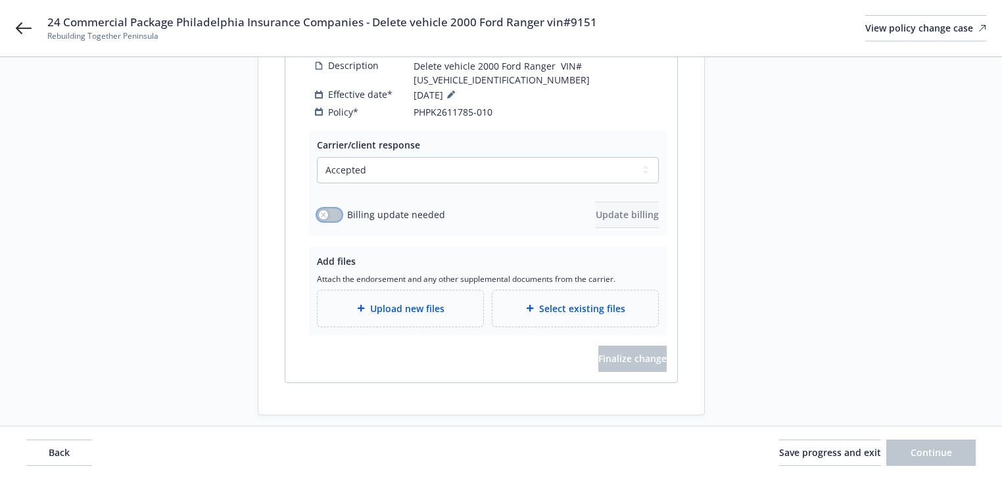
click at [331, 208] on button "button" at bounding box center [329, 214] width 25 height 13
click at [606, 208] on span "Update billing" at bounding box center [627, 214] width 63 height 12
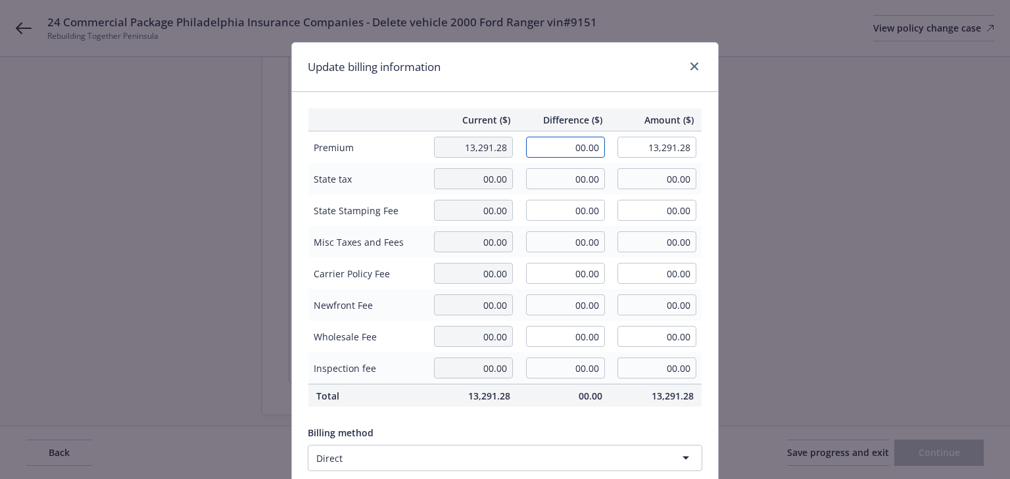
click at [588, 139] on input "00.00" at bounding box center [565, 147] width 79 height 21
type input "-330.00"
type input "12,961.28"
type input "-49.5"
click at [611, 87] on div "Update billing information" at bounding box center [505, 67] width 426 height 49
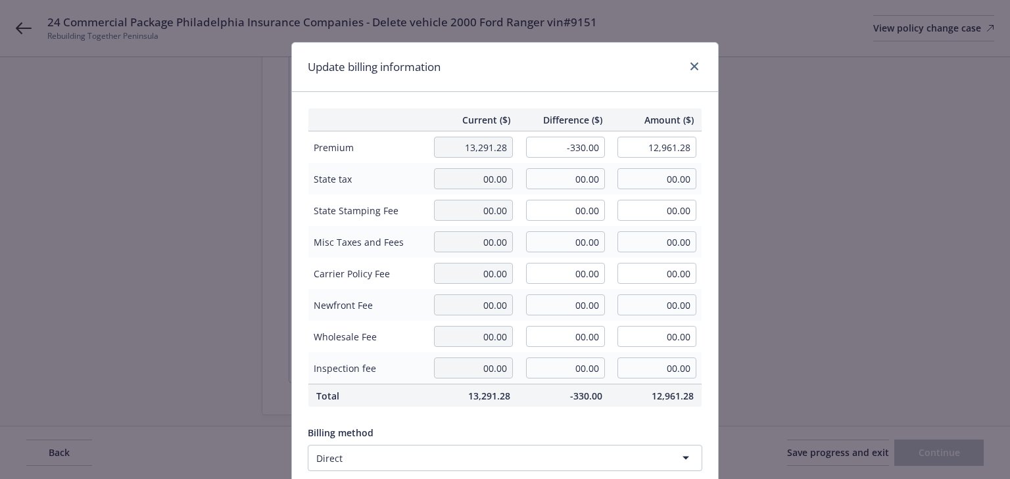
scroll to position [167, 0]
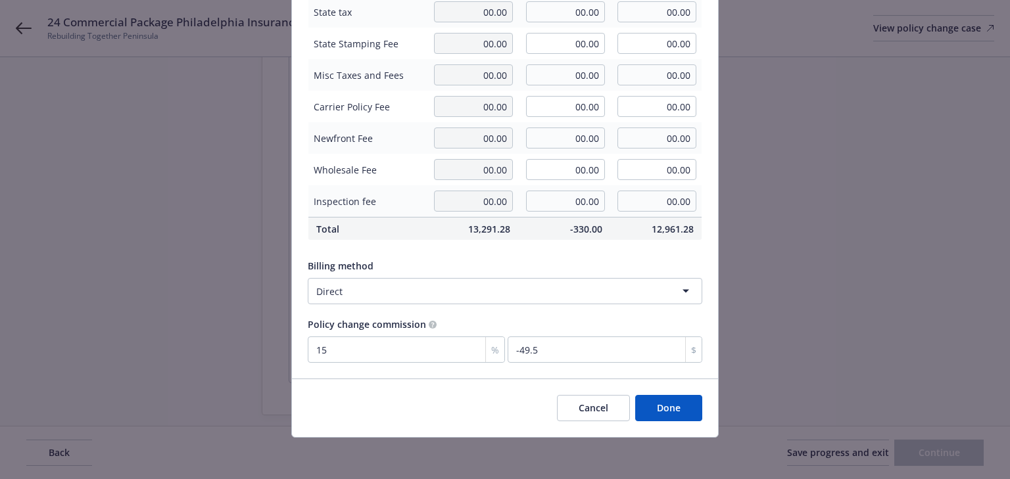
click at [673, 412] on button "Done" at bounding box center [668, 408] width 67 height 26
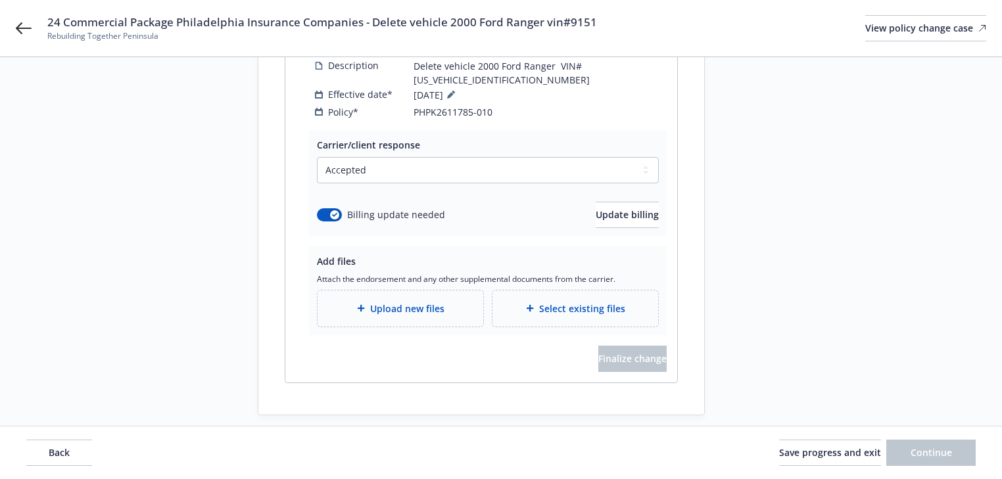
click at [423, 302] on span "Upload new files" at bounding box center [407, 309] width 74 height 14
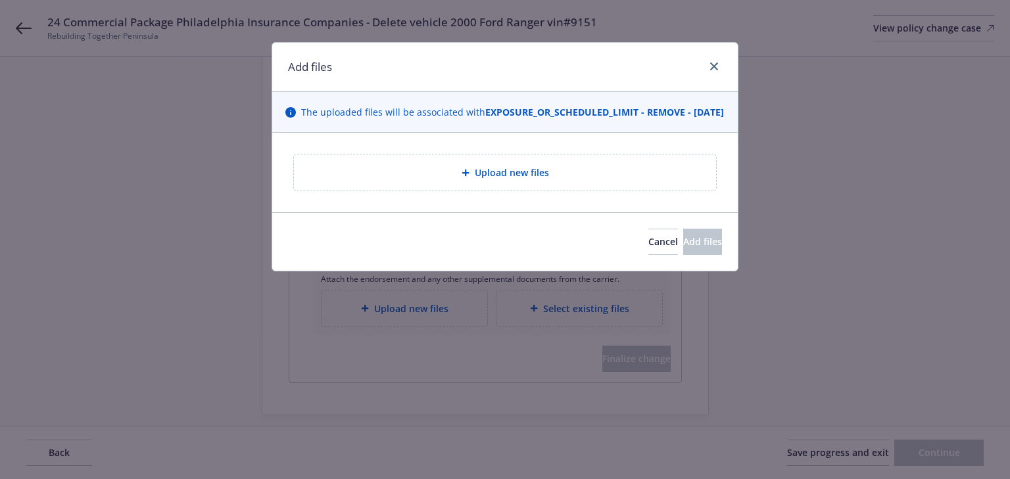
click at [471, 179] on div "Upload new files" at bounding box center [504, 172] width 401 height 15
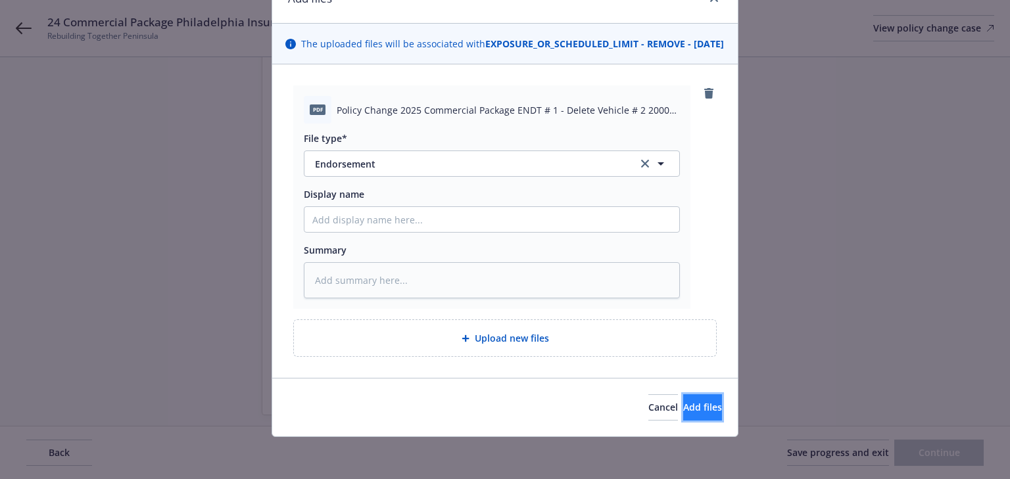
click at [690, 413] on span "Add files" at bounding box center [702, 407] width 39 height 12
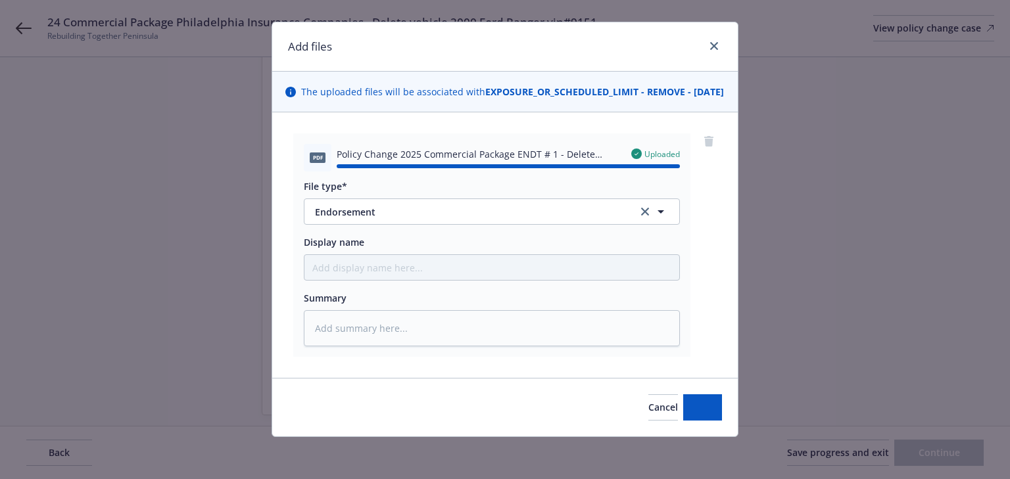
type textarea "x"
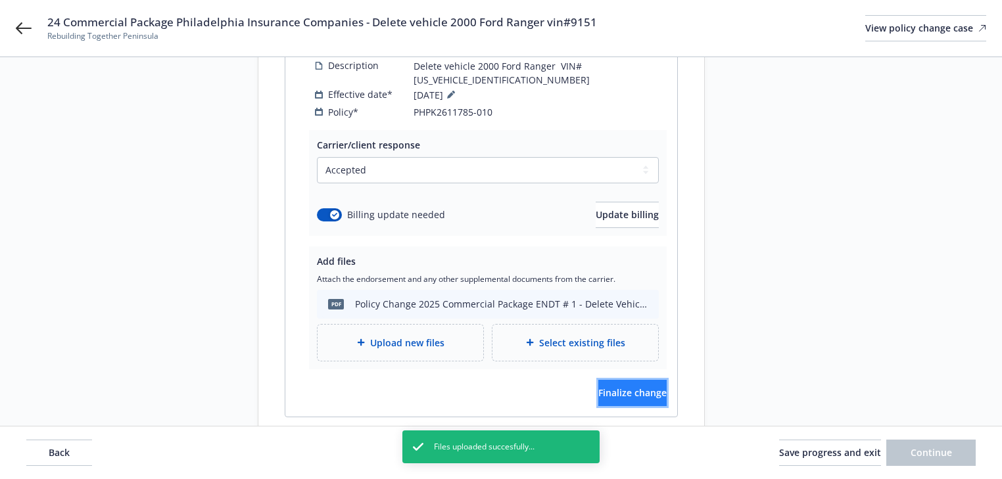
click at [629, 387] on span "Finalize change" at bounding box center [632, 393] width 68 height 12
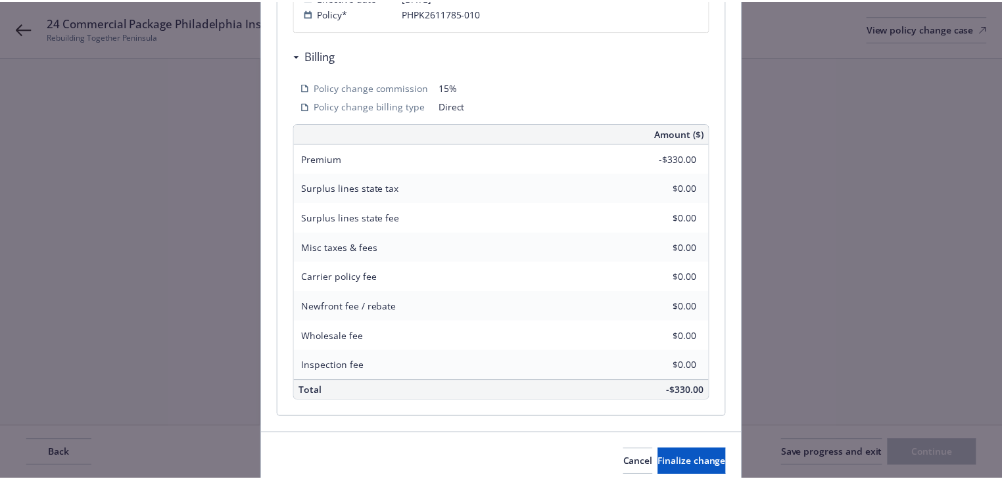
scroll to position [408, 0]
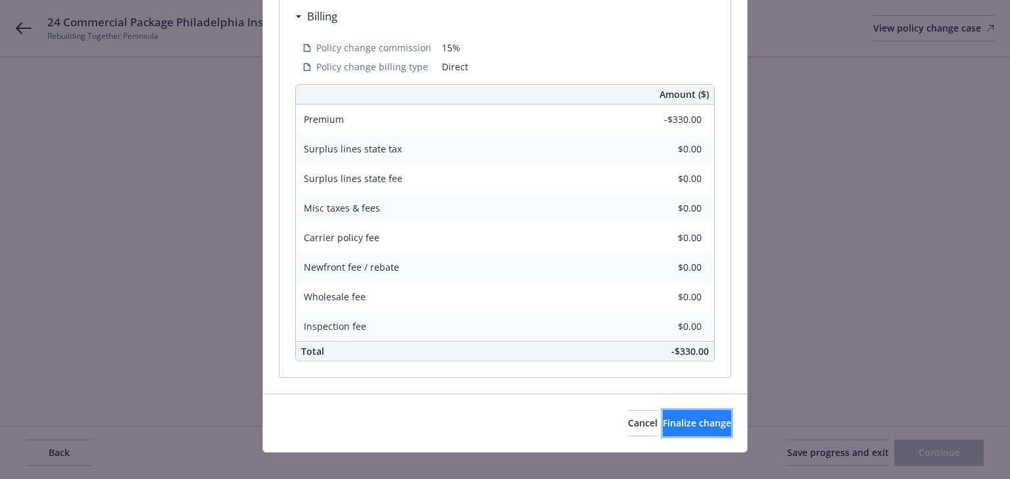
click at [668, 410] on button "Finalize change" at bounding box center [697, 423] width 68 height 26
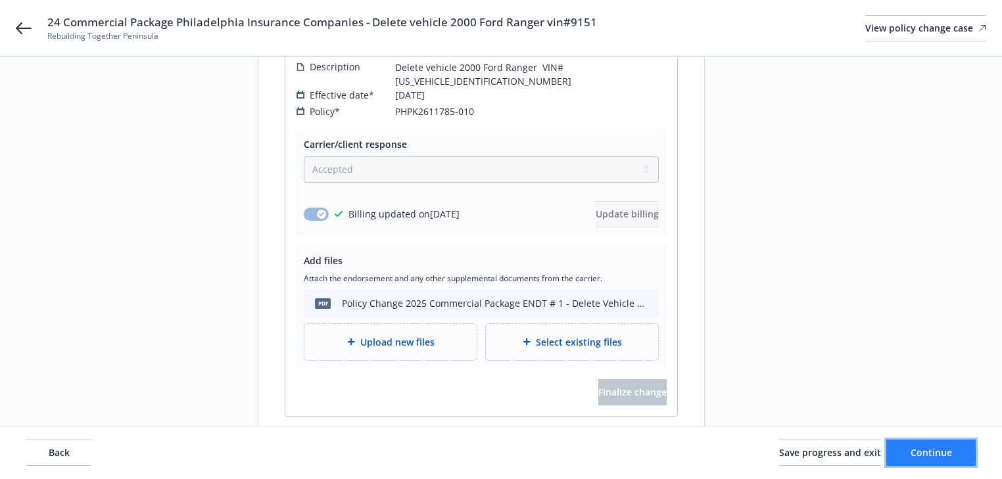
click at [923, 456] on span "Continue" at bounding box center [931, 452] width 41 height 12
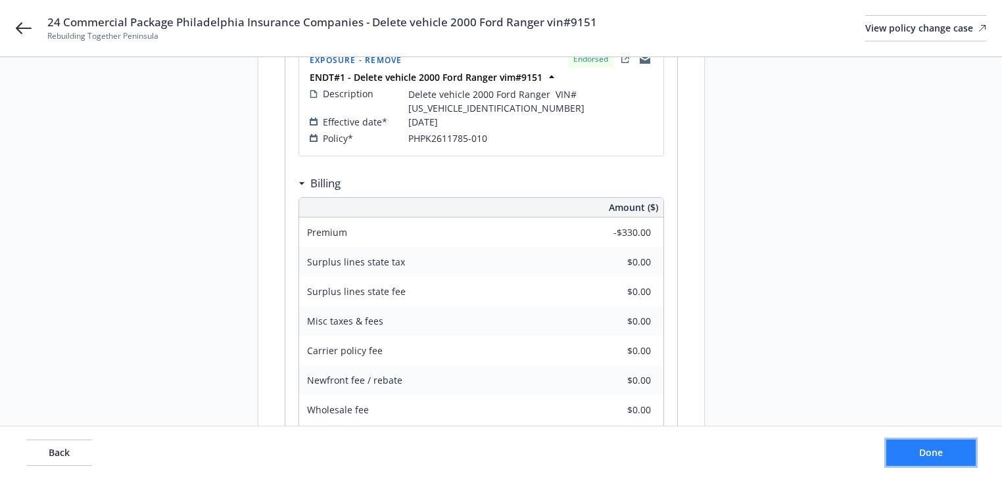
click at [923, 456] on span "Done" at bounding box center [931, 452] width 24 height 12
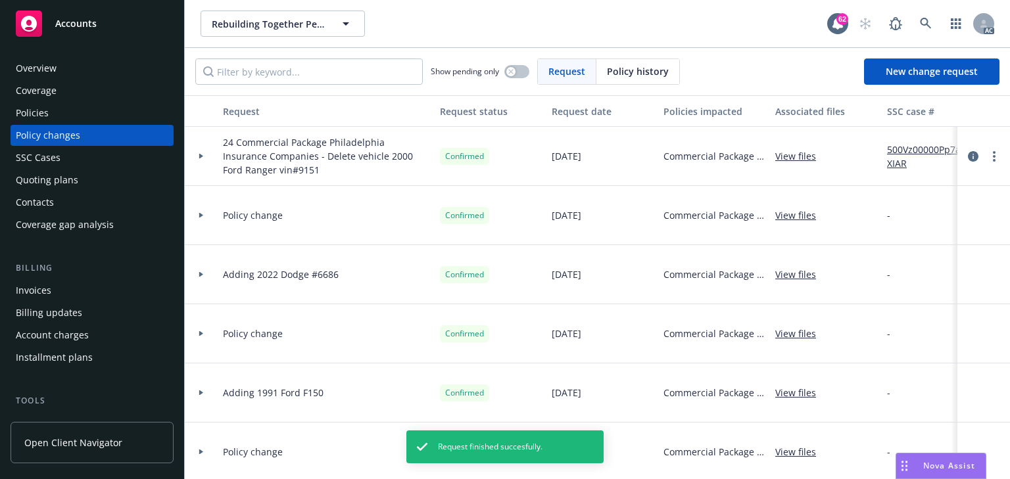
click at [72, 107] on div "Policies" at bounding box center [92, 113] width 153 height 21
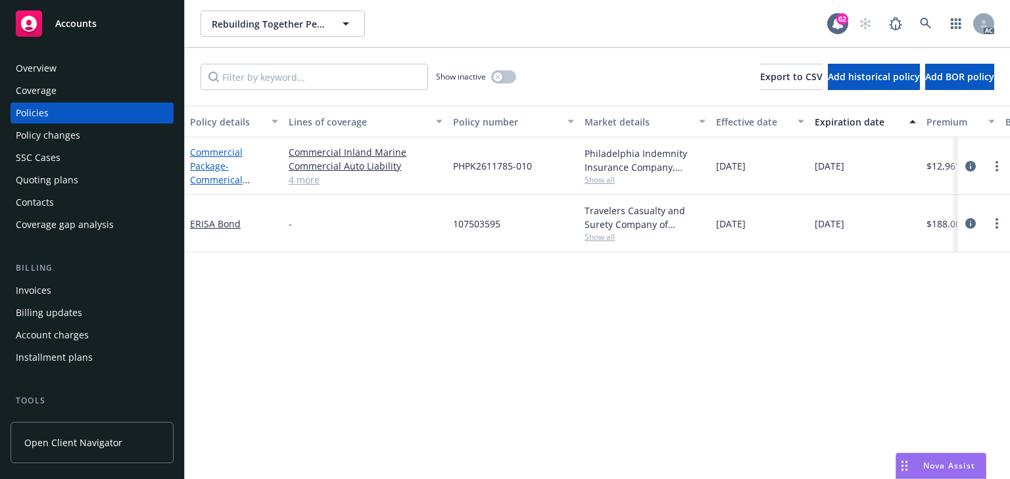
click at [218, 155] on link "Commercial Package - Commerical Package" at bounding box center [216, 173] width 53 height 54
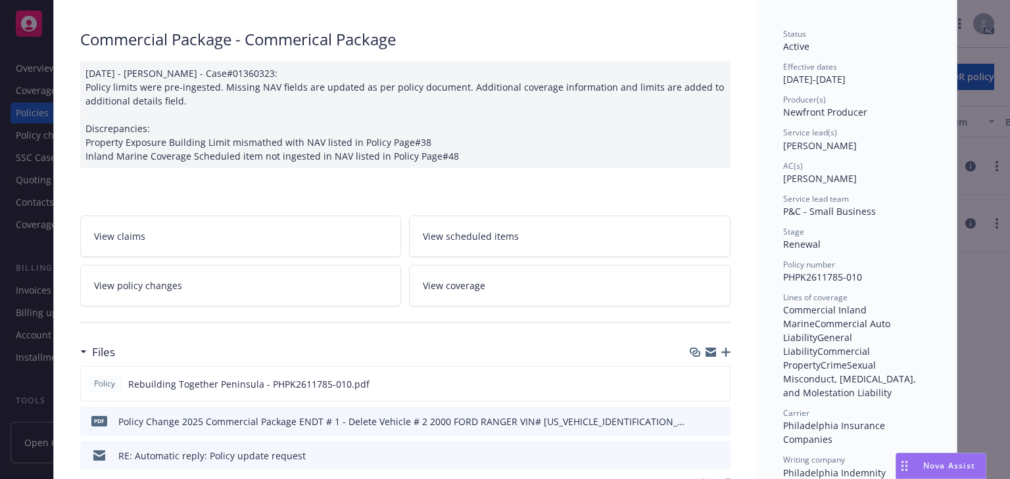
scroll to position [92, 0]
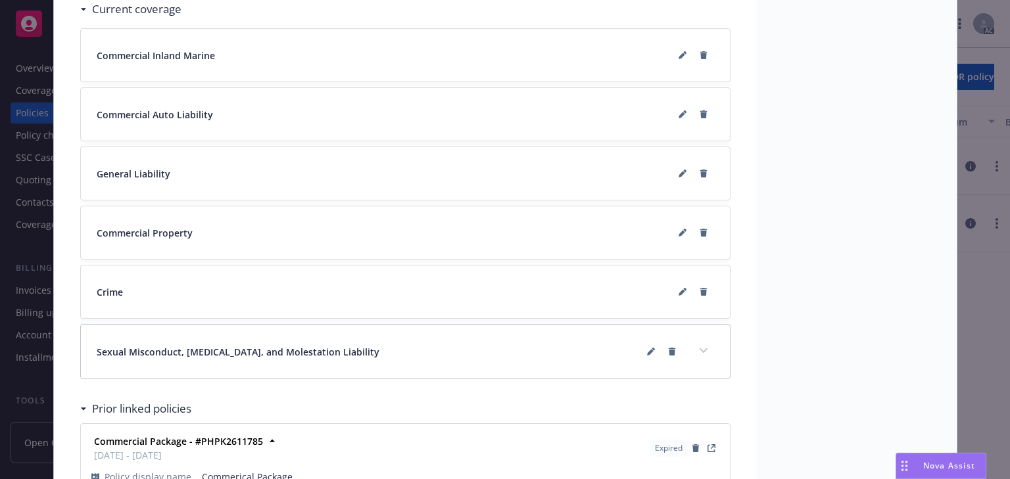
scroll to position [1040, 0]
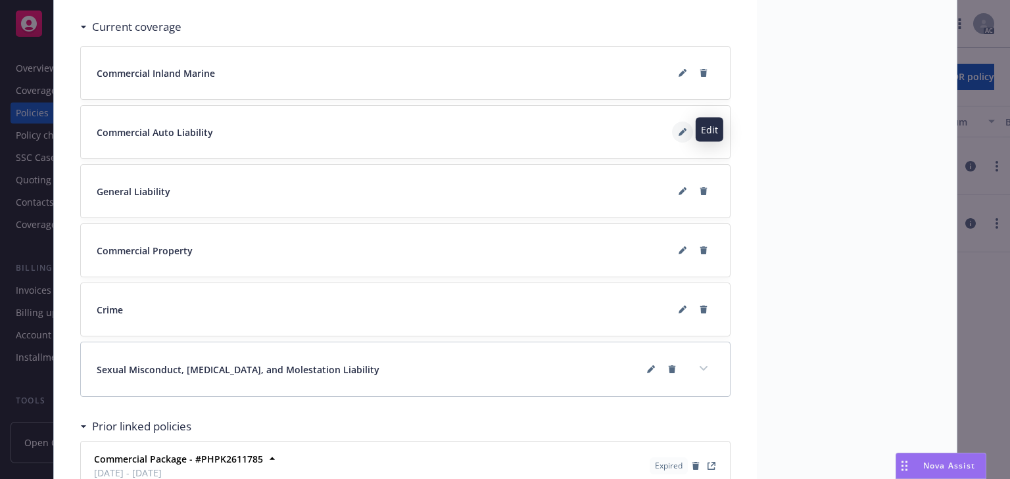
click at [679, 128] on icon at bounding box center [683, 132] width 8 height 8
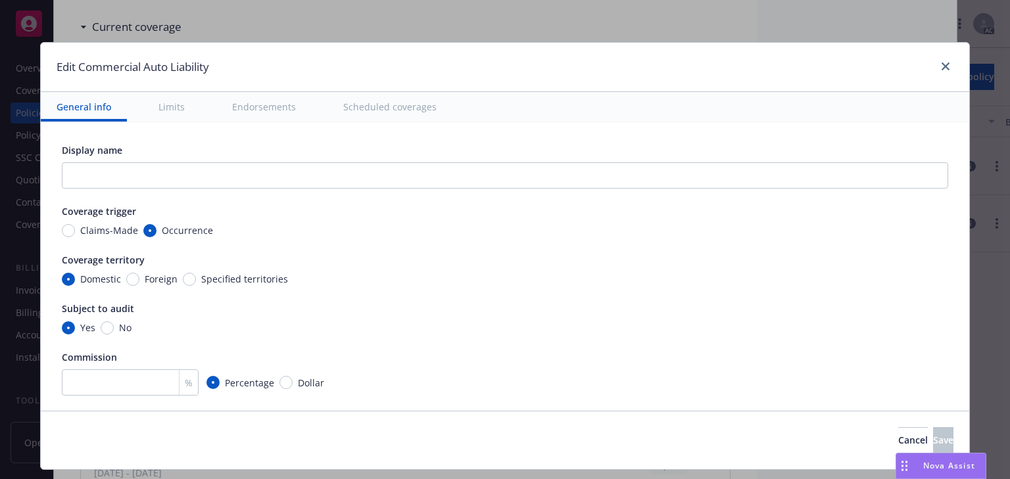
click at [467, 57] on div "Edit Commercial Auto Liability" at bounding box center [505, 67] width 928 height 49
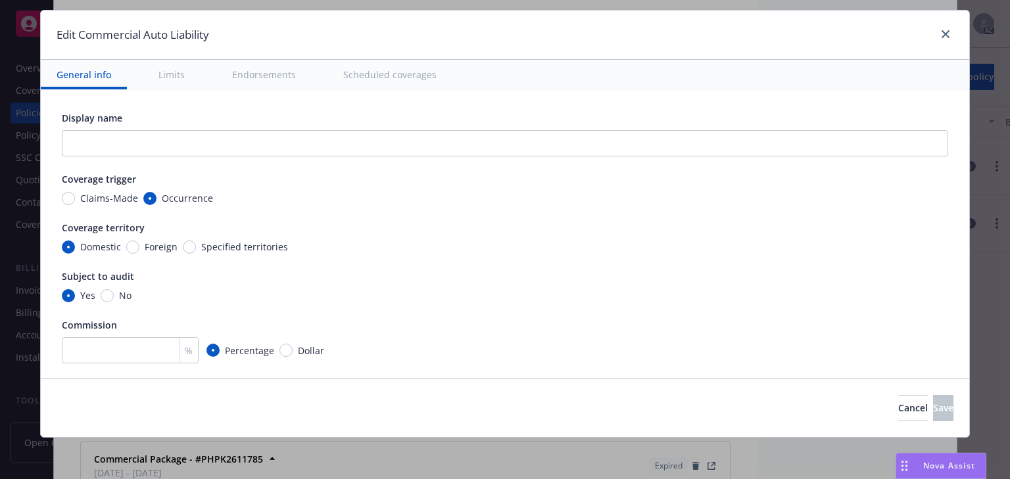
click at [396, 78] on button "Scheduled coverages" at bounding box center [389, 75] width 125 height 30
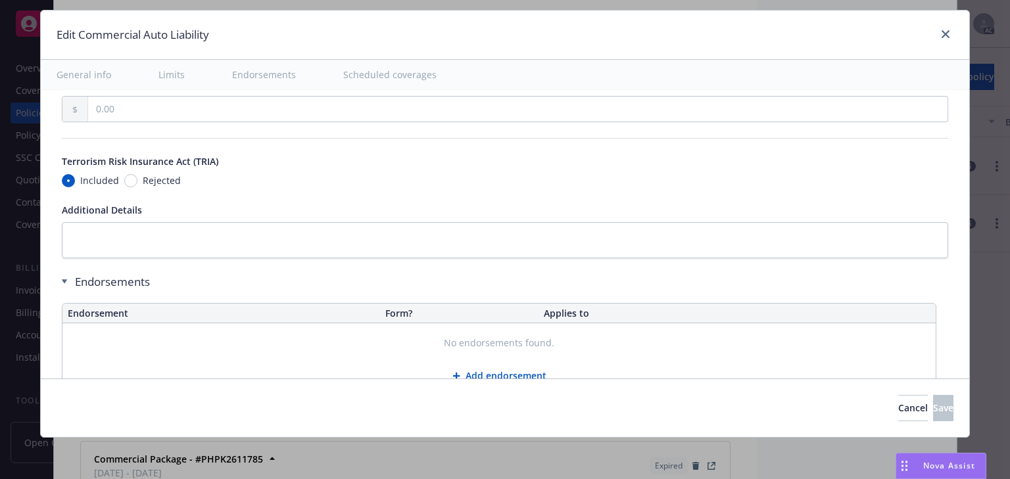
scroll to position [2390, 0]
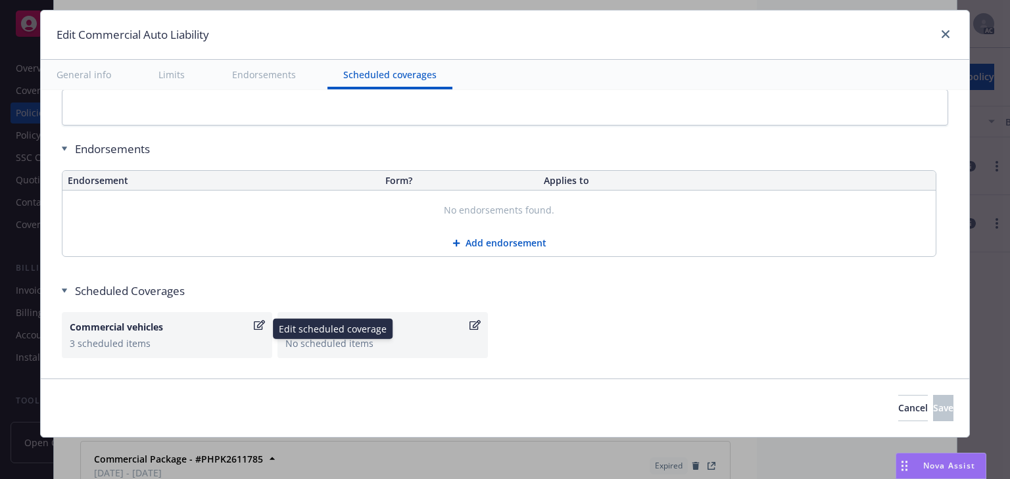
click at [256, 320] on icon "button" at bounding box center [259, 325] width 11 height 11
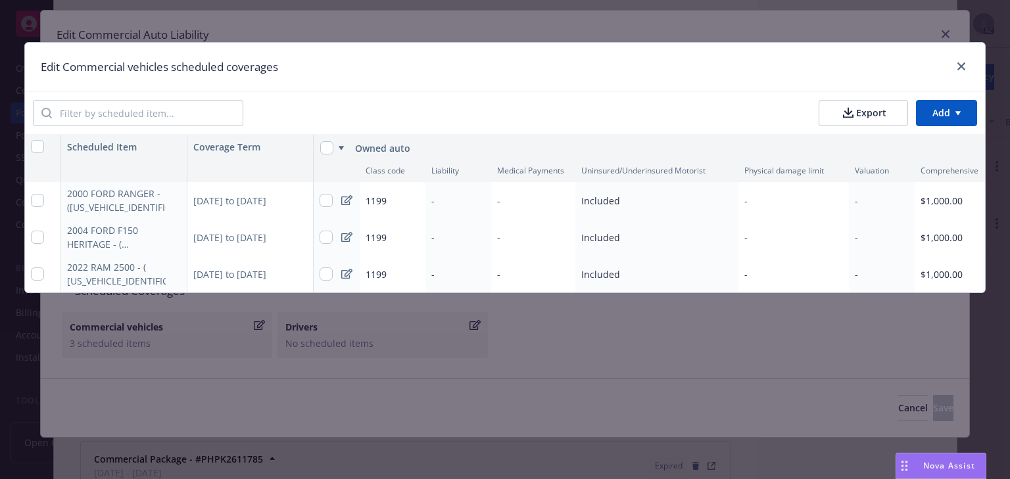
click at [268, 203] on div "10/01/2024 to 10/01/2025" at bounding box center [250, 200] width 126 height 37
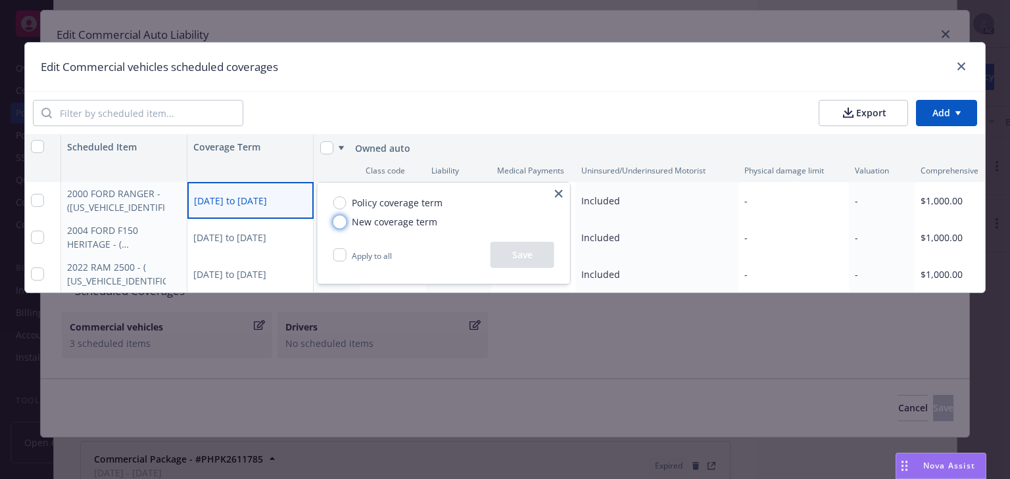
click at [338, 225] on input "New coverage term" at bounding box center [339, 221] width 13 height 13
radio input "true"
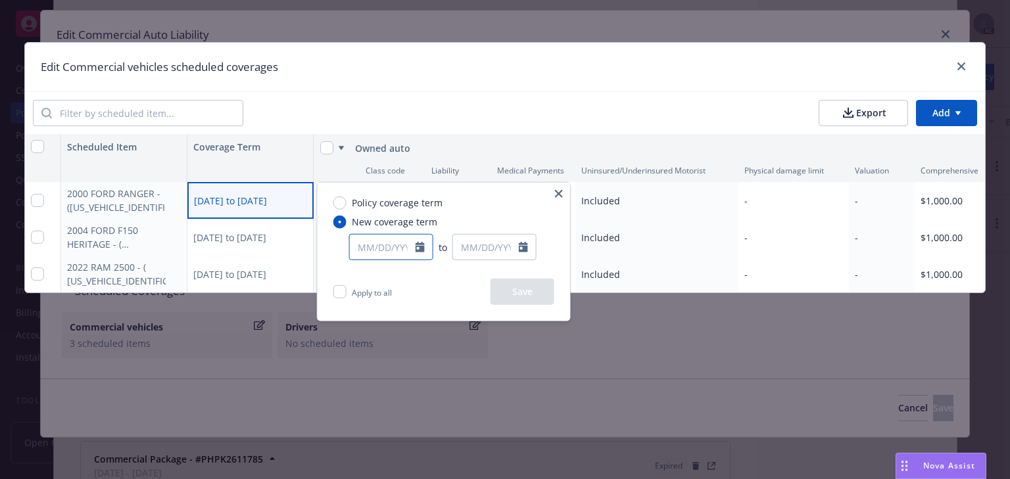
select select "8"
click at [388, 259] on div "January February March April May June July August September October November De…" at bounding box center [391, 247] width 84 height 26
type input "10/01/2024"
click at [478, 218] on div "Policy coverage term New coverage term 10/01/2024 January February March April …" at bounding box center [444, 231] width 252 height 96
select select "8"
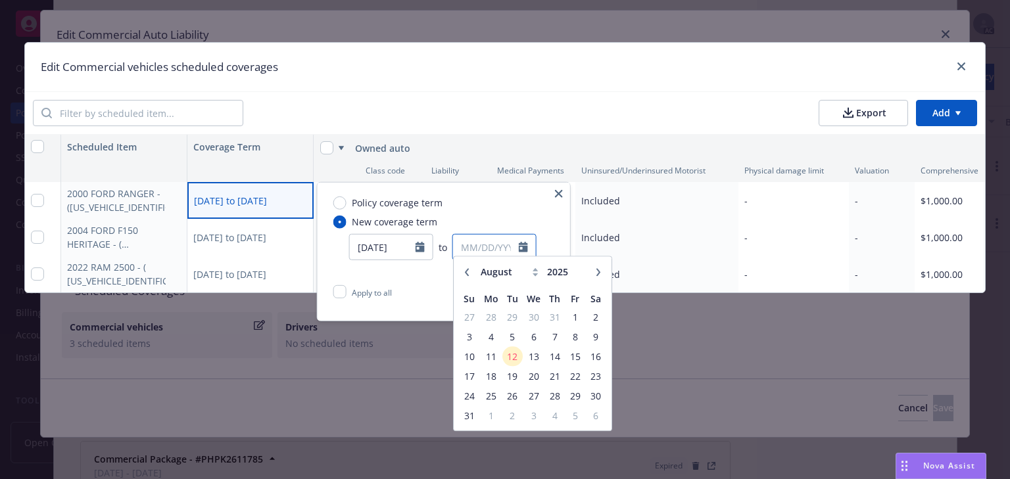
click at [508, 251] on input "text" at bounding box center [486, 247] width 66 height 25
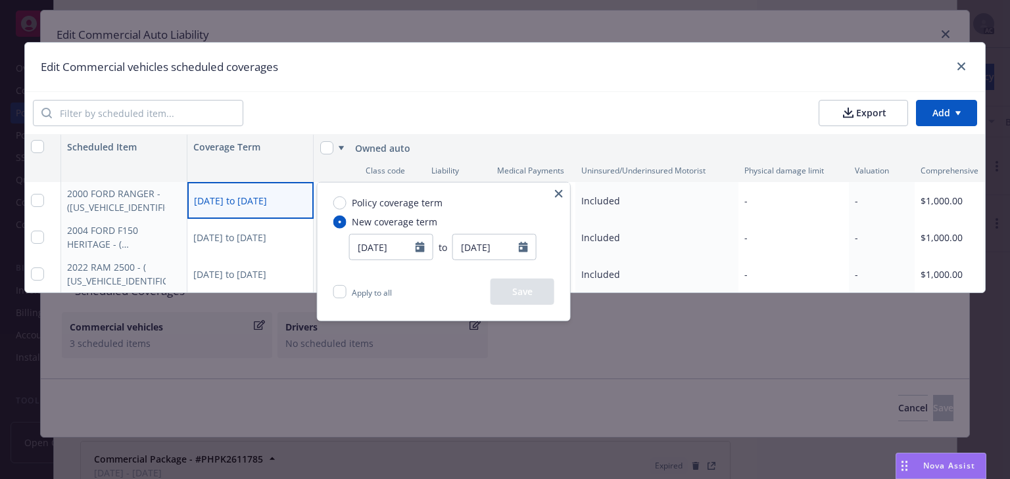
type input "[DATE]"
click at [518, 210] on div "Policy coverage term New coverage term 10/01/2024 to 07/25/2025 January Februar…" at bounding box center [444, 231] width 252 height 96
click at [525, 294] on button "Save" at bounding box center [523, 292] width 64 height 26
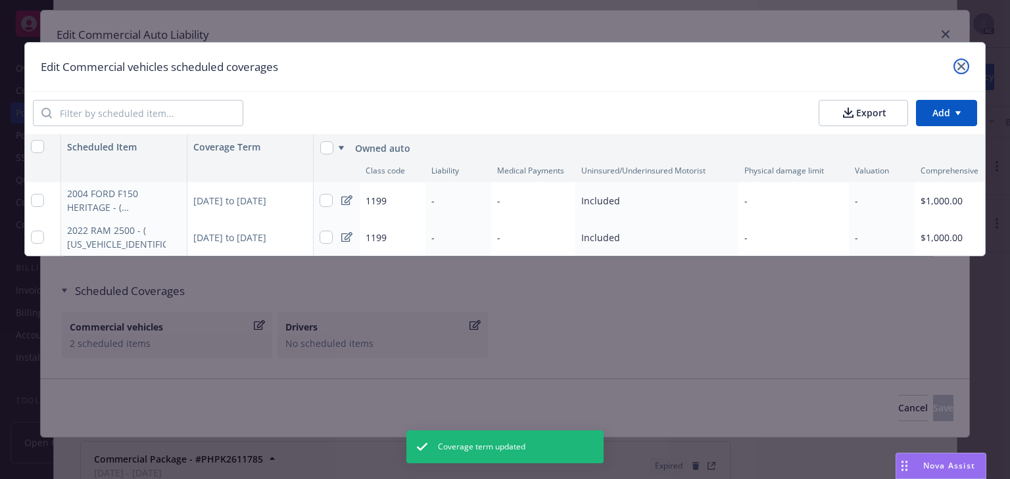
click at [960, 65] on icon "close" at bounding box center [961, 66] width 8 height 8
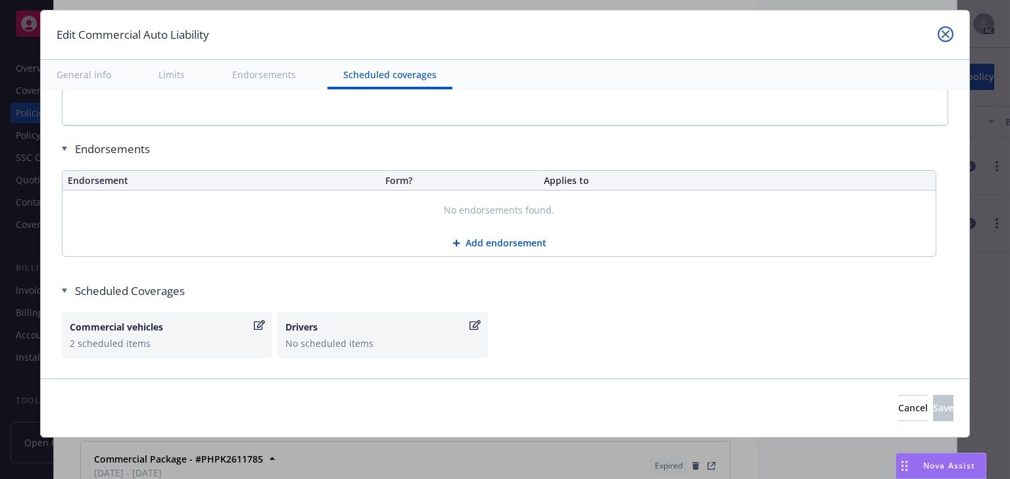
click at [942, 34] on icon "close" at bounding box center [946, 34] width 8 height 8
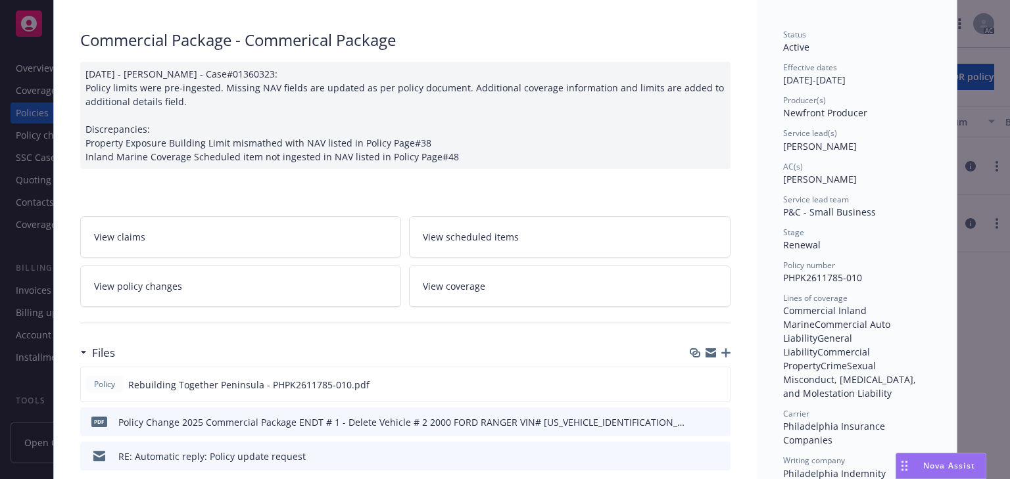
scroll to position [0, 0]
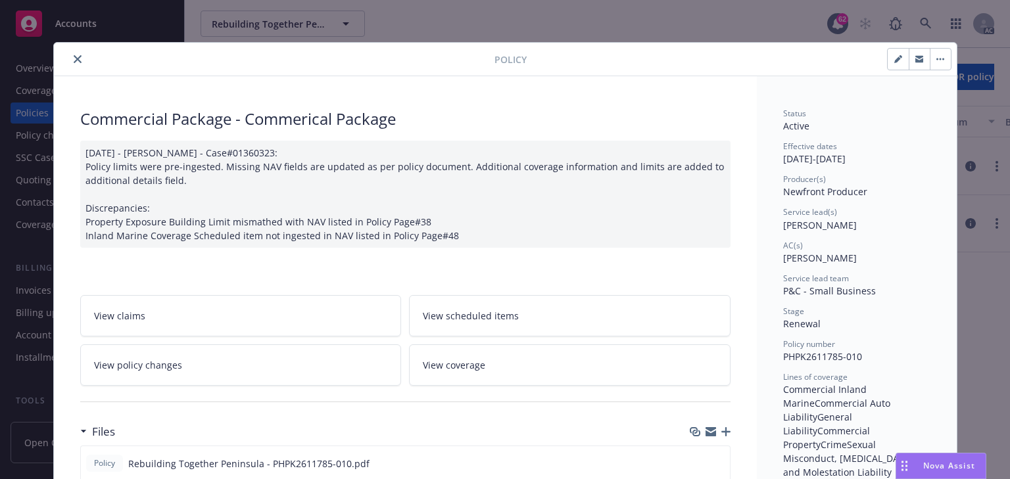
click at [75, 60] on icon "close" at bounding box center [78, 59] width 8 height 8
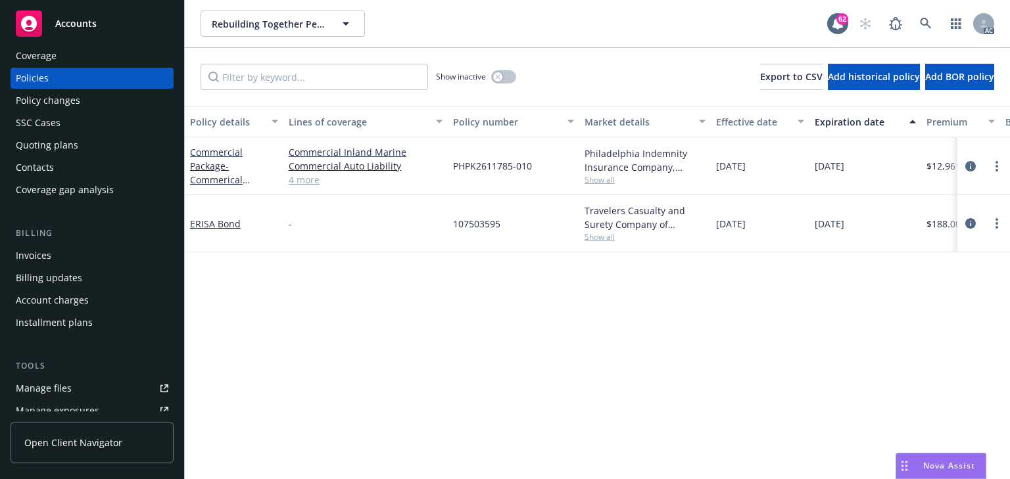
scroll to position [158, 0]
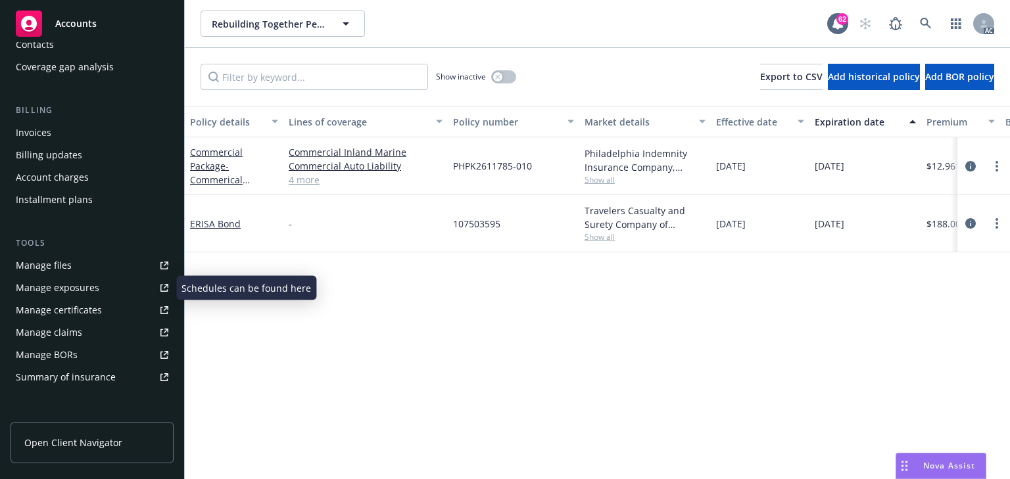
click at [62, 287] on div "Manage exposures" at bounding box center [58, 287] width 84 height 21
click at [968, 163] on icon "circleInformation" at bounding box center [970, 166] width 11 height 11
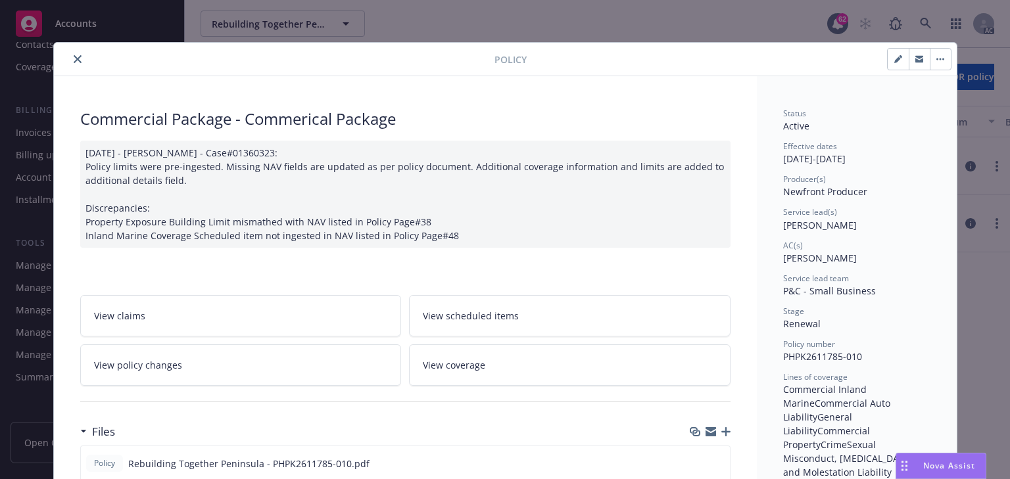
scroll to position [39, 0]
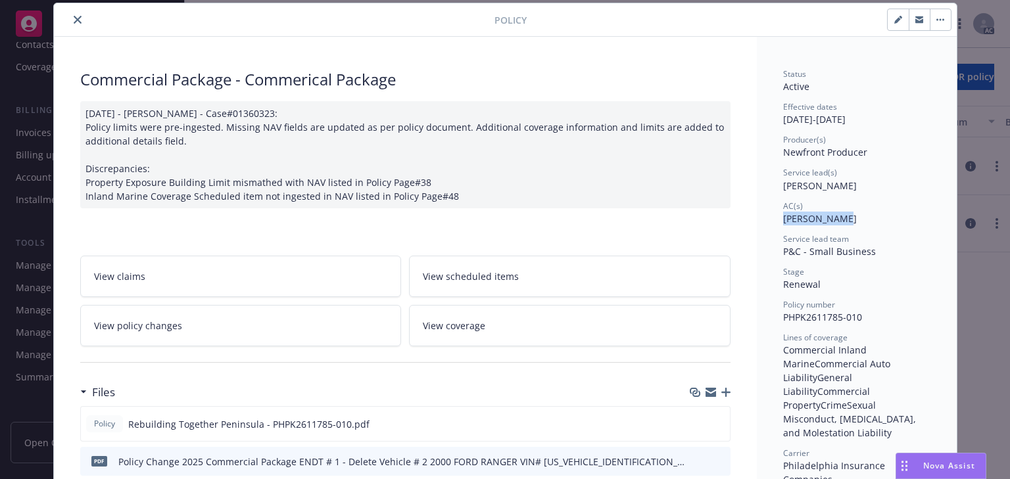
drag, startPoint x: 771, startPoint y: 218, endPoint x: 835, endPoint y: 218, distance: 64.4
drag, startPoint x: 155, startPoint y: 305, endPoint x: 142, endPoint y: 299, distance: 14.1
click at [155, 305] on link "View policy changes" at bounding box center [241, 325] width 322 height 41
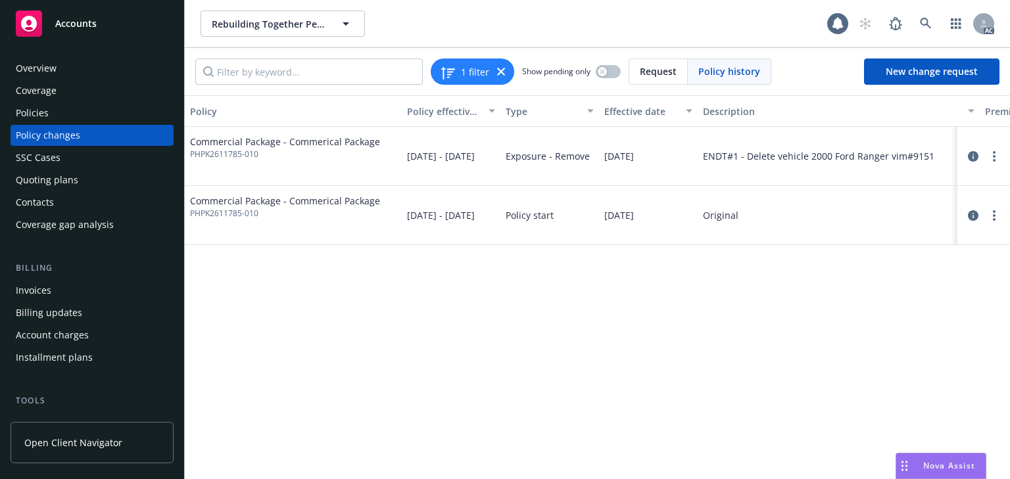
click at [451, 371] on div "Policy Policy effective dates Type Effective date Description Premium change An…" at bounding box center [597, 287] width 825 height 384
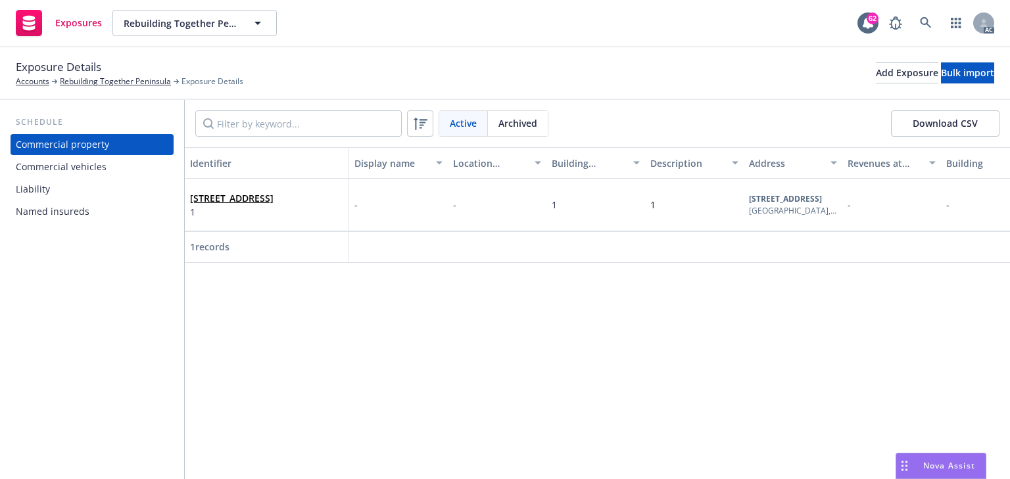
click at [79, 172] on div "Commercial vehicles" at bounding box center [61, 166] width 91 height 21
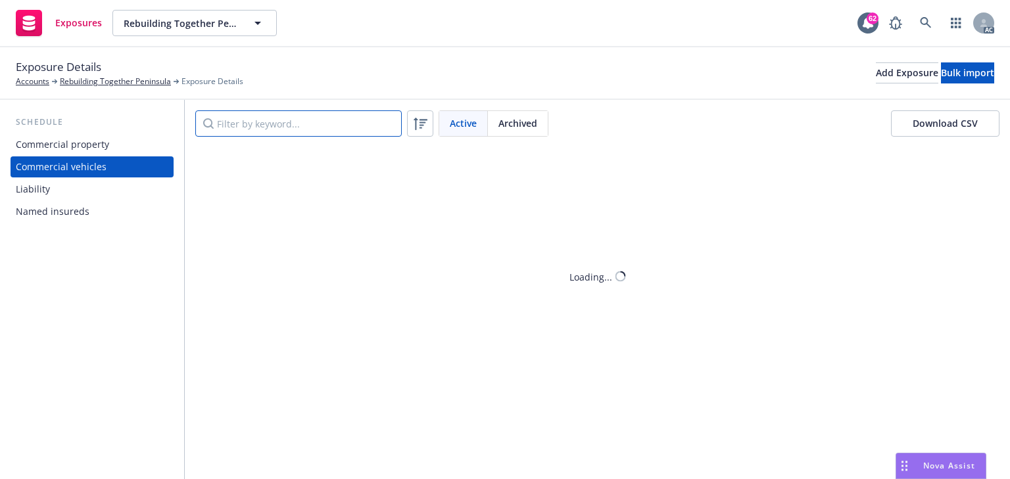
click at [262, 130] on input "Filter by keyword..." at bounding box center [298, 123] width 206 height 26
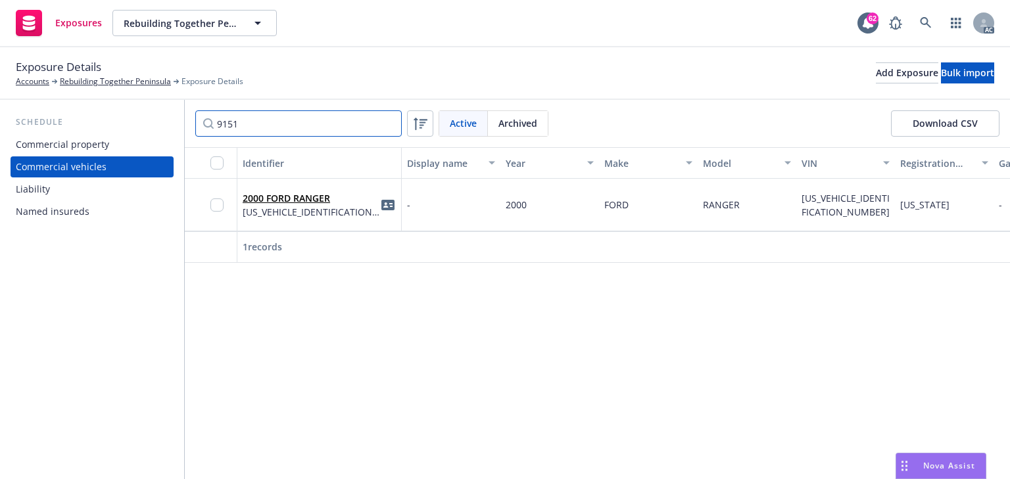
type input "9151"
click at [310, 203] on link "2000 FORD RANGER" at bounding box center [286, 198] width 87 height 12
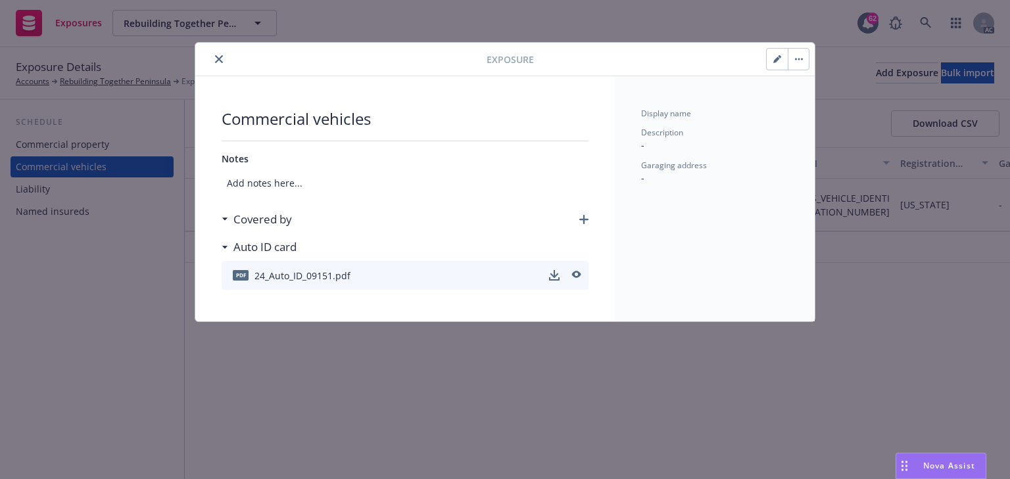
click at [802, 62] on button "button" at bounding box center [798, 59] width 21 height 21
click at [807, 92] on link "Archive" at bounding box center [825, 95] width 75 height 26
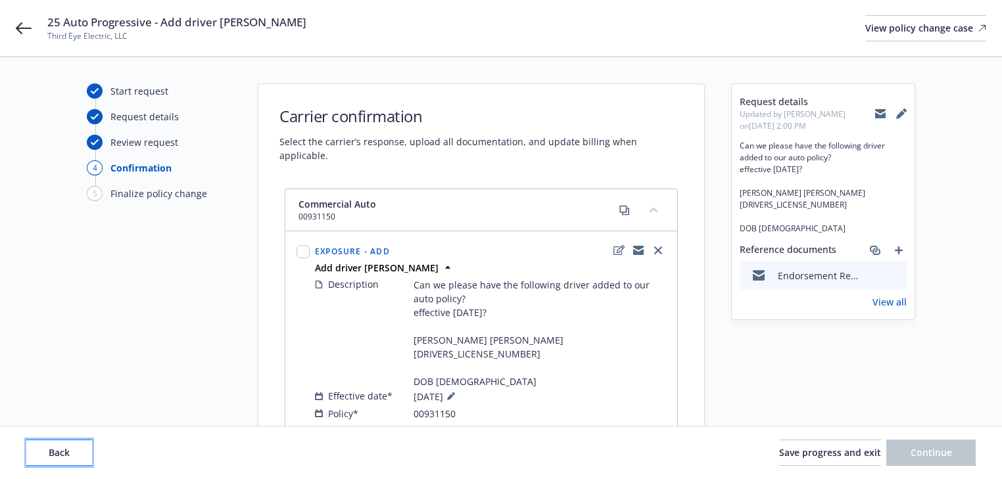
click at [60, 460] on button "Back" at bounding box center [59, 453] width 66 height 26
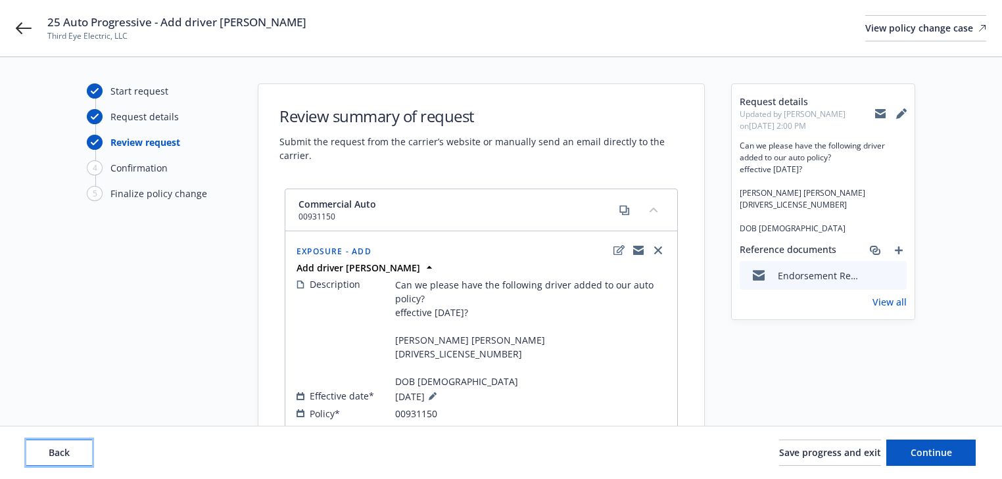
click at [60, 460] on button "Back" at bounding box center [59, 453] width 66 height 26
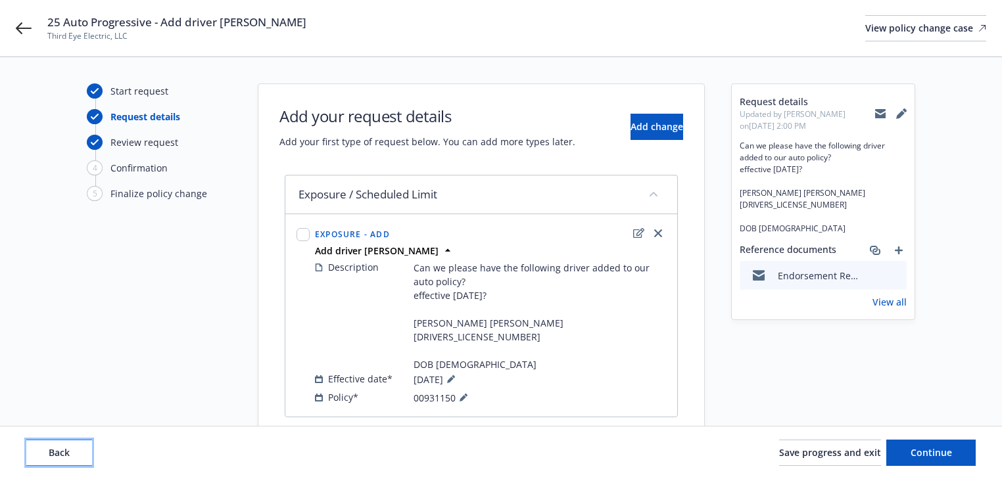
click at [60, 460] on button "Back" at bounding box center [59, 453] width 66 height 26
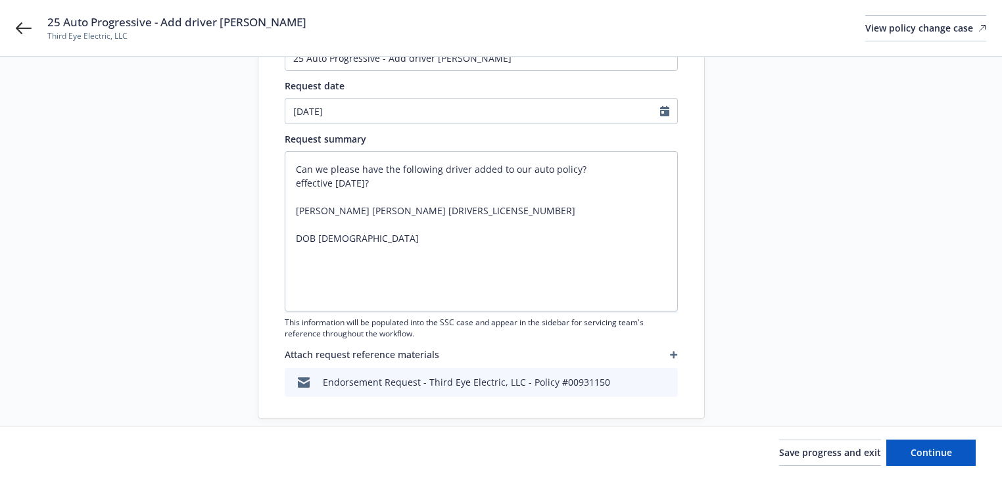
scroll to position [189, 0]
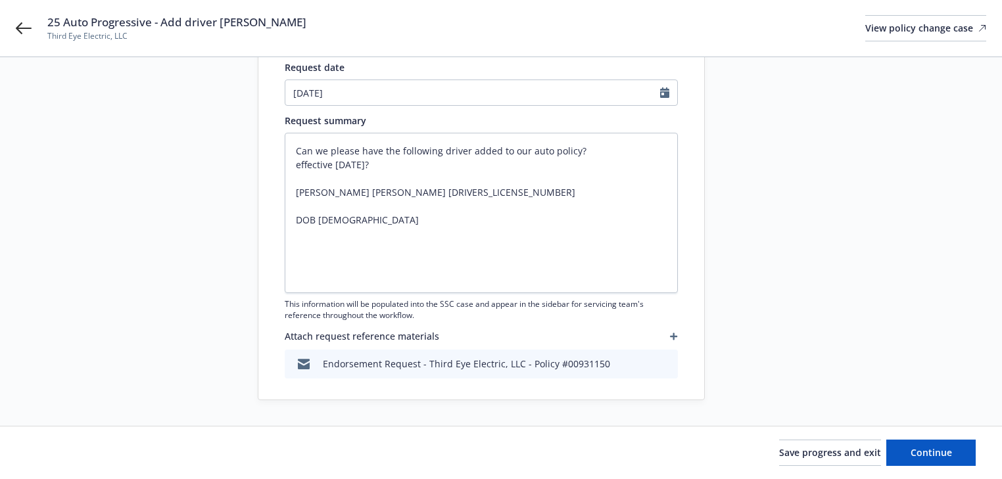
click at [853, 327] on div at bounding box center [823, 147] width 184 height 506
click at [916, 450] on span "Continue" at bounding box center [931, 452] width 41 height 12
type textarea "x"
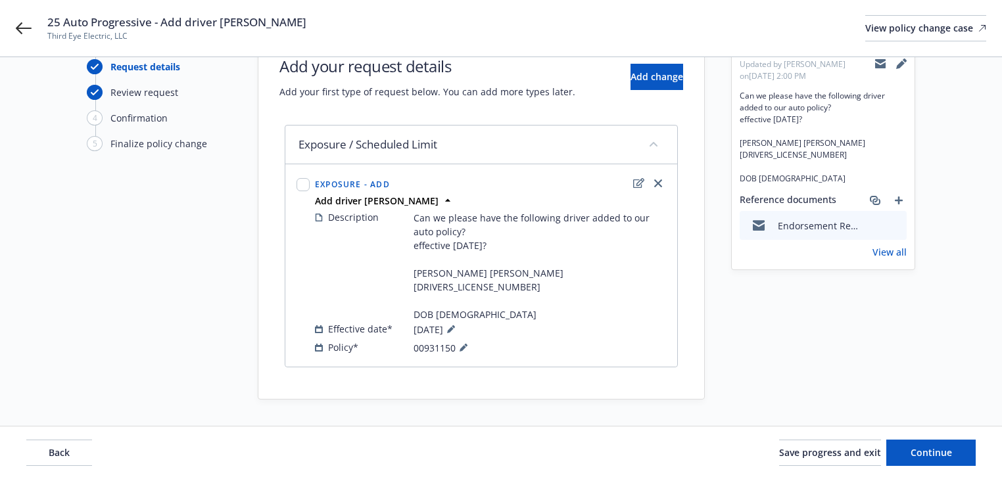
scroll to position [89, 0]
click at [454, 331] on icon at bounding box center [450, 330] width 7 height 7
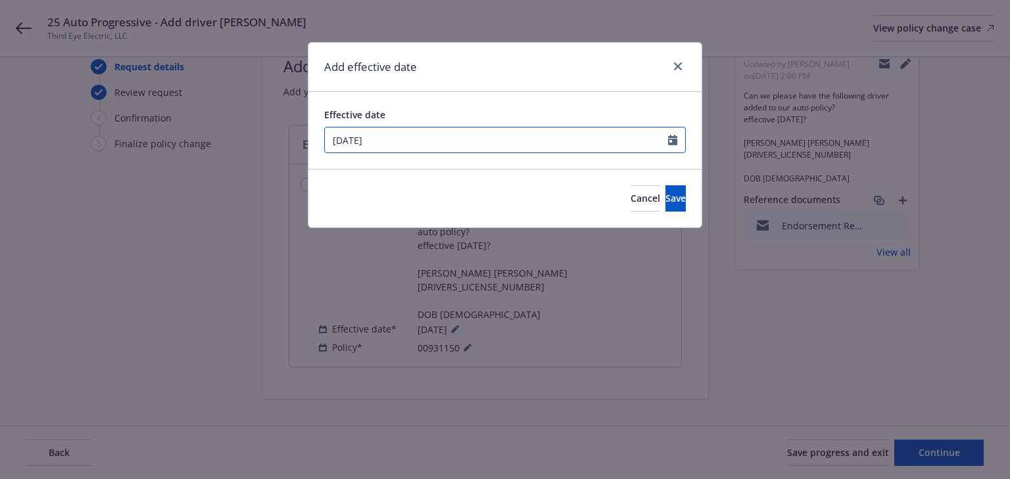
click at [415, 137] on input "[DATE]" at bounding box center [496, 140] width 343 height 25
select select "7"
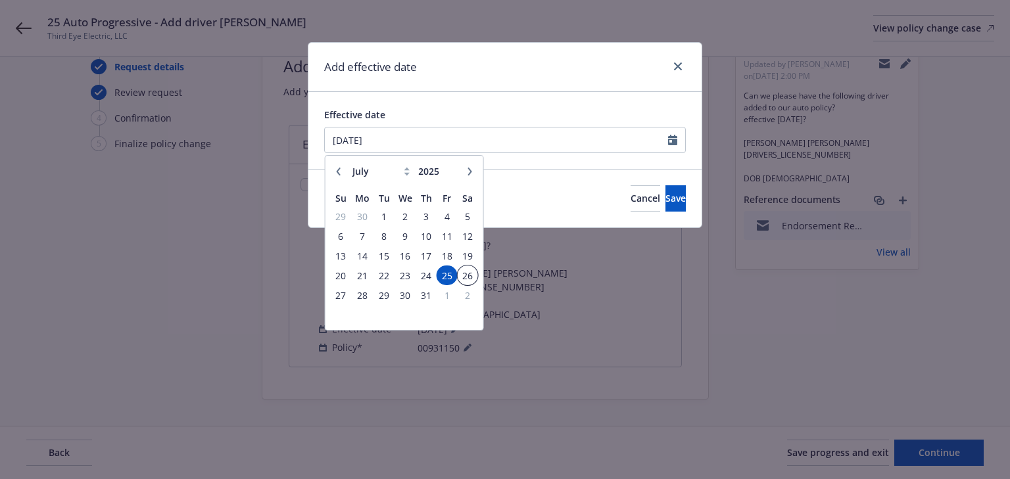
click at [463, 275] on span "26" at bounding box center [467, 276] width 18 height 16
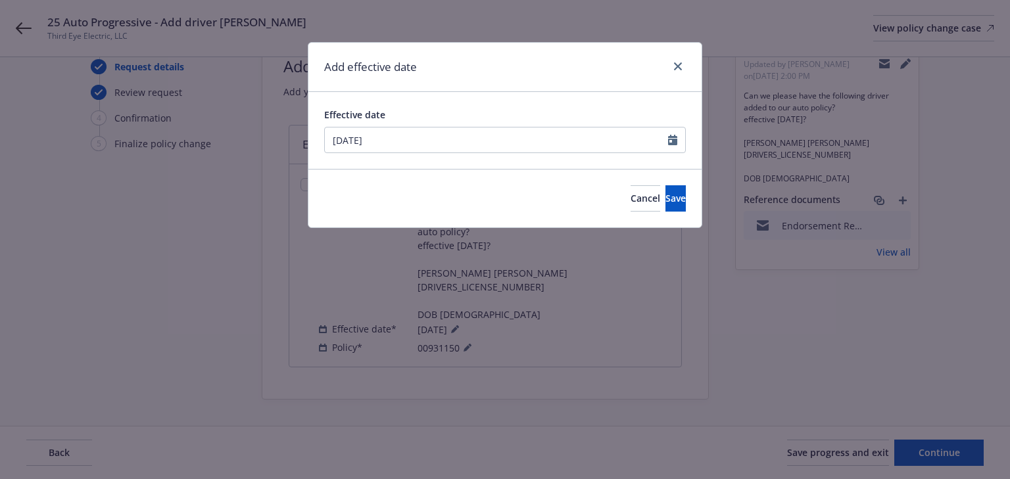
type input "[DATE]"
click at [665, 210] on button "Save" at bounding box center [675, 198] width 20 height 26
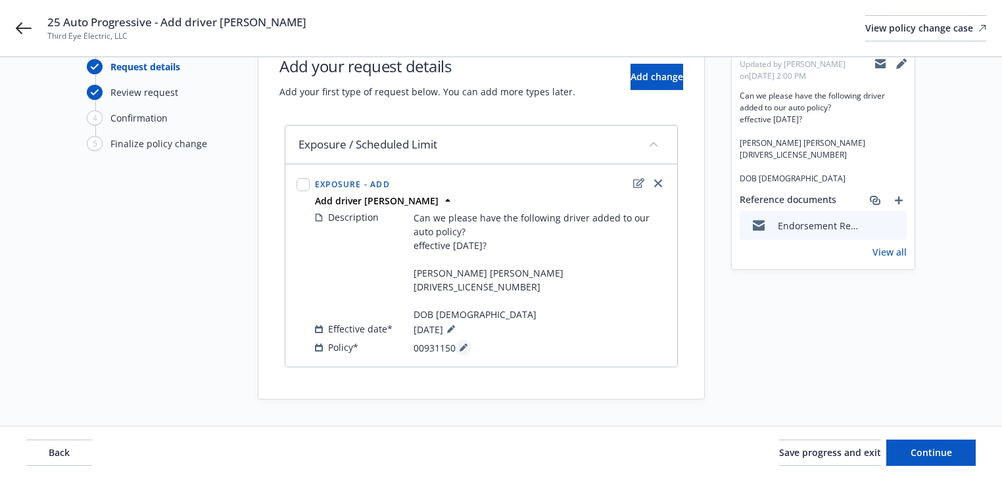
click at [462, 343] on button at bounding box center [464, 348] width 16 height 16
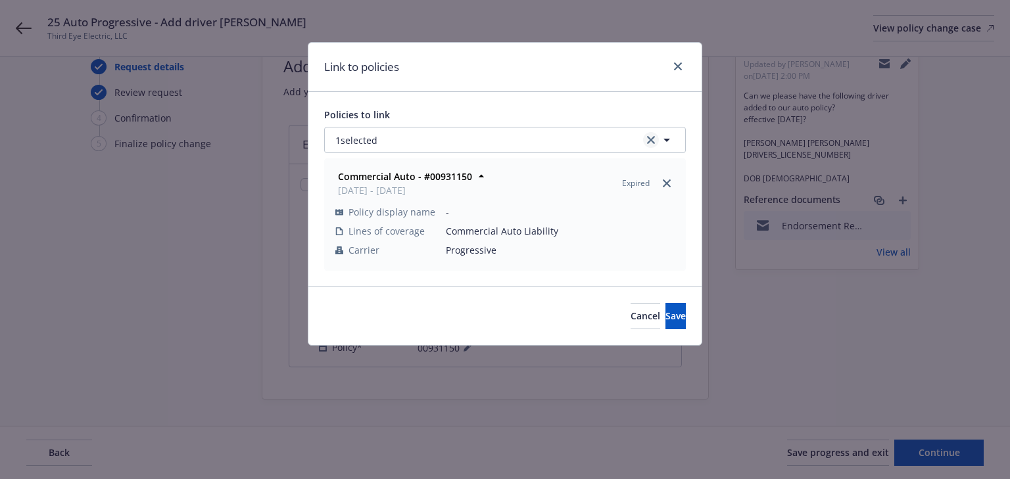
click at [647, 139] on icon "clear selection" at bounding box center [651, 140] width 8 height 8
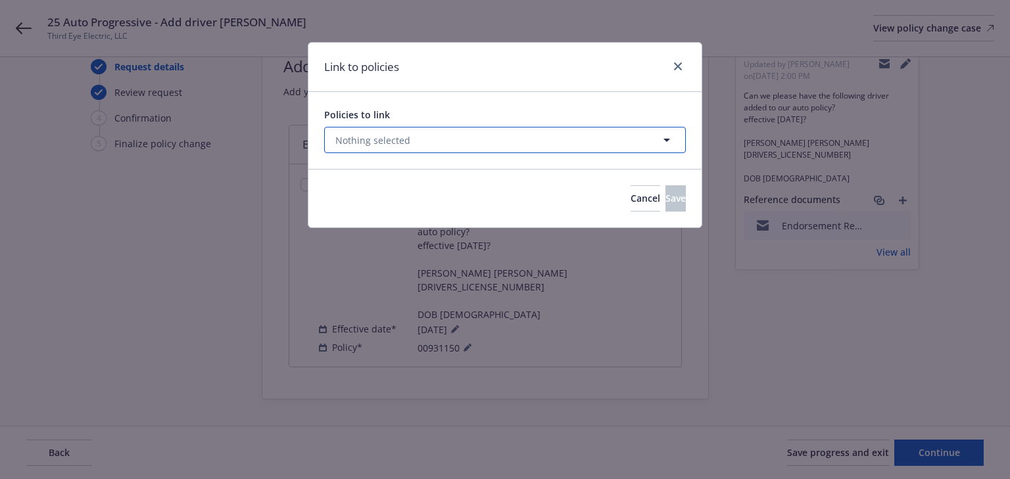
click at [439, 143] on button "Nothing selected" at bounding box center [505, 140] width 362 height 26
select select "ACTIVE"
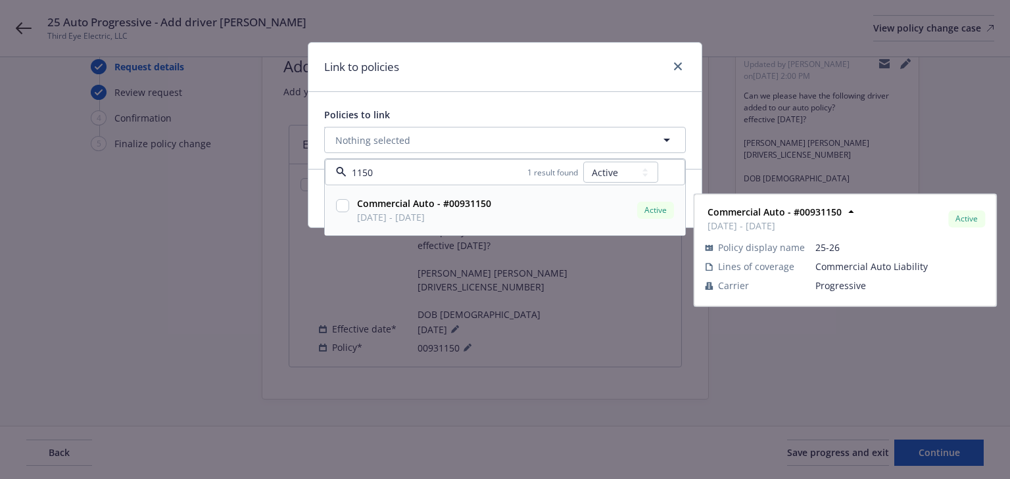
type input "1150"
click at [636, 176] on select "All Active Upcoming Expired Cancelled" at bounding box center [620, 172] width 75 height 21
click at [342, 204] on input "checkbox" at bounding box center [342, 205] width 13 height 13
checkbox input "true"
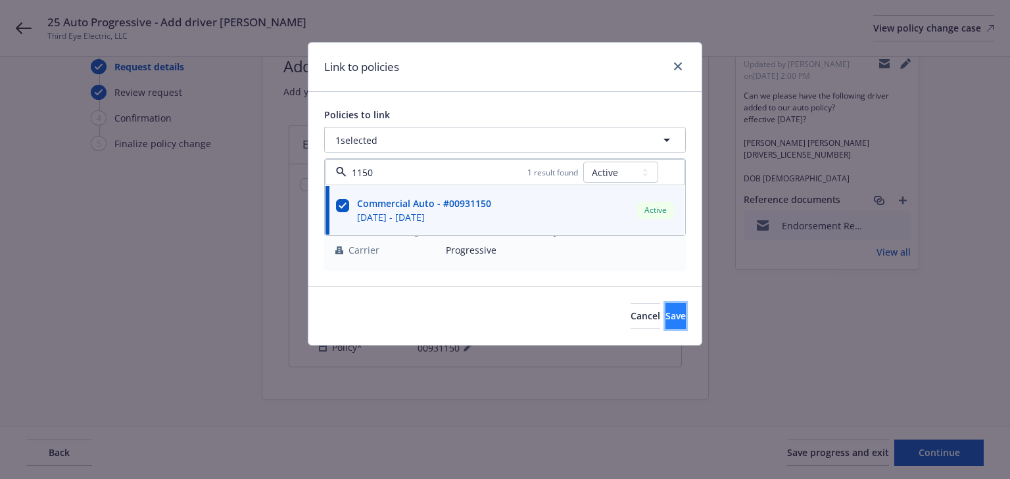
click at [670, 321] on button "Save" at bounding box center [675, 316] width 20 height 26
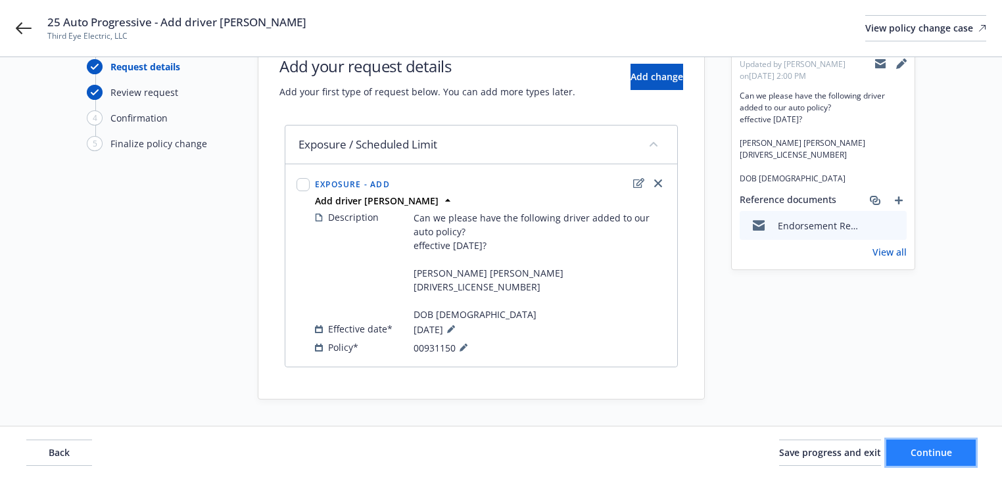
click at [941, 456] on span "Continue" at bounding box center [931, 452] width 41 height 12
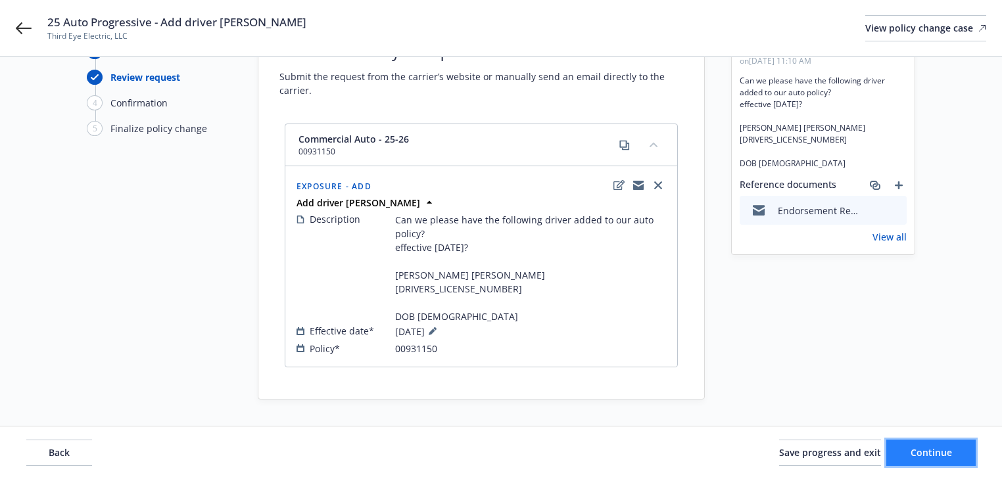
click at [941, 456] on span "Continue" at bounding box center [931, 452] width 41 height 12
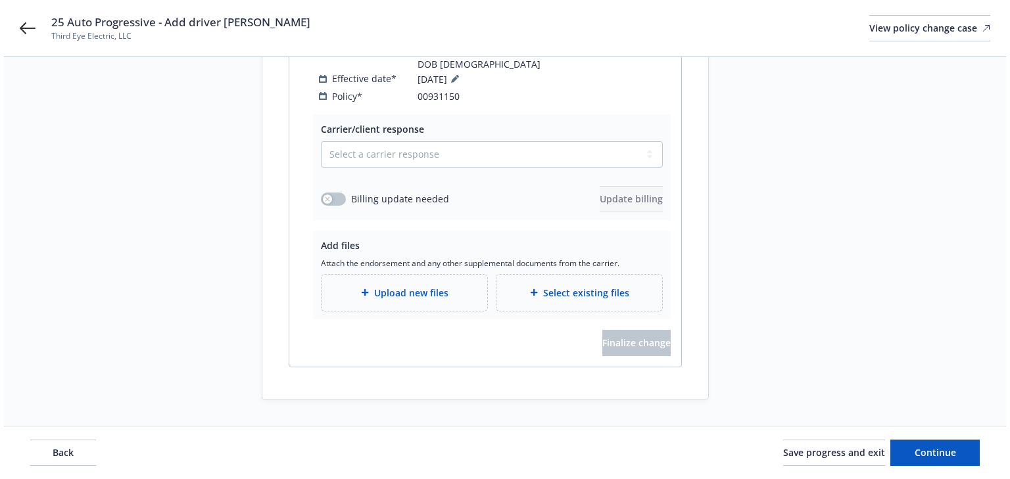
scroll to position [343, 0]
click at [433, 161] on select "Select a carrier response Accepted Accepted with revision No endorsement needed…" at bounding box center [488, 154] width 342 height 26
select select "ACCEPTED"
click at [317, 141] on select "Select a carrier response Accepted Accepted with revision No endorsement needed…" at bounding box center [488, 154] width 342 height 26
click at [865, 266] on div "Request details Updated by [PERSON_NAME] on [DATE] 11:10 AM Can we please have …" at bounding box center [823, 83] width 184 height 634
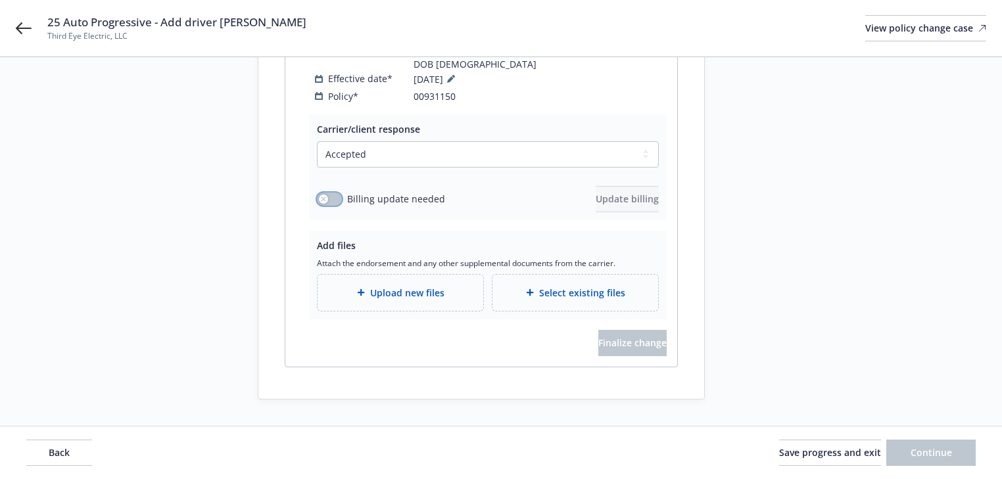
click at [335, 196] on button "button" at bounding box center [329, 199] width 25 height 13
click at [623, 205] on span "Update billing" at bounding box center [627, 199] width 63 height 12
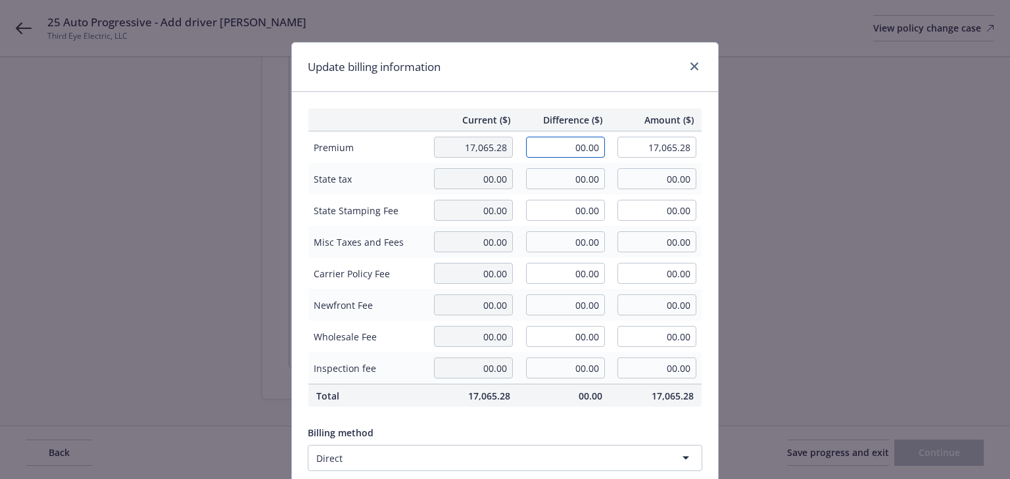
click at [587, 145] on input "00.00" at bounding box center [565, 147] width 79 height 21
type input "2,316.00"
type input "19,381.28"
type input "231.6"
click at [651, 84] on div "Update billing information" at bounding box center [505, 67] width 426 height 49
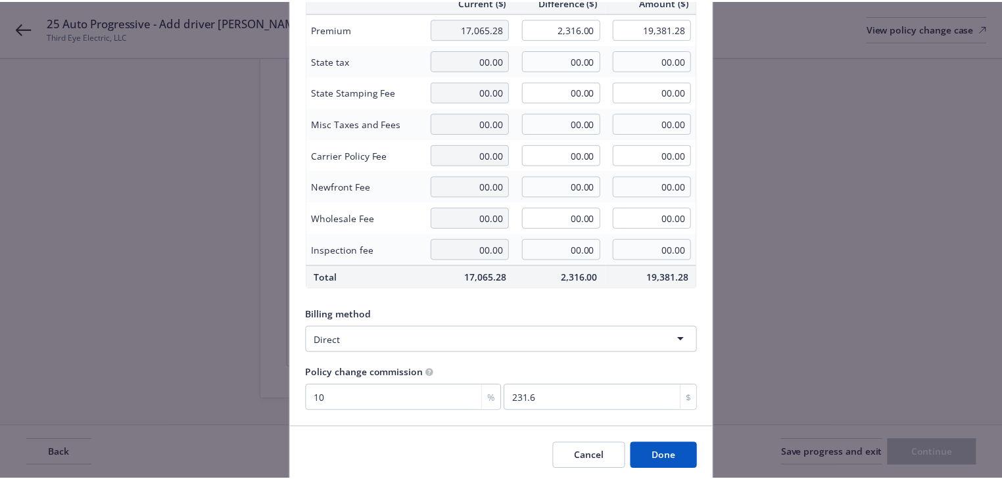
scroll to position [167, 0]
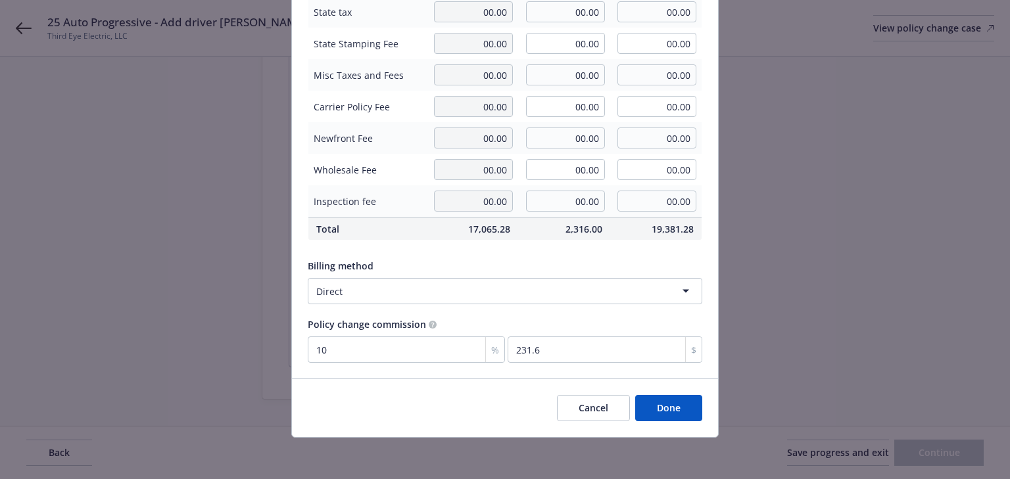
drag, startPoint x: 660, startPoint y: 402, endPoint x: 632, endPoint y: 387, distance: 31.8
click at [660, 402] on button "Done" at bounding box center [668, 408] width 67 height 26
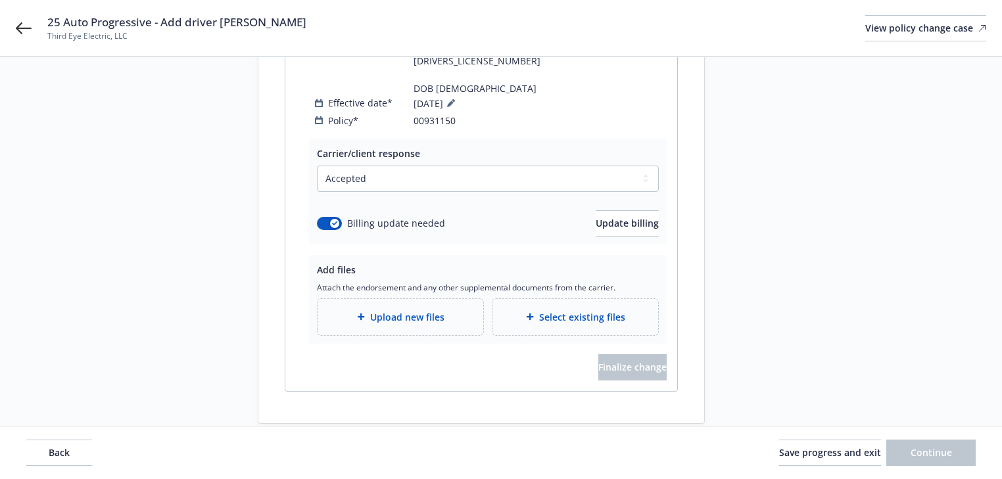
scroll to position [238, 0]
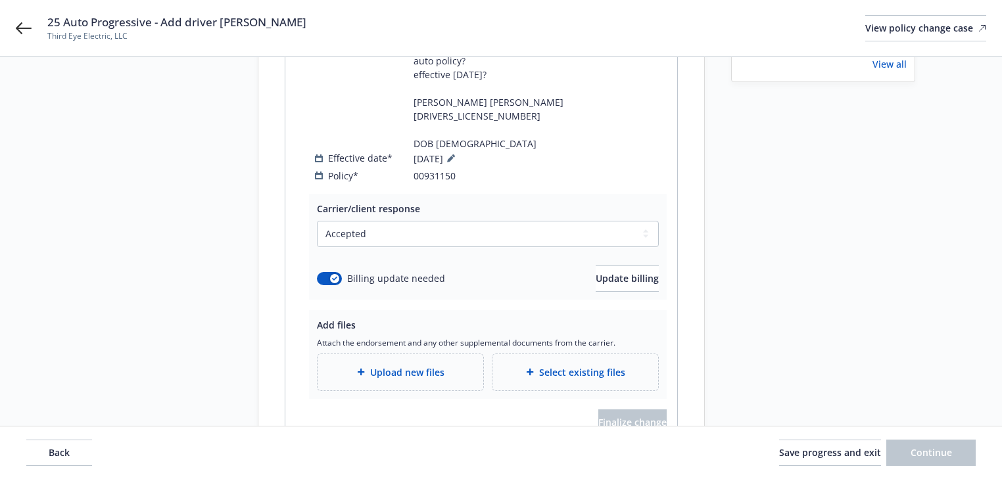
drag, startPoint x: 162, startPoint y: 21, endPoint x: 373, endPoint y: 24, distance: 211.7
click at [373, 24] on div "25 Auto Progressive - Add driver [PERSON_NAME] Third Eye Electric, LLC View pol…" at bounding box center [516, 28] width 939 height 28
copy span "Add driver [PERSON_NAME]"
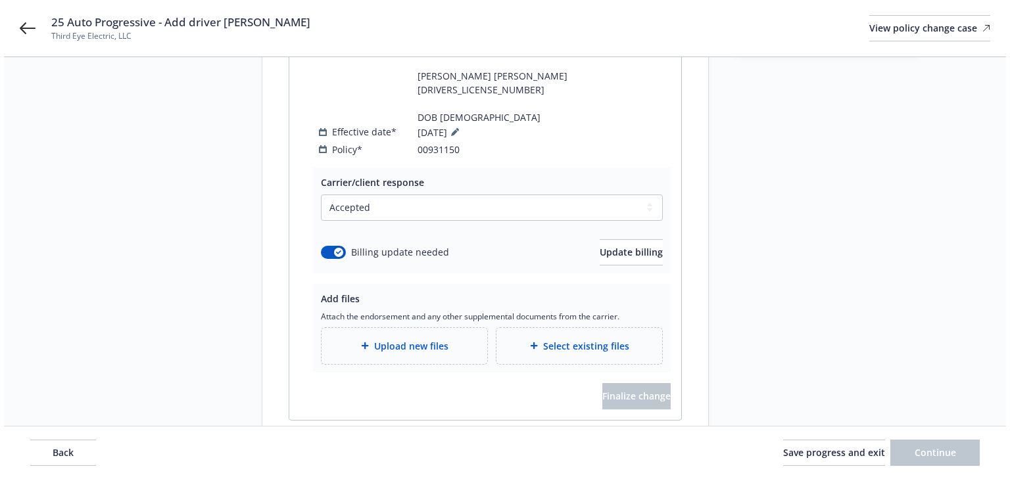
scroll to position [343, 0]
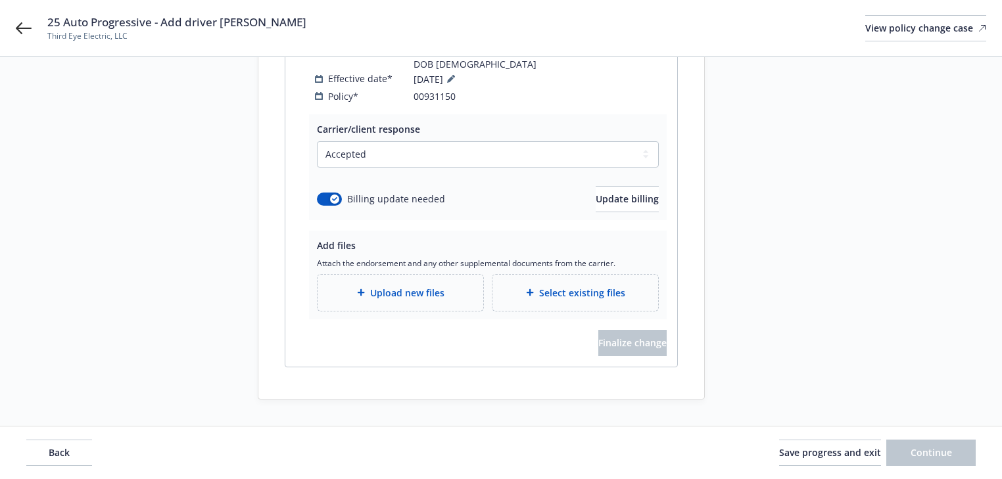
click at [418, 300] on div "Upload new files" at bounding box center [400, 292] width 145 height 15
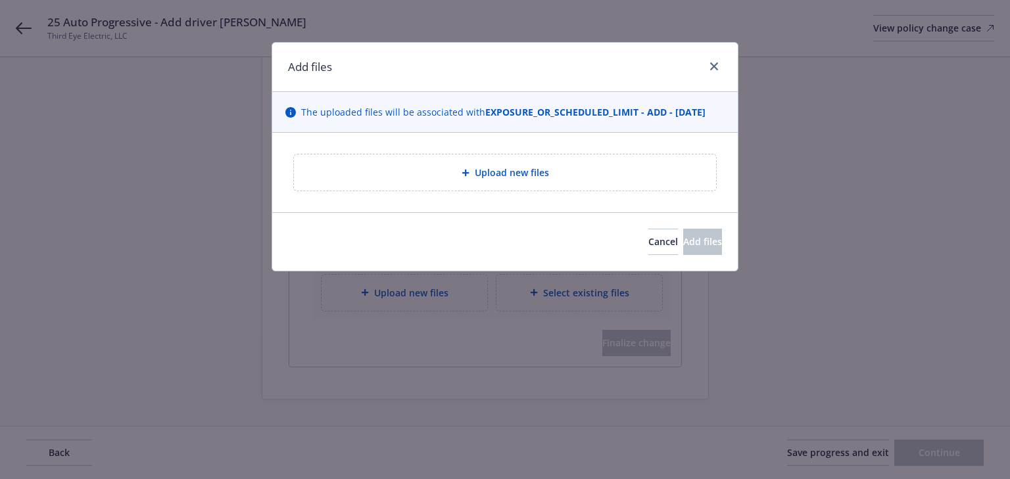
click at [497, 167] on span "Upload new files" at bounding box center [512, 173] width 74 height 14
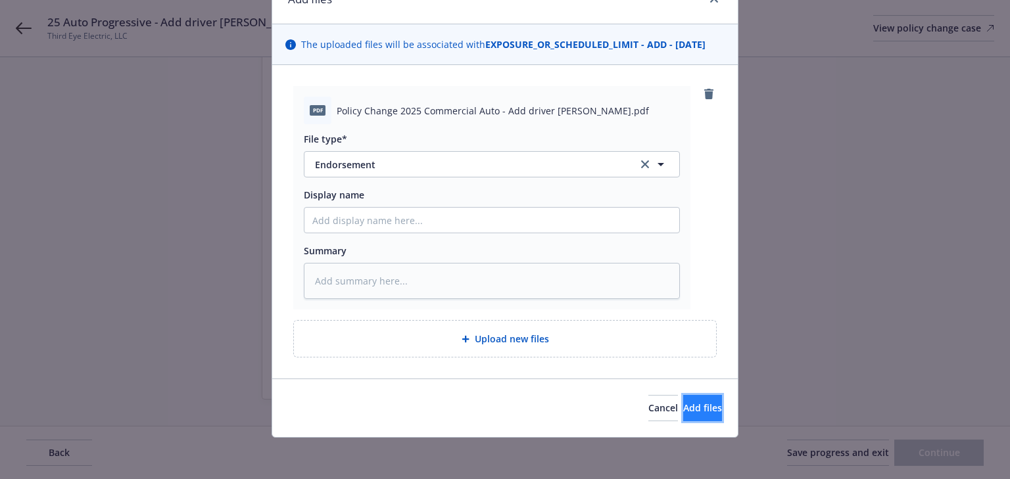
click at [683, 405] on span "Add files" at bounding box center [702, 408] width 39 height 12
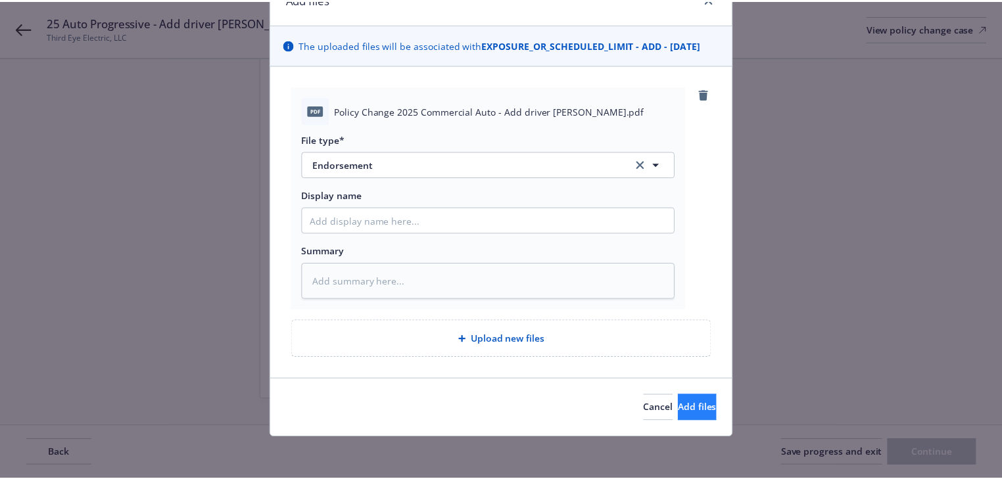
scroll to position [20, 0]
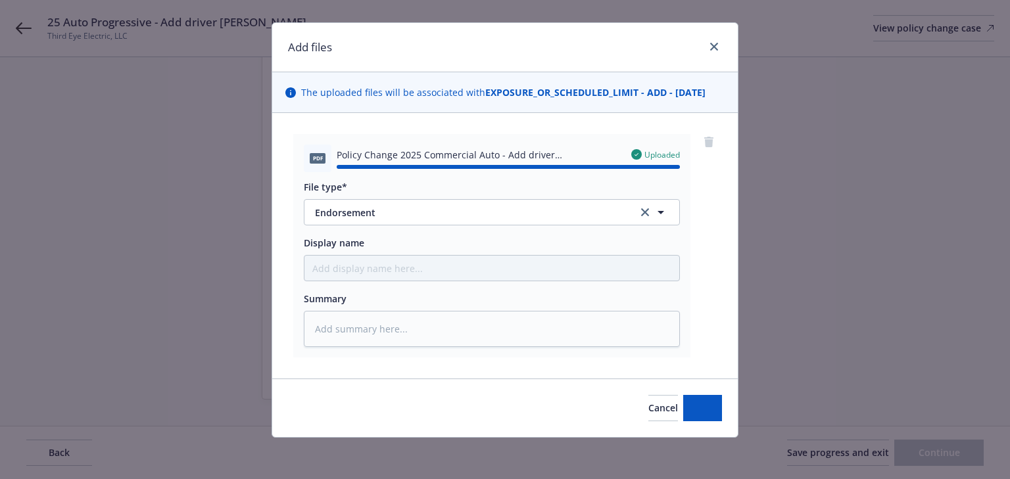
type textarea "x"
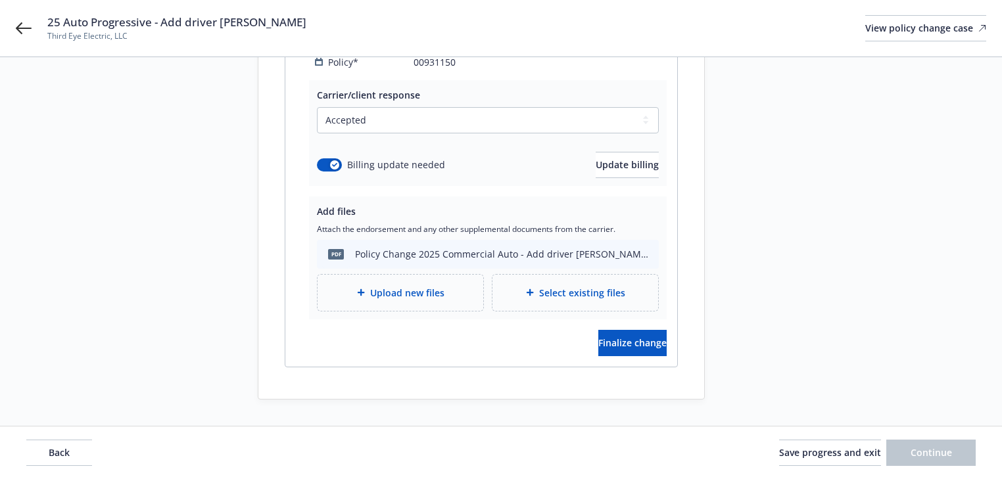
scroll to position [377, 0]
click at [826, 457] on span "Save progress and exit" at bounding box center [830, 452] width 102 height 12
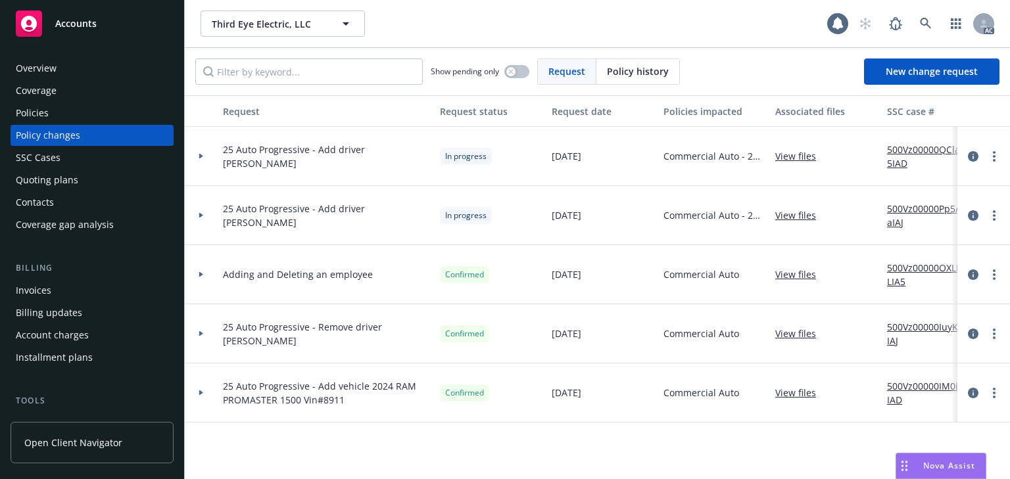
scroll to position [210, 0]
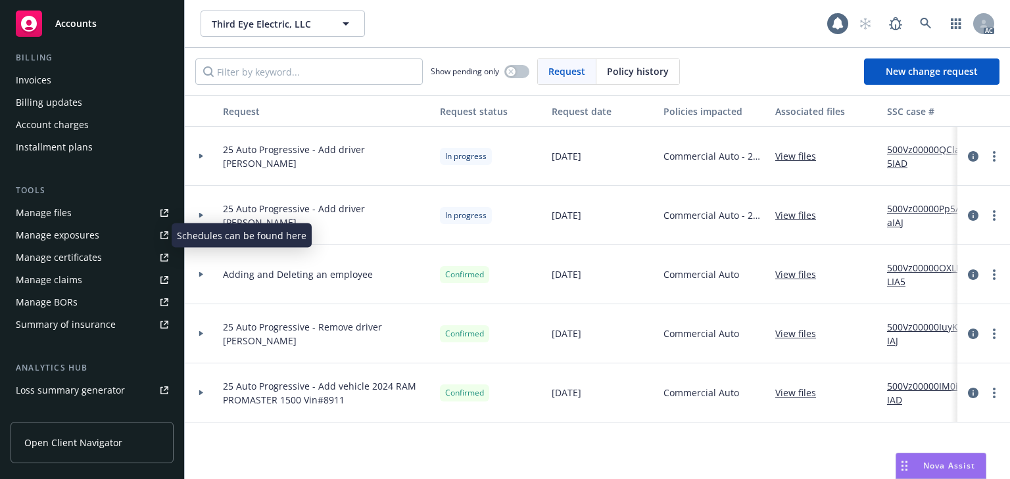
click at [62, 231] on div "Manage exposures" at bounding box center [58, 235] width 84 height 21
click at [384, 239] on div "25 Auto Progressive - Add driver [PERSON_NAME]" at bounding box center [326, 215] width 217 height 59
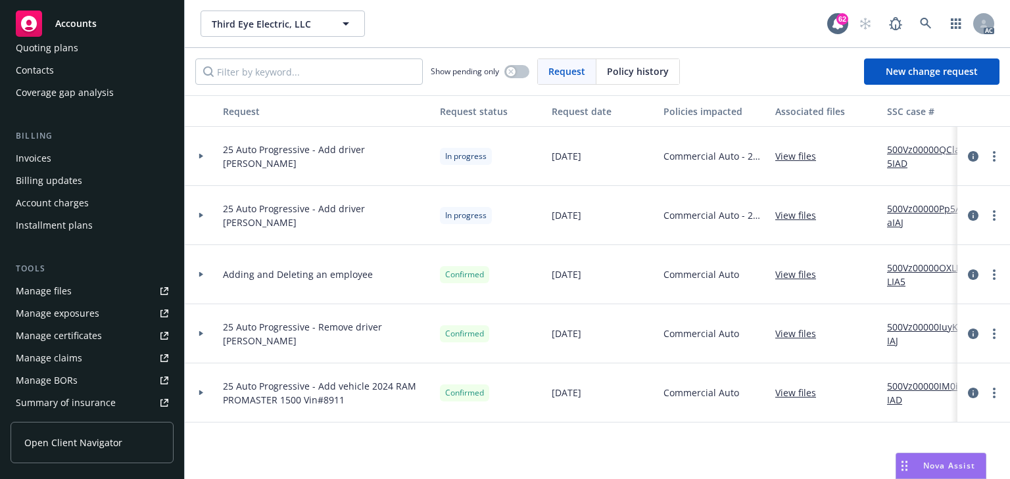
scroll to position [0, 0]
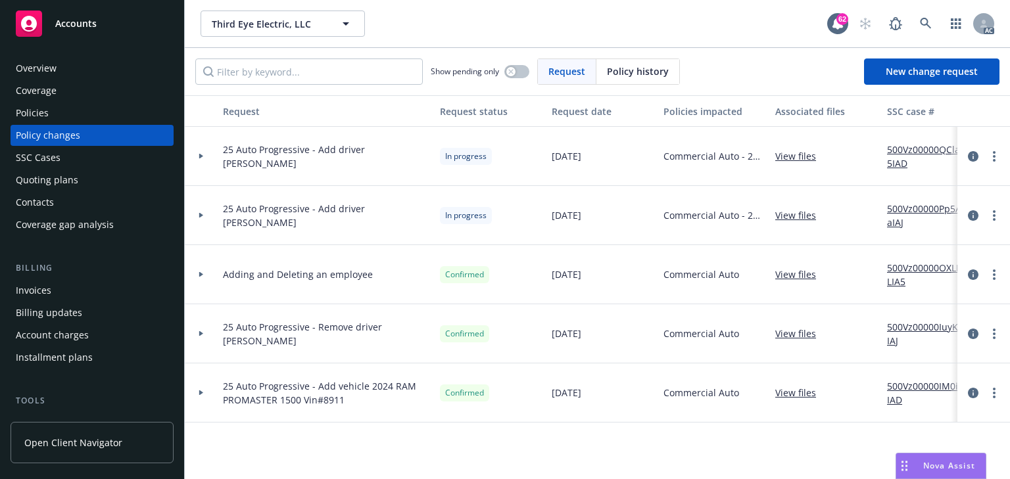
click at [67, 102] on div "Overview Coverage Policies Policy changes SSC Cases Quoting plans Contacts Cove…" at bounding box center [92, 147] width 163 height 178
click at [63, 106] on div "Policies" at bounding box center [92, 113] width 153 height 21
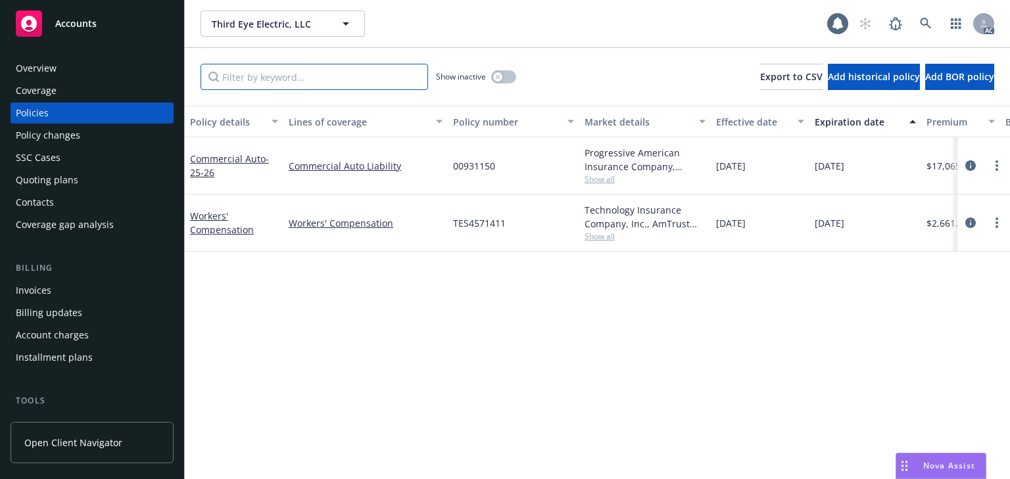
click at [307, 85] on input "Filter by keyword..." at bounding box center [315, 77] width 228 height 26
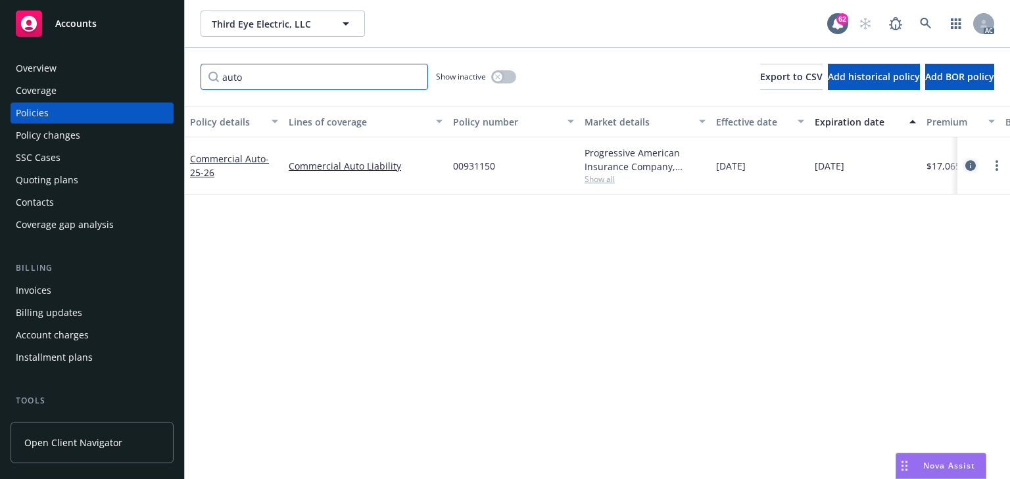
type input "auto"
click at [971, 163] on icon "circleInformation" at bounding box center [970, 165] width 11 height 11
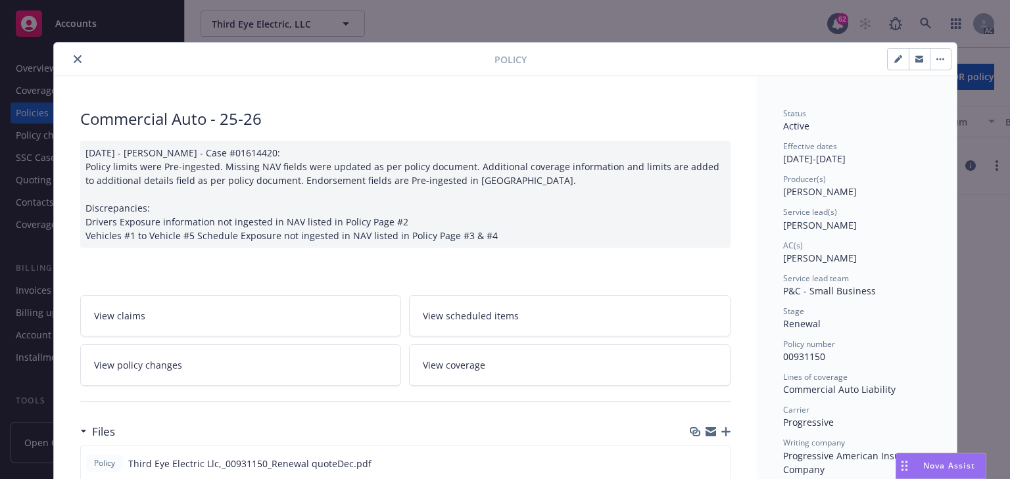
scroll to position [39, 0]
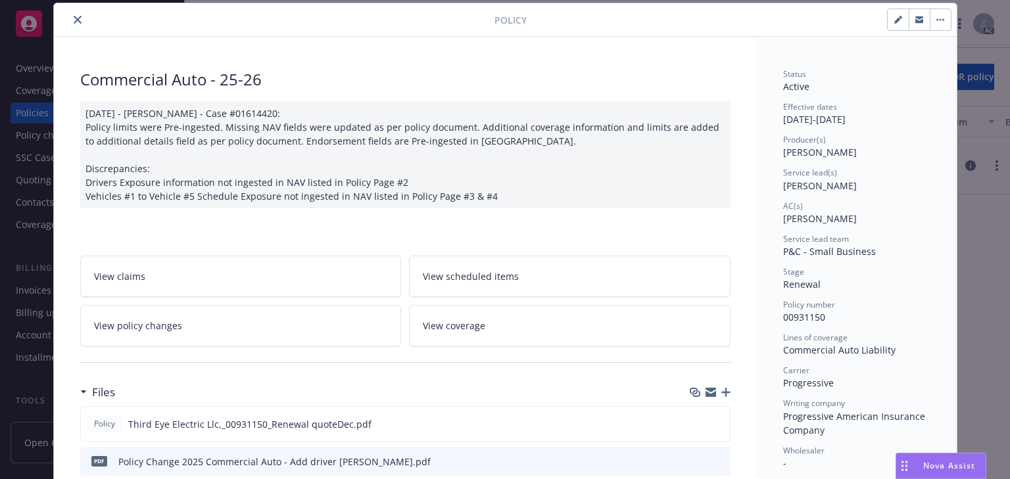
click at [153, 331] on span "View policy changes" at bounding box center [138, 326] width 88 height 14
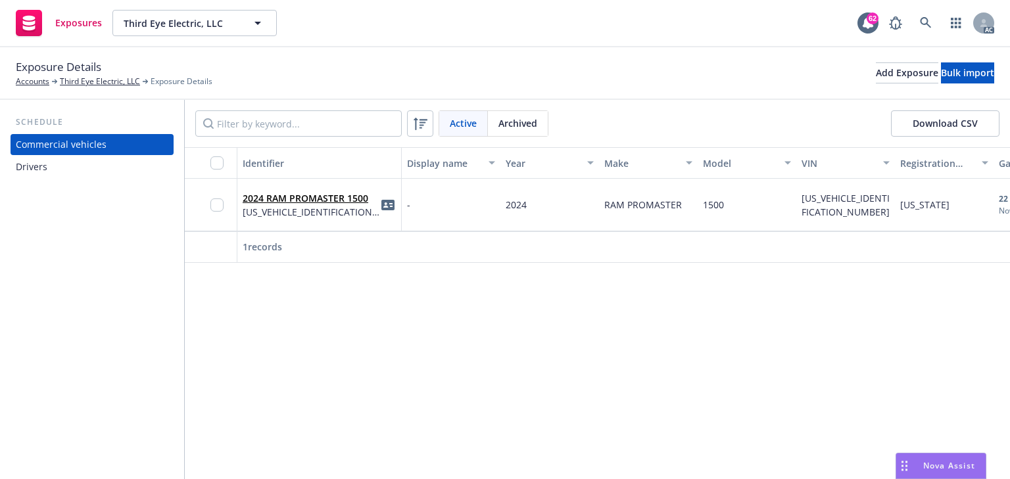
click at [59, 173] on div "Drivers" at bounding box center [92, 166] width 153 height 21
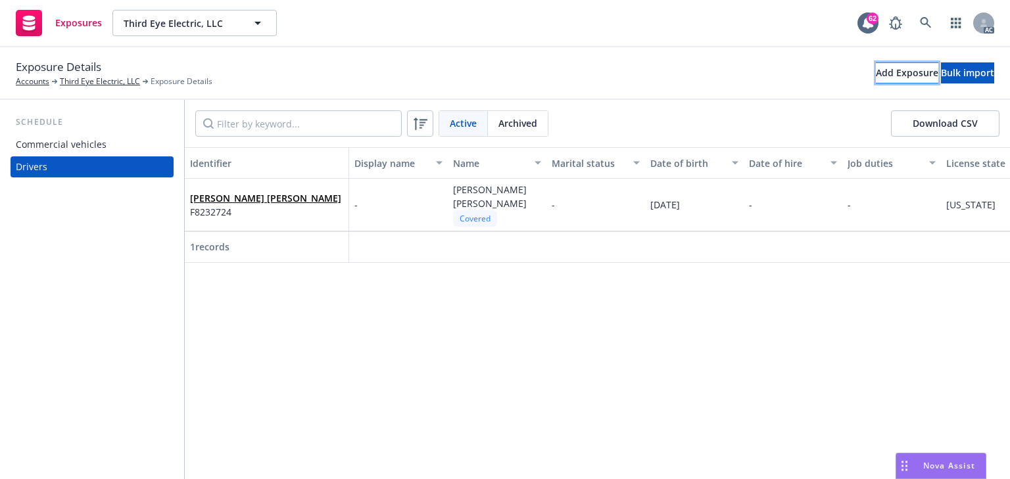
click at [876, 71] on div "Add Exposure" at bounding box center [907, 73] width 62 height 20
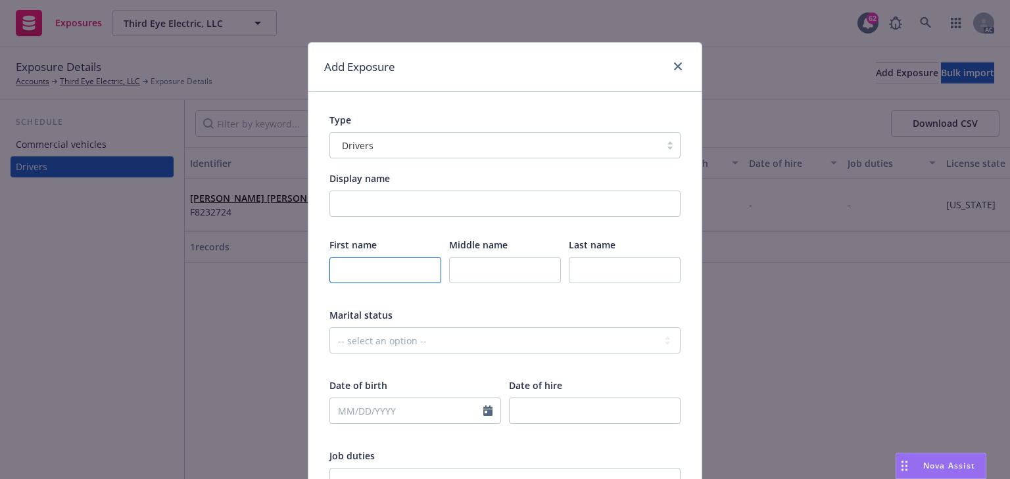
click at [348, 274] on input "text" at bounding box center [385, 270] width 112 height 26
paste input "[PERSON_NAME]"
type input "[PERSON_NAME]"
click at [627, 262] on input "text" at bounding box center [625, 270] width 112 height 26
paste input "[PERSON_NAME]"
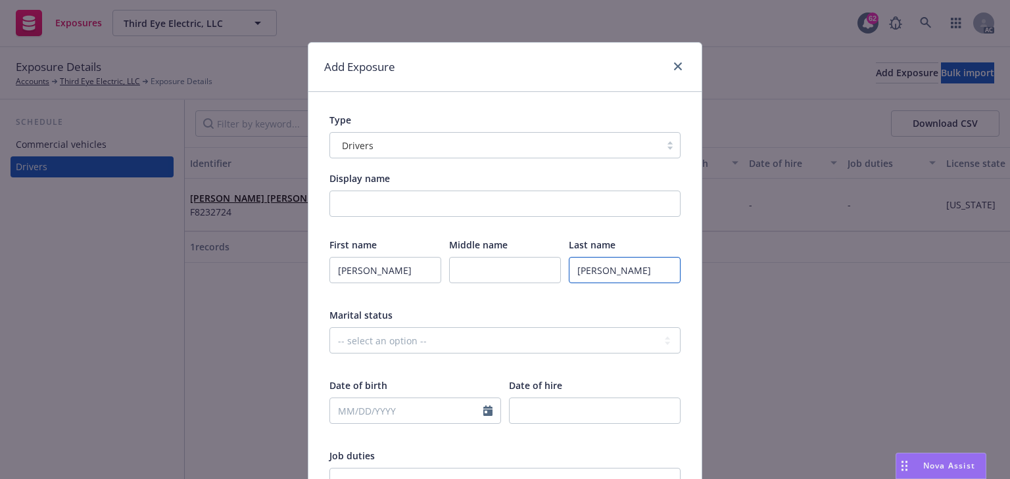
type input "[PERSON_NAME]"
click at [501, 271] on input "text" at bounding box center [505, 270] width 112 height 26
paste input "D"
type input "D."
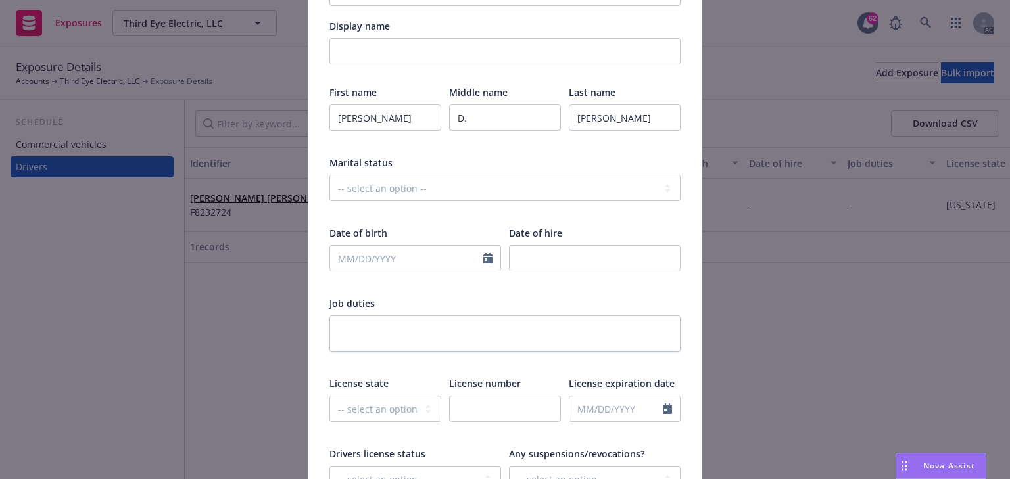
scroll to position [158, 0]
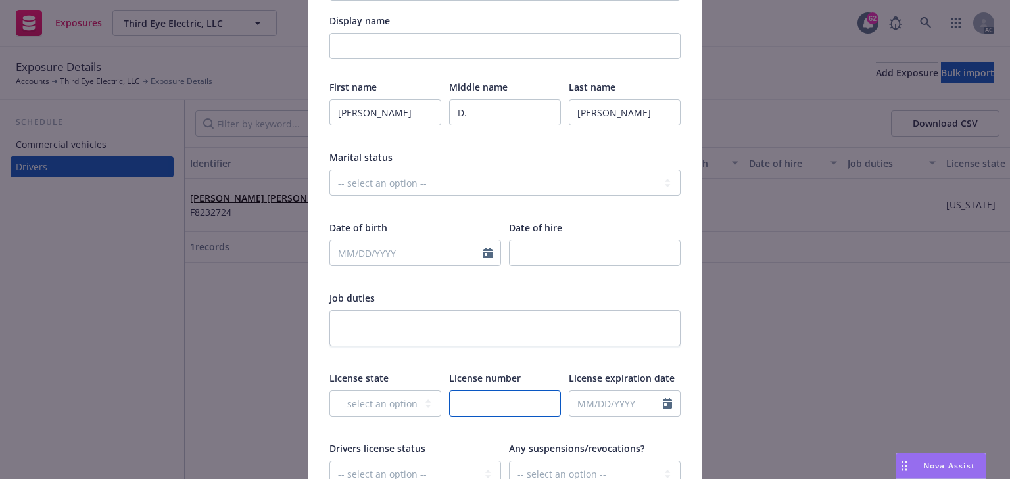
click at [492, 392] on input "text" at bounding box center [505, 404] width 112 height 26
paste input "W1768915"
type input "W1768915"
click at [412, 397] on select "-- select an option -- [US_STATE] [US_STATE] [US_STATE] [US_STATE] [US_STATE] […" at bounding box center [385, 404] width 112 height 26
click at [524, 342] on textarea at bounding box center [504, 328] width 351 height 36
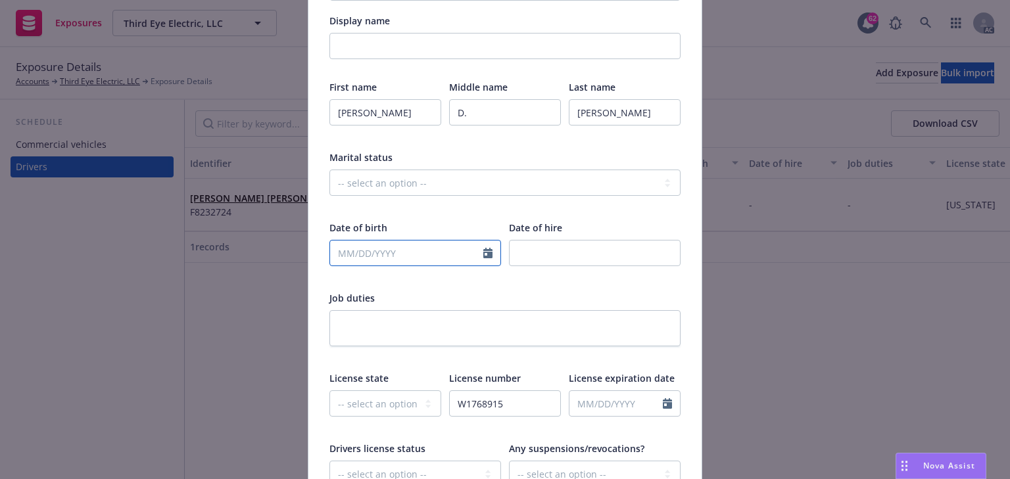
click at [389, 258] on input "text" at bounding box center [406, 253] width 153 height 25
select select "8"
paste input "[DATE]"
type input "[DATE]"
click at [544, 279] on div at bounding box center [595, 278] width 172 height 12
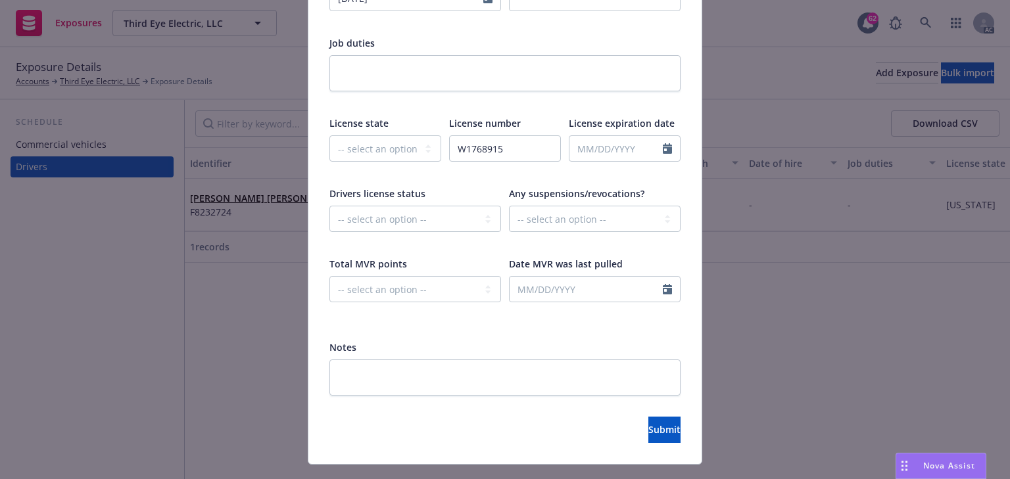
scroll to position [440, 0]
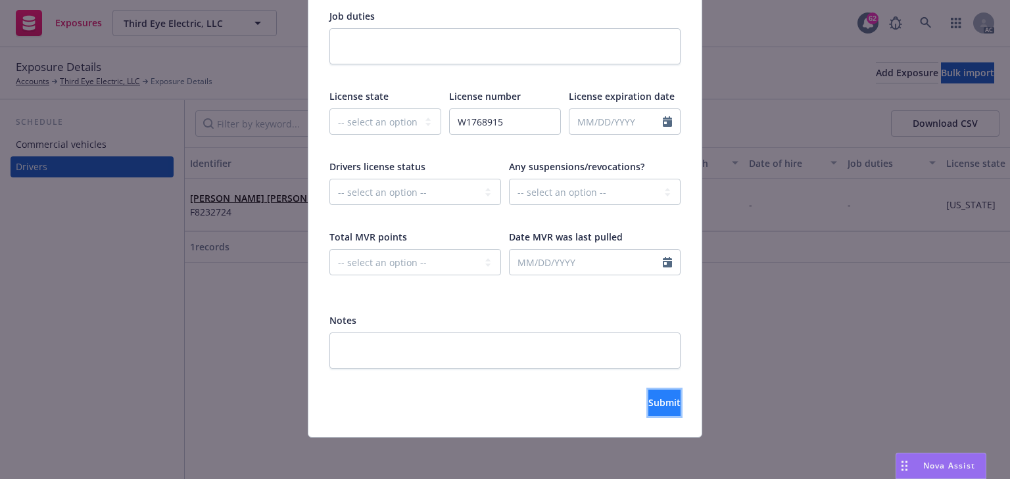
click at [648, 405] on span "Submit" at bounding box center [664, 402] width 32 height 12
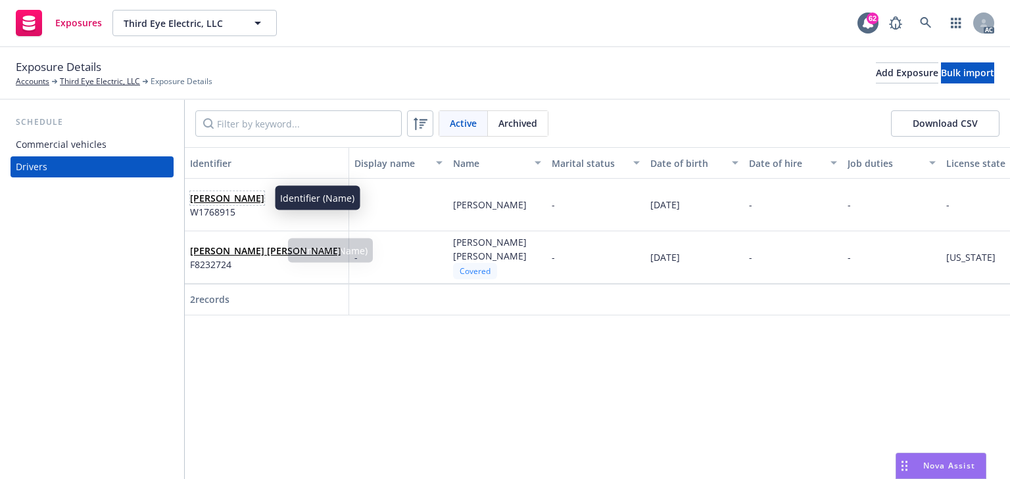
click at [242, 197] on link "[PERSON_NAME]" at bounding box center [227, 198] width 74 height 12
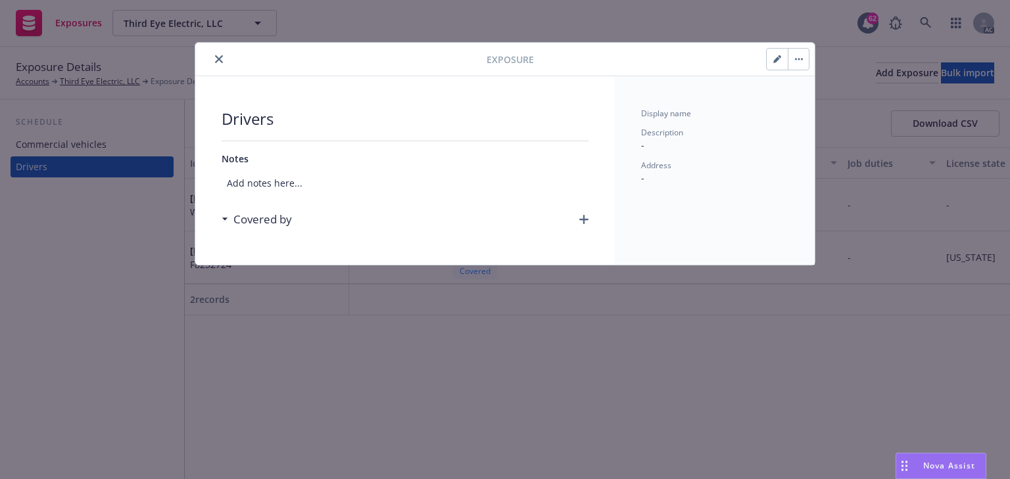
click at [584, 215] on icon "button" at bounding box center [583, 219] width 9 height 9
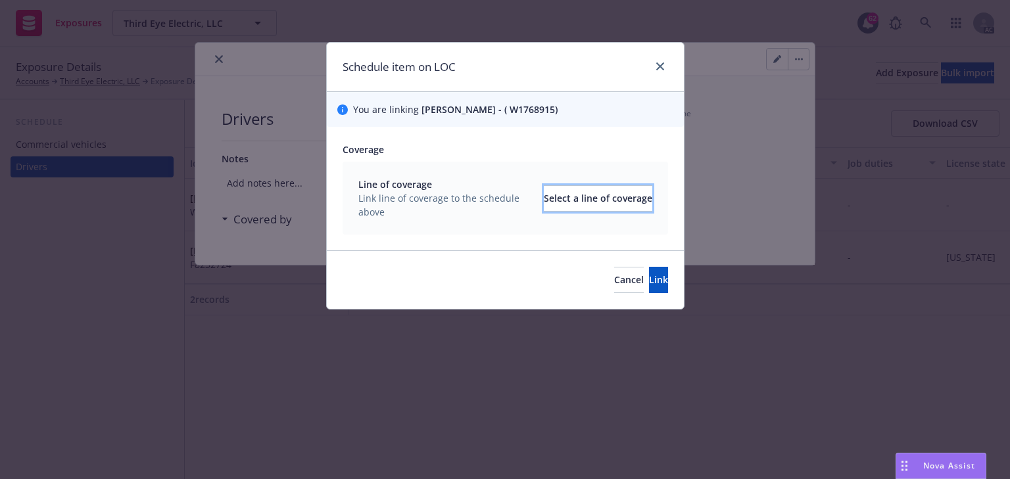
click at [558, 199] on div "Select a line of coverage" at bounding box center [598, 198] width 108 height 25
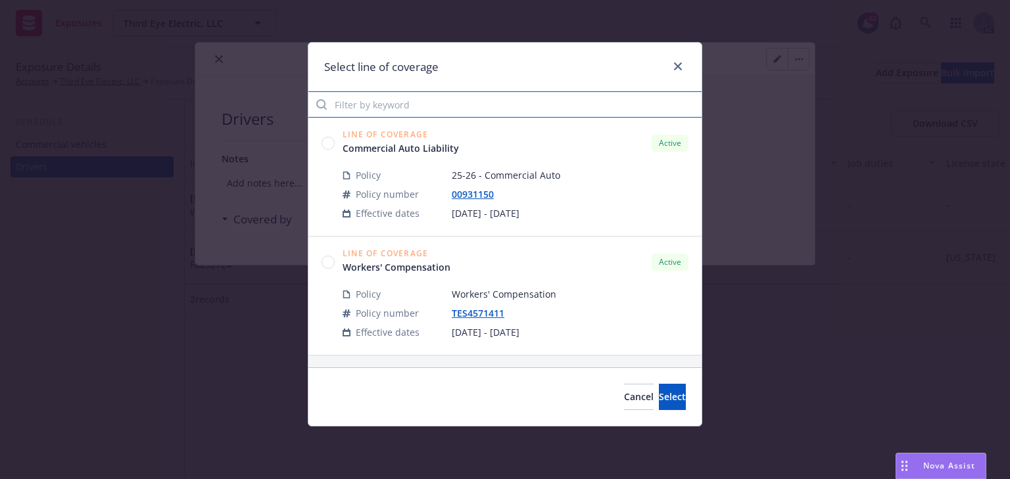
click at [389, 113] on input "Filter by keyword" at bounding box center [504, 104] width 393 height 26
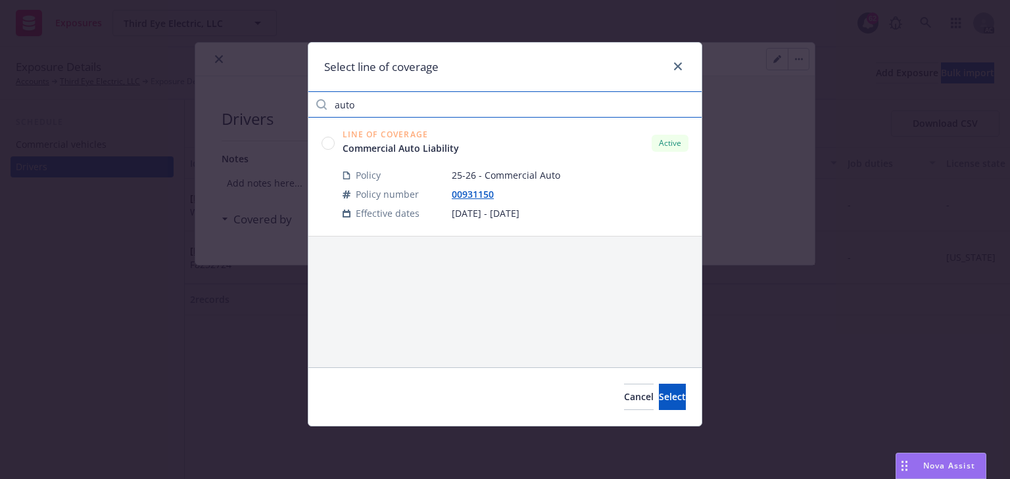
type input "auto"
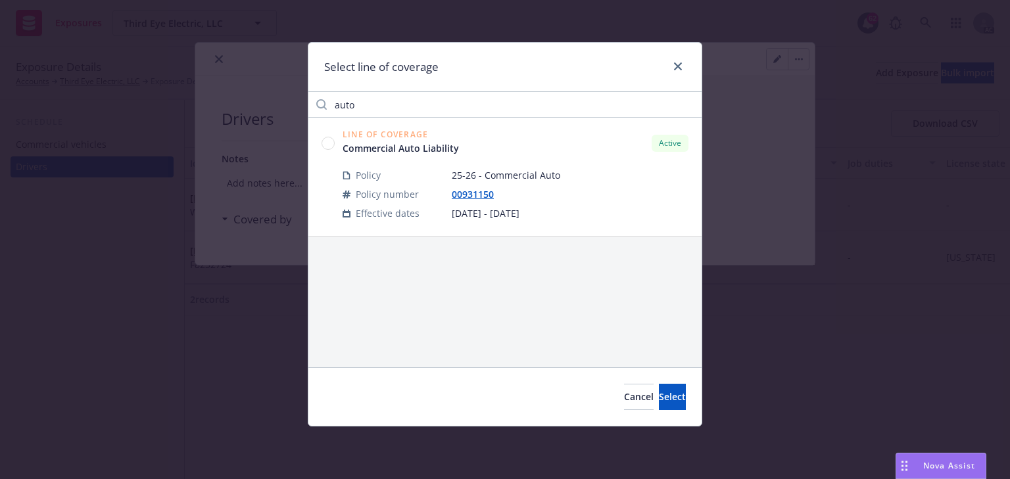
click at [331, 139] on circle at bounding box center [328, 143] width 12 height 12
click at [663, 395] on span "Select" at bounding box center [672, 397] width 27 height 12
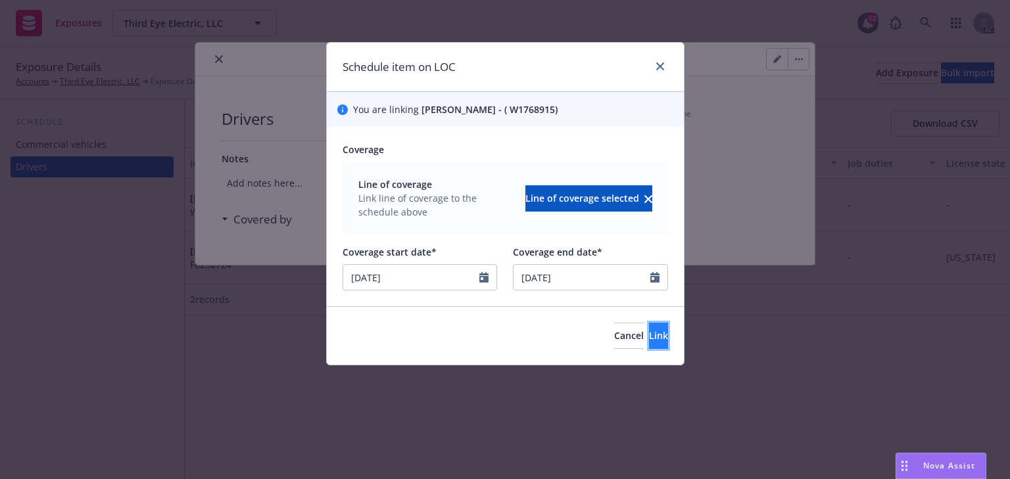
click at [649, 343] on button "Link" at bounding box center [658, 336] width 19 height 26
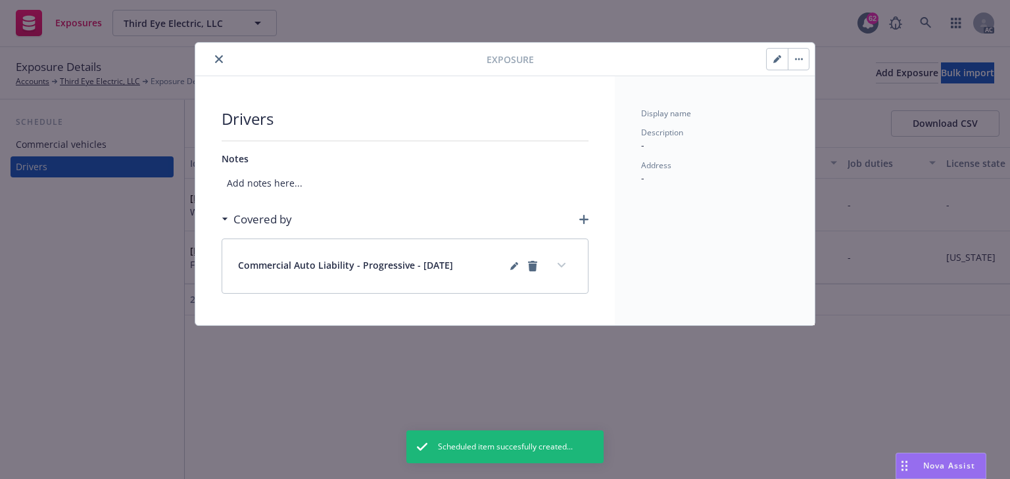
click at [555, 262] on button "expand content" at bounding box center [561, 265] width 21 height 21
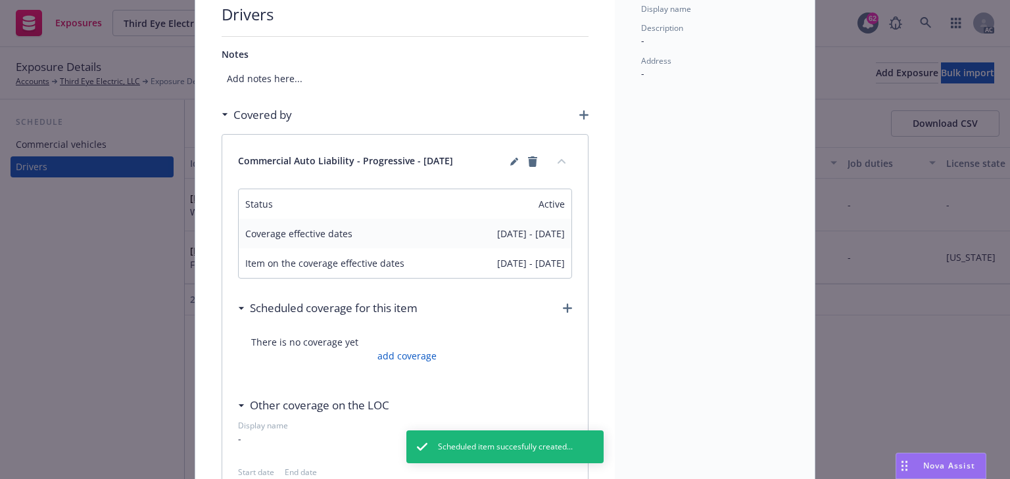
scroll to position [105, 0]
click at [408, 355] on link "add coverage" at bounding box center [405, 355] width 62 height 14
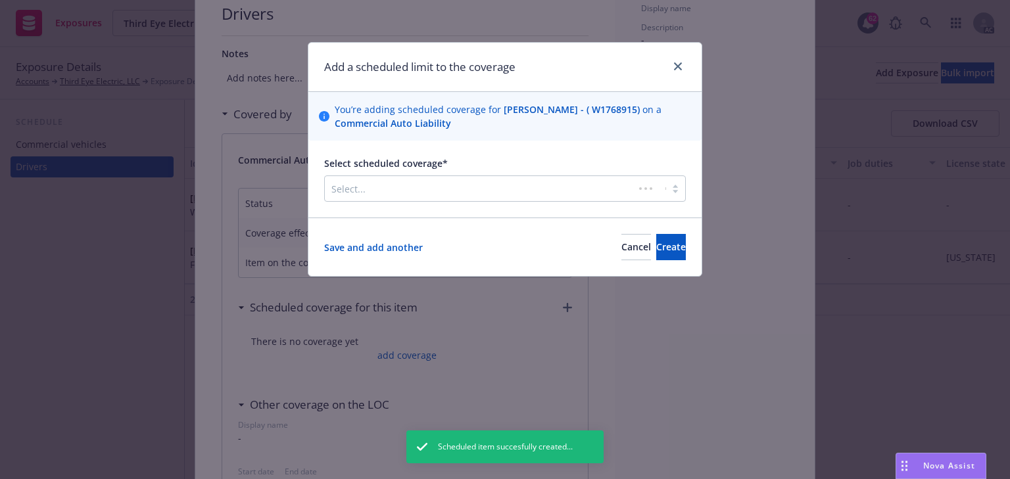
click at [435, 191] on div at bounding box center [479, 189] width 296 height 16
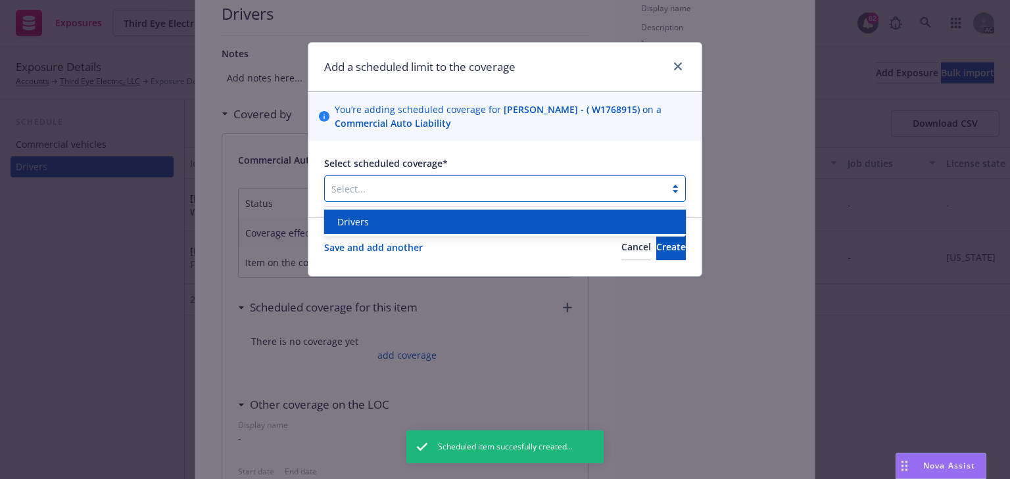
click at [405, 228] on div "Drivers" at bounding box center [505, 222] width 346 height 14
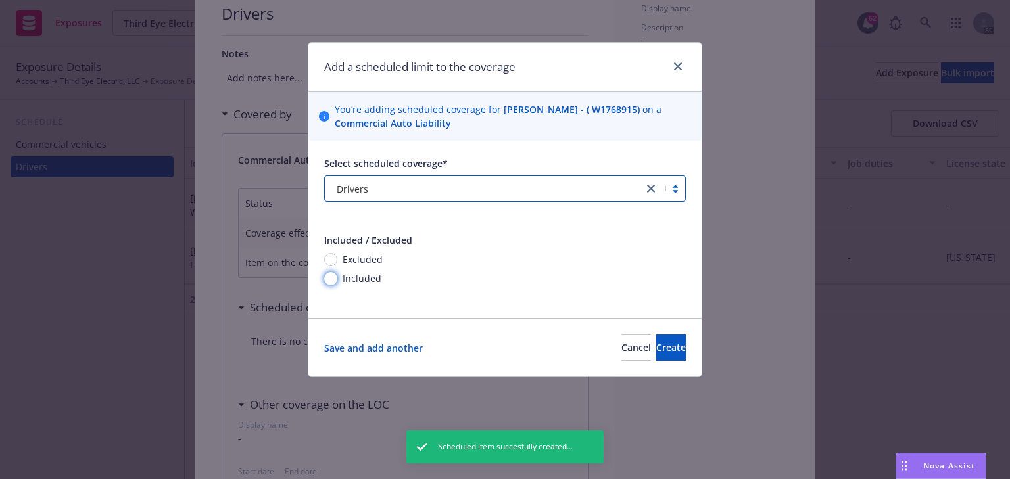
click at [335, 277] on input "Included" at bounding box center [330, 278] width 13 height 13
radio input "true"
click at [656, 345] on span "Create" at bounding box center [671, 347] width 30 height 12
